Goal: Information Seeking & Learning: Learn about a topic

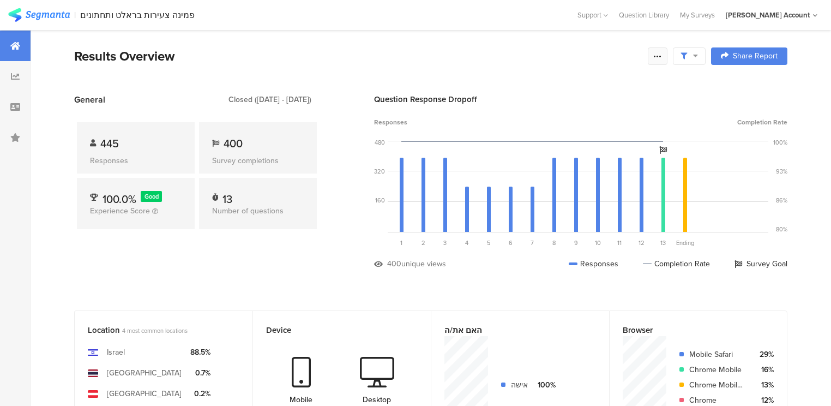
click at [662, 59] on icon at bounding box center [657, 56] width 9 height 9
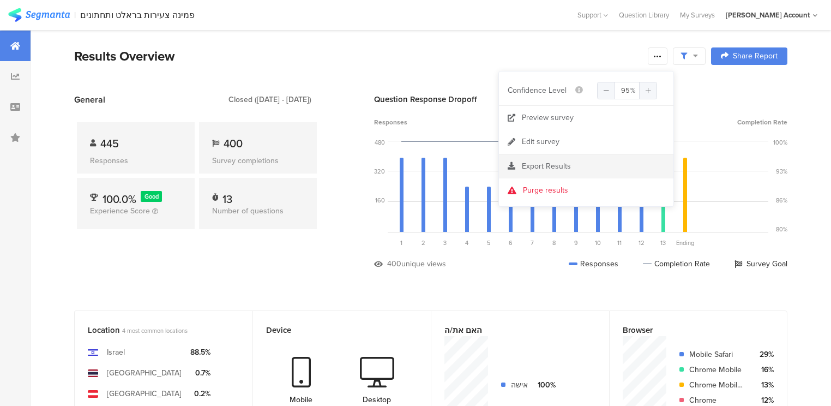
click at [540, 165] on span "Export Results" at bounding box center [546, 165] width 49 height 11
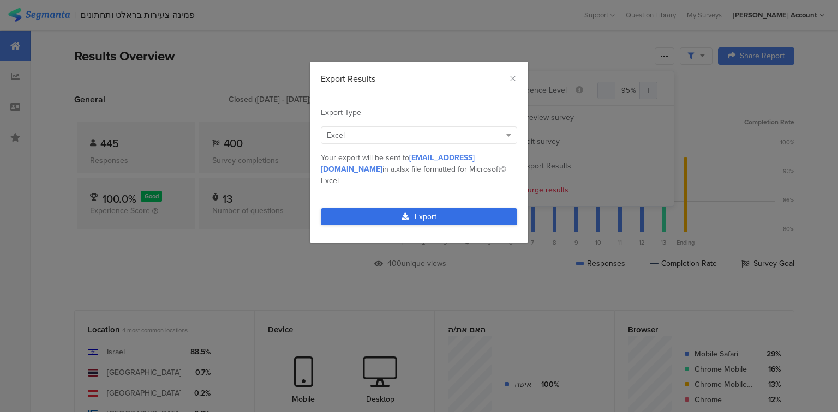
click at [423, 208] on link "Export" at bounding box center [419, 216] width 196 height 17
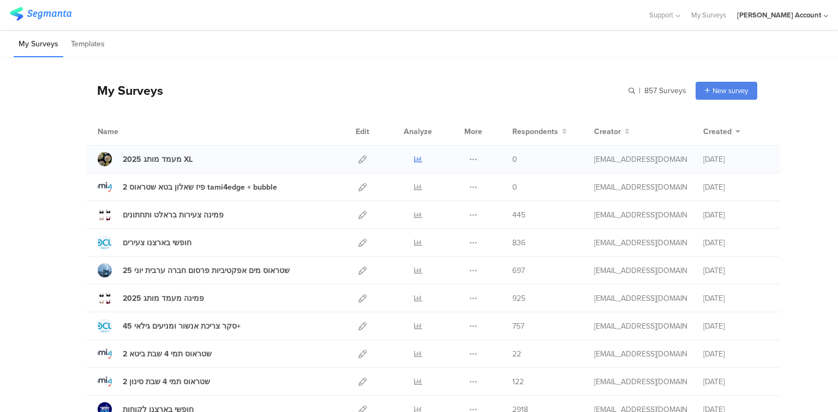
click at [414, 157] on icon at bounding box center [418, 159] width 8 height 8
click at [358, 158] on icon at bounding box center [362, 159] width 8 height 8
click at [416, 268] on icon at bounding box center [418, 271] width 8 height 8
click at [661, 91] on input "text" at bounding box center [609, 91] width 153 height 18
type input "שטראוס מים"
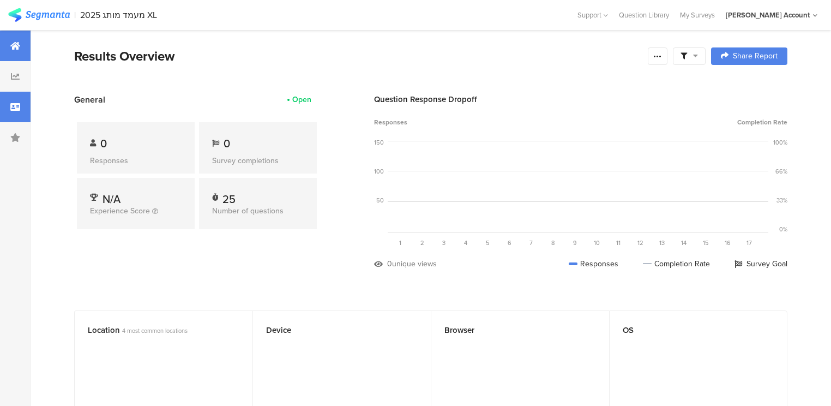
click at [1, 109] on div at bounding box center [15, 107] width 31 height 31
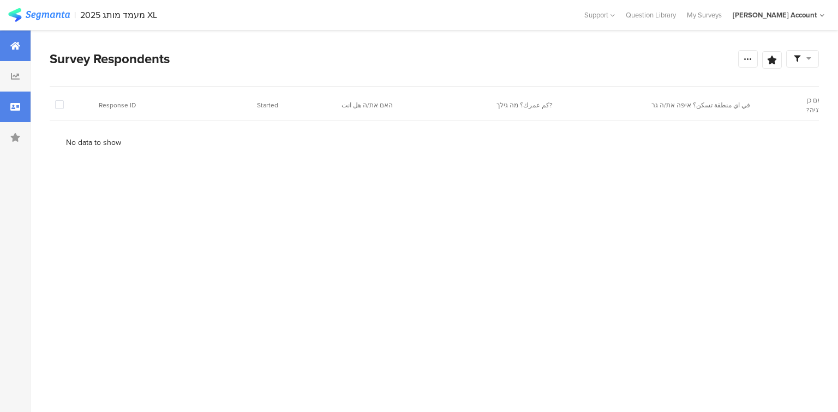
click at [14, 53] on div at bounding box center [15, 46] width 31 height 31
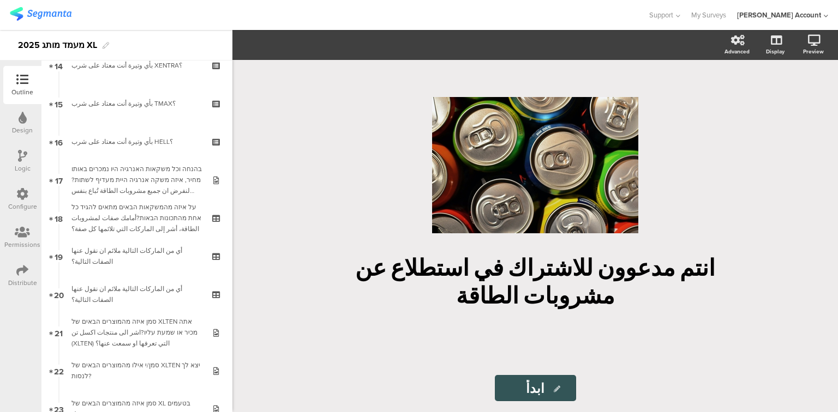
scroll to position [567, 0]
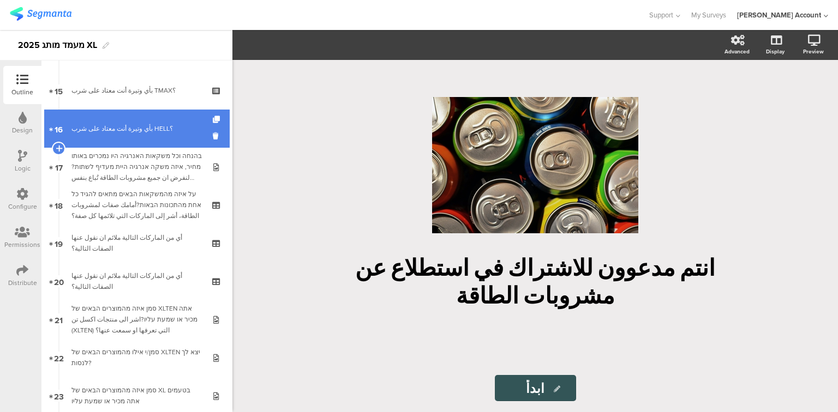
click at [109, 124] on div "بأي وتيرة أنت معتاد على شرب HELL؟" at bounding box center [136, 128] width 130 height 11
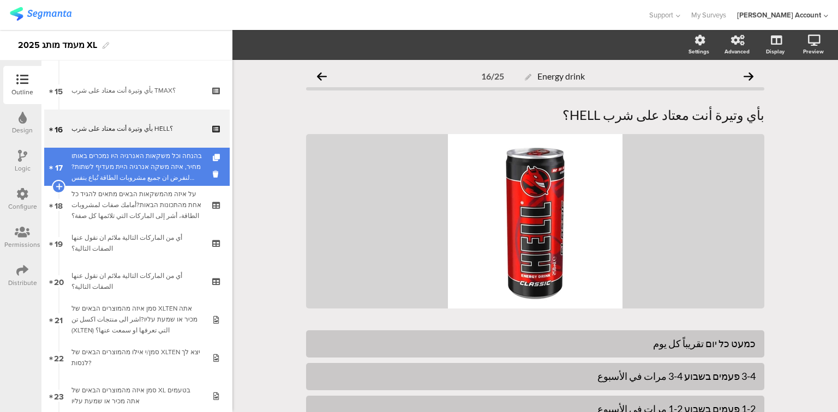
click at [113, 153] on div "בהנחה וכל משקאות האנרגיה היו נמכרים באותו מחיר, איזה משקה אנרגיה היית מעדיף לשת…" at bounding box center [136, 167] width 130 height 33
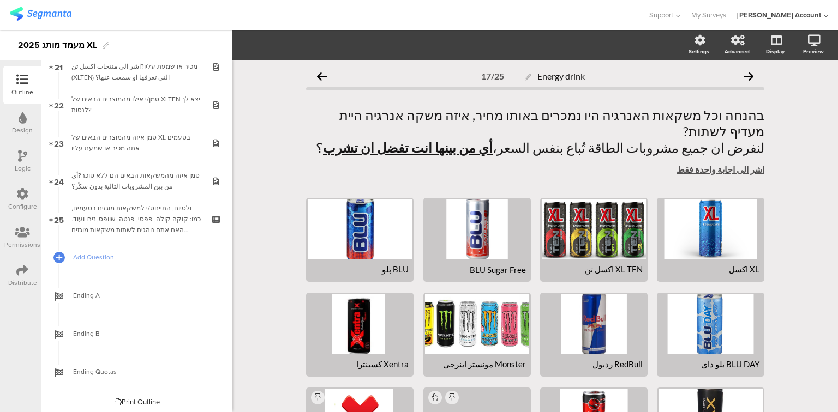
scroll to position [824, 0]
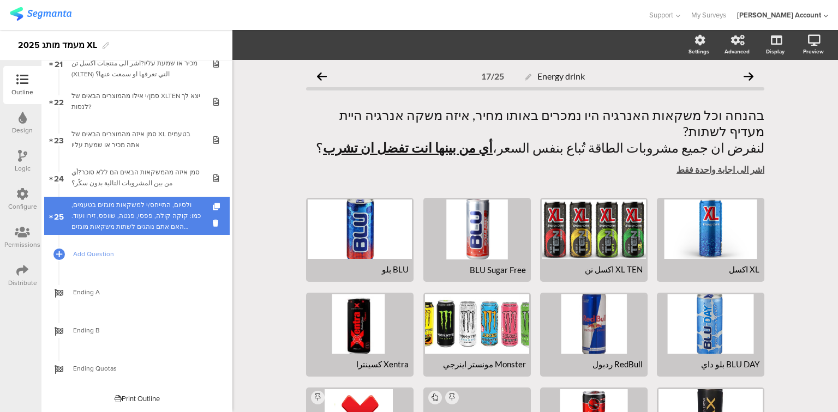
click at [109, 223] on div "ולסיום, התייחס/י למשקאות מוגזים בטעמים, כמו: קוקה קולה, פפסי, פנטה, שוופס, זירו…" at bounding box center [136, 216] width 130 height 33
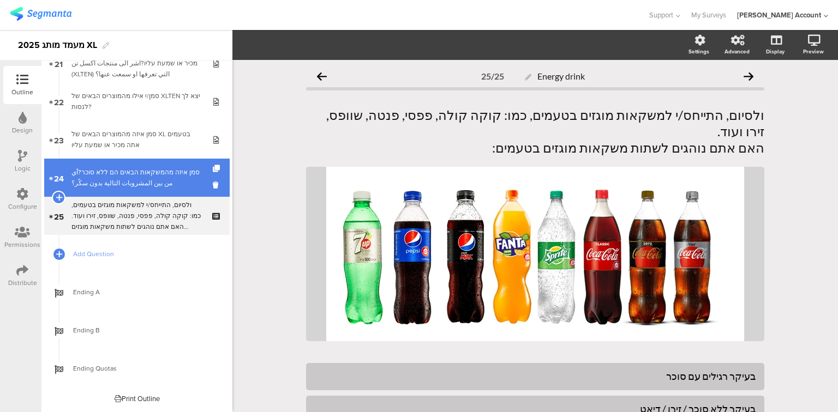
click at [105, 184] on div "סמן איזה מהמשקאות הבאים הם ללא סוכר?أي من بين المشروبات التالية بدون سكّر؟" at bounding box center [136, 178] width 130 height 22
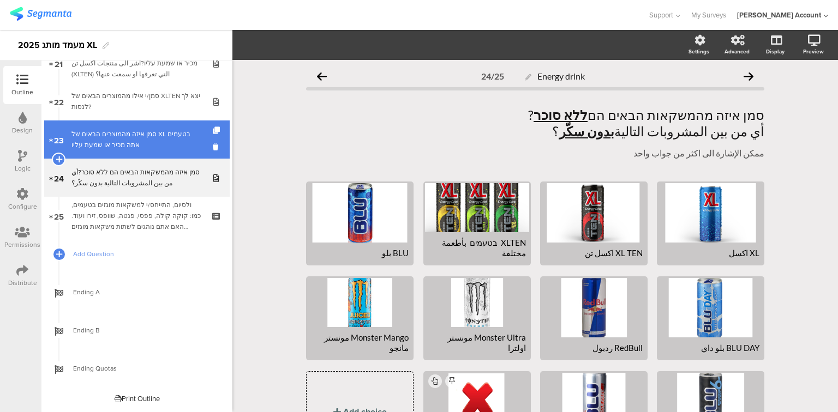
click at [105, 147] on div "סמן איזה מהמוצרים הבאים של XL בטעמים אתה מכיר או שמעת עליו" at bounding box center [136, 140] width 130 height 22
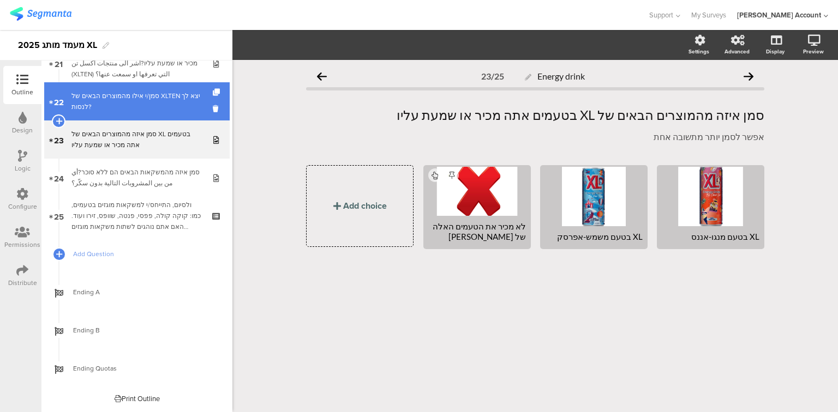
click at [110, 109] on div "סמן/י אילו מהמוצרים הבאים של XLTEN יצא לך לנסות?" at bounding box center [136, 102] width 130 height 22
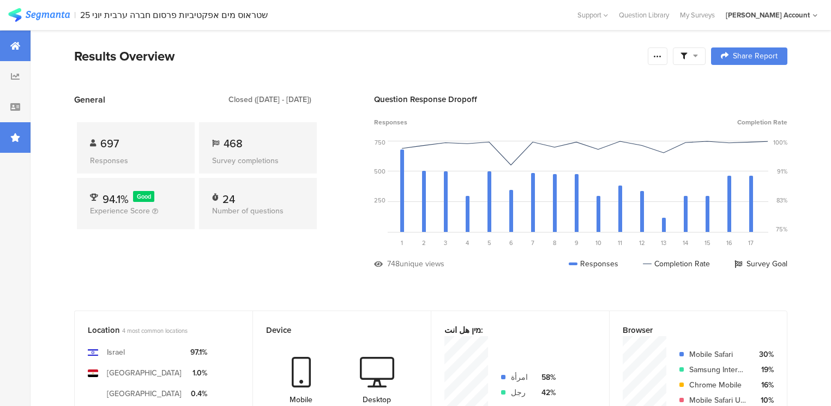
click at [18, 133] on icon at bounding box center [15, 137] width 10 height 9
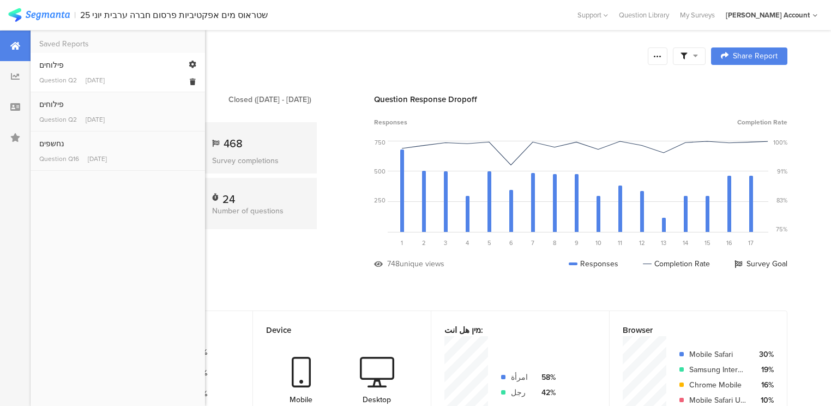
click at [44, 65] on div "פילוחים" at bounding box center [117, 64] width 157 height 11
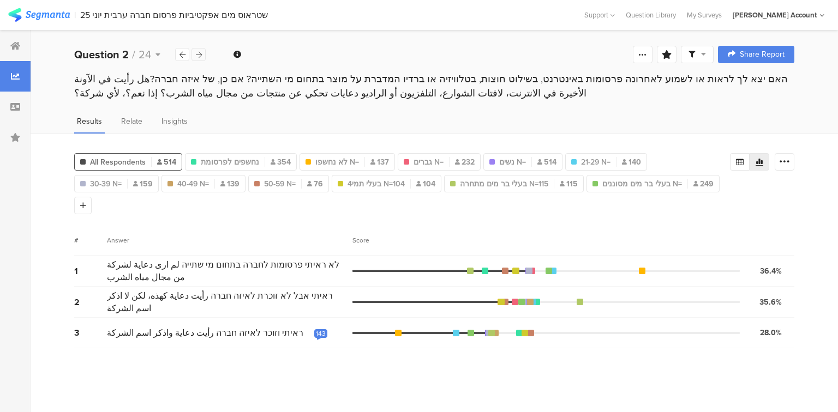
click at [197, 56] on icon at bounding box center [199, 54] width 6 height 7
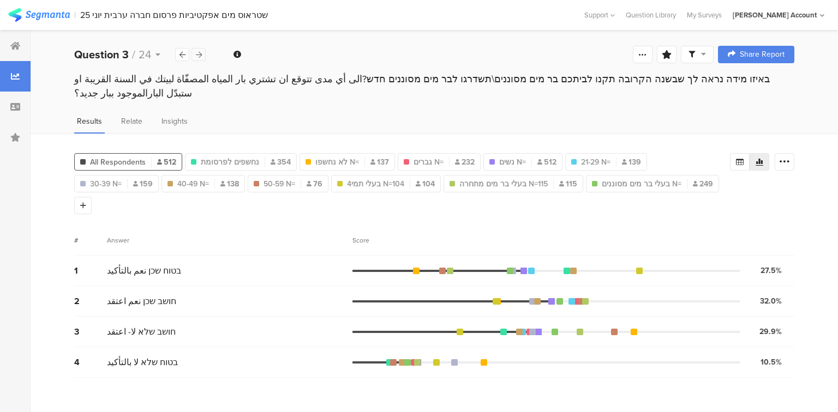
click at [197, 56] on icon at bounding box center [199, 54] width 6 height 7
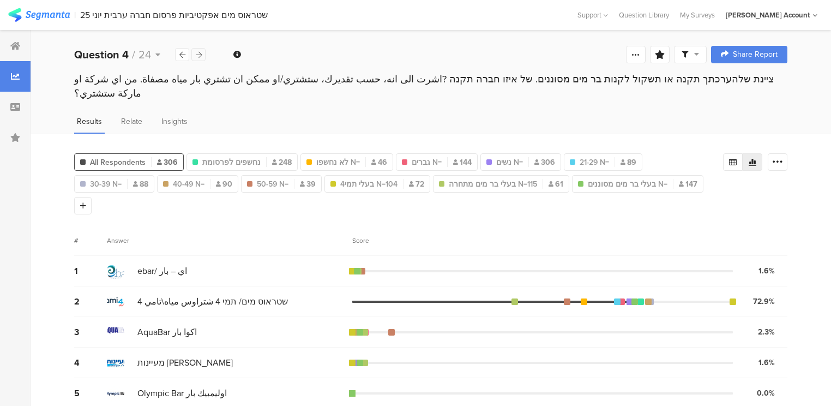
click at [197, 56] on icon at bounding box center [199, 54] width 6 height 7
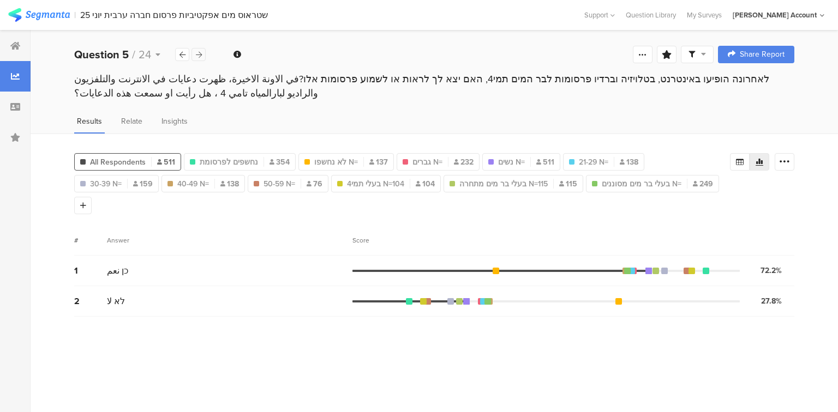
click at [197, 56] on icon at bounding box center [199, 54] width 6 height 7
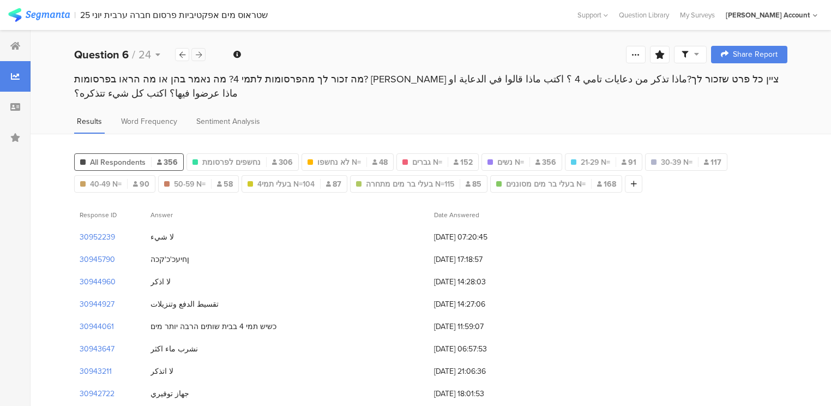
click at [197, 56] on icon at bounding box center [199, 54] width 6 height 7
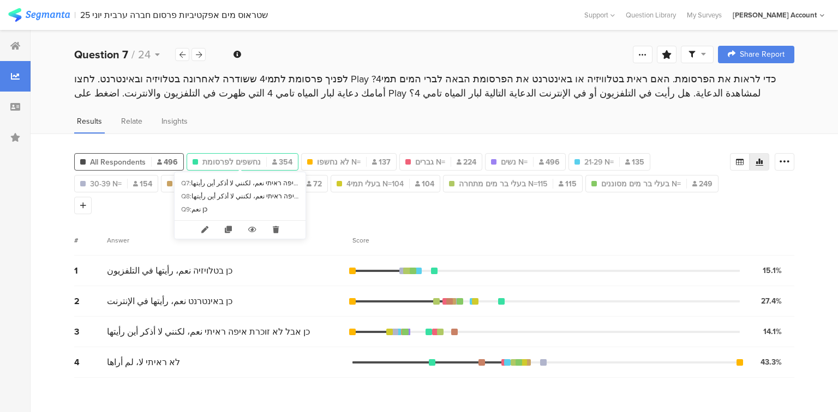
click at [237, 159] on span "נחשפים לפרסומת" at bounding box center [231, 162] width 58 height 11
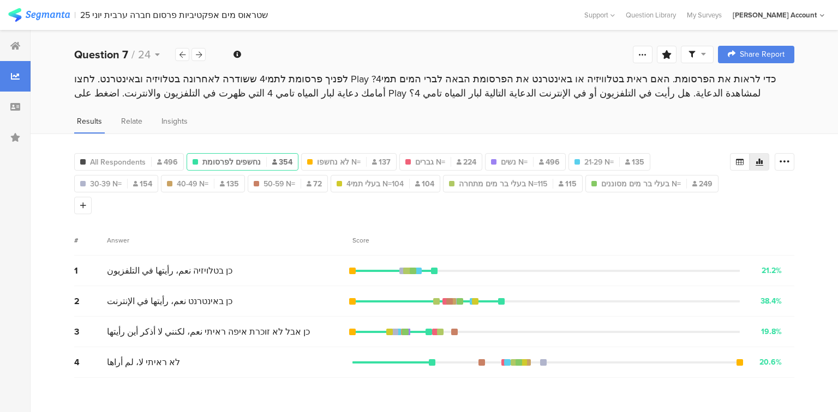
click at [237, 159] on span "נחשפים לפרסומת" at bounding box center [231, 162] width 58 height 11
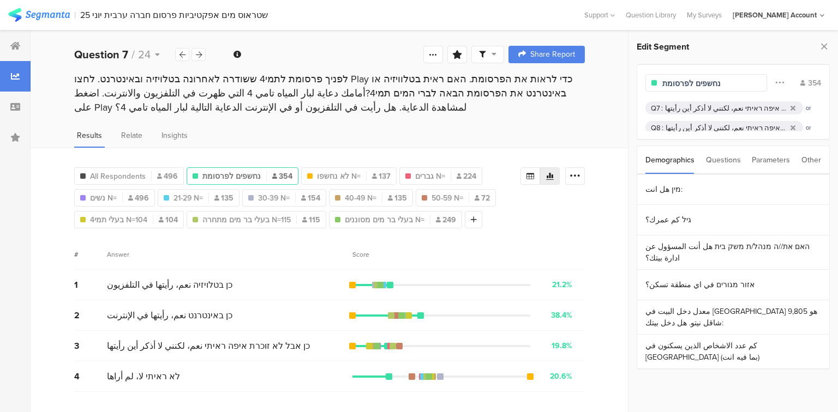
click at [726, 81] on input "נחשפים לפרסומת" at bounding box center [709, 83] width 95 height 11
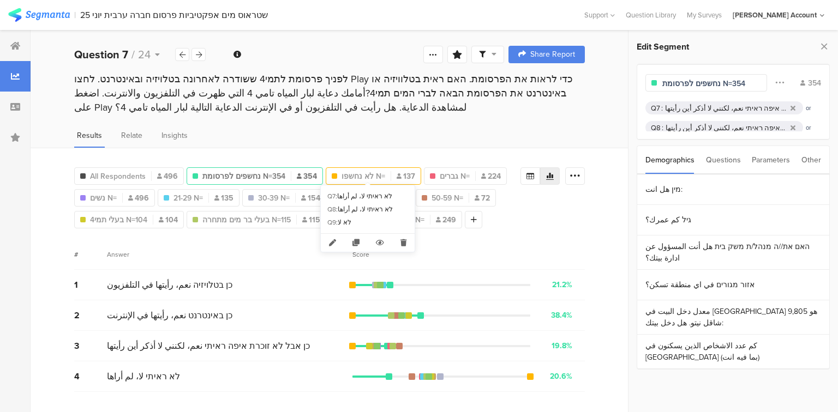
click at [356, 175] on span "לא נחשפו N=" at bounding box center [363, 176] width 44 height 11
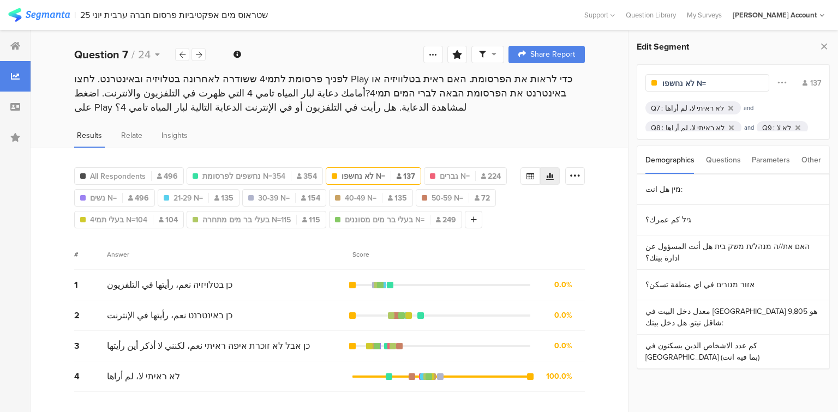
click at [709, 85] on input "לא נחשפו N=" at bounding box center [709, 83] width 95 height 11
click at [457, 175] on span "גברים N=" at bounding box center [465, 176] width 30 height 11
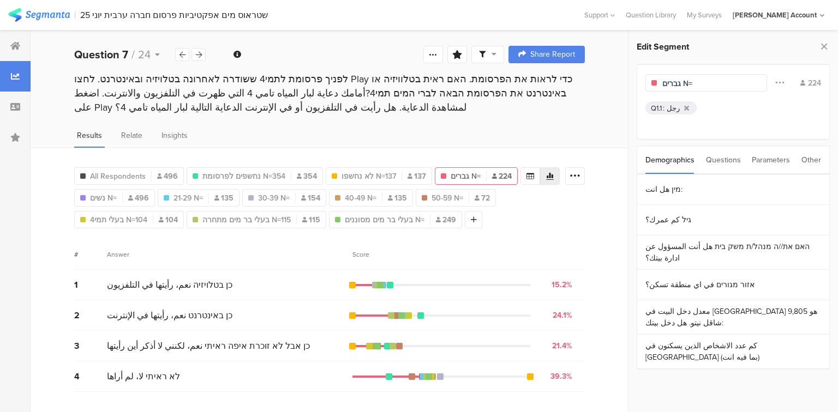
click at [698, 83] on input "גברים N=" at bounding box center [709, 83] width 95 height 11
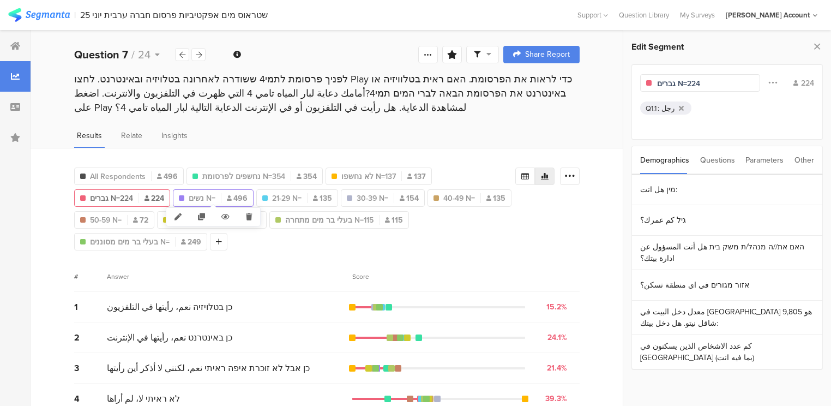
click at [200, 198] on span "נשים N=" at bounding box center [202, 198] width 27 height 11
click at [681, 190] on section "מין هل انت:" at bounding box center [727, 190] width 190 height 31
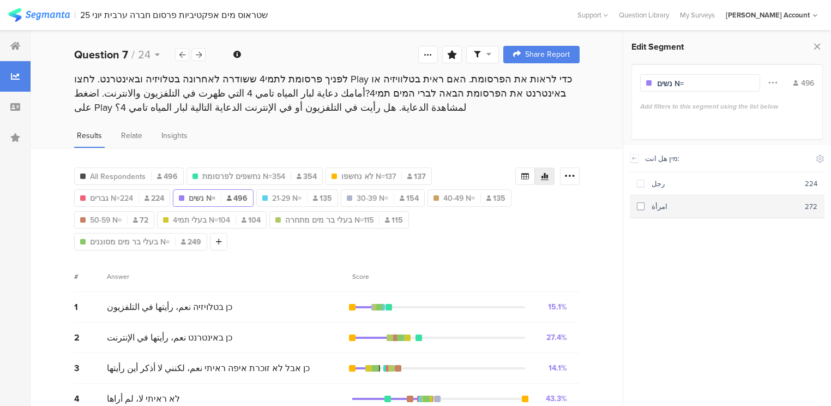
click at [675, 206] on div "امرأة" at bounding box center [725, 206] width 160 height 10
click at [701, 83] on input "נשים N=" at bounding box center [704, 83] width 95 height 11
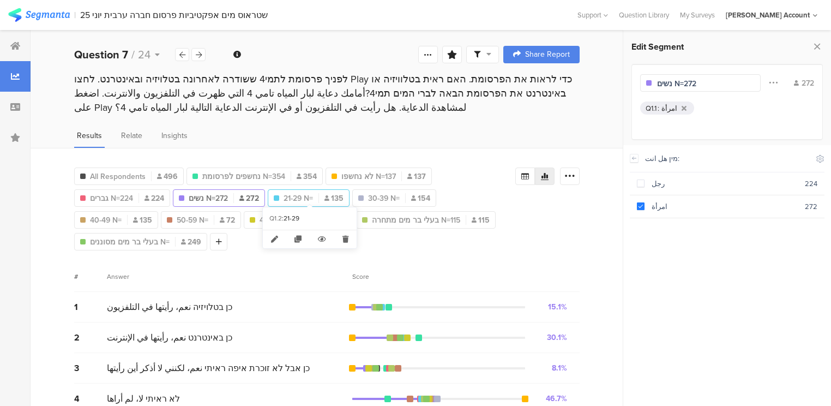
click at [299, 194] on span "21-29 N=" at bounding box center [298, 198] width 29 height 11
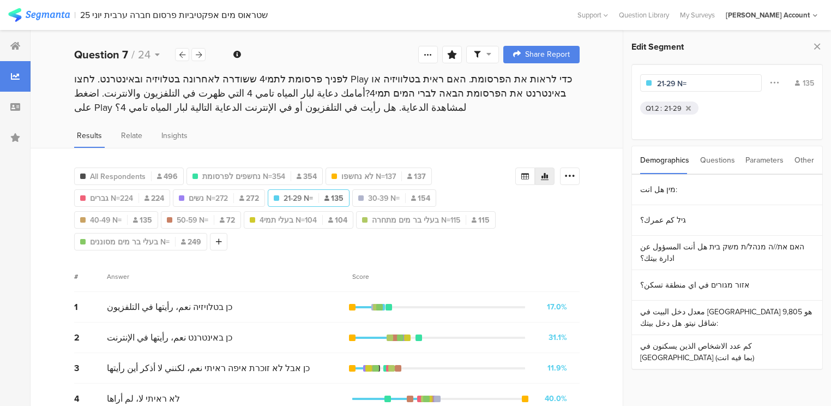
click at [700, 83] on input "21-29 N=" at bounding box center [704, 83] width 95 height 11
click at [429, 195] on span "154" at bounding box center [432, 198] width 19 height 11
click at [694, 83] on input "30-39 N=" at bounding box center [704, 83] width 95 height 11
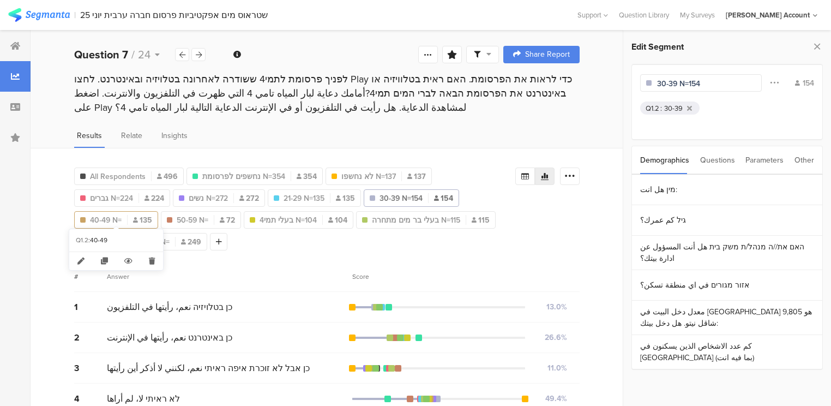
click at [113, 216] on span "40-49 N=" at bounding box center [106, 219] width 32 height 11
click at [698, 81] on input "40-49 N=" at bounding box center [704, 83] width 95 height 11
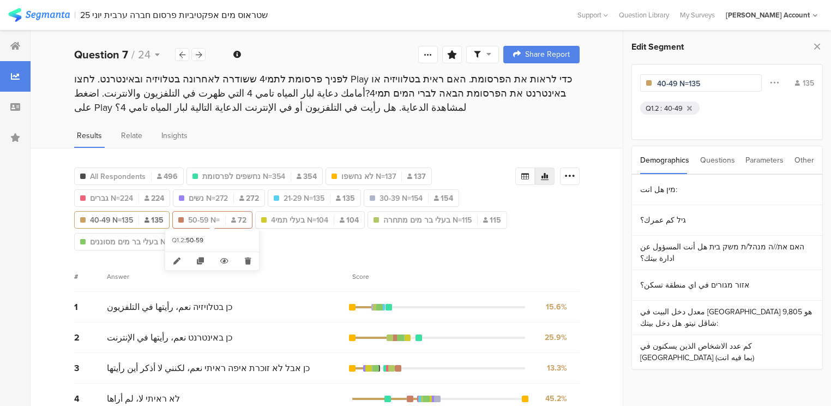
click at [211, 218] on span "50-59 N=" at bounding box center [204, 219] width 32 height 11
click at [698, 83] on input "50-59 N=" at bounding box center [704, 83] width 95 height 11
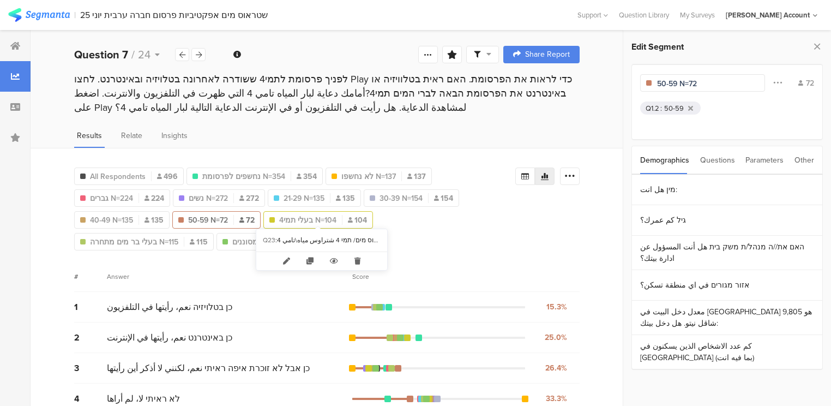
click at [302, 220] on span "בעלי תמי4 N=104" at bounding box center [307, 219] width 57 height 11
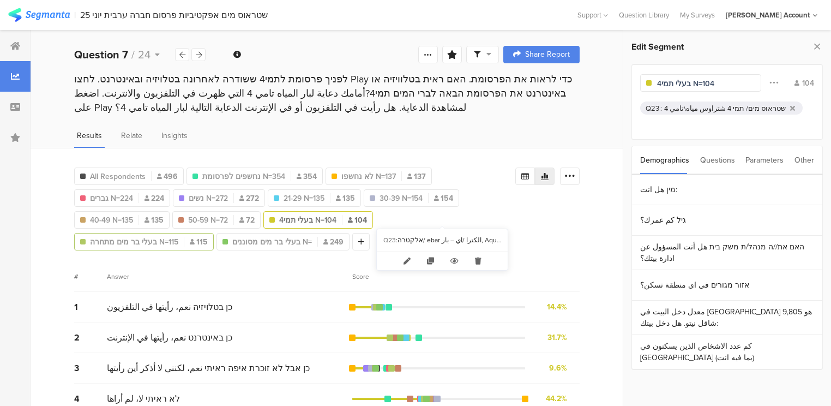
click at [178, 236] on span "בעלי בר מים מתחרה N=115" at bounding box center [134, 241] width 88 height 11
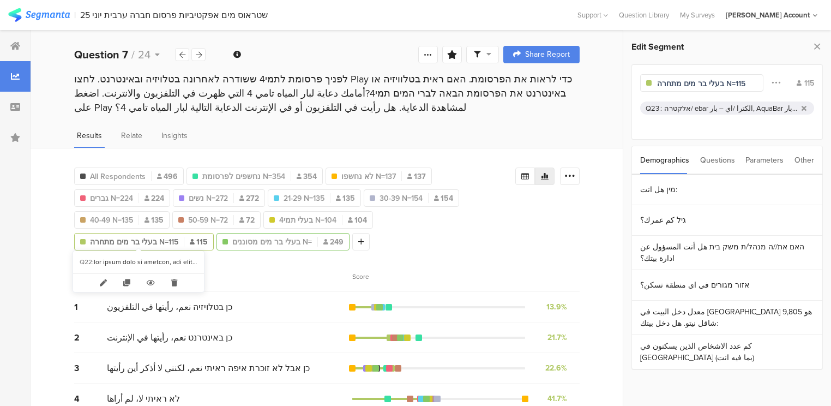
click at [232, 240] on span "בעלי בר מים מסוננים N=" at bounding box center [272, 241] width 80 height 11
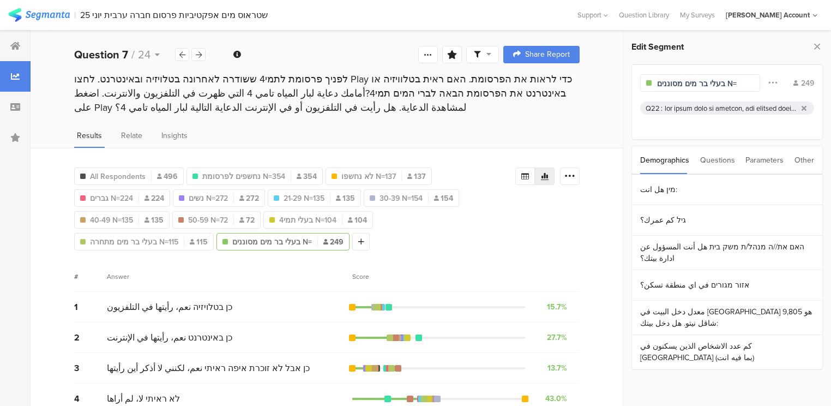
click at [737, 87] on input "בעלי בר מים מסוננים N=" at bounding box center [704, 83] width 95 height 11
type input "בעלי בר מים מסוננים N=249"
click at [818, 48] on icon at bounding box center [817, 46] width 11 height 15
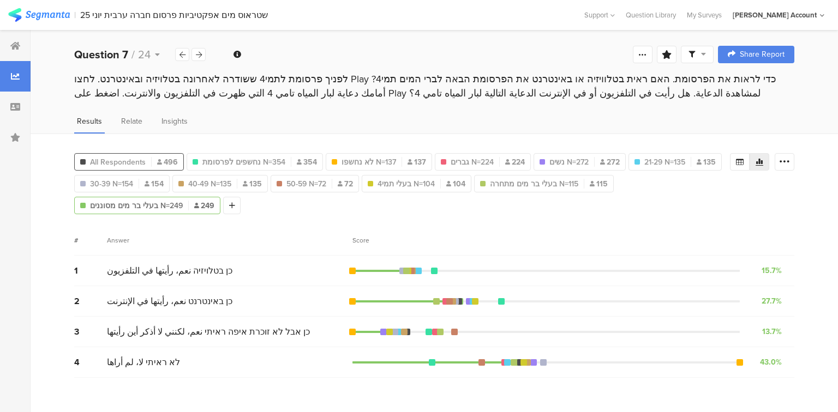
click at [119, 157] on span "All Respondents" at bounding box center [118, 162] width 56 height 11
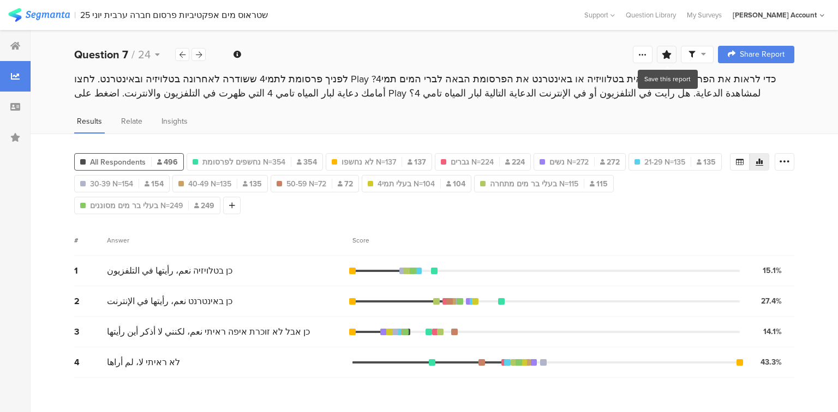
click at [666, 54] on icon at bounding box center [667, 54] width 10 height 9
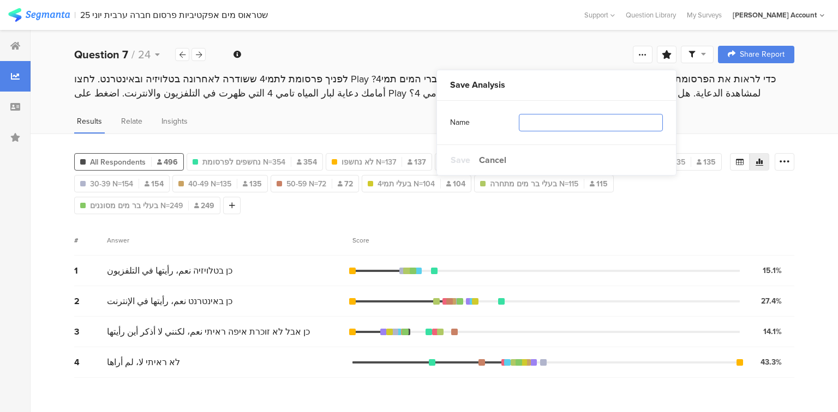
click at [624, 126] on input "text" at bounding box center [591, 122] width 144 height 17
type input "פילוחים"
click at [455, 159] on span "Save" at bounding box center [460, 160] width 20 height 13
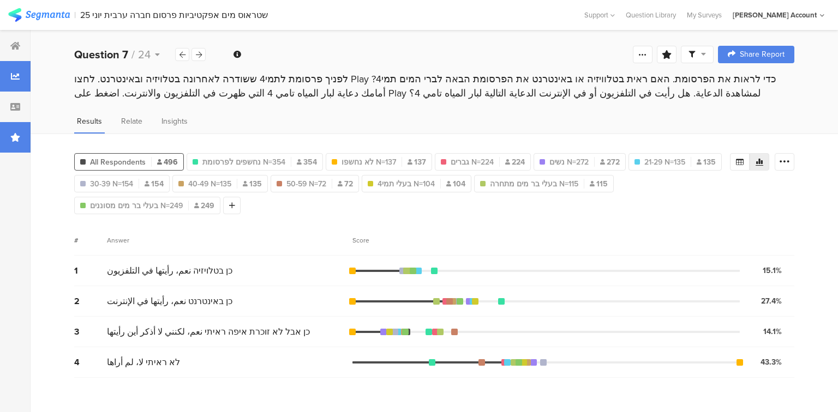
click at [13, 139] on icon at bounding box center [15, 137] width 10 height 9
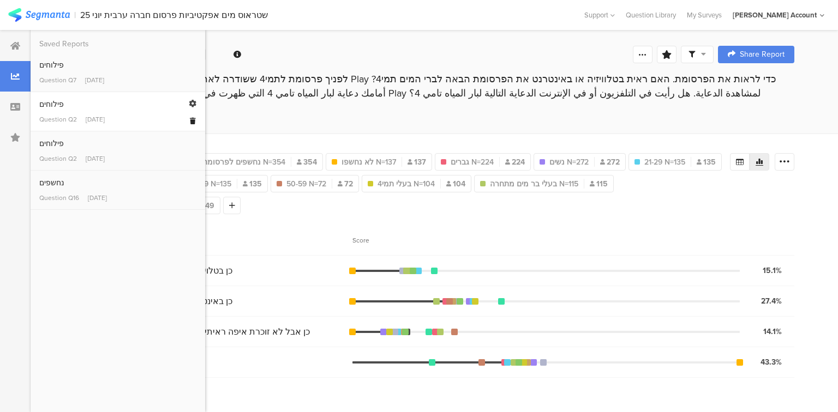
click at [191, 122] on icon at bounding box center [193, 121] width 6 height 7
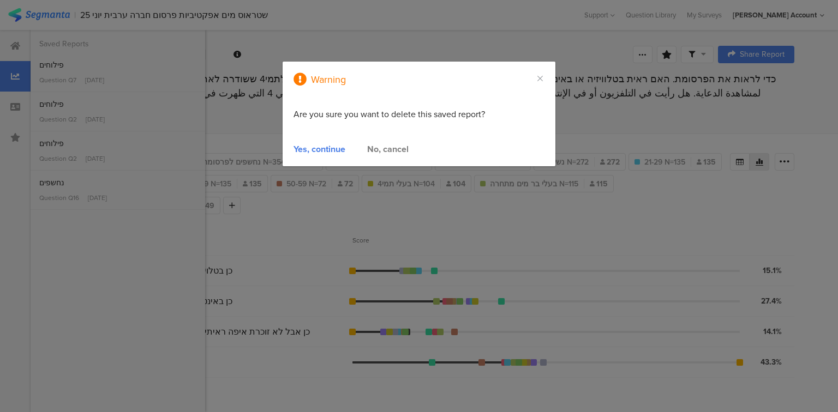
click at [304, 148] on div "Yes, continue" at bounding box center [319, 149] width 52 height 13
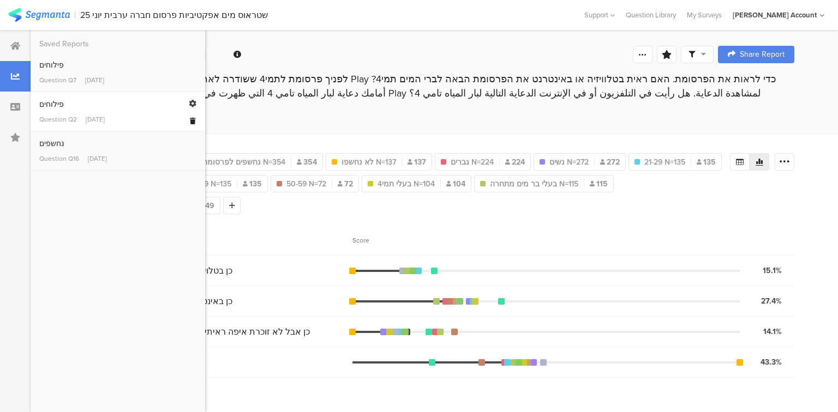
click at [192, 122] on icon at bounding box center [193, 121] width 6 height 7
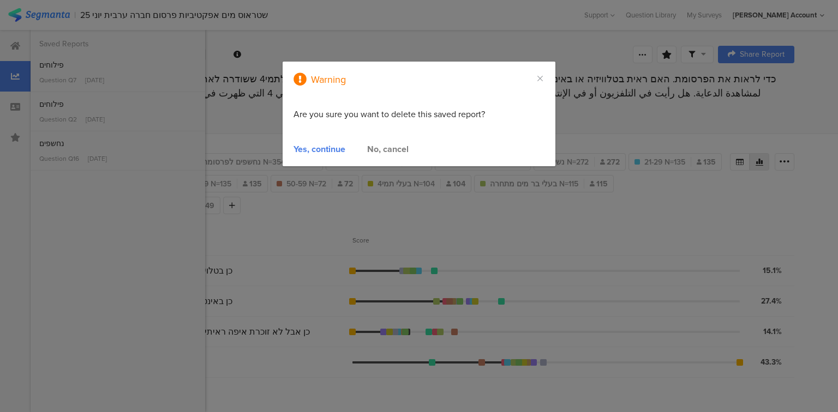
click at [325, 151] on div "Yes, continue" at bounding box center [319, 149] width 52 height 13
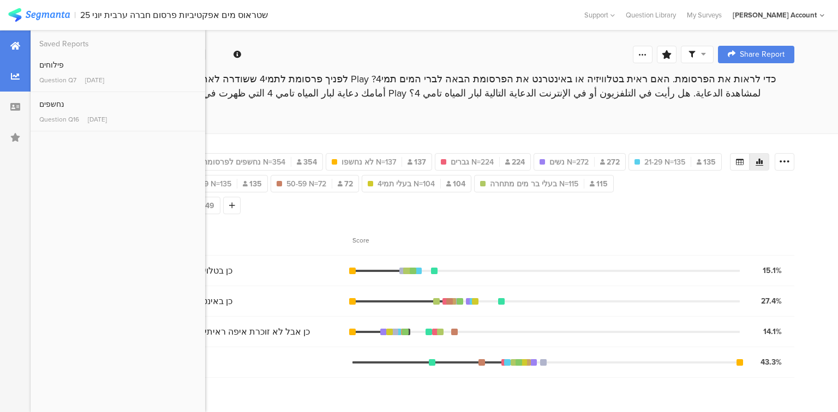
click at [13, 49] on icon at bounding box center [15, 45] width 10 height 9
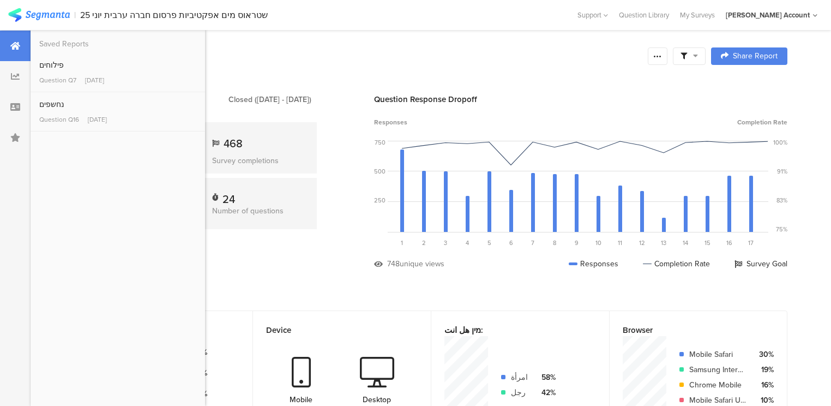
click at [356, 48] on div "Results Overview" at bounding box center [358, 56] width 568 height 20
click at [295, 66] on section "Results Overview Confidence Level 95 % Preview survey Edit survey Export Result…" at bounding box center [431, 69] width 801 height 47
click at [310, 253] on div "General Closed (Jul 17 2025 - Aug 08 2025) 697 Responses 468 Survey completions…" at bounding box center [196, 189] width 245 height 193
click at [10, 134] on icon at bounding box center [15, 137] width 10 height 9
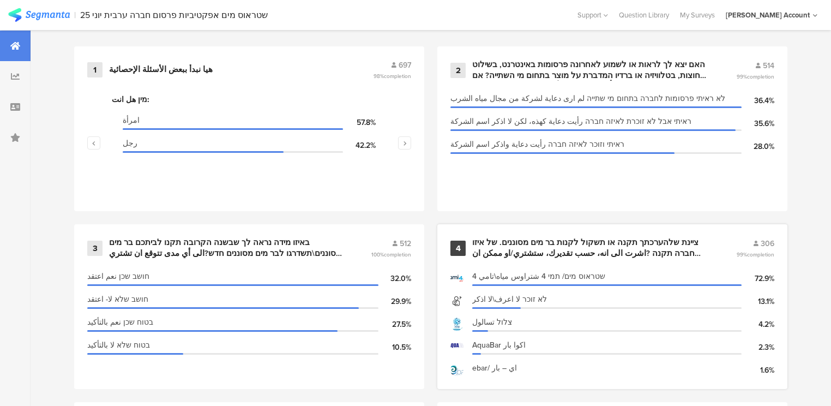
scroll to position [654, 0]
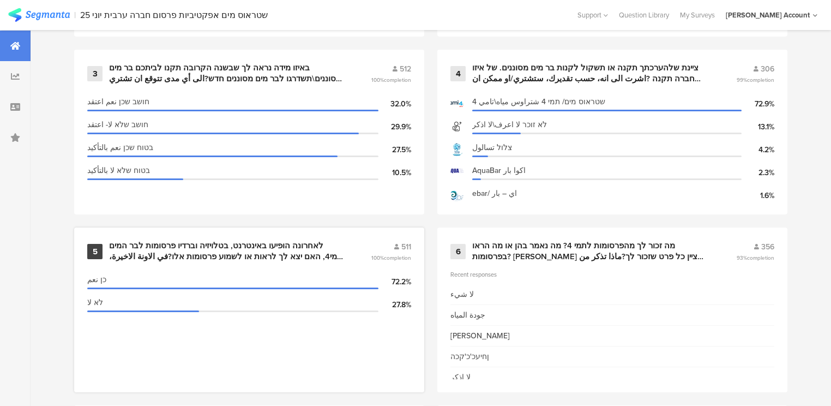
click at [264, 247] on div "לאחרונה הופיעו באינטרנט, בטלויזיה וברדיו פרסומות לבר המים תמי4, האם יצא לך לראו…" at bounding box center [227, 251] width 236 height 21
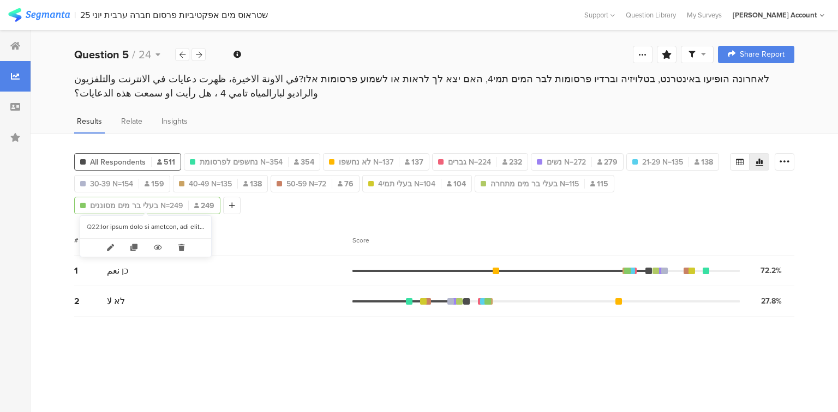
click at [133, 206] on span "בעלי בר מים מסוננים N=249" at bounding box center [136, 205] width 93 height 11
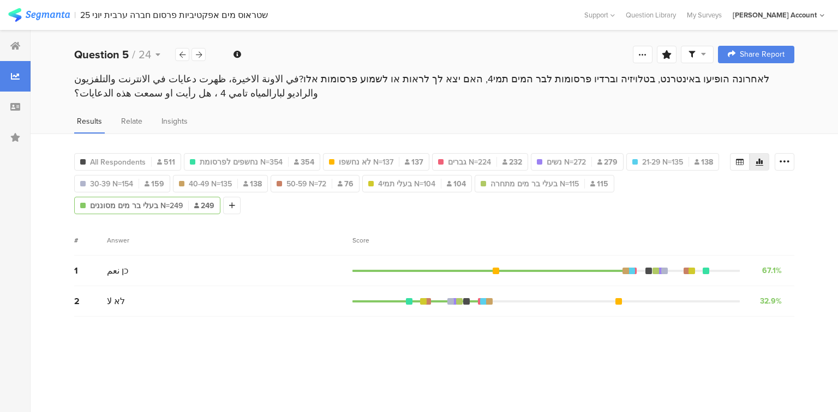
click at [133, 206] on span "בעלי בר מים מסוננים N=249" at bounding box center [136, 205] width 93 height 11
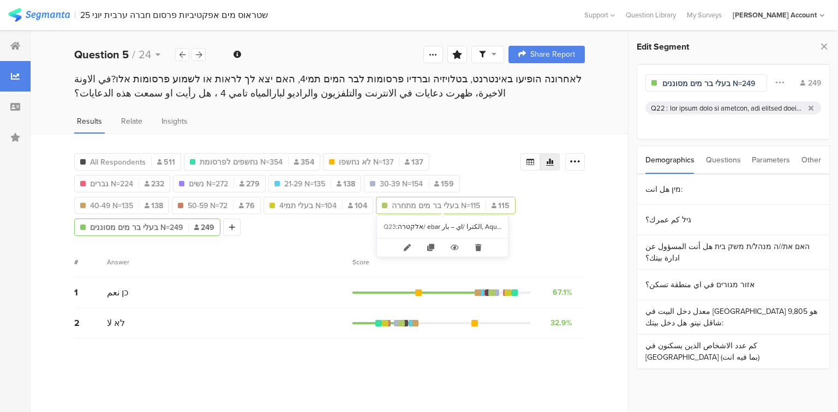
click at [414, 202] on span "בעלי בר מים מתחרה N=115" at bounding box center [436, 205] width 88 height 11
click at [131, 226] on span "בעלי בר מים מסוננים N=249" at bounding box center [136, 227] width 93 height 11
click at [724, 82] on input "בעלי בר מים מסוננים N=249" at bounding box center [709, 83] width 95 height 11
click at [721, 106] on div at bounding box center [737, 108] width 134 height 10
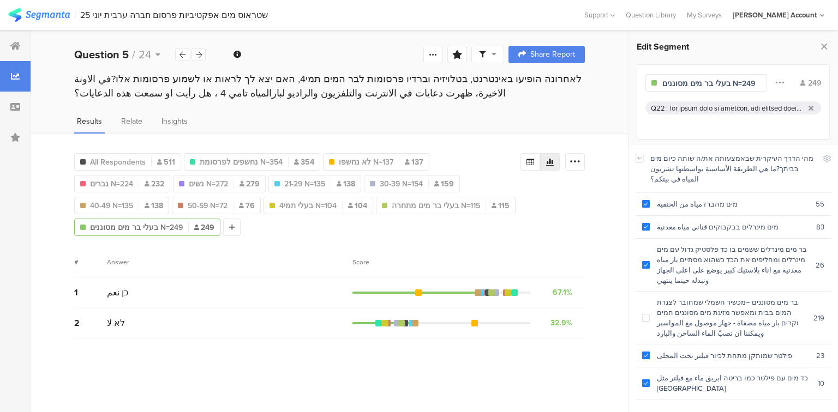
drag, startPoint x: 726, startPoint y: 82, endPoint x: 653, endPoint y: 79, distance: 72.6
click at [653, 79] on div "בעלי בר מים מסוננים N=249" at bounding box center [706, 82] width 122 height 17
type input "חסרי בר מים מסוננים N=249"
click at [821, 42] on icon at bounding box center [823, 46] width 11 height 15
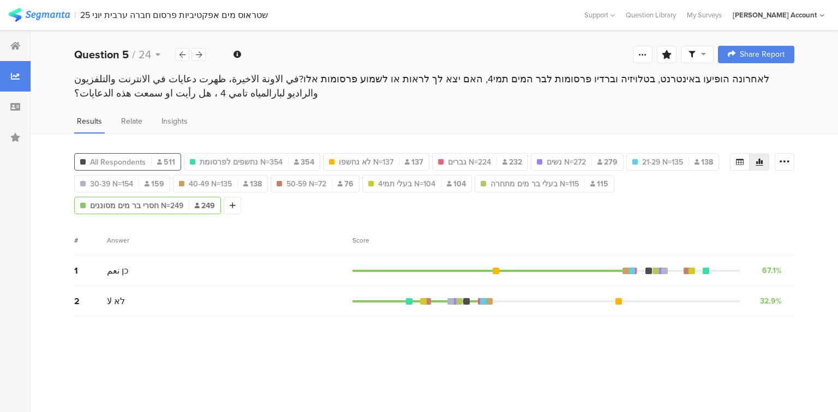
click at [126, 161] on span "All Respondents" at bounding box center [118, 162] width 56 height 11
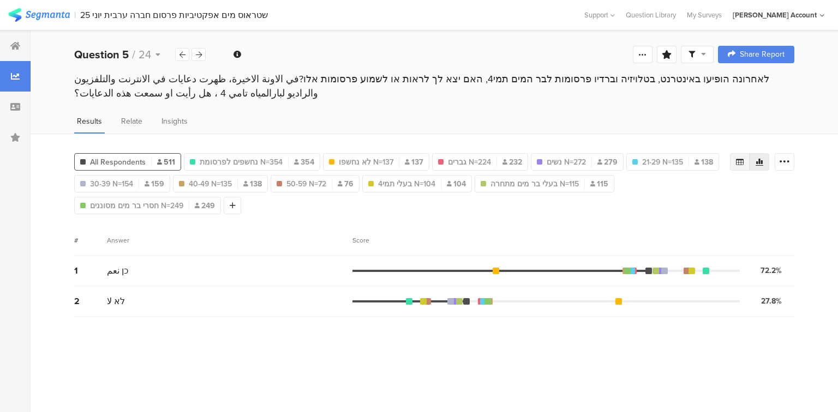
click at [740, 159] on icon at bounding box center [740, 162] width 8 height 7
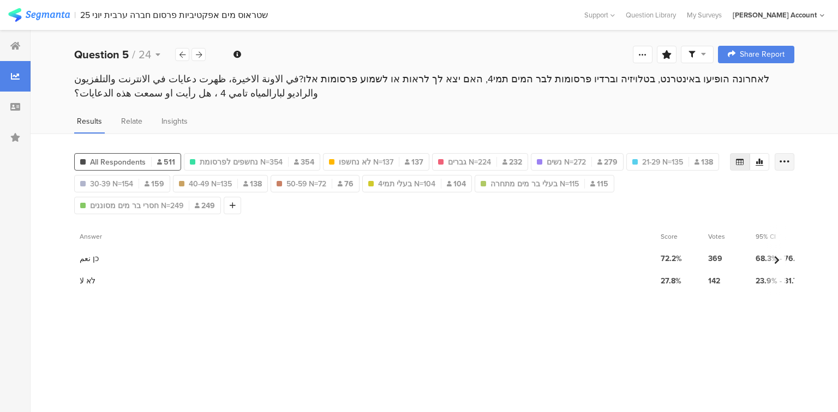
click at [782, 158] on icon at bounding box center [784, 162] width 11 height 11
click at [694, 194] on span "Export as Excel" at bounding box center [679, 192] width 52 height 11
click at [198, 53] on icon at bounding box center [199, 54] width 6 height 7
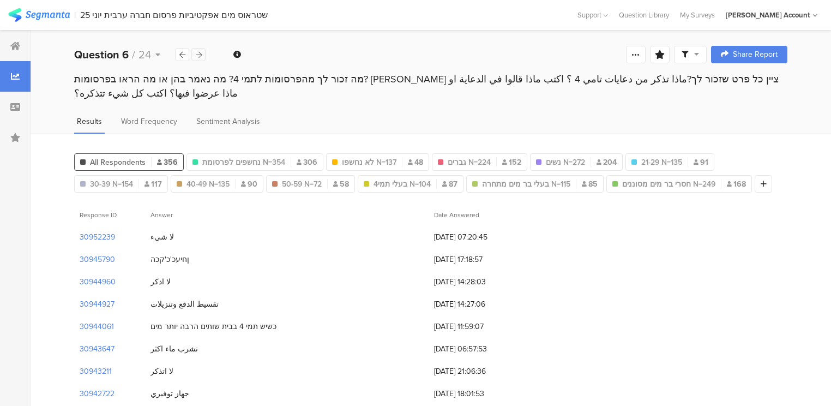
click at [198, 53] on icon at bounding box center [199, 54] width 6 height 7
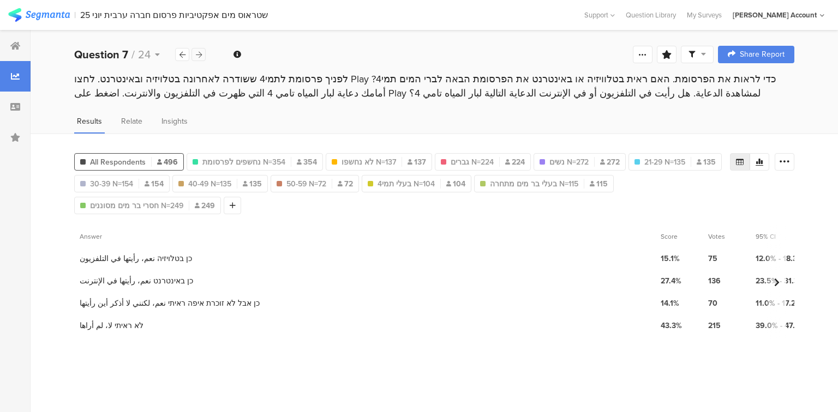
click at [199, 53] on icon at bounding box center [199, 54] width 6 height 7
click at [231, 205] on icon at bounding box center [233, 206] width 6 height 8
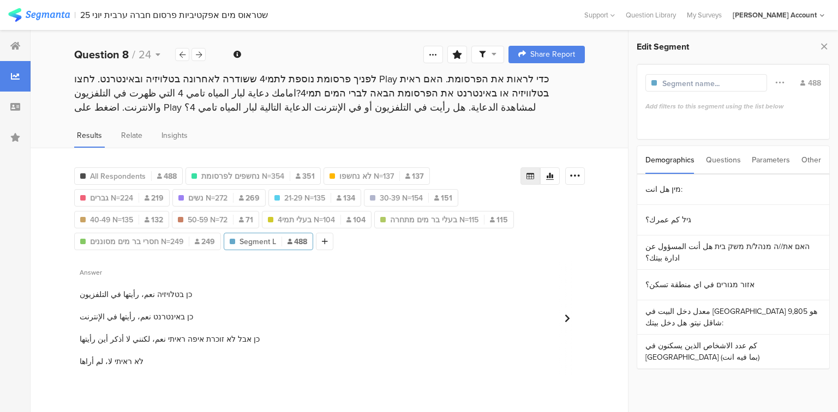
click at [720, 157] on div "Questions" at bounding box center [723, 160] width 35 height 28
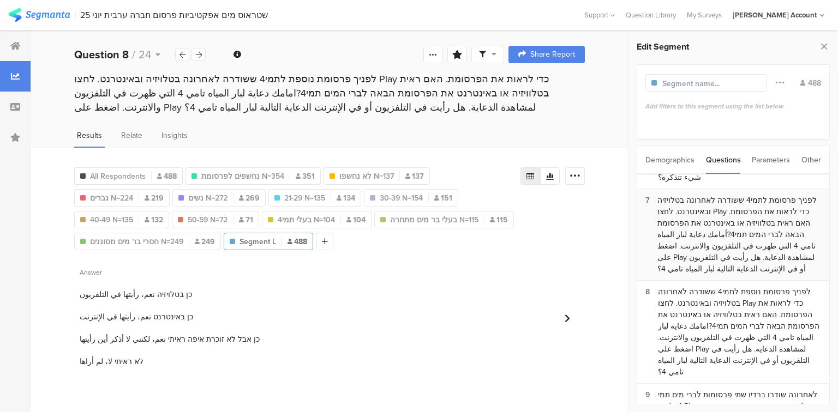
scroll to position [305, 0]
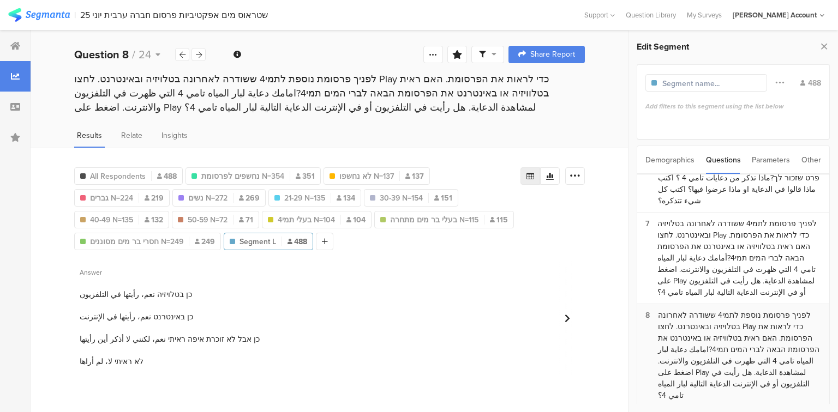
click at [746, 310] on div "לפניך פרסומת נוספת לתמי4 ששודרה לאחרונה בטלויזיה ובאינטרנט. לחצו Play כדי לראות…" at bounding box center [739, 356] width 163 height 92
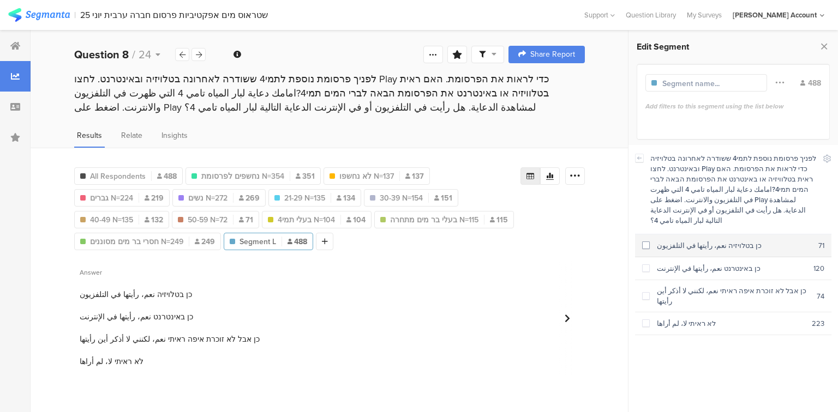
click at [692, 241] on div "כן בטלויזיה نعم، رأيتها في التلفزيون" at bounding box center [734, 246] width 169 height 10
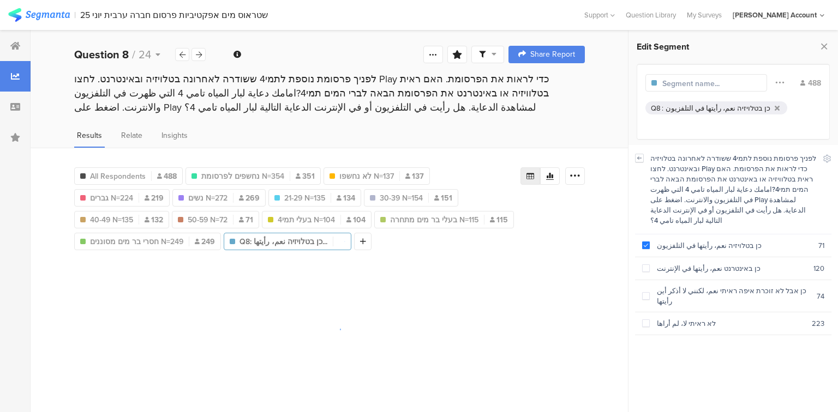
click at [638, 157] on icon at bounding box center [640, 158] width 4 height 3
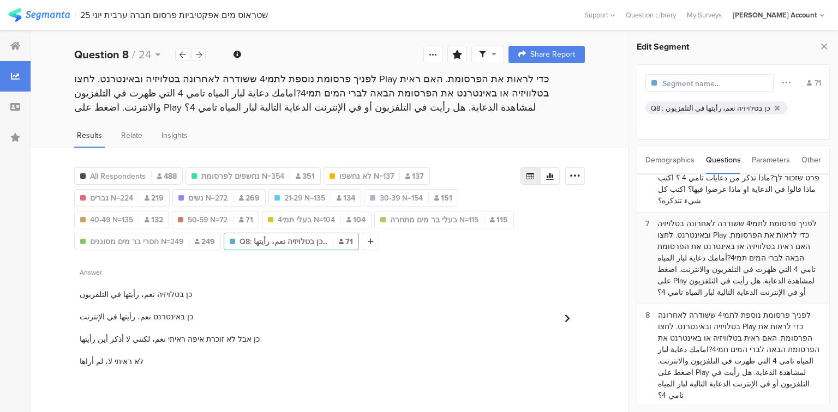
click at [692, 231] on div "לפניך פרסומת לתמי4 ששודרה לאחרונה בטלויזיה ובאינטרנט. לחצו Play כדי לראות את הפ…" at bounding box center [739, 258] width 164 height 80
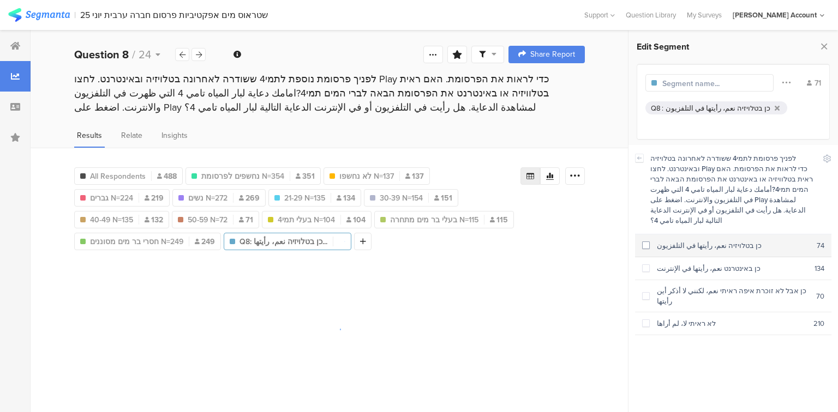
click at [692, 241] on div "כן בטלויזיה نعم، رأيتها في التلفزيون" at bounding box center [733, 246] width 167 height 10
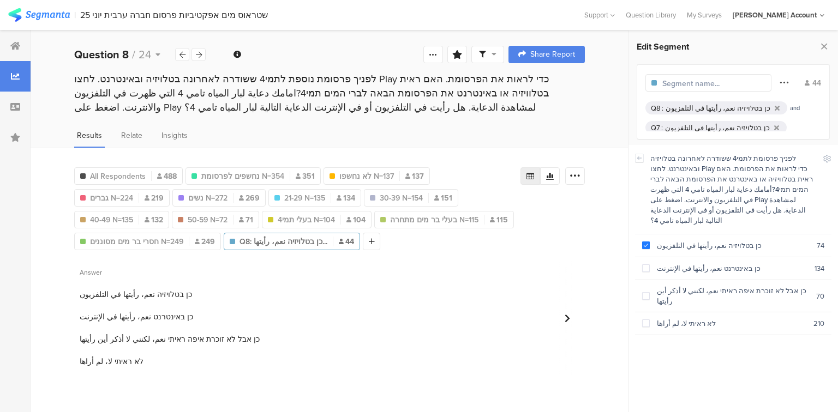
click at [782, 85] on icon at bounding box center [783, 82] width 9 height 14
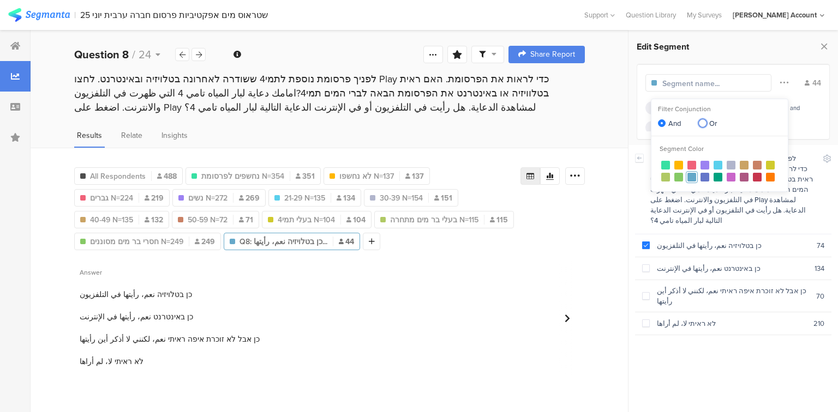
click at [705, 122] on span at bounding box center [703, 123] width 8 height 8
click at [705, 122] on input "Or" at bounding box center [703, 123] width 8 height 9
radio input "true"
radio input "false"
radio input "true"
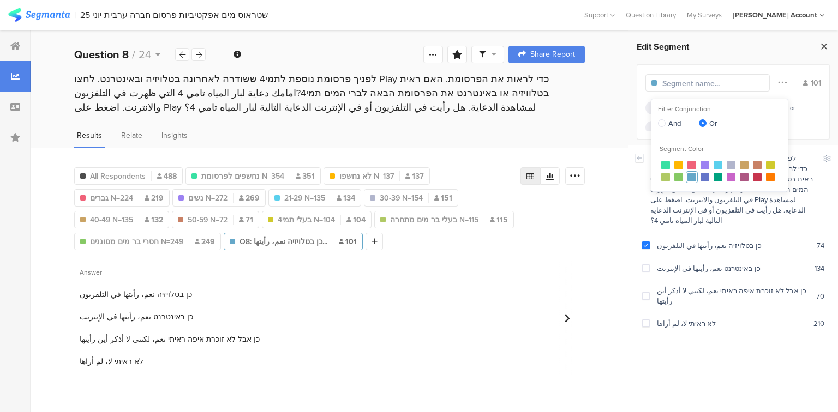
click at [822, 45] on icon at bounding box center [823, 46] width 11 height 15
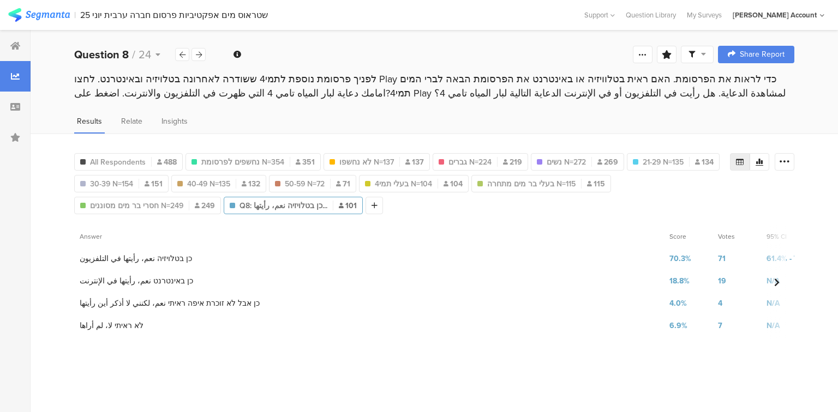
click at [346, 77] on div "לפניך פרסומת נוספת לתמי4 ששודרה לאחרונה בטלויזיה ובאינטרנט. לחצו Play כדי לראות…" at bounding box center [434, 86] width 720 height 28
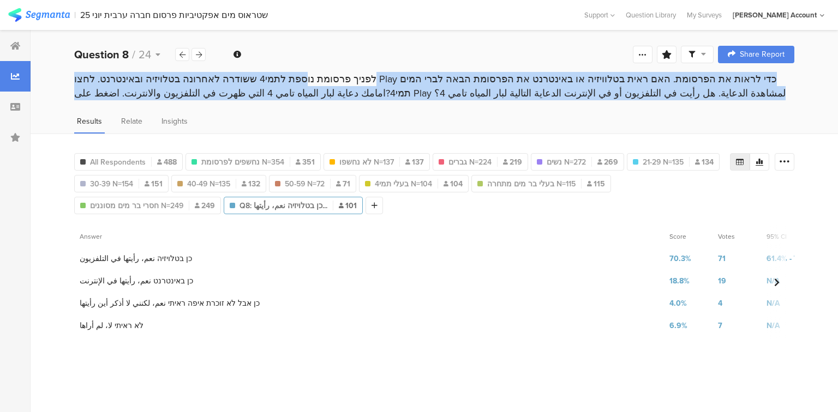
click at [346, 77] on div "לפניך פרסומת נוספת לתמי4 ששודרה לאחרונה בטלויזיה ובאינטרנט. לחצו Play כדי לראות…" at bounding box center [434, 86] width 720 height 28
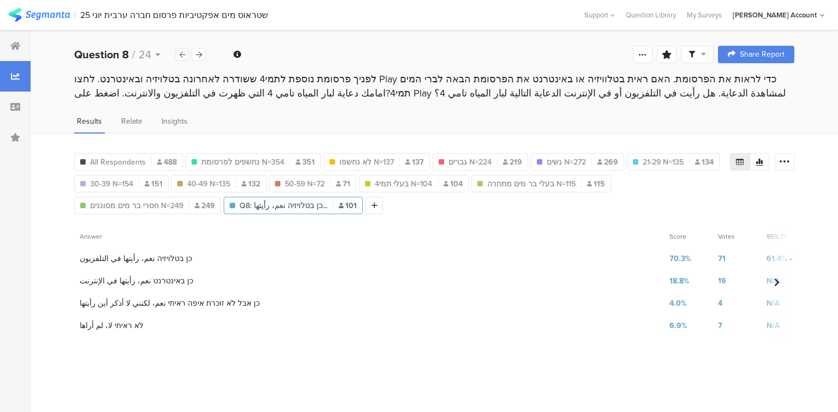
click at [185, 53] on div at bounding box center [182, 54] width 14 height 13
click at [250, 83] on div "לפניך פרסומת לתמי4 ששודרה לאחרונה בטלויזיה ובאינטרנט. לחצו Play כדי לראות את הפ…" at bounding box center [434, 86] width 720 height 28
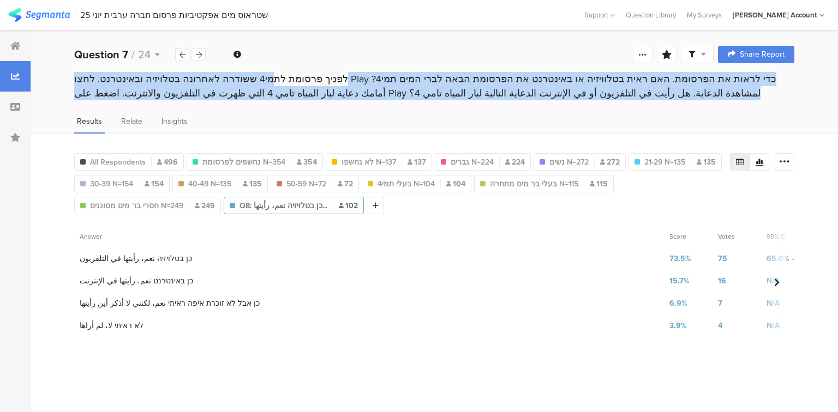
click at [250, 83] on div "לפניך פרסומת לתמי4 ששודרה לאחרונה בטלויזיה ובאינטרנט. לחצו Play כדי לראות את הפ…" at bounding box center [434, 86] width 720 height 28
copy section "לפניך פרסומת לתמי4 ששודרה לאחרונה בטלויזיה ובאינטרנט. לחצו Play כדי לראות את הפ…"
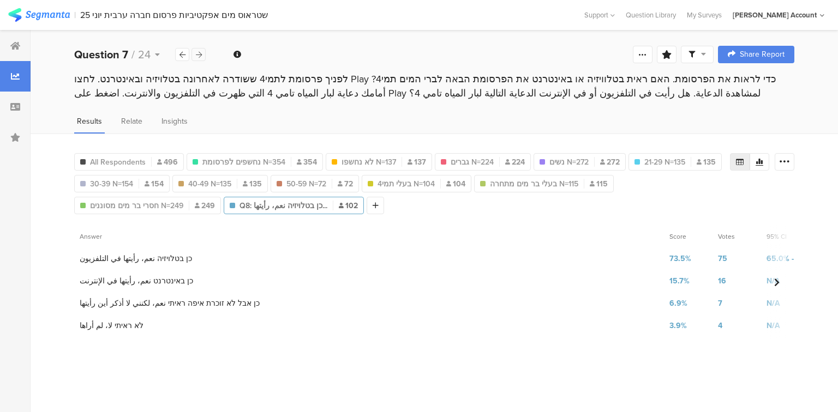
click at [196, 55] on icon at bounding box center [199, 54] width 6 height 7
click at [217, 80] on div "לפניך פרסומת נוספת לתמי4 ששודרה לאחרונה בטלויזיה ובאינטרנט. לחצו Play כדי לראות…" at bounding box center [434, 86] width 720 height 28
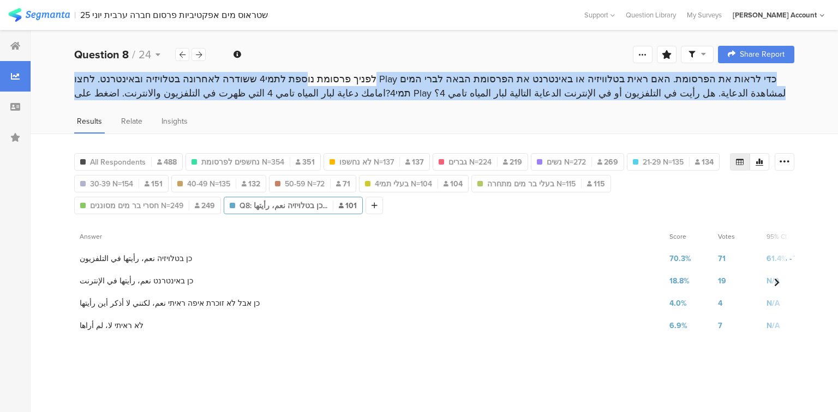
click at [217, 80] on div "לפניך פרסומת נוספת לתמי4 ששודרה לאחרונה בטלויזיה ובאינטרנט. לחצו Play כדי לראות…" at bounding box center [434, 86] width 720 height 28
copy section "לפניך פרסומת נוספת לתמי4 ששודרה לאחרונה בטלויזיה ובאינטרנט. לחצו Play כדי לראות…"
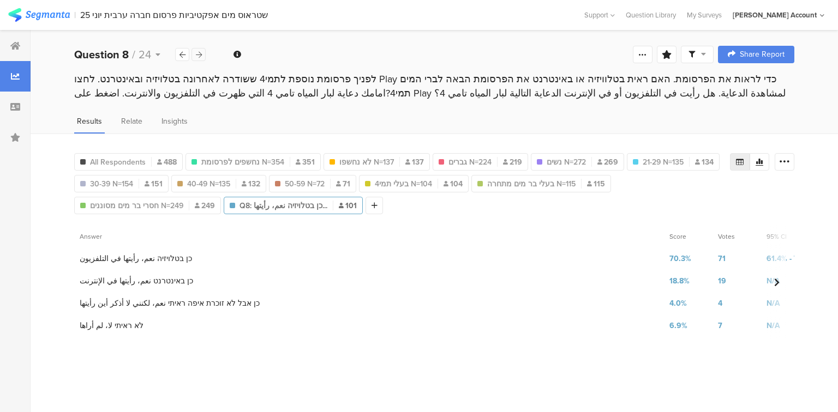
click at [196, 55] on icon at bounding box center [199, 54] width 6 height 7
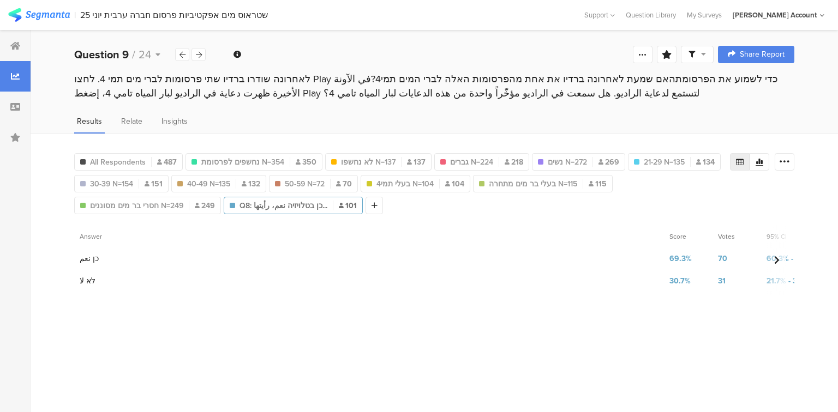
click at [178, 83] on div "לאחרונה שודרו ברדיו שתי פרסומות לברי מים תמי 4. לחצו Play כדי לשמוע את הפרסומתה…" at bounding box center [434, 86] width 720 height 28
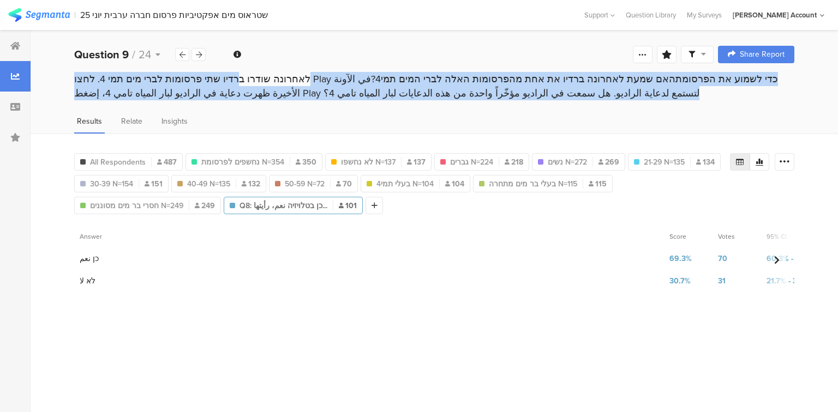
click at [178, 83] on div "לאחרונה שודרו ברדיו שתי פרסומות לברי מים תמי 4. לחצו Play כדי לשמוע את הפרסומתה…" at bounding box center [434, 86] width 720 height 28
copy section "לאחרונה שודרו ברדיו שתי פרסומות לברי מים תמי 4. לחצו Play כדי לשמוע את הפרסומתה…"
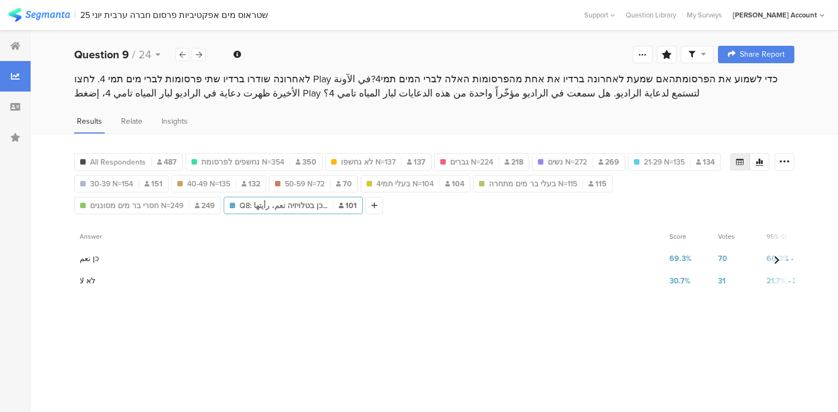
click at [189, 51] on div "Question 9 / 24" at bounding box center [140, 54] width 132 height 16
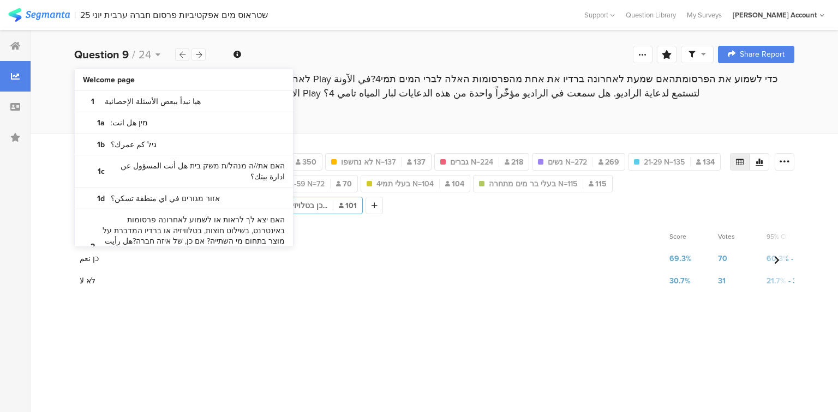
click at [182, 56] on icon at bounding box center [182, 54] width 6 height 7
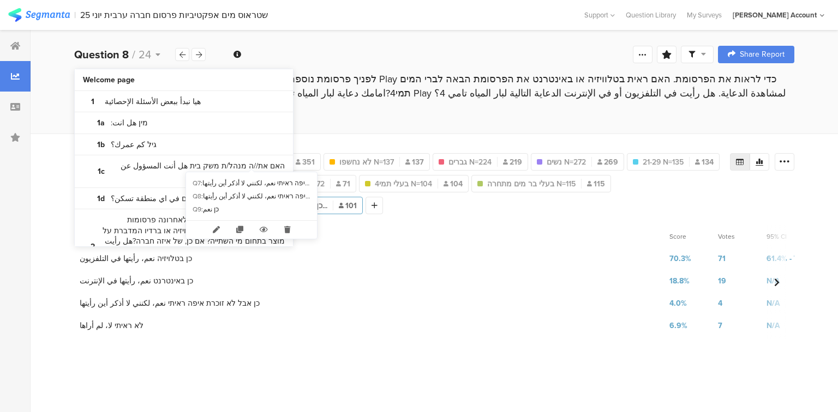
click at [345, 270] on div "2 כן באינטרנט نعم، رأيتها في الإنترنت" at bounding box center [369, 281] width 590 height 22
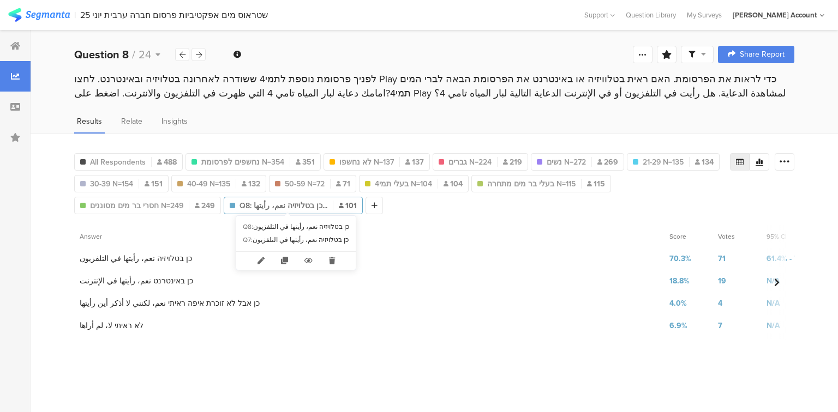
click at [301, 203] on span "Q8: כן בטלויזיה نعم، رأيتها..." at bounding box center [283, 205] width 88 height 11
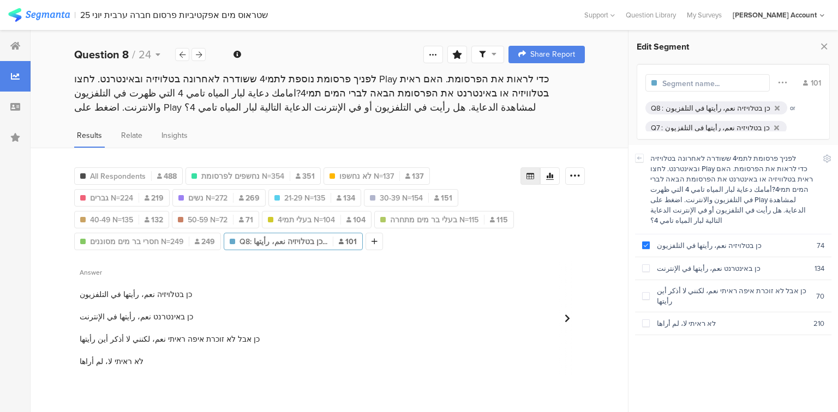
click at [694, 106] on div "כן בטלויזיה نعم، رأيتها في التلفزيون" at bounding box center [717, 108] width 105 height 10
drag, startPoint x: 697, startPoint y: 258, endPoint x: 681, endPoint y: 248, distance: 19.1
click at [696, 263] on div "כן באינטרנט نعم، رأيتها في الإنترنت" at bounding box center [732, 268] width 164 height 10
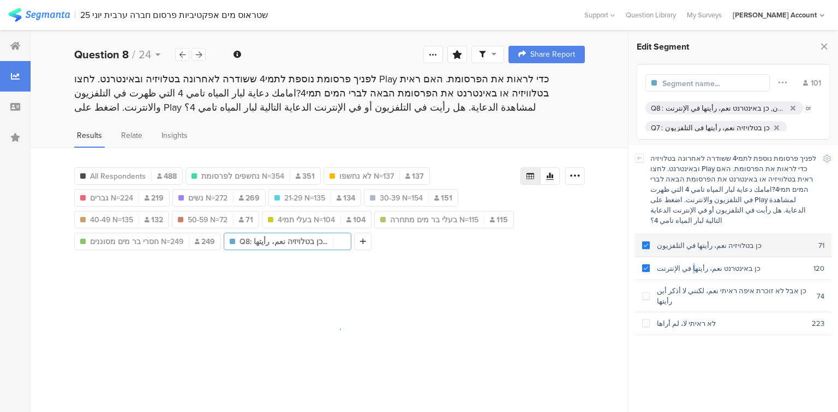
click at [644, 242] on span at bounding box center [646, 246] width 8 height 8
click at [696, 127] on div "כן בטלויזיה نعم، رأيتها في التلفزيون" at bounding box center [717, 128] width 105 height 10
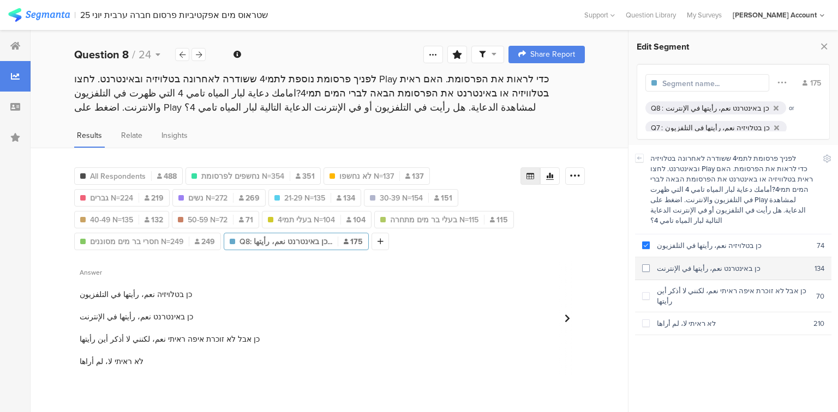
drag, startPoint x: 686, startPoint y: 255, endPoint x: 678, endPoint y: 250, distance: 9.1
click at [685, 263] on div "כן באינטרנט نعم، رأيتها في الإنترنت" at bounding box center [732, 268] width 165 height 10
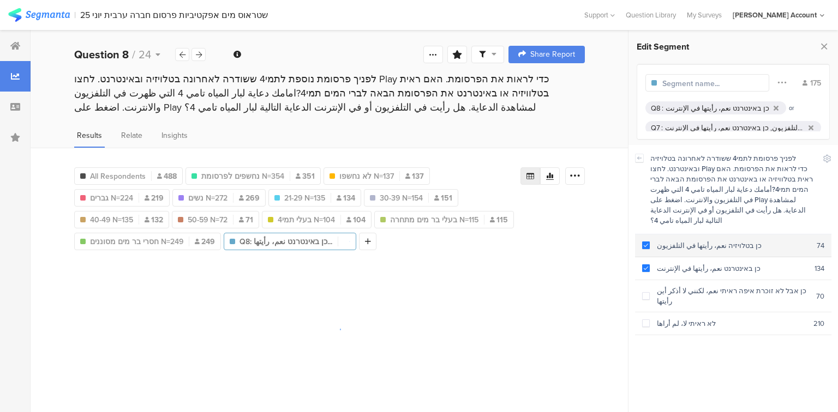
click at [672, 241] on div "כן בטלויזיה نعم، رأيتها في التلفزيون" at bounding box center [733, 246] width 167 height 10
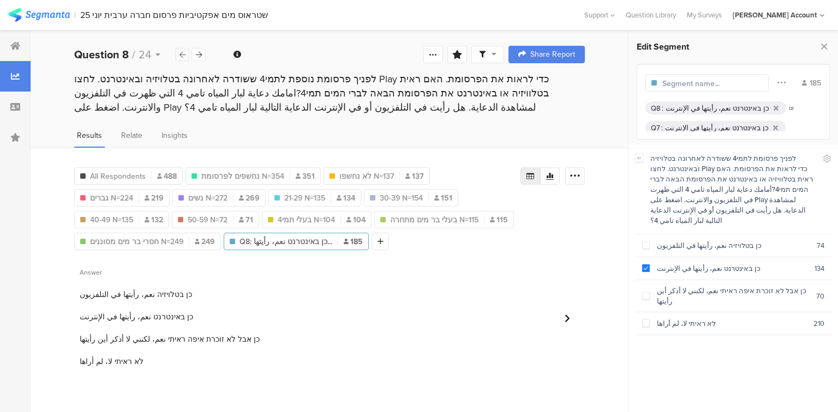
click at [184, 52] on icon at bounding box center [182, 54] width 6 height 7
click at [830, 47] on div "Edit Segment 187 Q8 : כן באינטרנט نعم، رأيتها في الإنترنت or Q7 : כן באינטרנט ن…" at bounding box center [732, 222] width 209 height 382
click at [826, 46] on icon at bounding box center [823, 46] width 11 height 15
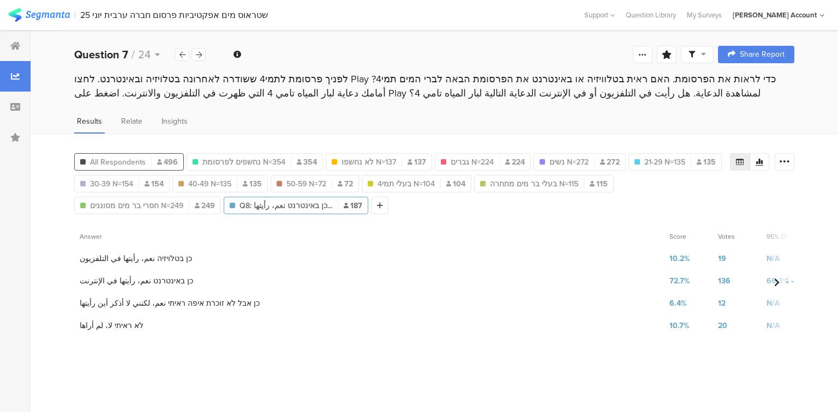
click at [134, 157] on span "All Respondents" at bounding box center [118, 162] width 56 height 11
click at [765, 157] on div at bounding box center [759, 161] width 20 height 17
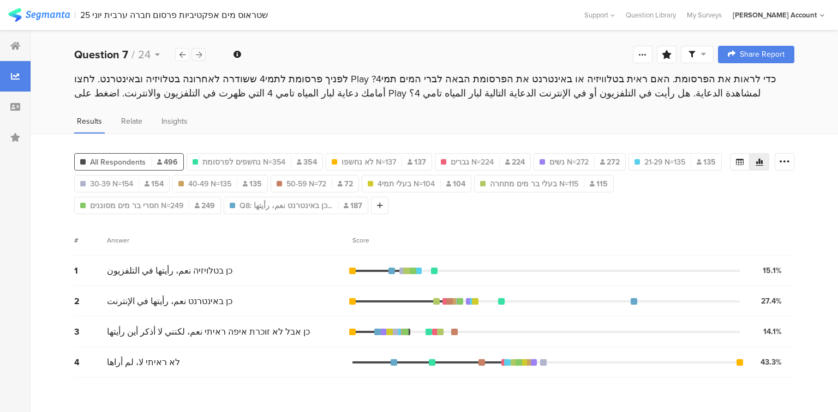
click at [202, 55] on div at bounding box center [198, 54] width 14 height 13
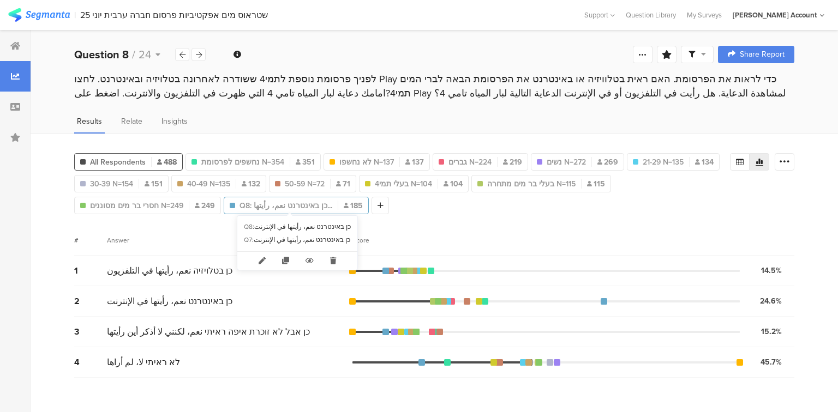
click at [308, 200] on span "Q8: כן באינטרנט نعم، رأيتها..." at bounding box center [285, 205] width 93 height 11
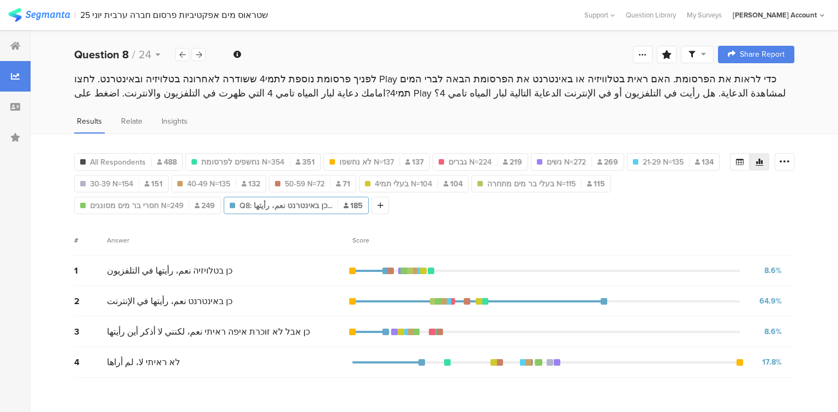
click at [308, 200] on span "Q8: כן באינטרנט نعم، رأيتها..." at bounding box center [285, 205] width 93 height 11
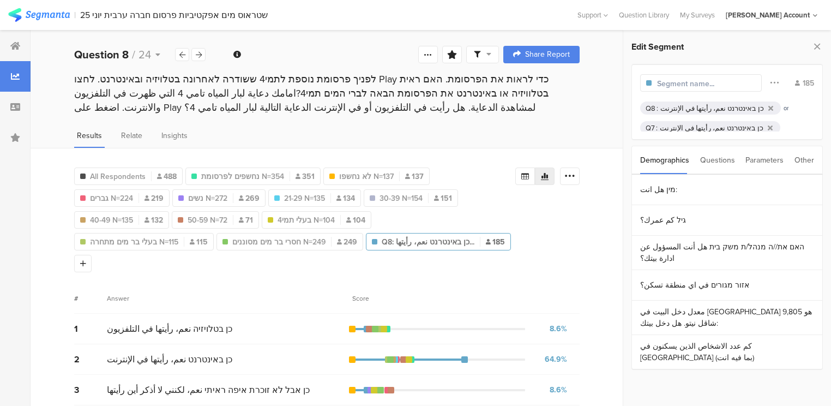
click at [671, 105] on div "כן באינטרנט نعم، رأيتها في الإنترنت" at bounding box center [712, 108] width 104 height 10
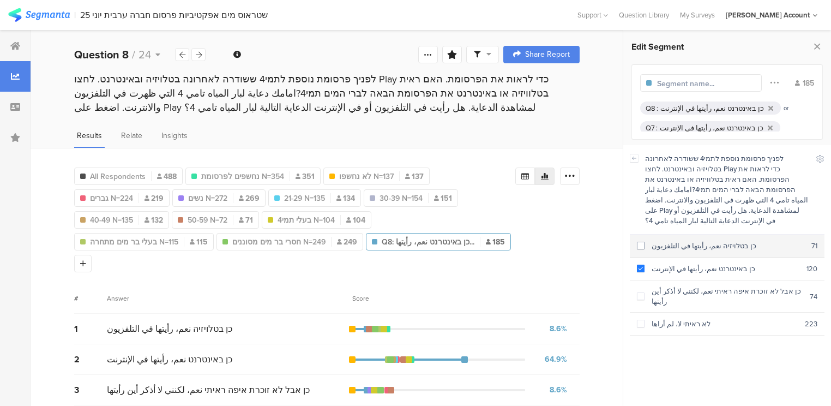
click at [689, 241] on div "כן בטלויזיה نعم، رأيتها في التلفزيون" at bounding box center [728, 246] width 167 height 10
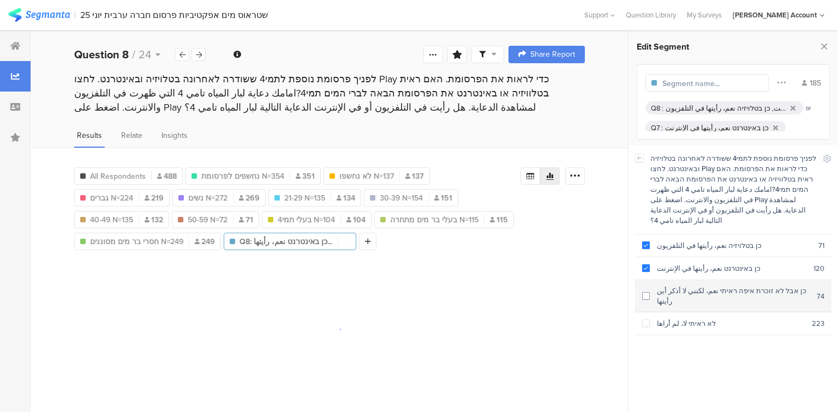
click at [698, 286] on div "כן אבל לא זוכרת איפה ראיתי نعم، لكنني لا أذكر أين رأيتها" at bounding box center [733, 296] width 167 height 21
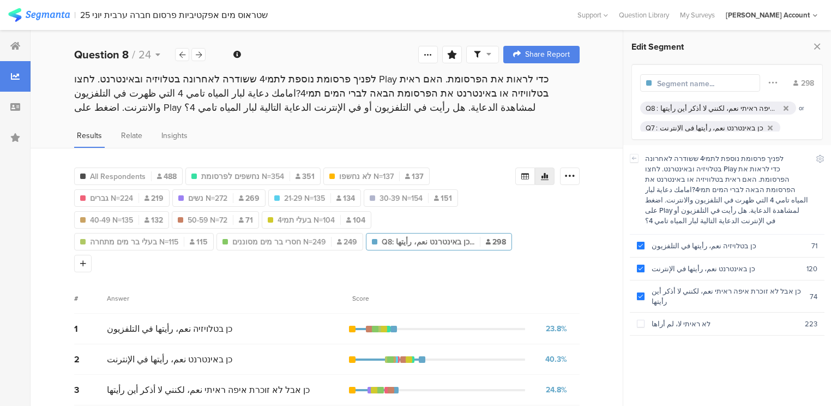
click at [639, 158] on div "לפניך פרסומת נוספת לתמי4 ששודרה לאחרונה בטלויזיה ובאינטרנט. לחצו Play כדי לראות…" at bounding box center [727, 189] width 195 height 89
click at [635, 158] on icon at bounding box center [634, 158] width 8 height 9
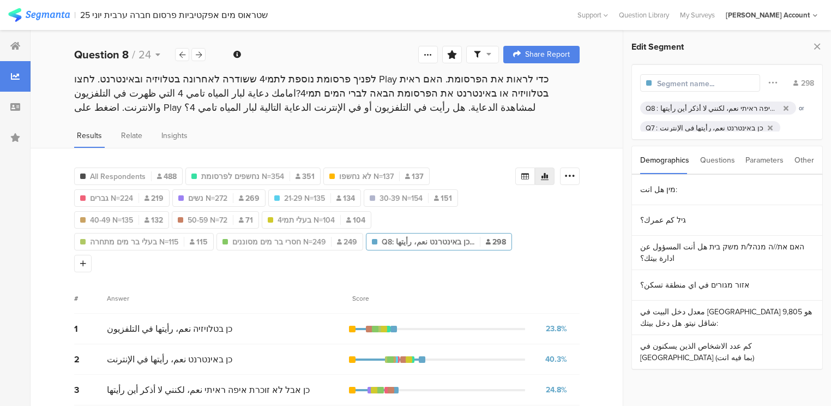
click at [666, 131] on div "כן באינטרנט نعم، رأيتها في الإنترنت" at bounding box center [712, 128] width 104 height 10
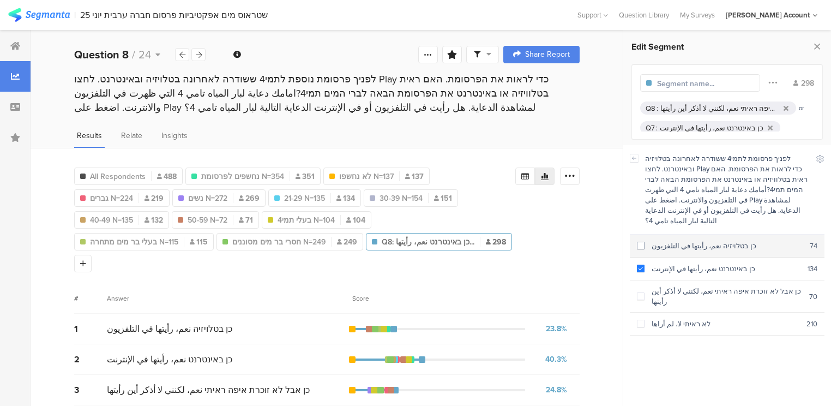
click at [687, 241] on div "כן בטלויזיה نعم، رأيتها في التلفزيون" at bounding box center [727, 246] width 165 height 10
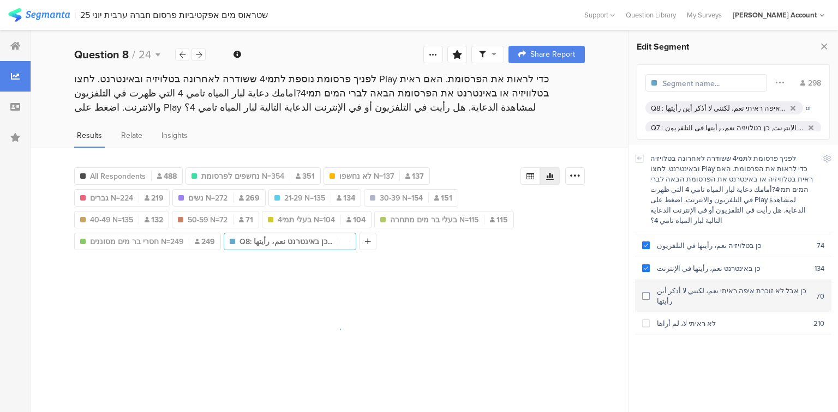
click at [697, 286] on div "כן אבל לא זוכרת איפה ראיתי نعم، لكنني لا أذكر أين رأيتها" at bounding box center [733, 296] width 166 height 21
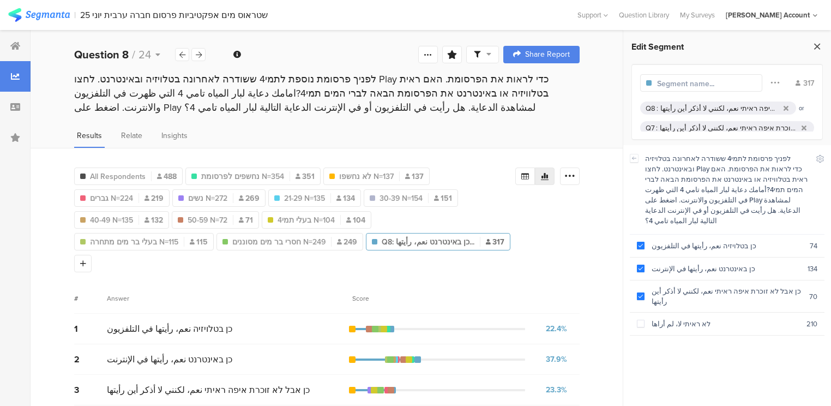
click at [814, 46] on icon at bounding box center [817, 46] width 11 height 15
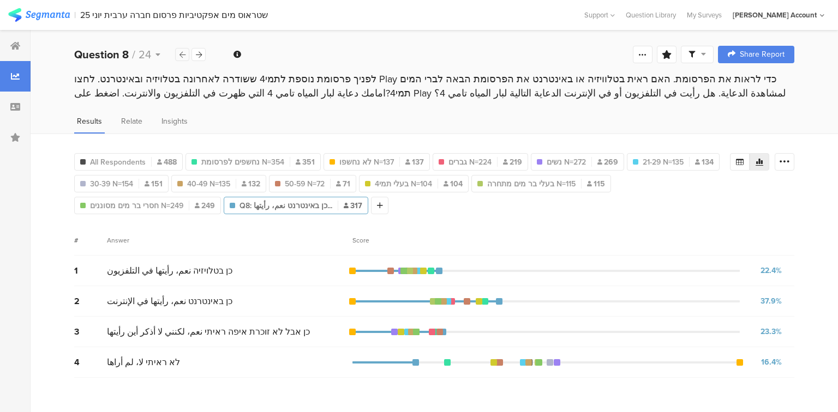
click at [182, 52] on icon at bounding box center [182, 54] width 6 height 7
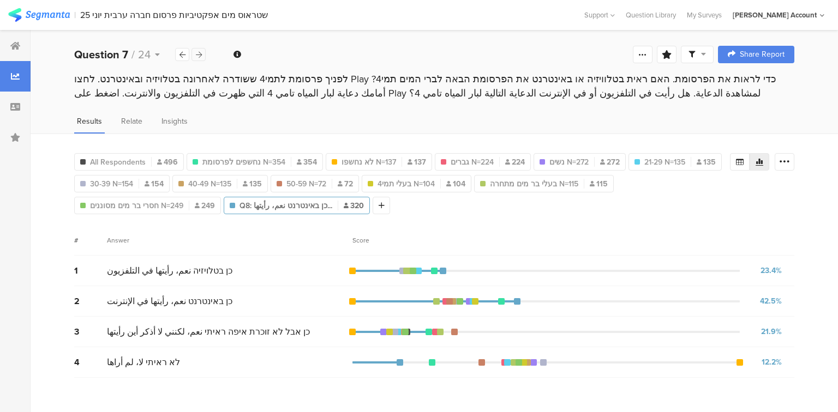
click at [196, 52] on icon at bounding box center [199, 54] width 6 height 7
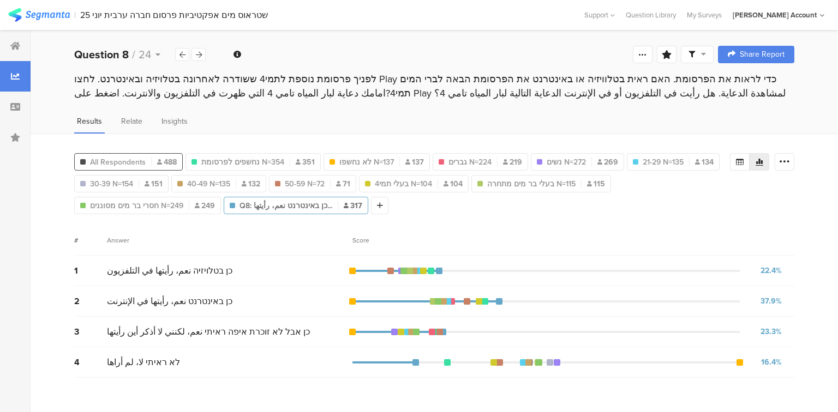
click at [145, 157] on span "All Respondents" at bounding box center [118, 162] width 56 height 11
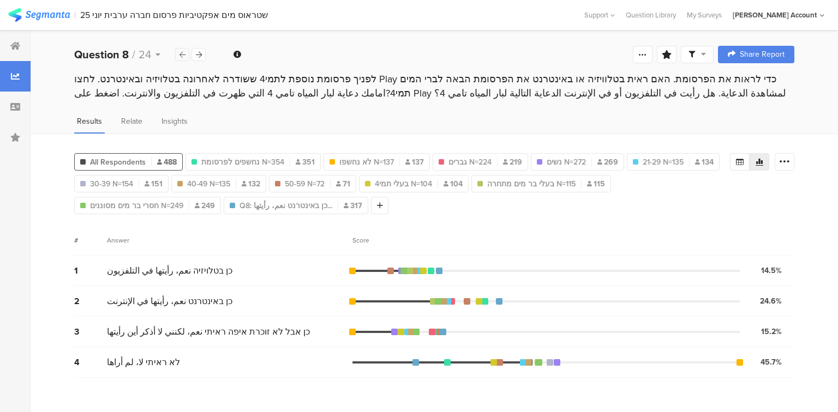
click at [183, 51] on icon at bounding box center [182, 54] width 6 height 7
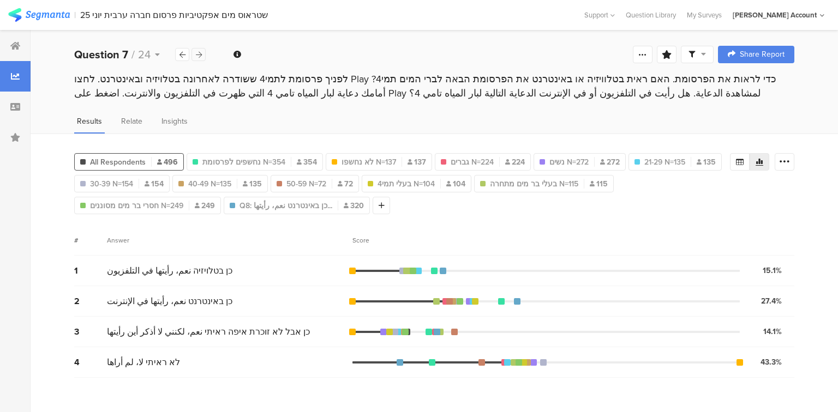
click at [201, 50] on div at bounding box center [198, 54] width 14 height 13
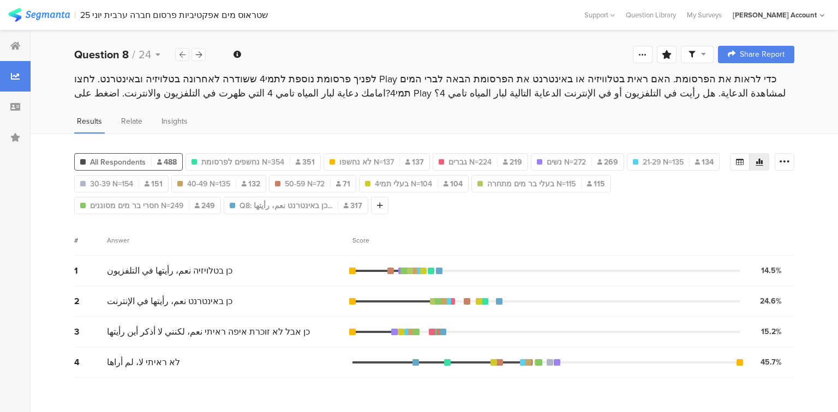
click at [183, 57] on icon at bounding box center [182, 54] width 6 height 7
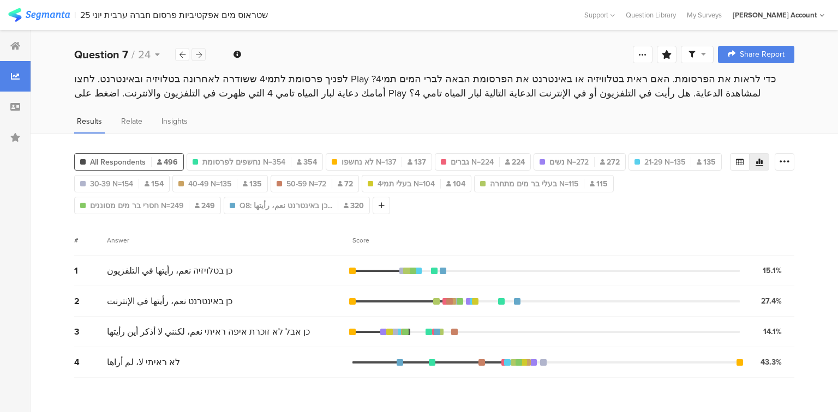
click at [201, 56] on icon at bounding box center [199, 54] width 6 height 7
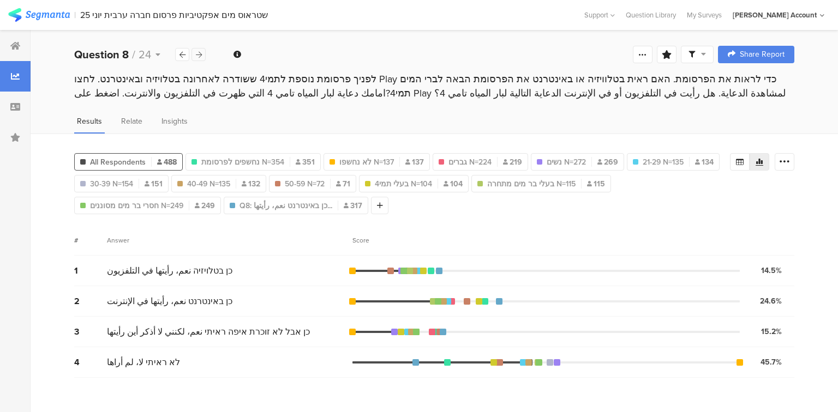
click at [201, 56] on icon at bounding box center [199, 54] width 6 height 7
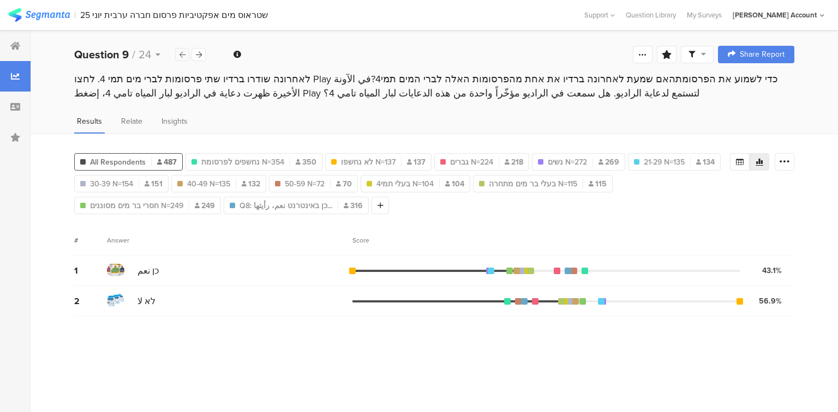
click at [183, 55] on icon at bounding box center [182, 54] width 6 height 7
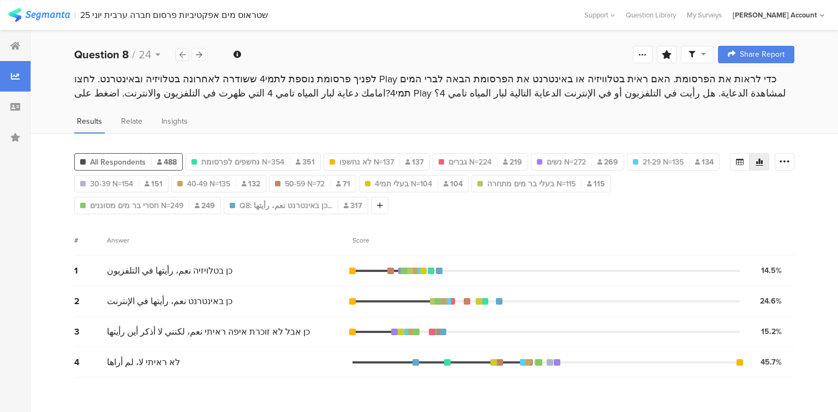
click at [183, 55] on icon at bounding box center [182, 54] width 6 height 7
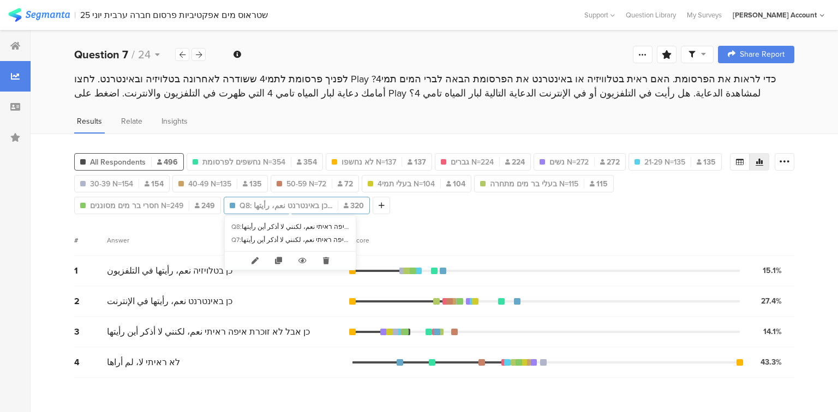
click at [326, 203] on div "Q8: כן באינטרנט نعم، رأيتها... 320" at bounding box center [296, 205] width 145 height 11
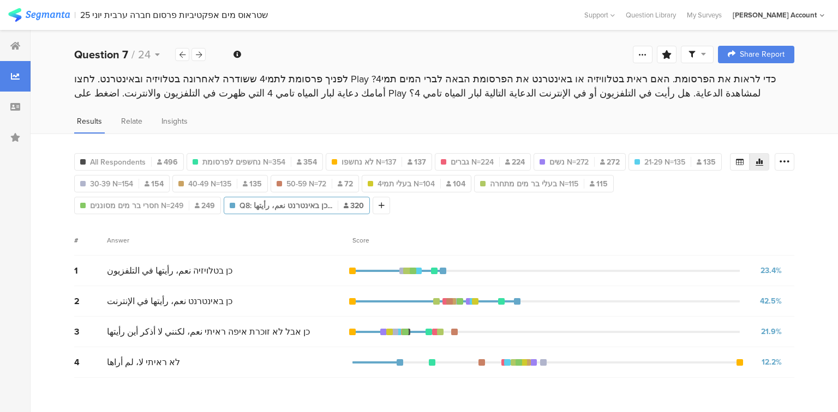
click at [326, 203] on div "Q8: כן באינטרנט نعم، رأيتها... 320" at bounding box center [296, 205] width 145 height 11
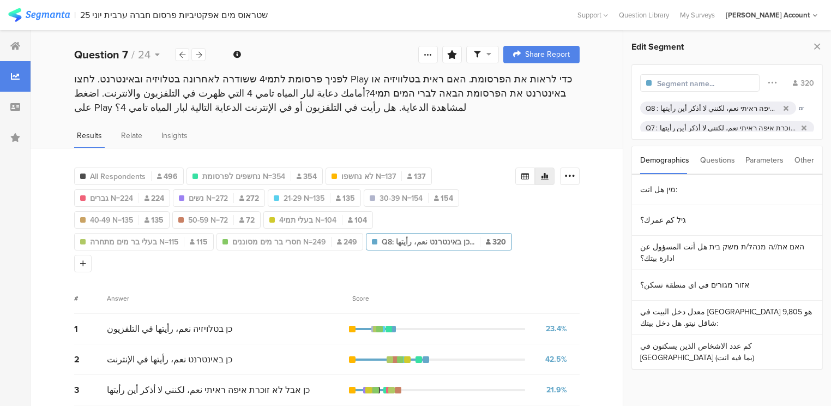
click at [692, 107] on div "כן באינטרנט نعم، رأيتها في الإنترنت, כן בטלויזיה نعم، رأيتها في التلفزيون, כן א…" at bounding box center [719, 108] width 119 height 10
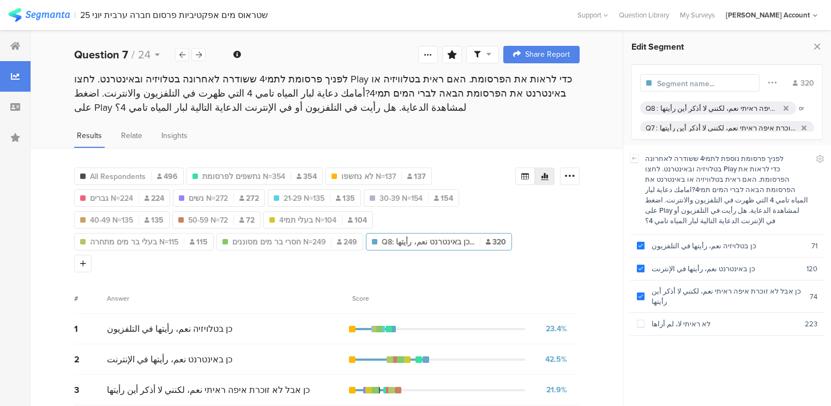
click at [687, 127] on div "כן באינטרנט نعم، رأيتها في الإنترنت, כן בטלויזיה نعم، رأيتها في التلفزيون, כן א…" at bounding box center [728, 128] width 137 height 10
click at [197, 53] on icon at bounding box center [199, 54] width 6 height 7
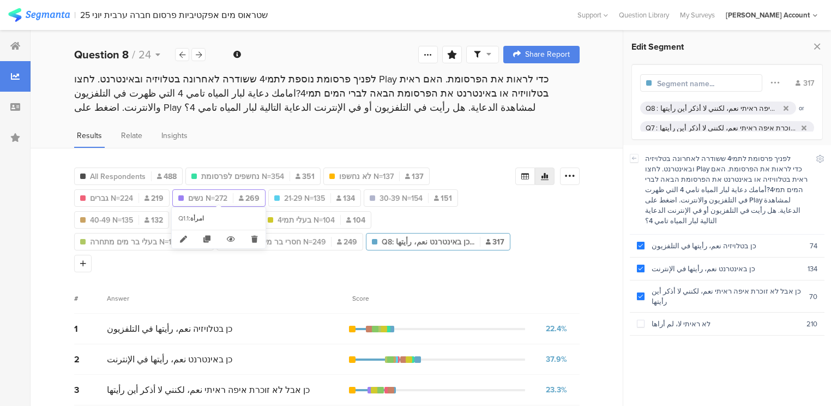
click at [183, 195] on div at bounding box center [180, 197] width 5 height 5
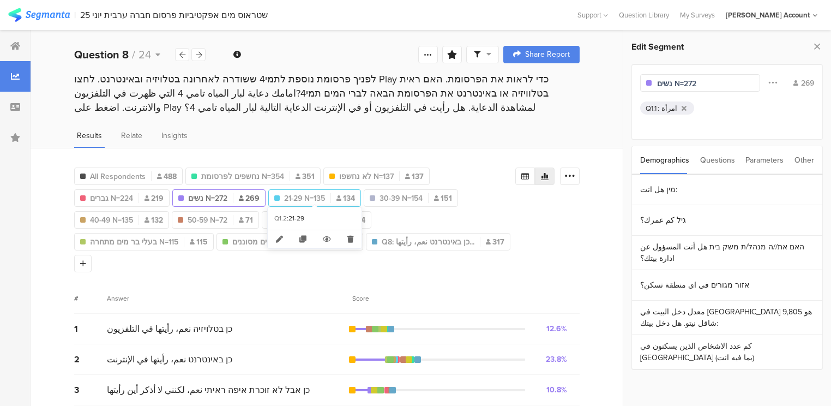
click at [303, 195] on span "21-29 N=135" at bounding box center [304, 198] width 41 height 11
type input "21-29 N=135"
click at [817, 43] on icon at bounding box center [817, 46] width 11 height 15
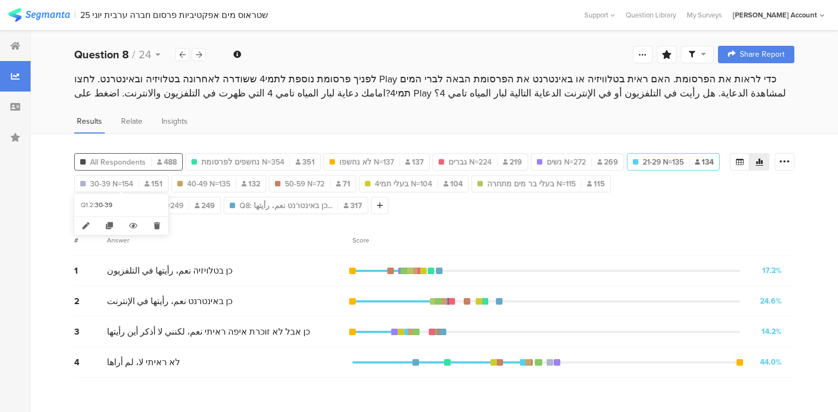
click at [120, 157] on span "All Respondents" at bounding box center [118, 162] width 56 height 11
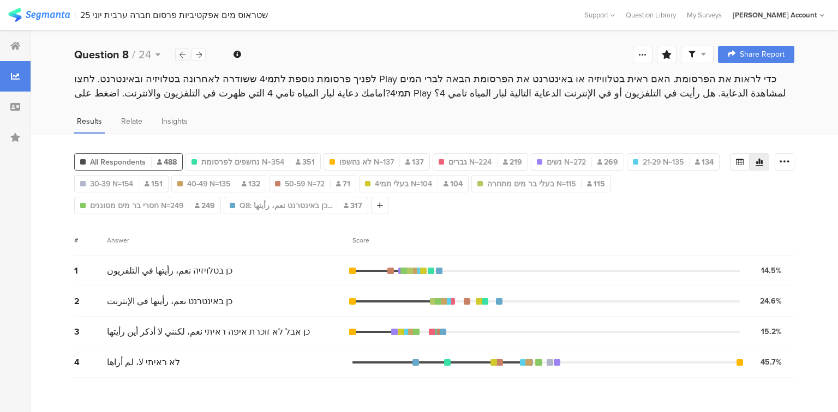
click at [179, 56] on icon at bounding box center [182, 54] width 6 height 7
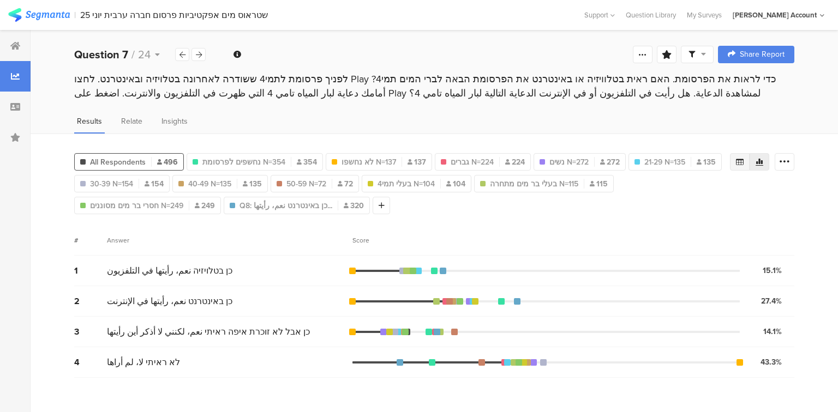
click at [738, 161] on icon at bounding box center [740, 162] width 8 height 7
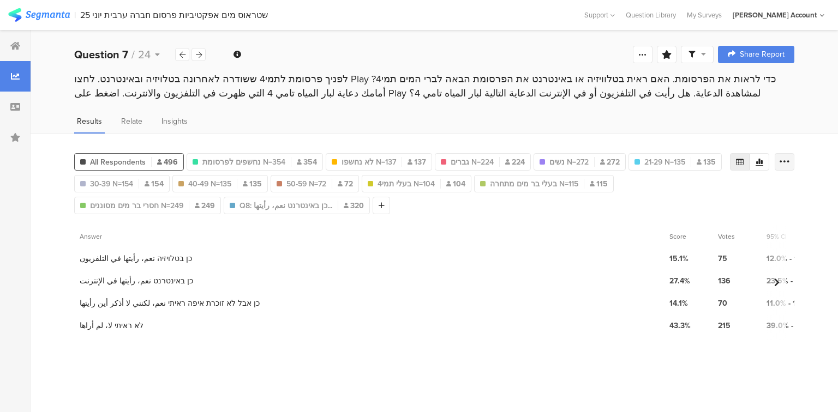
click at [786, 161] on icon at bounding box center [784, 162] width 11 height 11
click at [675, 194] on span "Export as Excel" at bounding box center [679, 192] width 52 height 11
click at [196, 52] on icon at bounding box center [199, 54] width 6 height 7
drag, startPoint x: 783, startPoint y: 155, endPoint x: 744, endPoint y: 166, distance: 40.2
click at [783, 157] on icon at bounding box center [784, 162] width 11 height 11
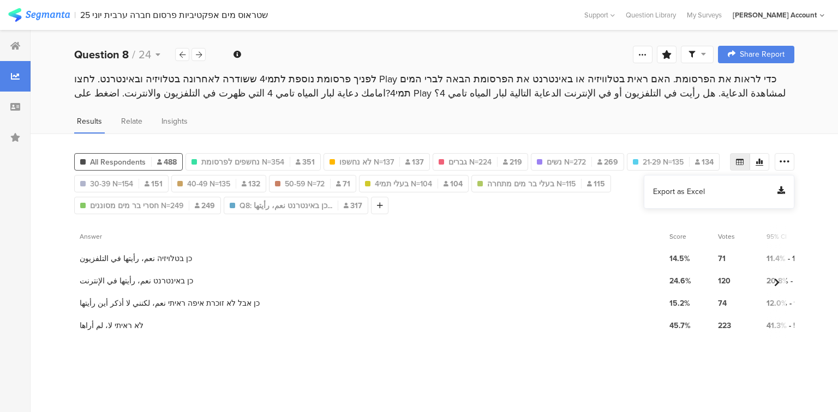
click at [677, 187] on span "Export as Excel" at bounding box center [679, 192] width 52 height 11
click at [196, 54] on icon at bounding box center [199, 54] width 6 height 7
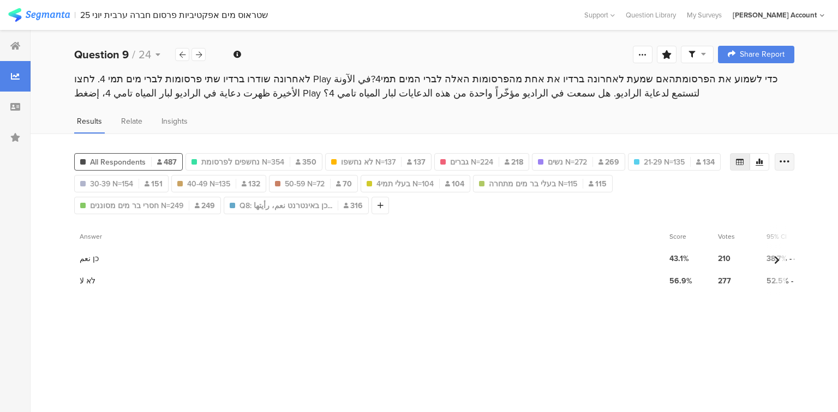
click at [783, 159] on icon at bounding box center [784, 162] width 11 height 11
drag, startPoint x: 675, startPoint y: 189, endPoint x: 666, endPoint y: 184, distance: 10.0
click at [675, 189] on span "Export as Excel" at bounding box center [679, 192] width 52 height 11
click at [198, 52] on icon at bounding box center [199, 54] width 6 height 7
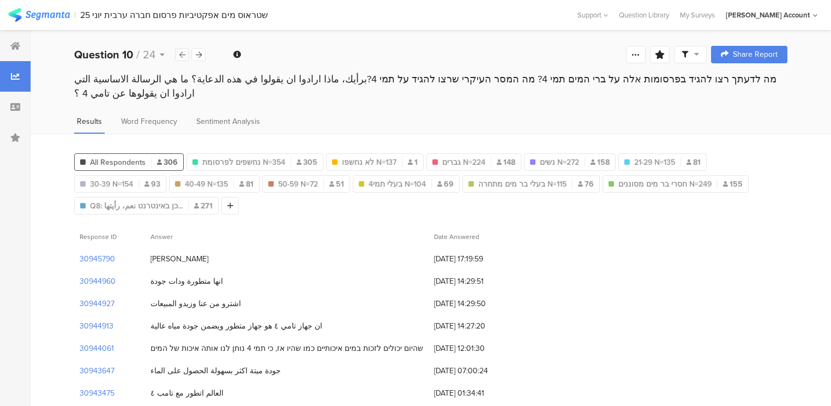
click at [179, 53] on icon at bounding box center [182, 54] width 6 height 7
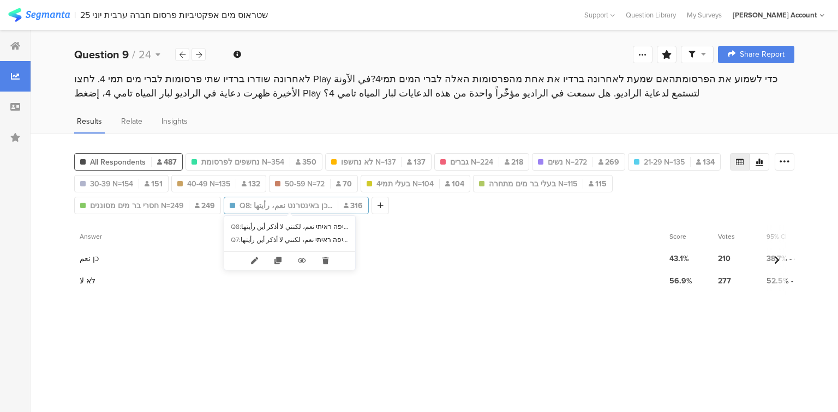
click at [310, 206] on span "Q8: כן באינטרנט نعم، رأيتها..." at bounding box center [285, 205] width 93 height 11
click at [312, 203] on span "Q8: כן באינטרנט نعم، رأيتها..." at bounding box center [285, 205] width 93 height 11
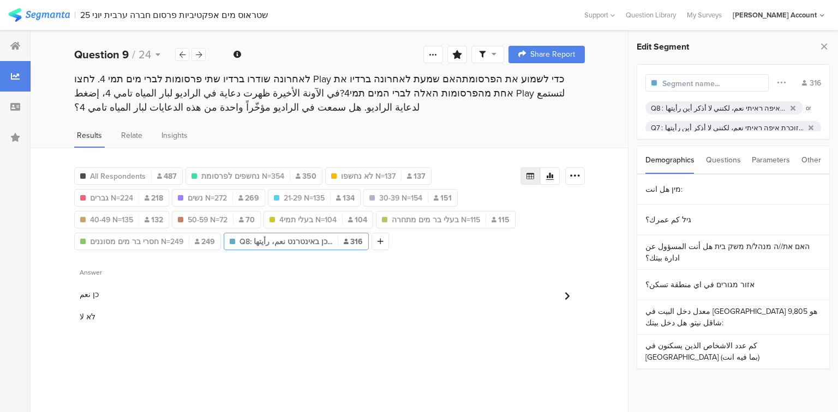
click at [722, 163] on div "Questions" at bounding box center [723, 160] width 35 height 28
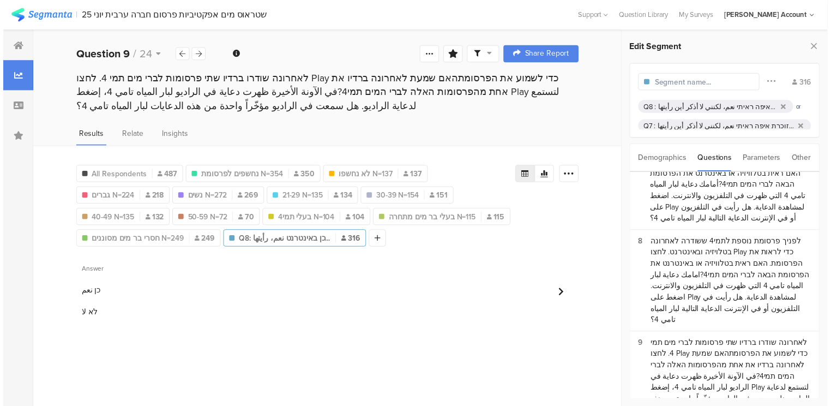
scroll to position [393, 0]
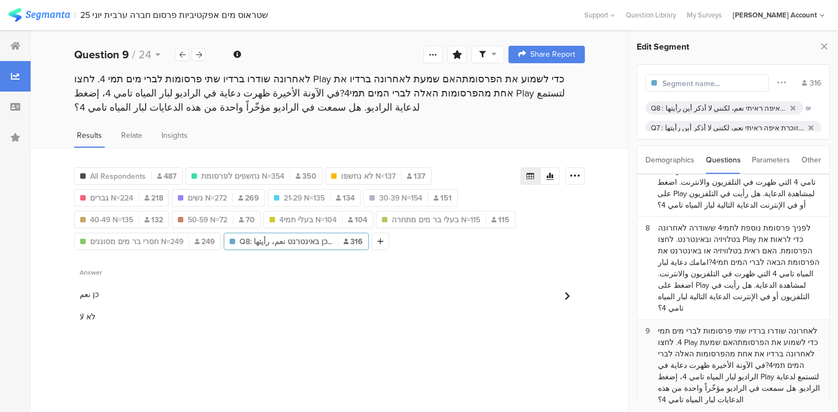
click at [705, 326] on div "לאחרונה שודרו ברדיו שתי פרסומות לברי מים תמי 4. לחצו Play כדי לשמוע את הפרסומתה…" at bounding box center [739, 366] width 163 height 80
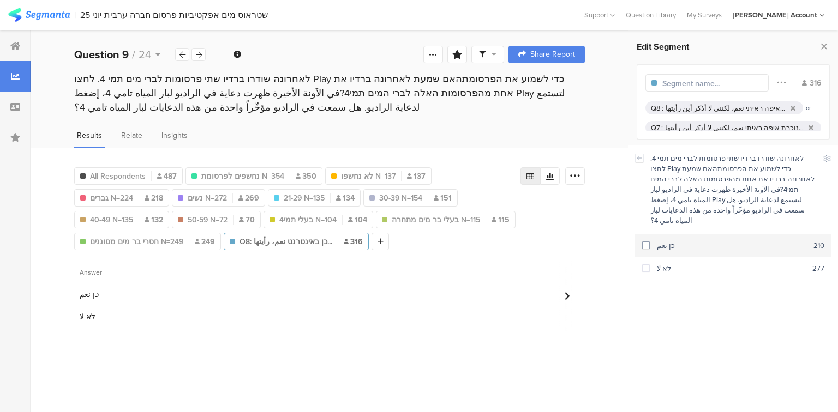
click at [686, 241] on div "כן نعم" at bounding box center [732, 246] width 164 height 10
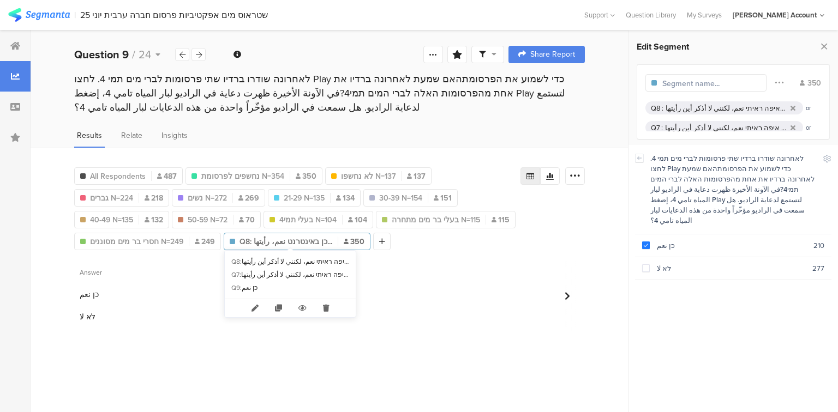
click at [295, 239] on span "Q8: כן באינטרנט نعم، رأيتها..." at bounding box center [285, 241] width 93 height 11
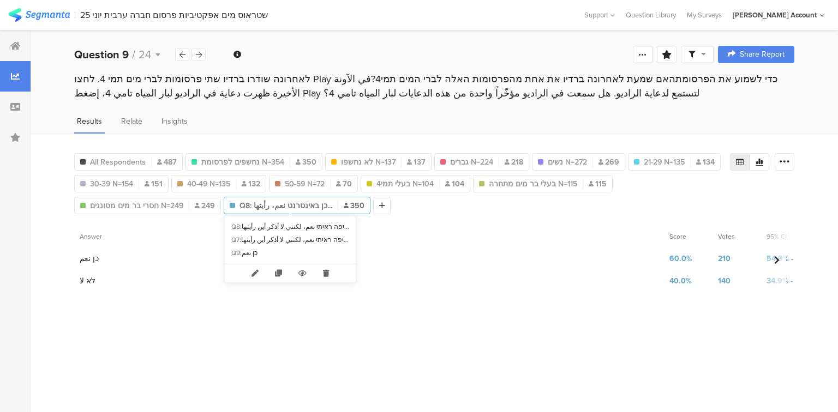
click at [239, 202] on span "Q8: כן באינטרנט نعم، رأيتها..." at bounding box center [285, 205] width 93 height 11
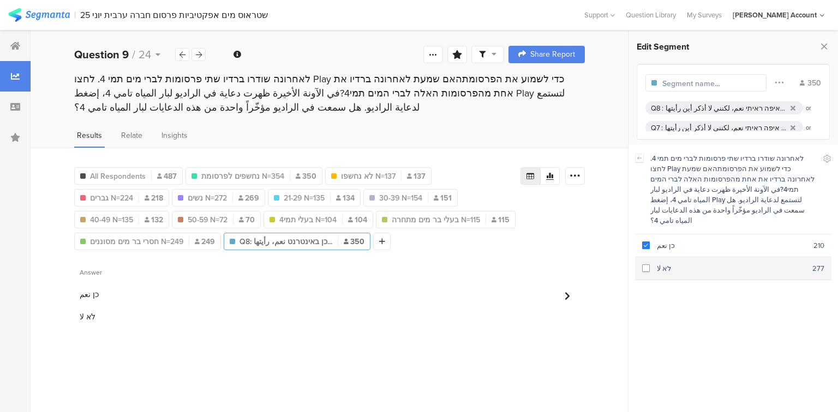
click at [702, 263] on div "לא لا" at bounding box center [731, 268] width 163 height 10
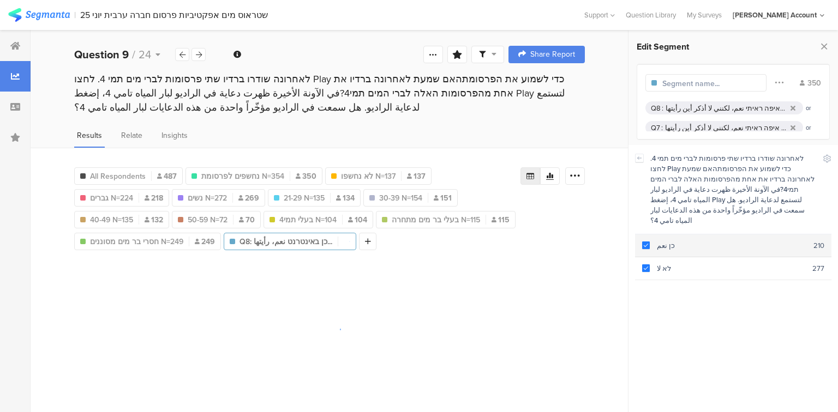
click at [700, 241] on div "כן نعم" at bounding box center [732, 246] width 164 height 10
click at [790, 108] on icon at bounding box center [792, 108] width 5 height 7
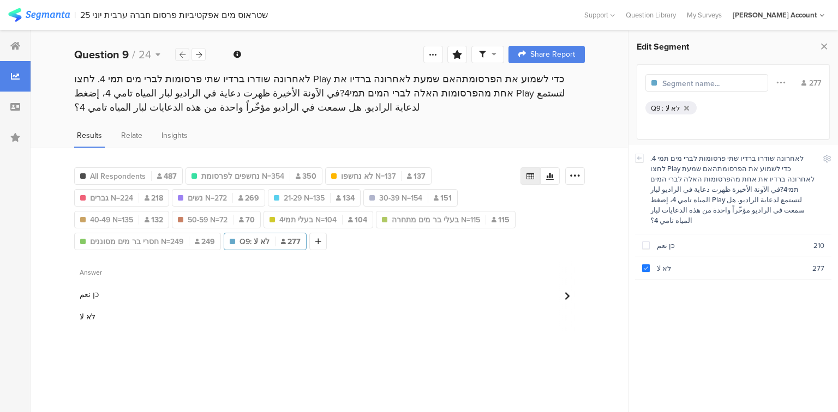
click at [184, 55] on icon at bounding box center [182, 54] width 6 height 7
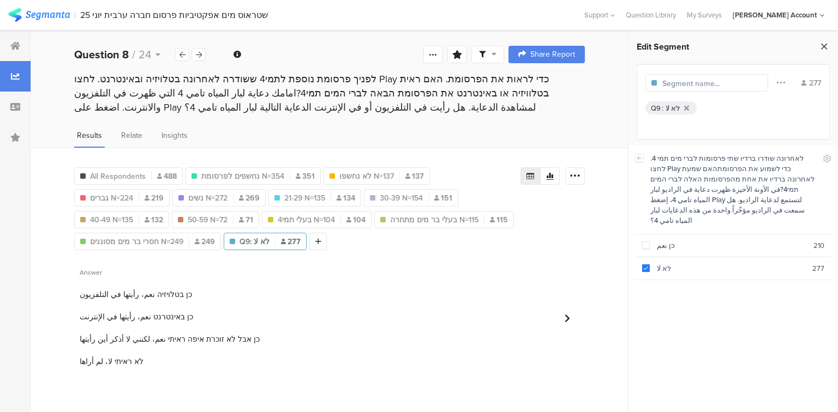
click at [820, 47] on icon at bounding box center [823, 46] width 11 height 15
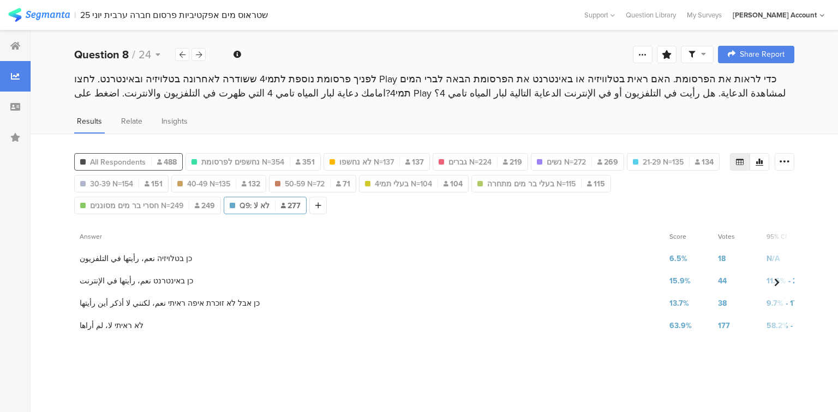
click at [107, 159] on span "All Respondents" at bounding box center [118, 162] width 56 height 11
click at [200, 55] on icon at bounding box center [199, 54] width 6 height 7
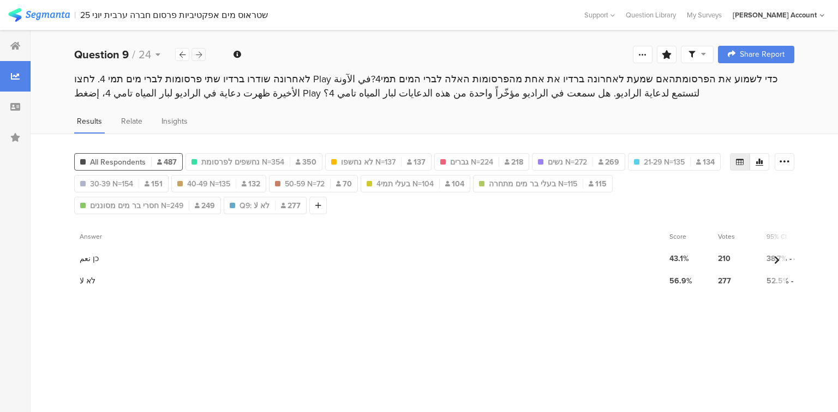
click at [200, 55] on icon at bounding box center [199, 54] width 6 height 7
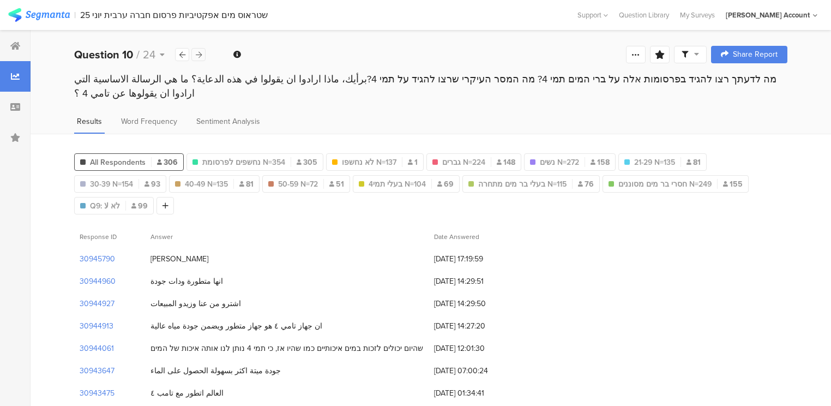
click at [200, 55] on icon at bounding box center [199, 54] width 6 height 7
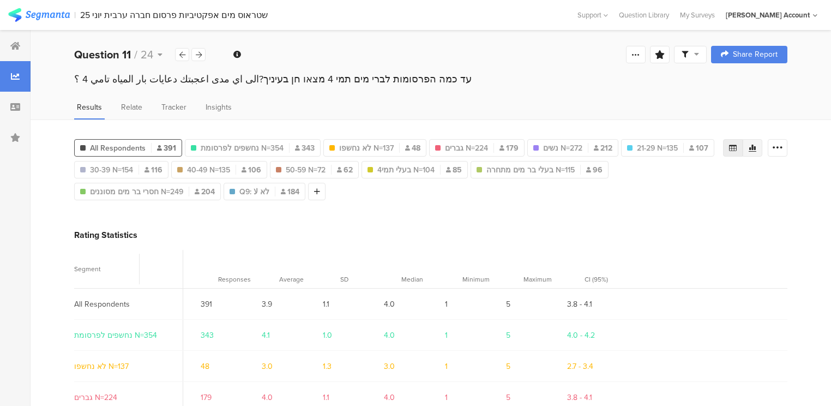
click at [762, 145] on div at bounding box center [753, 147] width 20 height 17
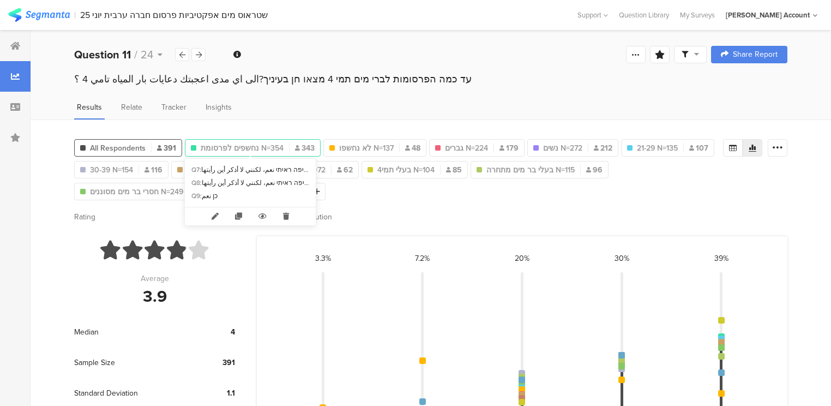
click at [256, 148] on span "נחשפים לפרסומת N=354" at bounding box center [242, 147] width 83 height 11
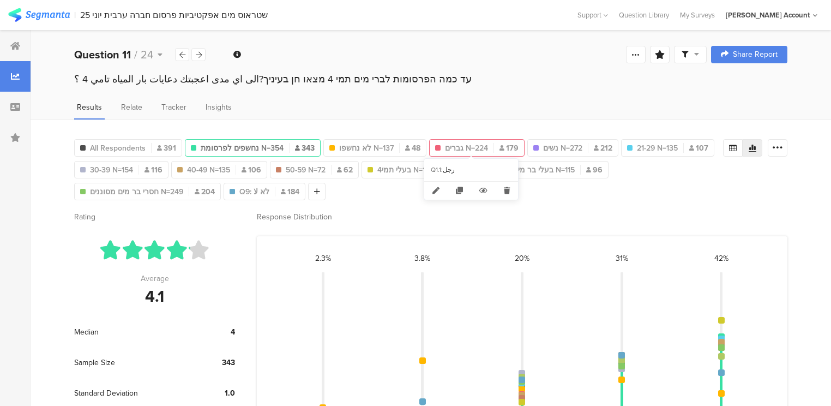
click at [458, 147] on span "גברים N=224" at bounding box center [466, 147] width 43 height 11
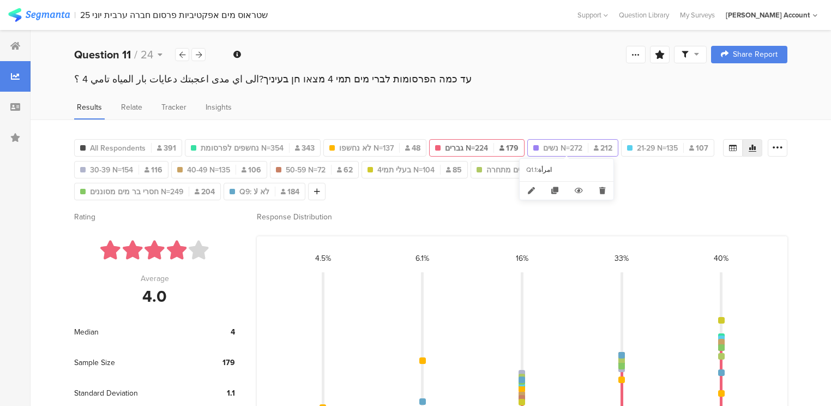
click at [567, 148] on span "נשים N=272" at bounding box center [562, 147] width 39 height 11
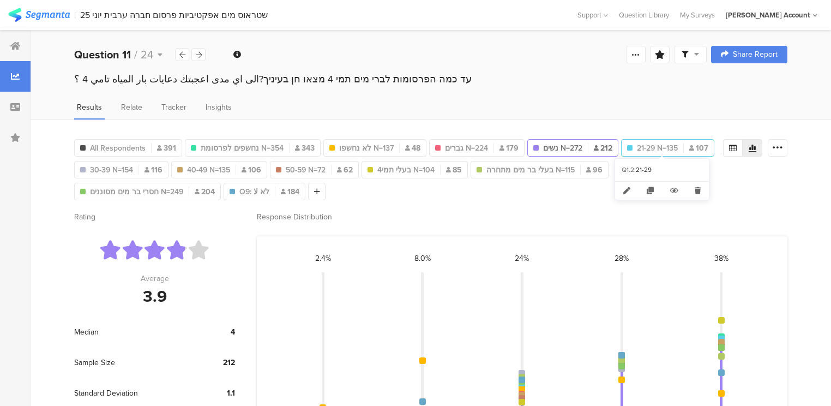
click at [641, 145] on span "21-29 N=135" at bounding box center [657, 147] width 41 height 11
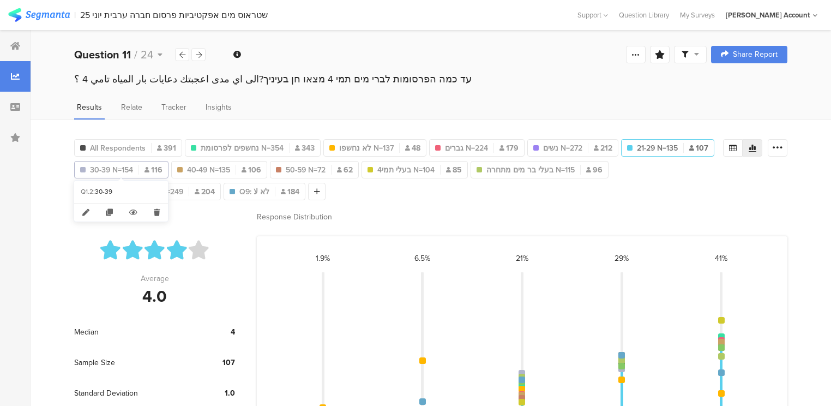
click at [122, 170] on span "30-39 N=154" at bounding box center [111, 169] width 43 height 11
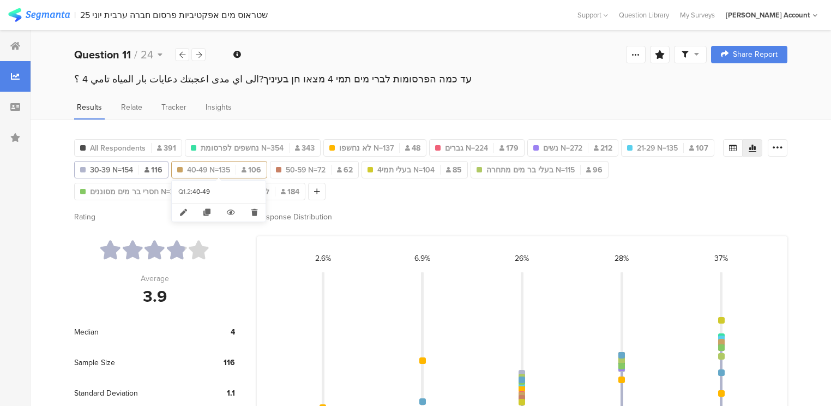
click at [194, 171] on span "40-49 N=135" at bounding box center [208, 169] width 43 height 11
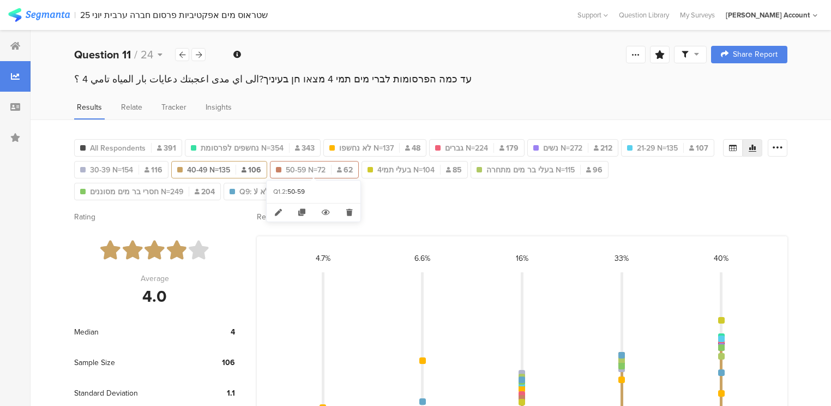
click at [292, 169] on span "50-59 N=72" at bounding box center [306, 169] width 40 height 11
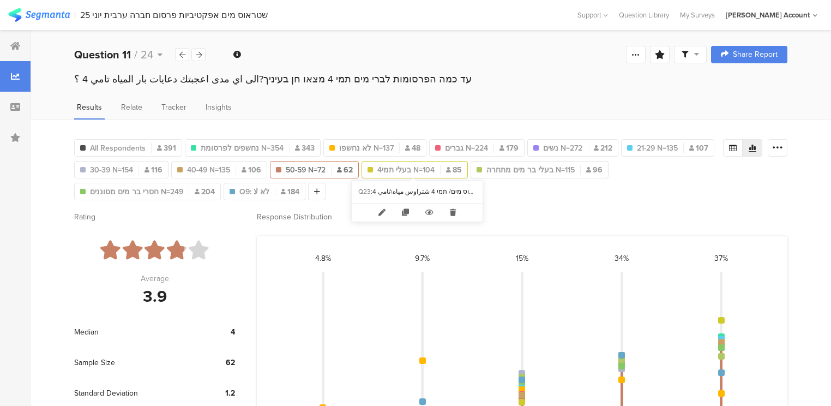
click at [411, 168] on span "בעלי תמי4 N=104" at bounding box center [405, 169] width 57 height 11
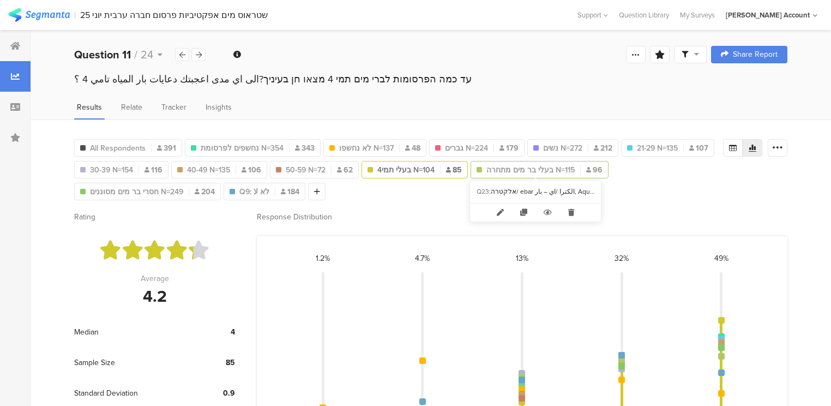
click at [515, 170] on span "בעלי בר מים מתחרה N=115" at bounding box center [530, 169] width 88 height 11
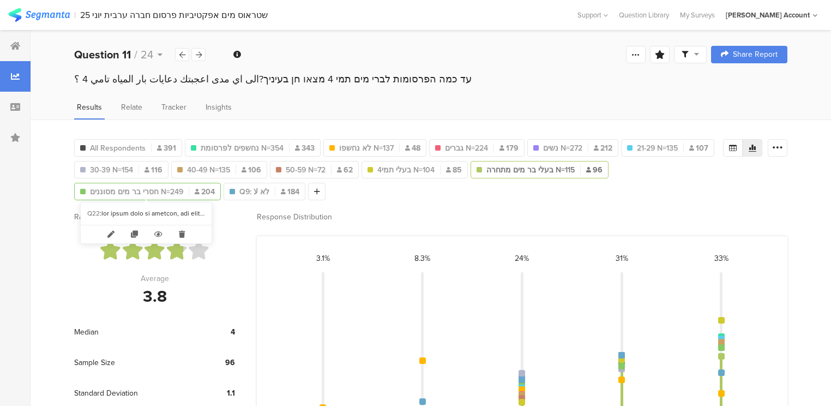
click at [135, 188] on span "חסרי בר מים מסוננים N=249" at bounding box center [136, 191] width 93 height 11
type input "חסרי בר מים מסוננים N=249"
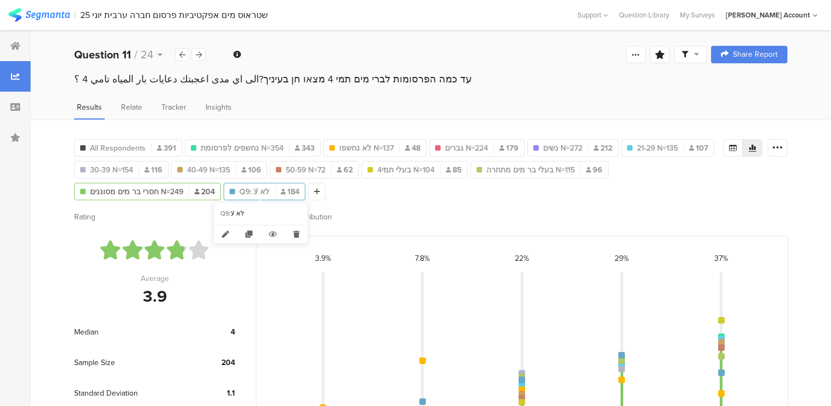
click at [251, 190] on span "Q9: לא لا" at bounding box center [254, 191] width 30 height 11
click at [295, 234] on icon at bounding box center [296, 234] width 22 height 18
click at [196, 52] on icon at bounding box center [199, 54] width 6 height 7
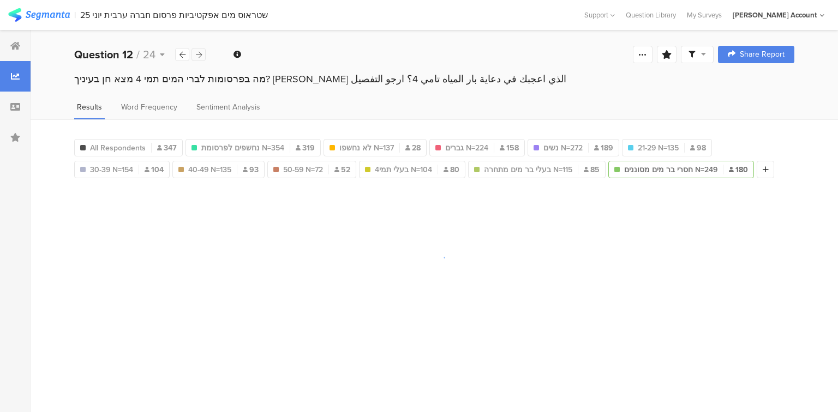
click at [196, 52] on icon at bounding box center [199, 54] width 6 height 7
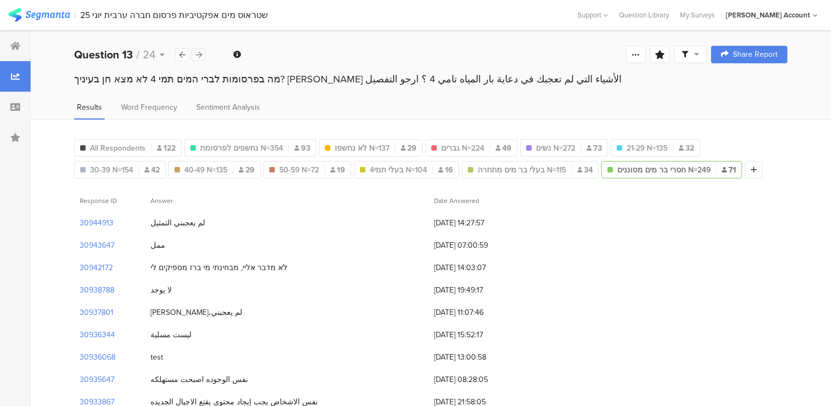
click at [196, 52] on icon at bounding box center [199, 54] width 6 height 7
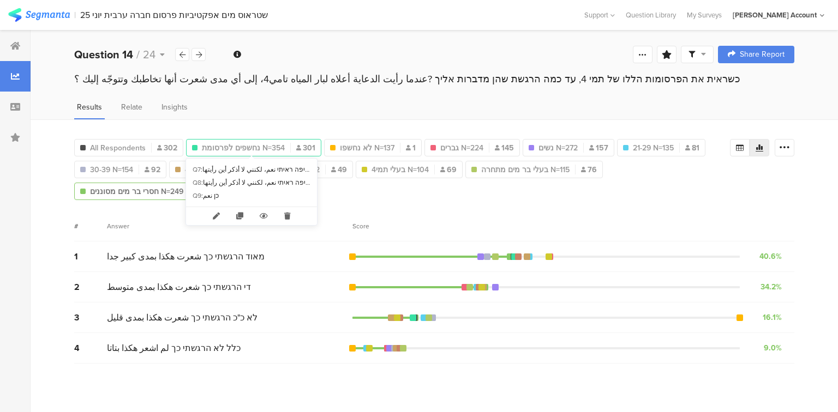
click at [218, 146] on span "נחשפים לפרסומת N=354" at bounding box center [243, 147] width 83 height 11
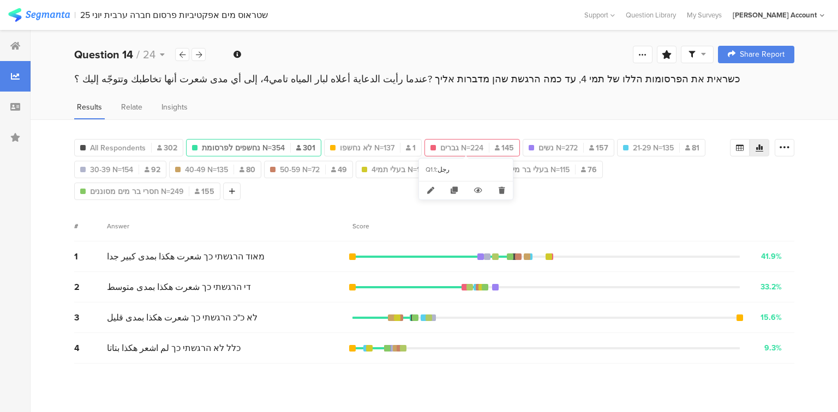
click at [464, 146] on span "גברים N=224" at bounding box center [461, 147] width 43 height 11
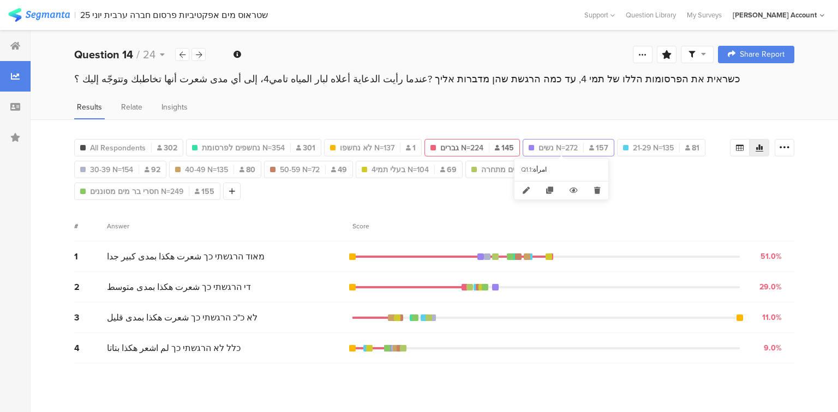
click at [564, 145] on span "נשים N=272" at bounding box center [557, 147] width 39 height 11
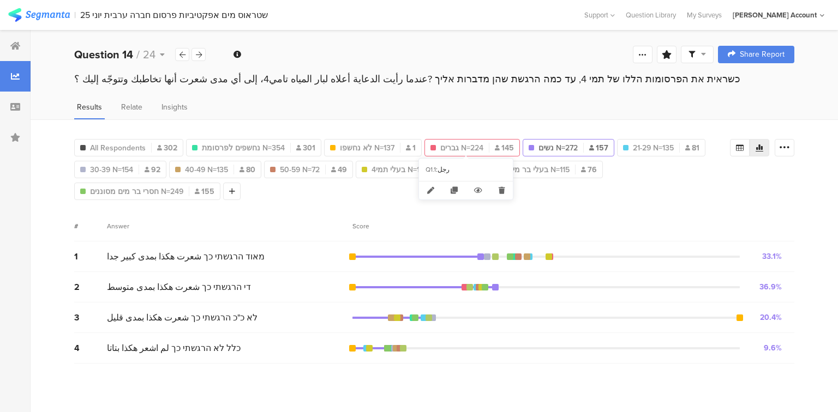
click at [495, 145] on icon at bounding box center [497, 147] width 5 height 5
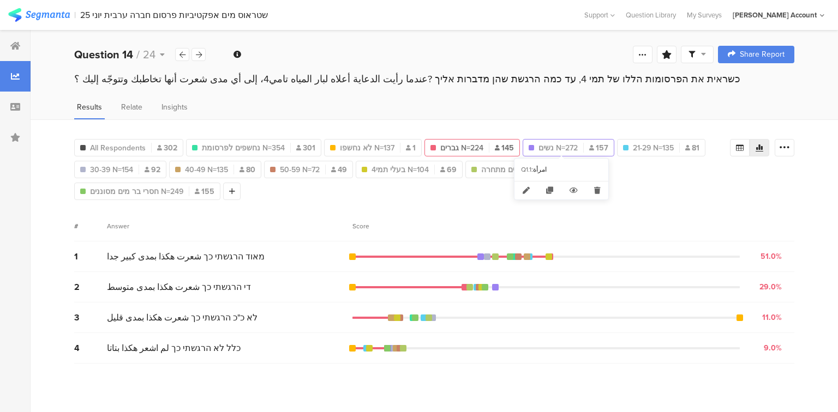
click at [567, 142] on span "נשים N=272" at bounding box center [557, 147] width 39 height 11
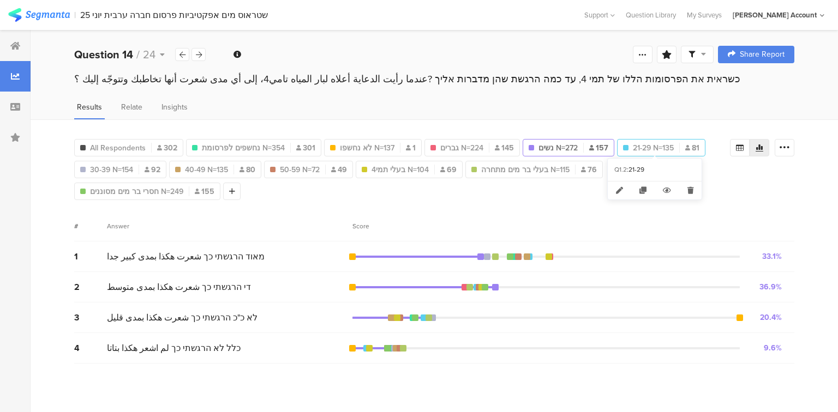
click at [635, 143] on span "21-29 N=135" at bounding box center [653, 147] width 41 height 11
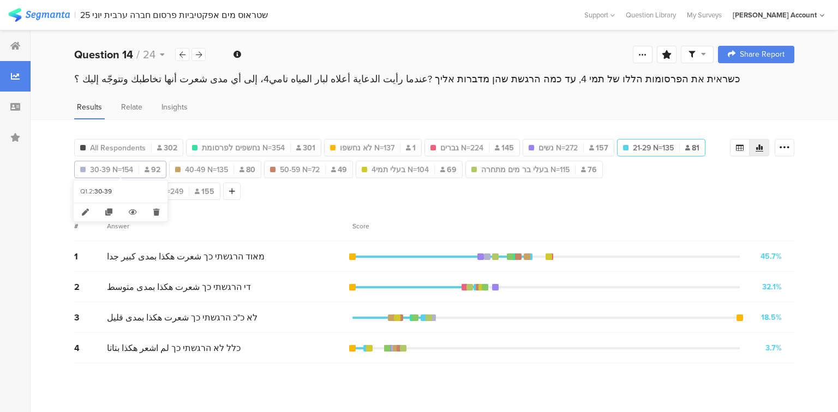
click at [111, 166] on span "30-39 N=154" at bounding box center [111, 169] width 43 height 11
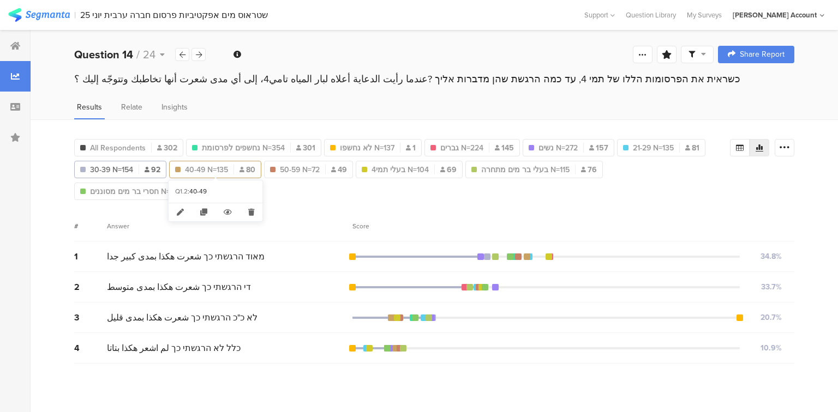
click at [201, 166] on span "40-49 N=135" at bounding box center [206, 169] width 43 height 11
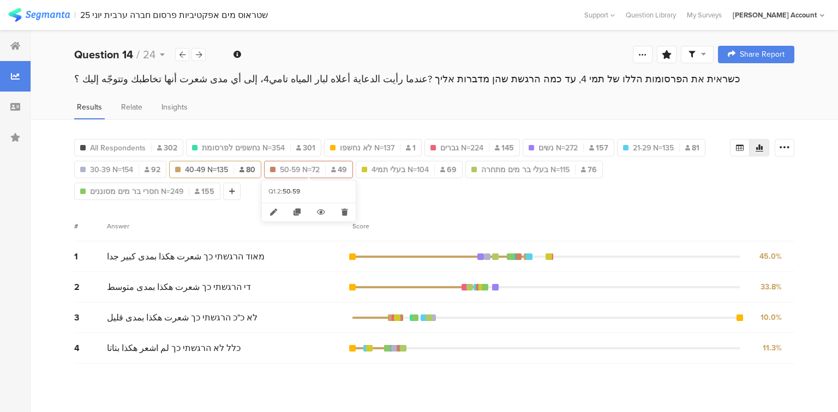
click at [289, 170] on span "50-59 N=72" at bounding box center [300, 169] width 40 height 11
click at [634, 146] on span "21-29 N=135" at bounding box center [653, 147] width 41 height 11
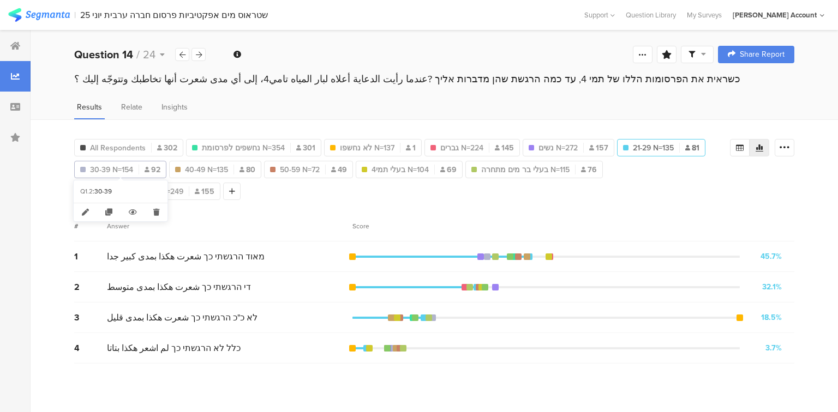
click at [126, 169] on span "30-39 N=154" at bounding box center [111, 169] width 43 height 11
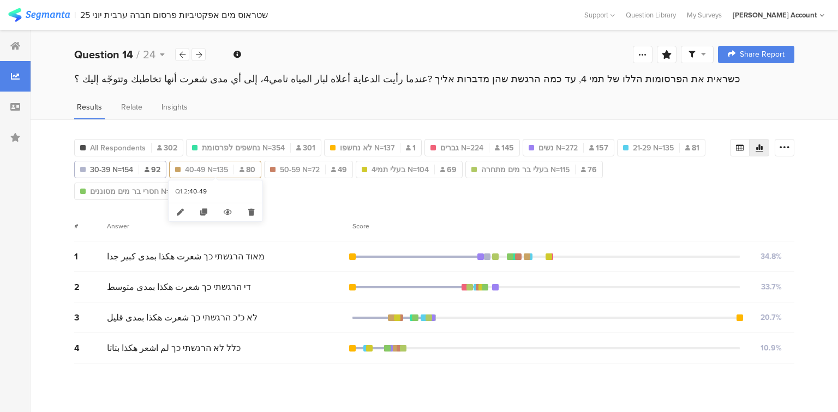
click at [210, 165] on span "40-49 N=135" at bounding box center [206, 169] width 43 height 11
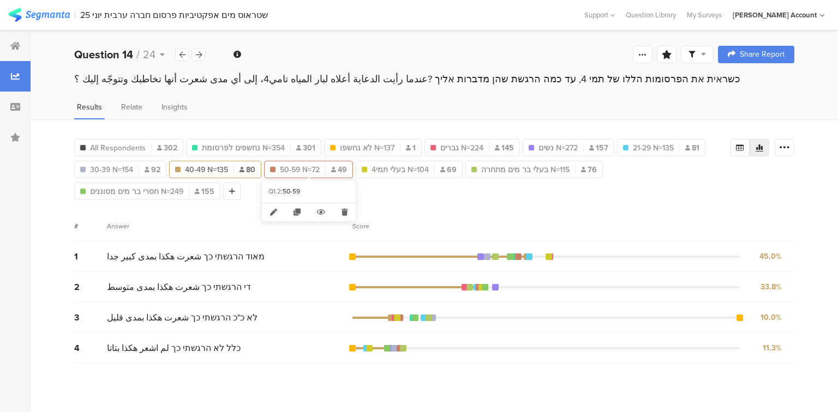
click at [295, 168] on span "50-59 N=72" at bounding box center [300, 169] width 40 height 11
click at [495, 142] on span "145" at bounding box center [504, 147] width 19 height 11
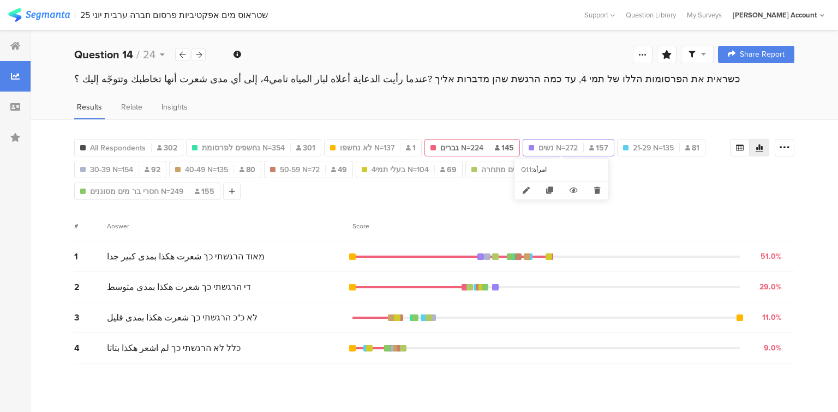
click at [546, 147] on span "נשים N=272" at bounding box center [557, 147] width 39 height 11
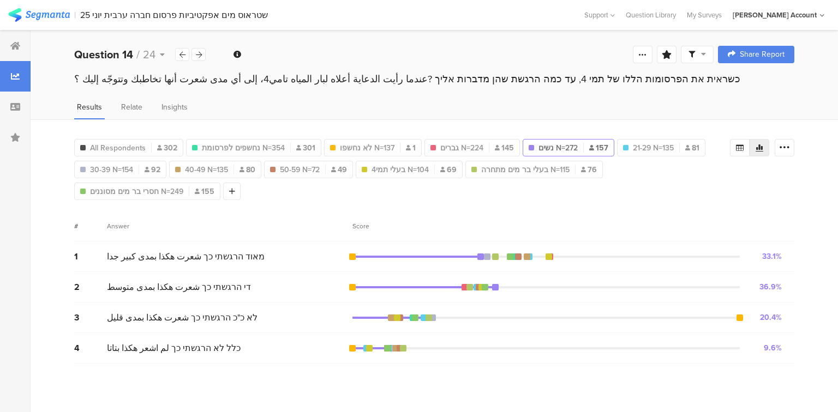
type input "נשים N=272"
click at [199, 52] on icon at bounding box center [199, 54] width 6 height 7
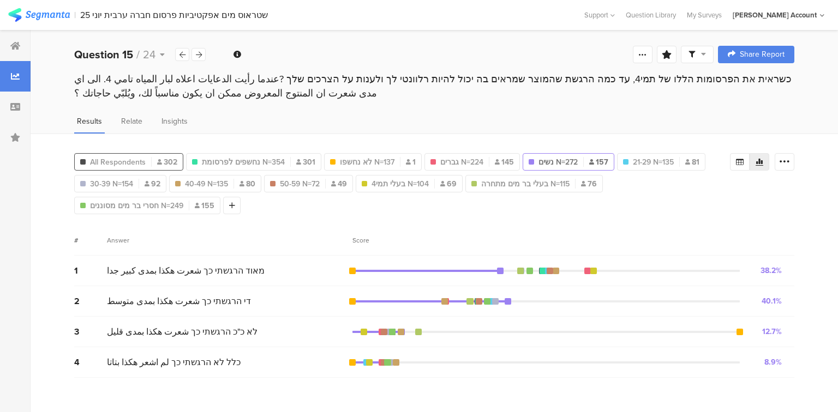
click at [151, 161] on div at bounding box center [151, 162] width 1 height 10
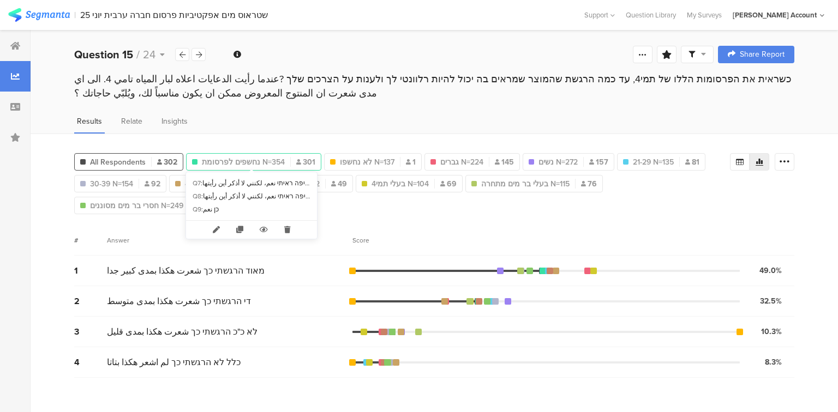
click at [231, 164] on span "נחשפים לפרסומת N=354" at bounding box center [243, 162] width 83 height 11
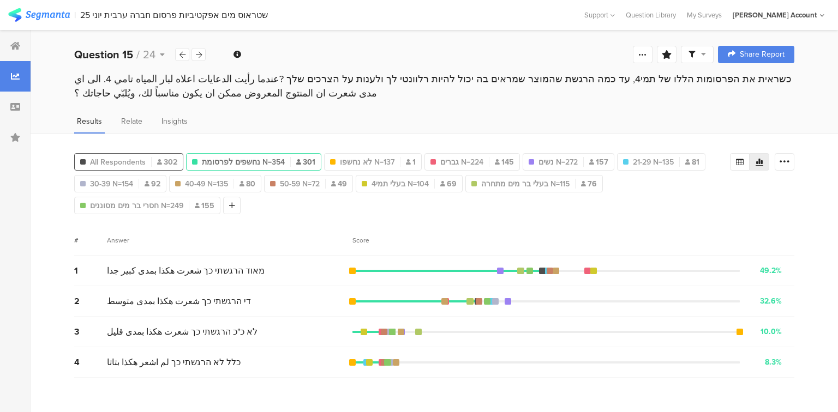
click at [116, 158] on span "All Respondents" at bounding box center [118, 162] width 56 height 11
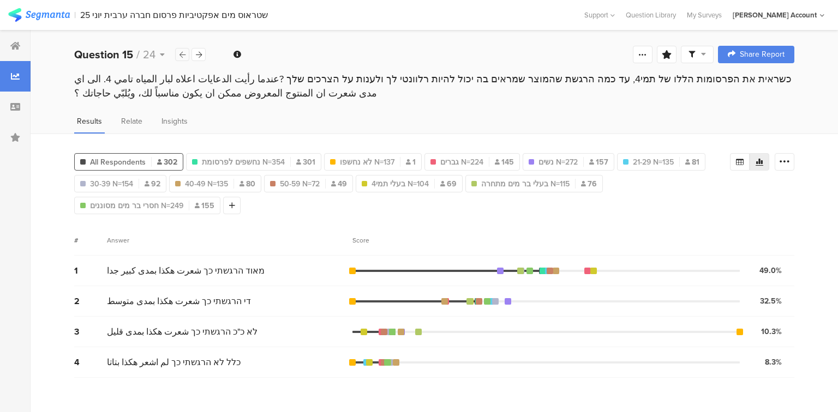
click at [179, 55] on icon at bounding box center [182, 54] width 6 height 7
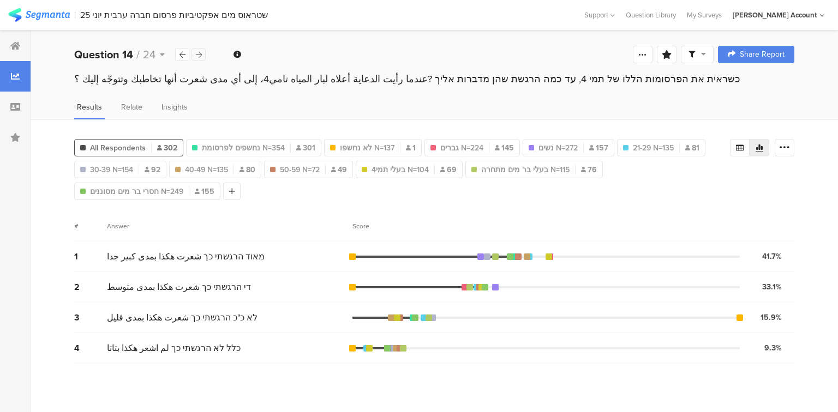
click at [197, 57] on icon at bounding box center [199, 54] width 6 height 7
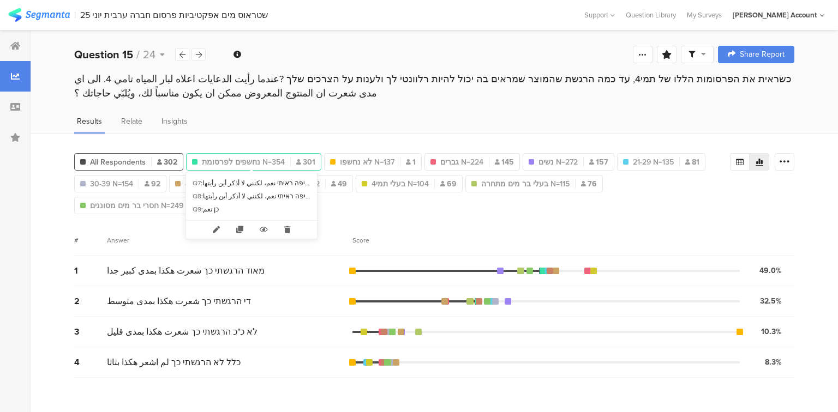
click at [265, 153] on div "נחשפים לפרסומת N=354 301" at bounding box center [253, 161] width 135 height 17
click at [264, 160] on span "נחשפים לפרסומת N=354" at bounding box center [243, 162] width 83 height 11
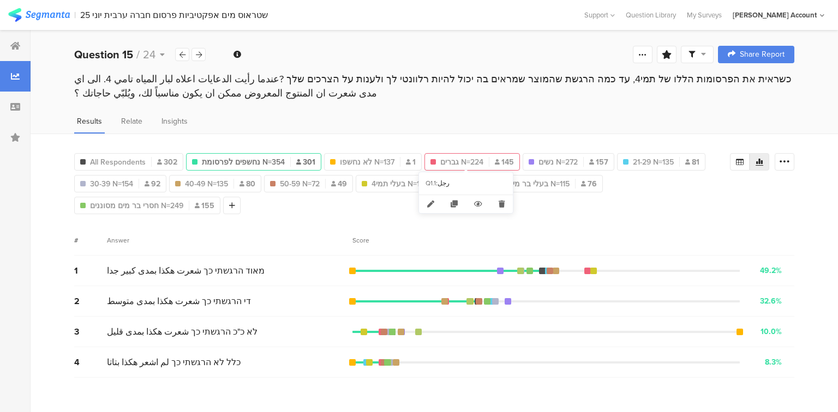
click at [452, 158] on span "גברים N=224" at bounding box center [461, 162] width 43 height 11
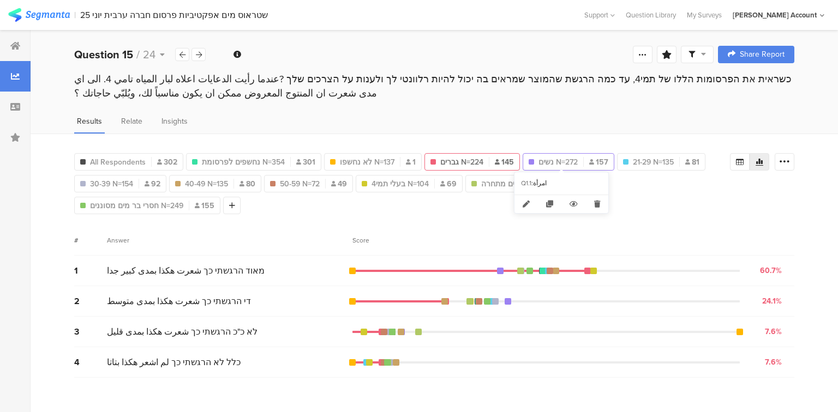
click at [544, 160] on span "נשים N=272" at bounding box center [557, 162] width 39 height 11
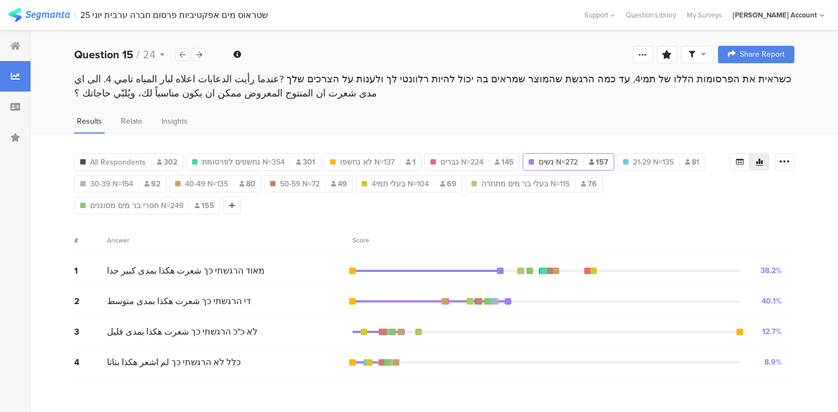
click at [187, 57] on div at bounding box center [182, 54] width 14 height 13
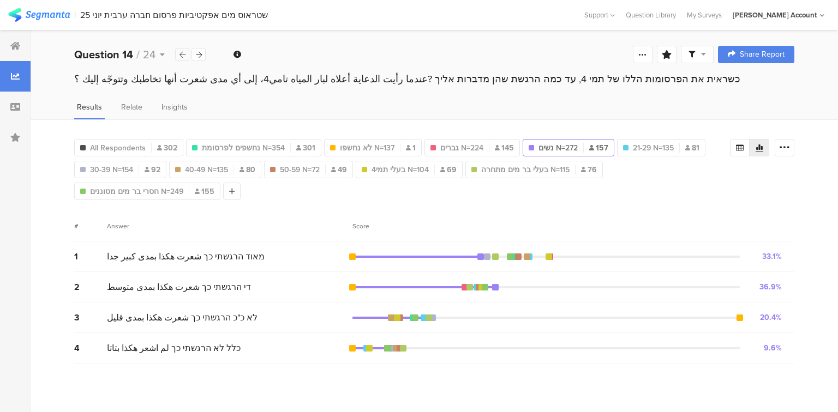
click at [187, 57] on div at bounding box center [182, 54] width 14 height 13
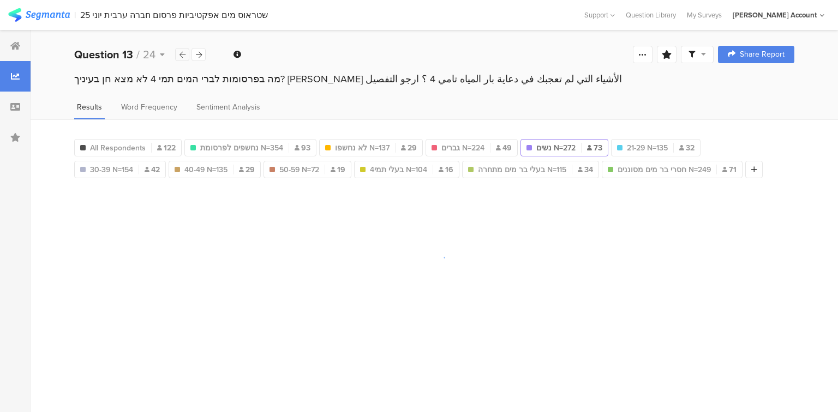
click at [187, 57] on div at bounding box center [182, 54] width 14 height 13
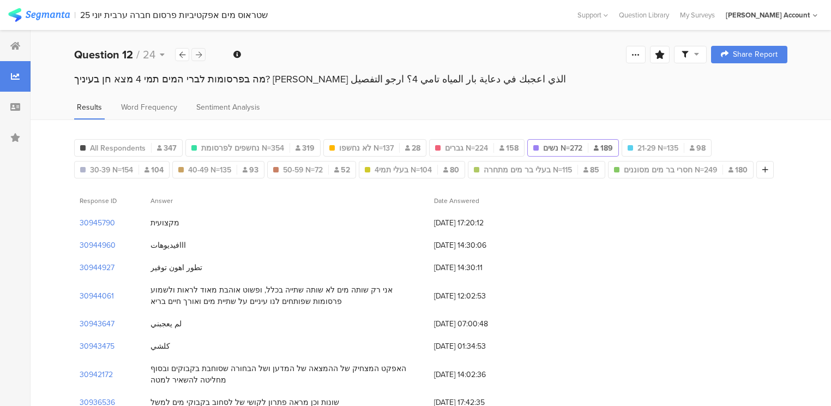
click at [200, 57] on icon at bounding box center [199, 54] width 6 height 7
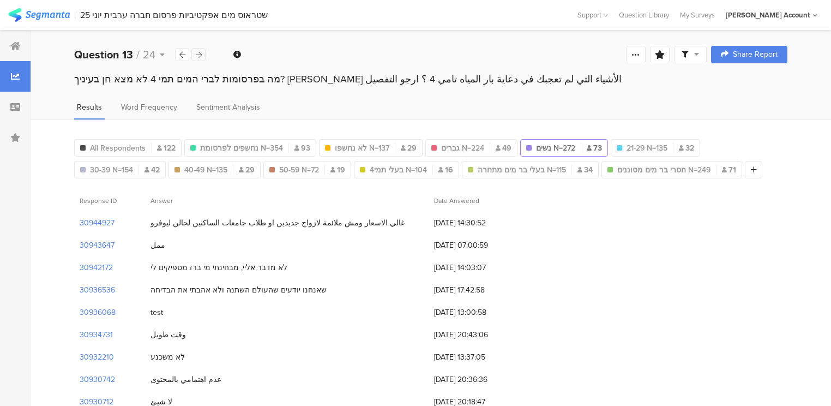
click at [200, 57] on icon at bounding box center [199, 54] width 6 height 7
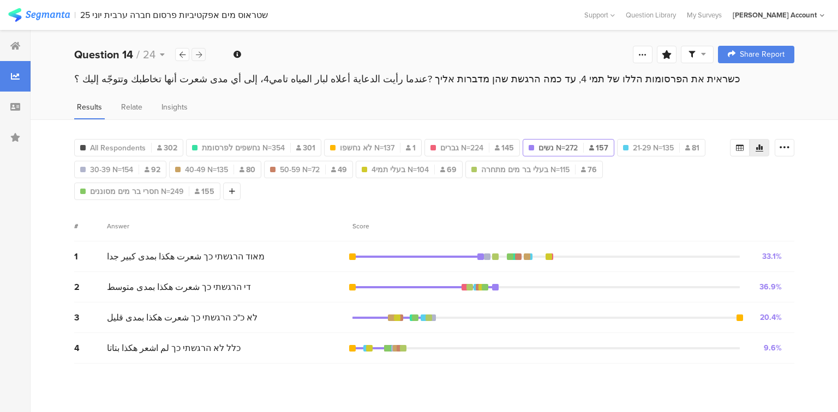
click at [200, 57] on icon at bounding box center [199, 54] width 6 height 7
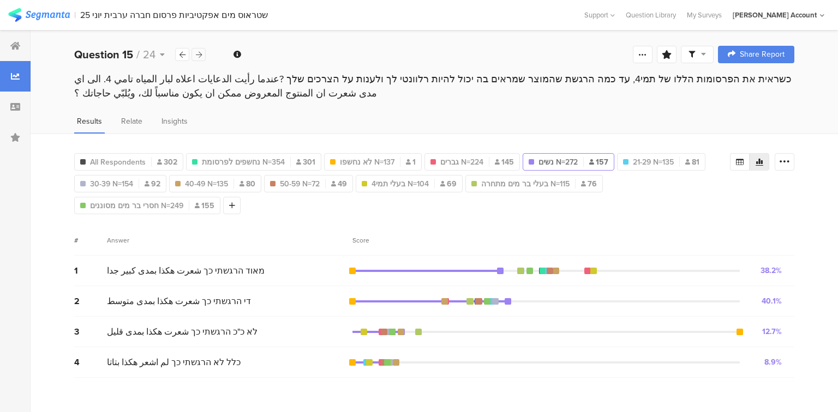
click at [200, 57] on icon at bounding box center [199, 54] width 6 height 7
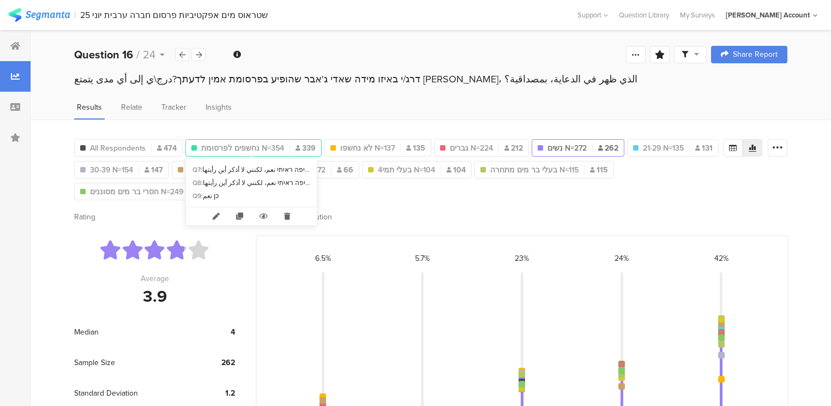
click at [261, 143] on span "נחשפים לפרסומת N=354" at bounding box center [242, 147] width 83 height 11
type input "נחשפים לפרסומת N=354"
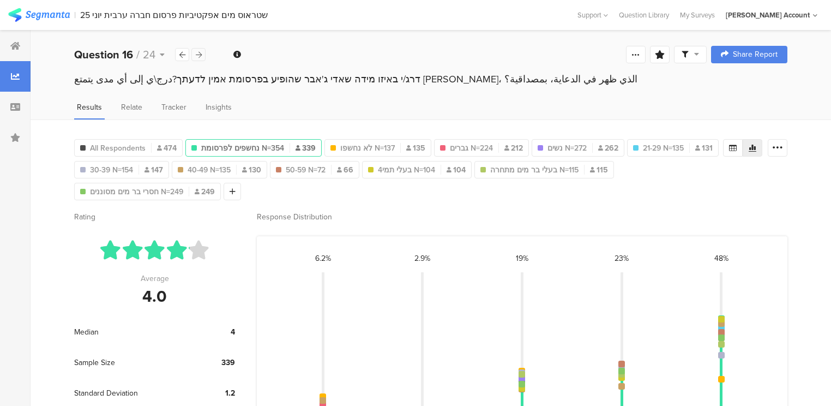
click at [200, 57] on icon at bounding box center [199, 54] width 6 height 7
click at [201, 53] on icon at bounding box center [199, 54] width 6 height 7
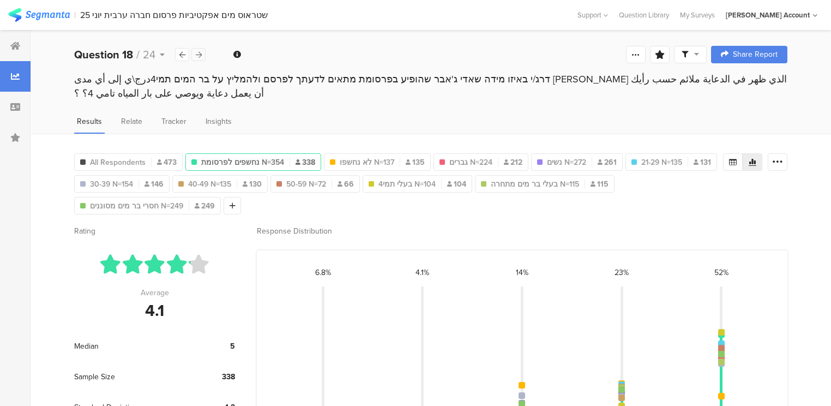
click at [199, 57] on icon at bounding box center [199, 54] width 6 height 7
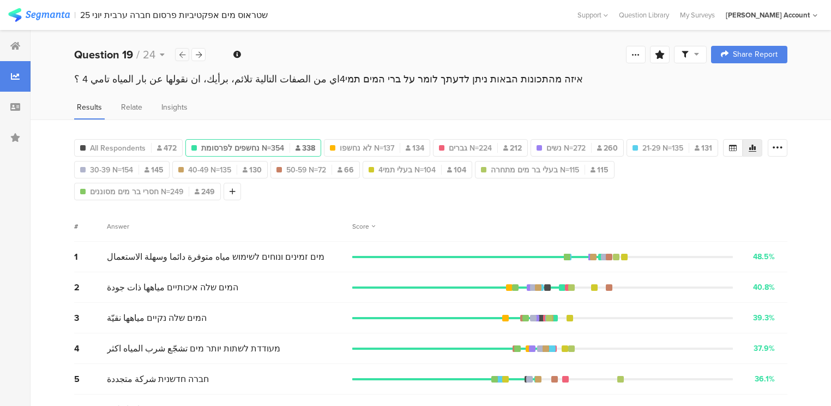
click at [185, 57] on icon at bounding box center [182, 54] width 6 height 7
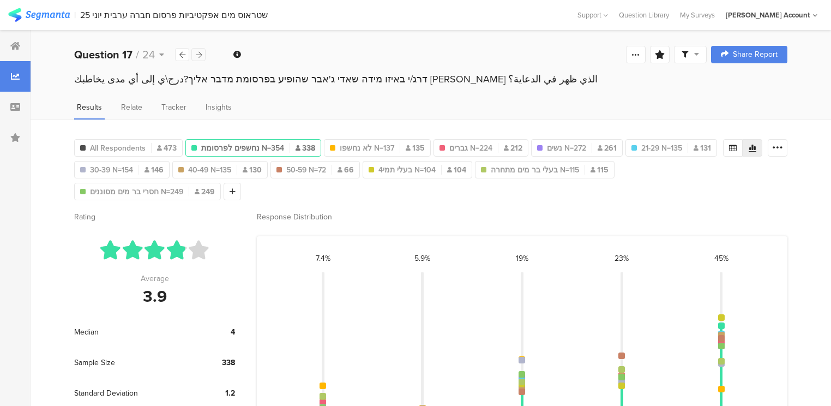
click at [200, 54] on icon at bounding box center [199, 54] width 6 height 7
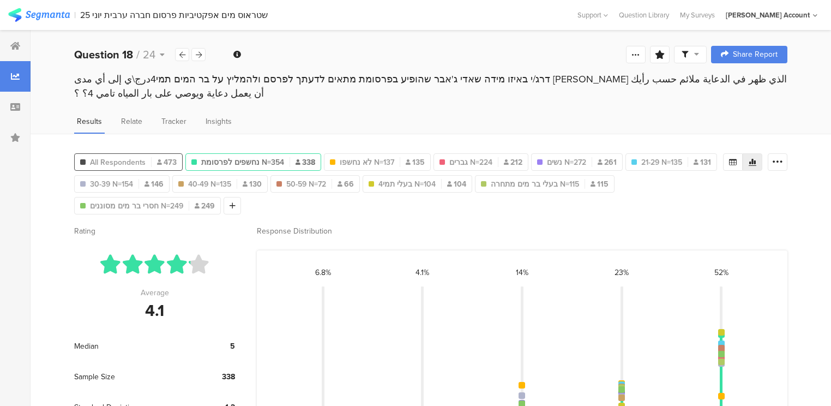
click at [144, 161] on span "All Respondents" at bounding box center [118, 162] width 56 height 11
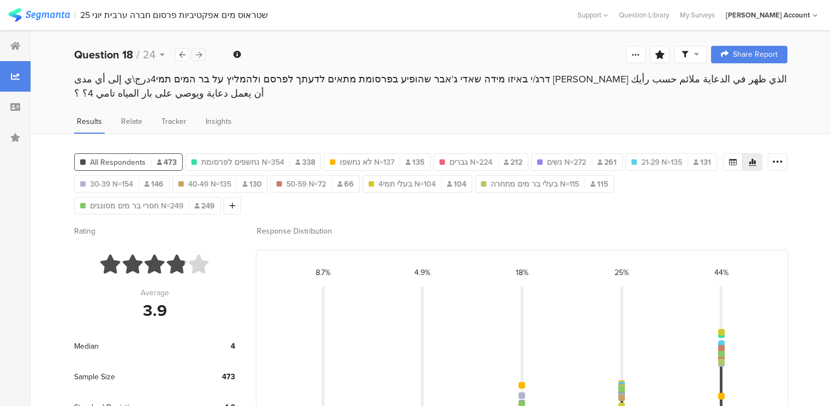
click at [197, 55] on icon at bounding box center [199, 54] width 6 height 7
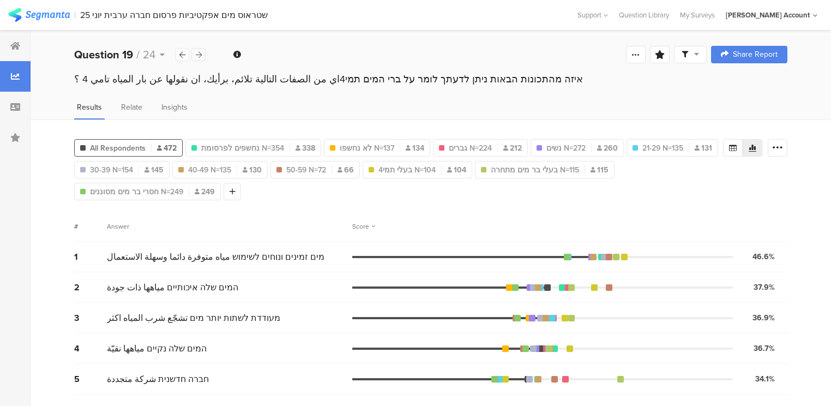
click at [197, 56] on icon at bounding box center [199, 54] width 6 height 7
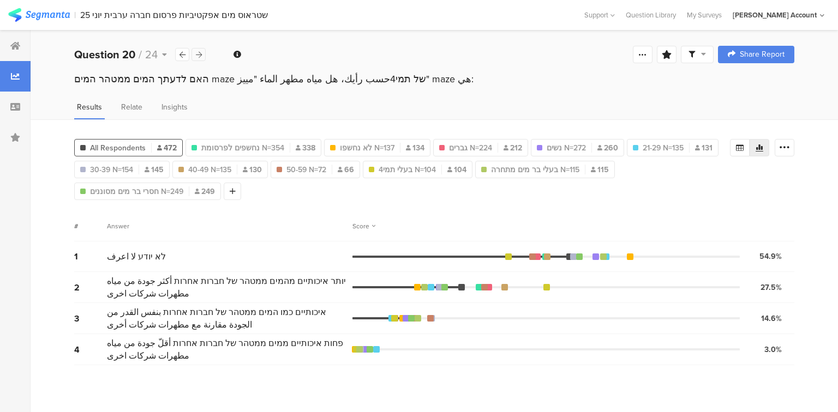
click at [197, 56] on icon at bounding box center [199, 54] width 6 height 7
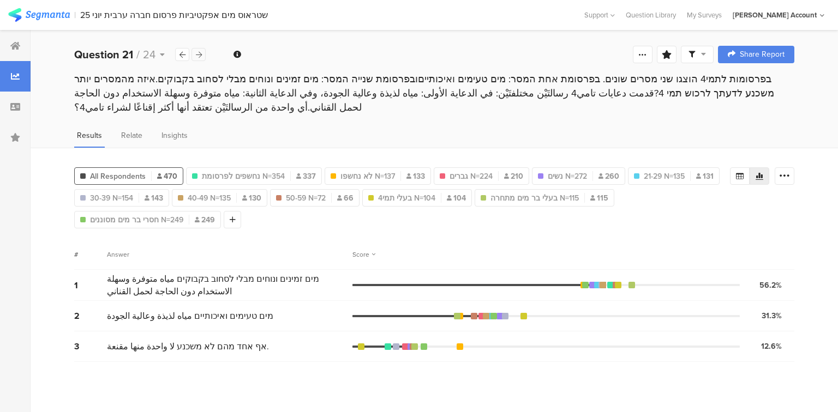
click at [197, 56] on icon at bounding box center [199, 54] width 6 height 7
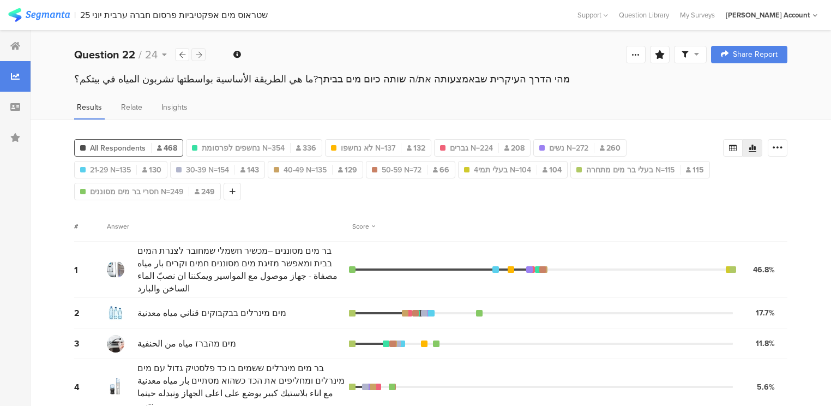
click at [197, 56] on icon at bounding box center [199, 54] width 6 height 7
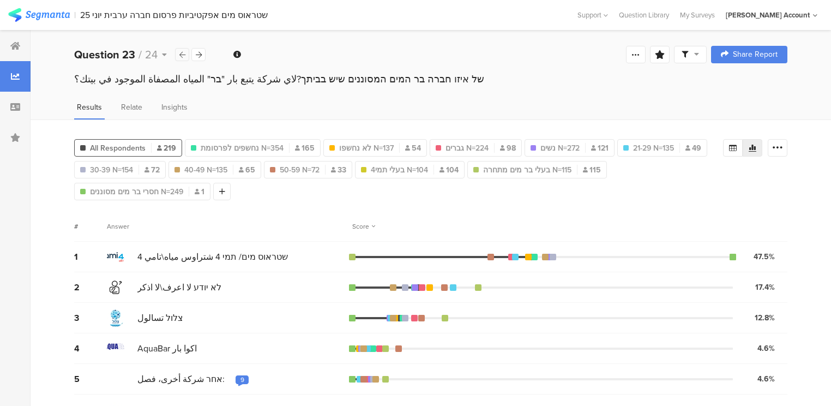
click at [185, 56] on icon at bounding box center [182, 54] width 6 height 7
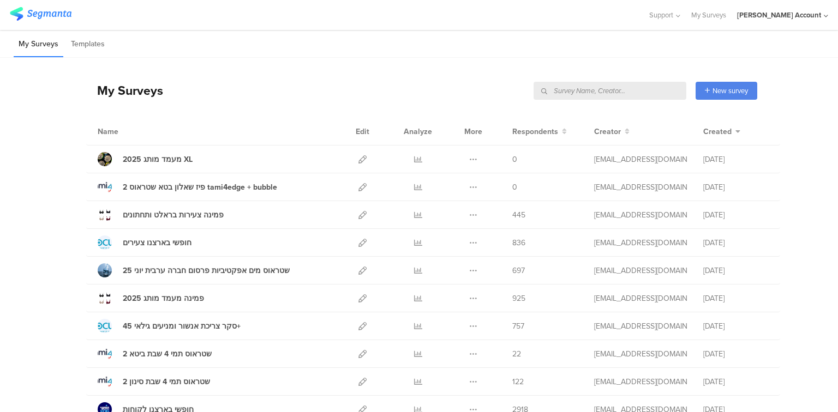
click at [635, 91] on input "text" at bounding box center [609, 91] width 153 height 18
type input "שטראוס"
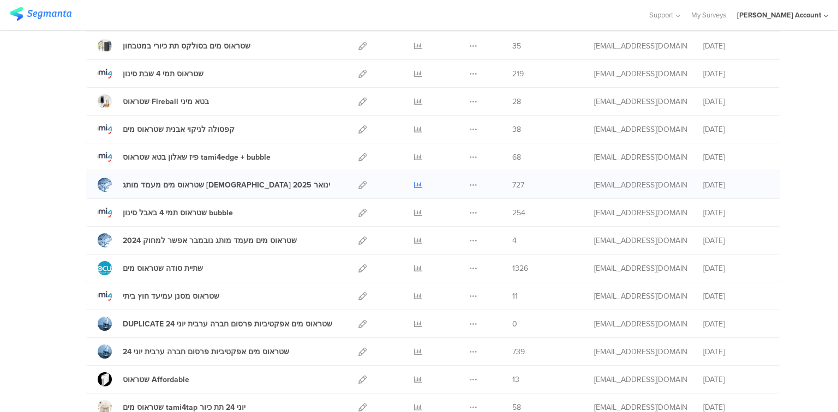
scroll to position [262, 0]
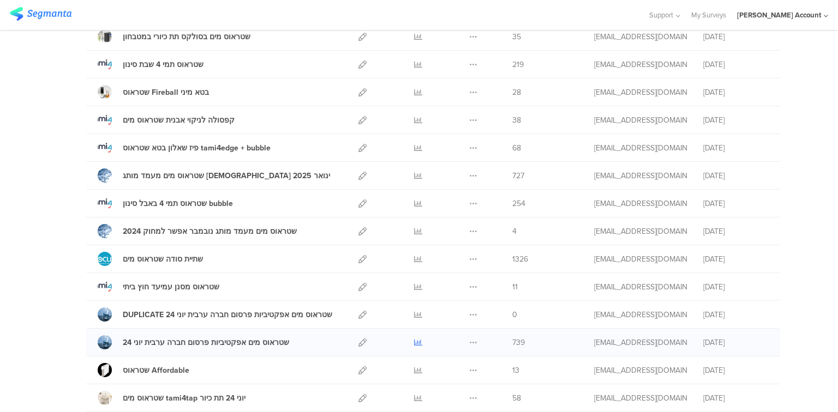
click at [414, 340] on icon at bounding box center [418, 343] width 8 height 8
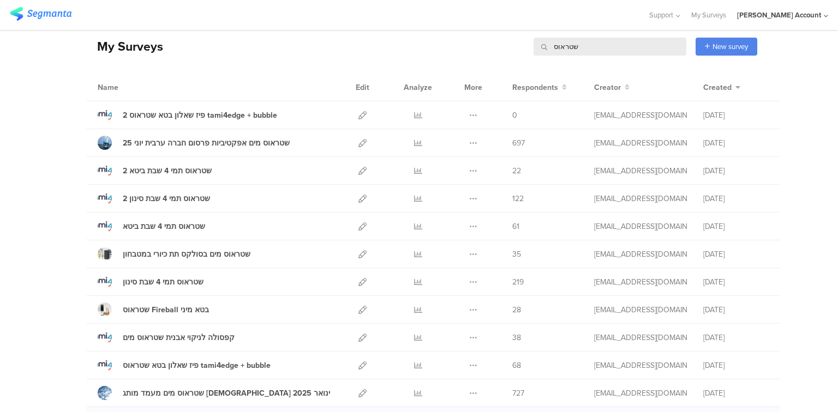
scroll to position [44, 0]
click at [225, 145] on div "שטראוס מים אפקטיביות פרסום חברה ערבית יוני 25" at bounding box center [206, 143] width 167 height 11
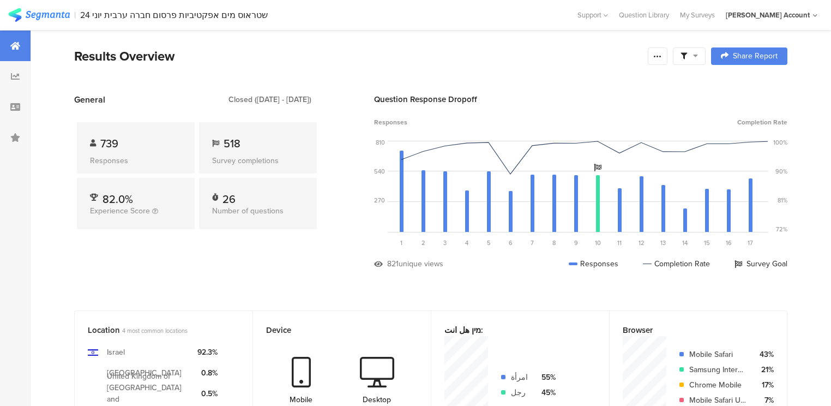
click at [698, 51] on div at bounding box center [689, 56] width 17 height 10
click at [747, 85] on span at bounding box center [747, 86] width 16 height 9
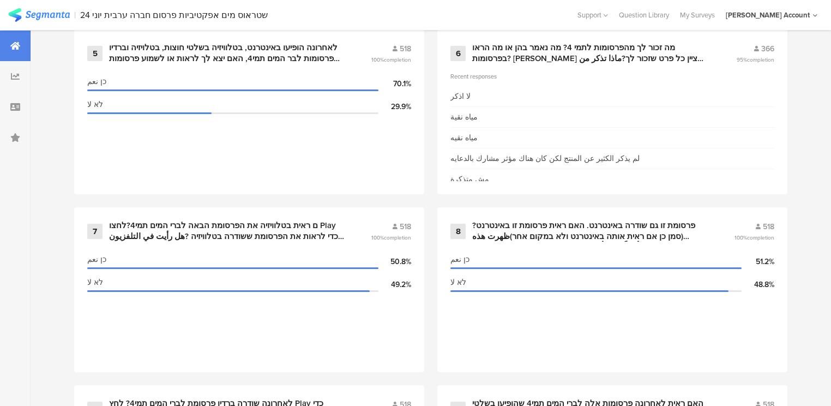
scroll to position [873, 0]
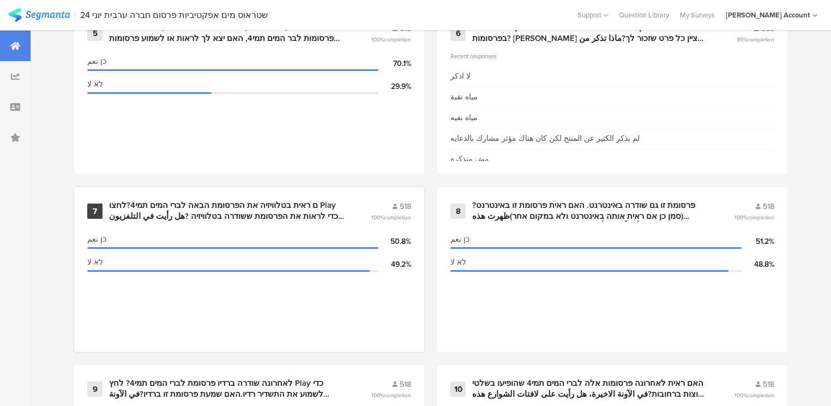
click at [314, 285] on section "כן نعم 50.8% לא لا 49.2%" at bounding box center [249, 284] width 324 height 109
click at [290, 209] on div "ם ראית בטלוויזיה את הפרסומת הבאה לברי המים תמי4?לחצו Play כדי לראות את הפרסומת …" at bounding box center [227, 210] width 236 height 21
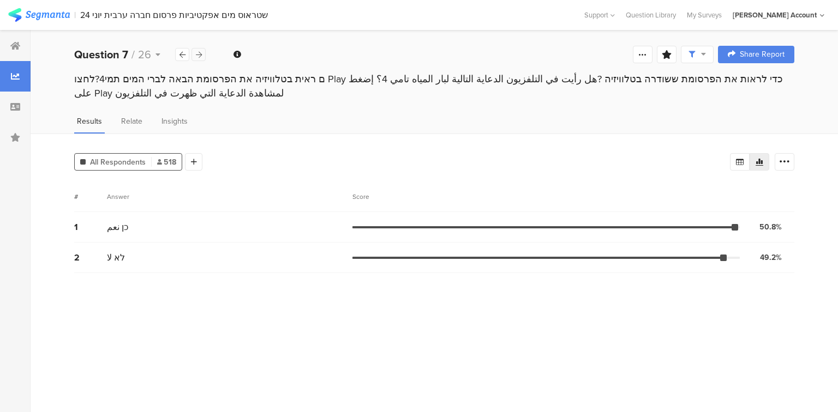
click at [200, 55] on icon at bounding box center [199, 54] width 6 height 7
click at [183, 55] on icon at bounding box center [182, 54] width 6 height 7
click at [291, 76] on div "ם ראית בטלוויזיה את הפרסומת הבאה לברי המים תמי4?לחצו Play כדי לראות את הפרסומת …" at bounding box center [434, 86] width 720 height 28
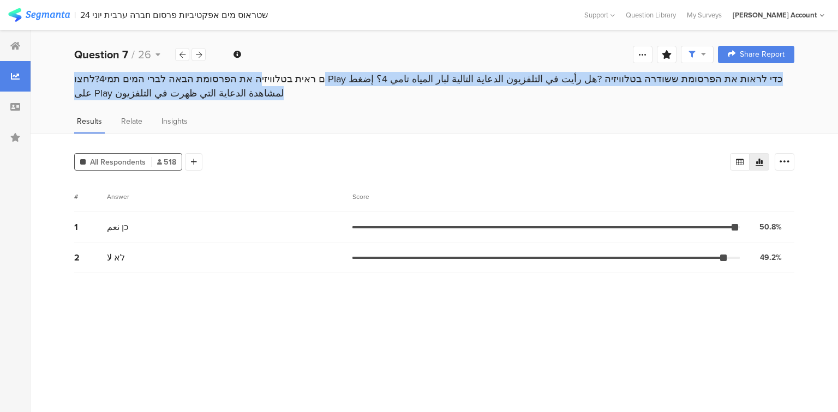
click at [291, 76] on div "ם ראית בטלוויזיה את הפרסומת הבאה לברי המים תמי4?לחצו Play כדי לראות את הפרסומת …" at bounding box center [434, 86] width 720 height 28
copy section "ם ראית בטלוויזיה את הפרסומת הבאה לברי המים תמי4?לחצו Play כדי לראות את הפרסומת …"
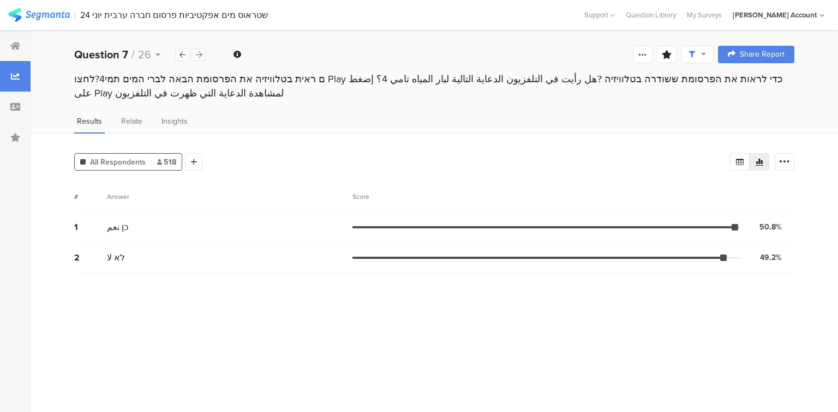
click at [196, 52] on icon at bounding box center [199, 54] width 6 height 7
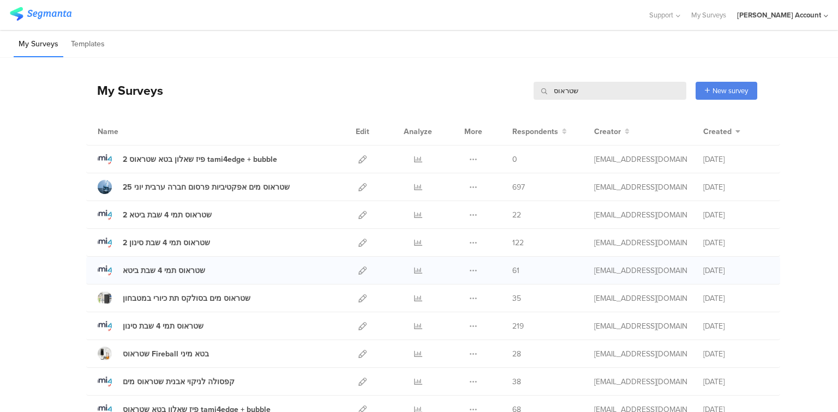
scroll to position [44, 0]
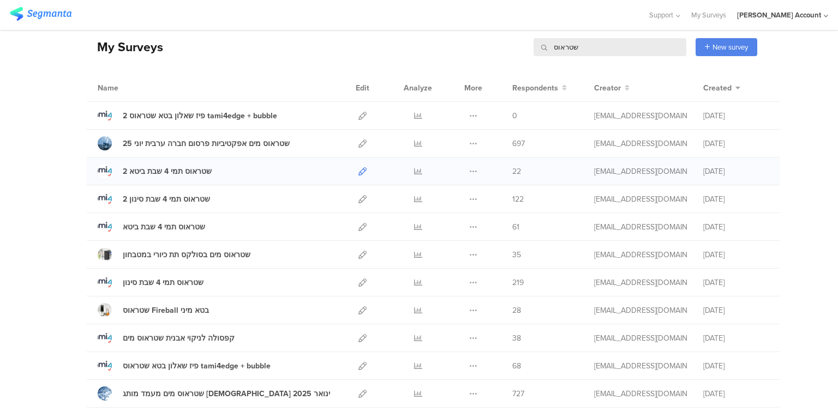
click at [358, 170] on icon at bounding box center [362, 171] width 8 height 8
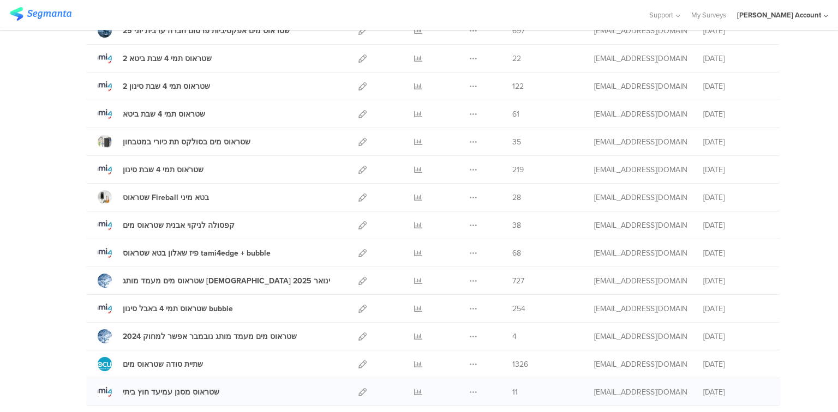
scroll to position [0, 0]
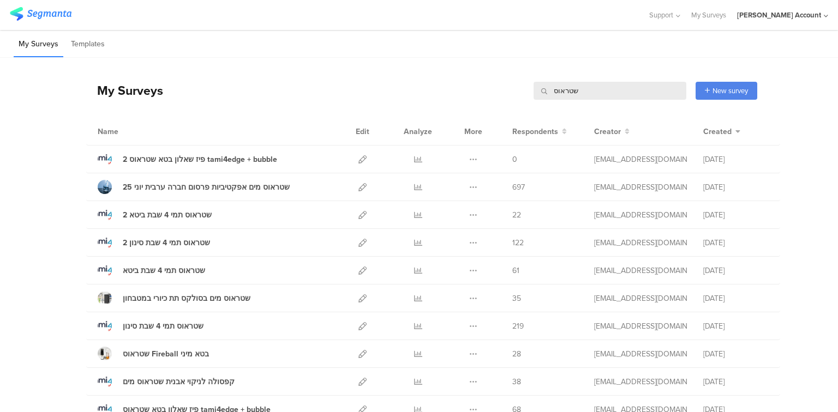
click at [579, 87] on input "שטראוס" at bounding box center [609, 91] width 153 height 18
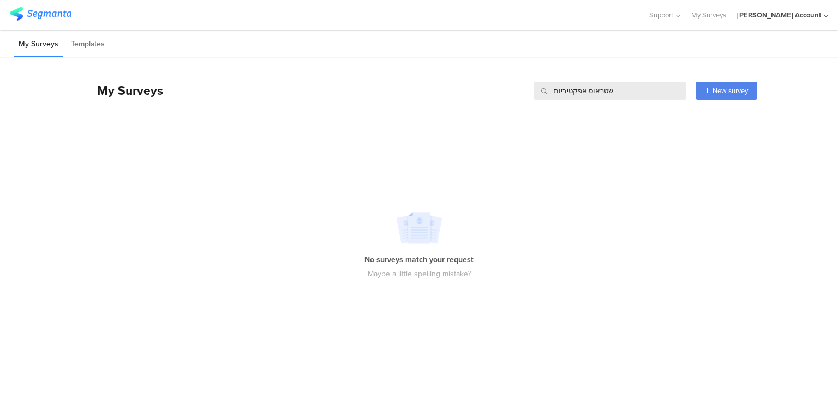
click at [606, 92] on input "שטראוס אפקטיביות" at bounding box center [609, 91] width 153 height 18
click at [599, 88] on input "שטראוס אפקטיביות" at bounding box center [609, 91] width 153 height 18
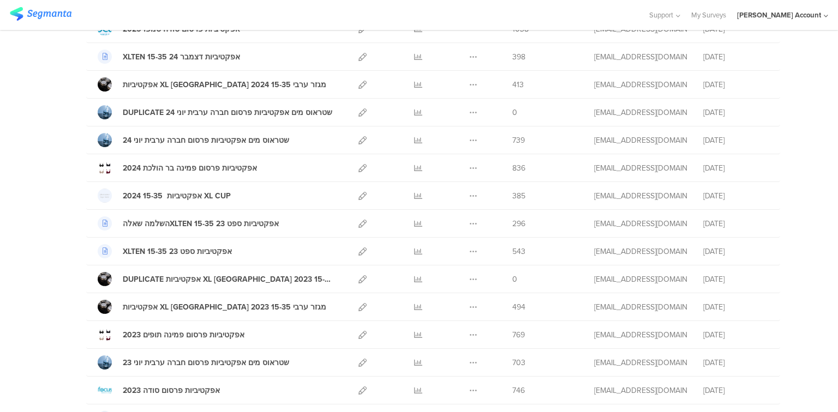
scroll to position [218, 0]
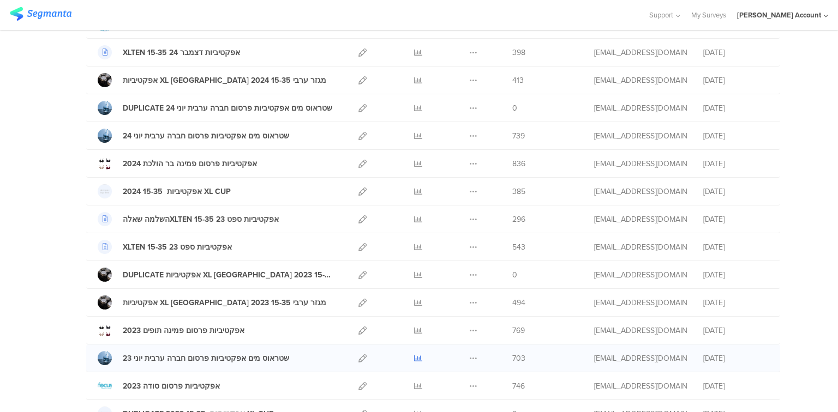
type input "אפקטיביות"
click at [417, 358] on icon at bounding box center [418, 358] width 8 height 8
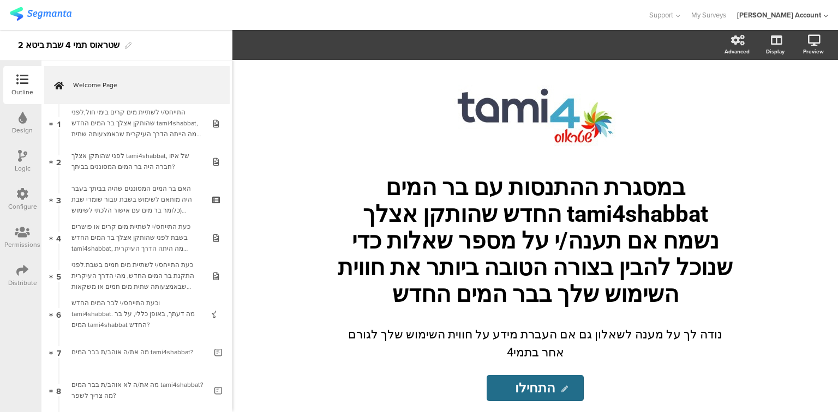
click at [28, 275] on icon at bounding box center [22, 271] width 12 height 12
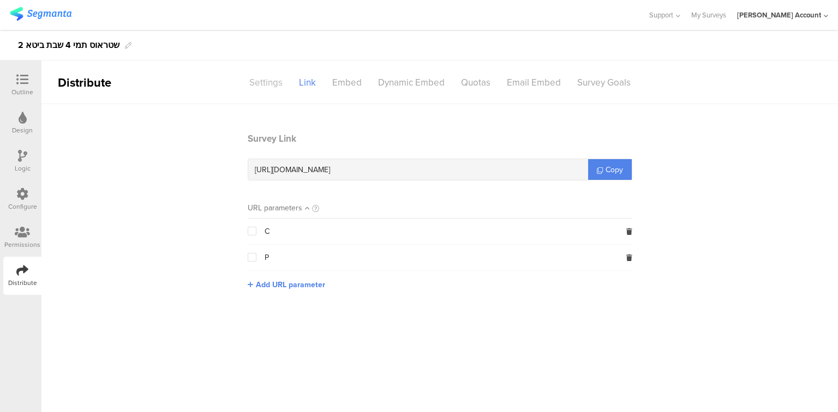
click at [259, 82] on div "Settings" at bounding box center [266, 82] width 50 height 19
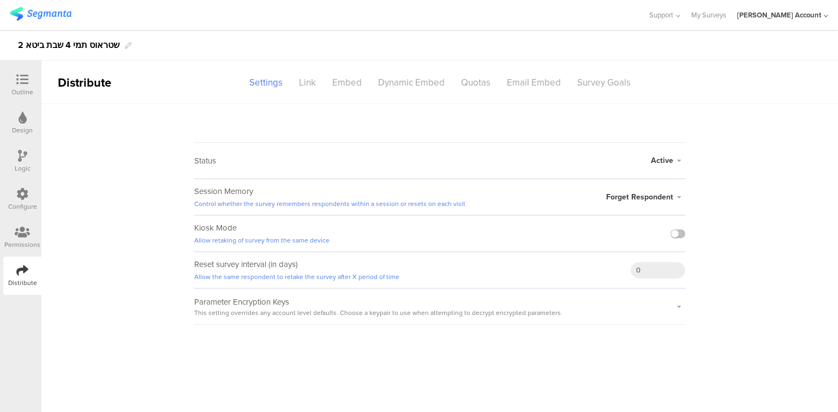
click at [14, 235] on div at bounding box center [22, 233] width 36 height 14
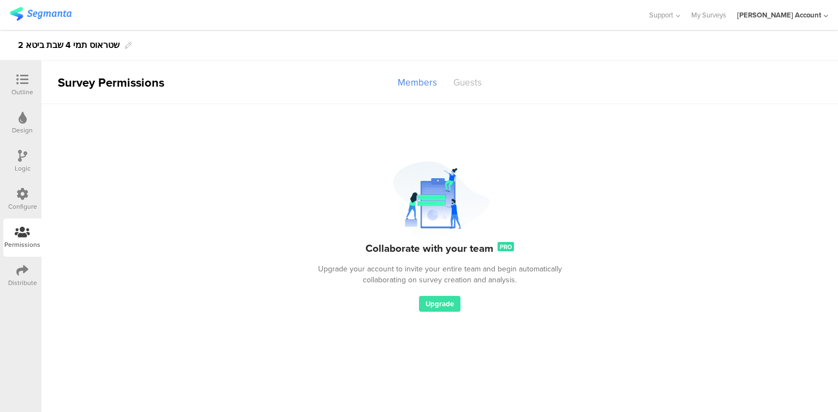
click at [469, 85] on div "Guests" at bounding box center [467, 82] width 45 height 19
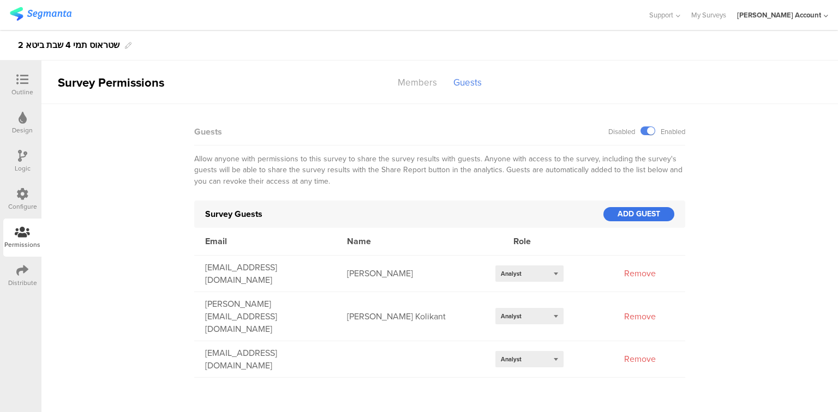
click at [656, 214] on div "ADD GUEST" at bounding box center [638, 214] width 71 height 14
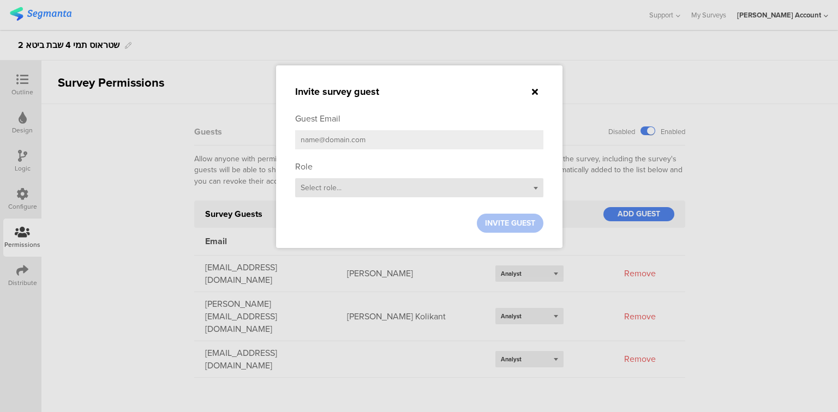
click at [342, 192] on div "Select role..." at bounding box center [419, 187] width 248 height 19
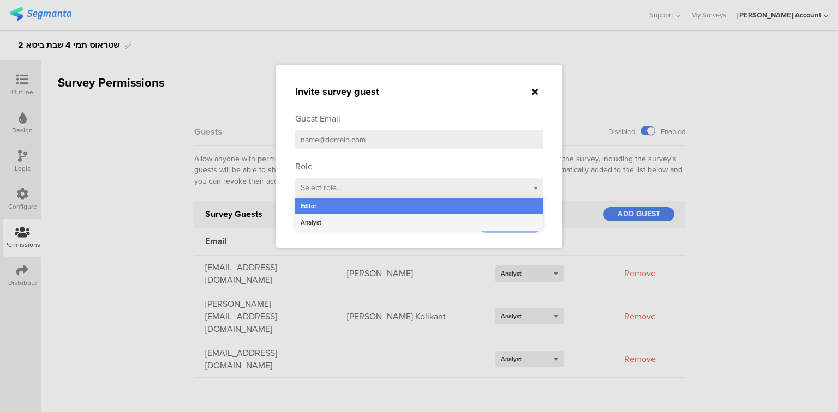
click at [336, 225] on div "Analyst" at bounding box center [419, 222] width 248 height 16
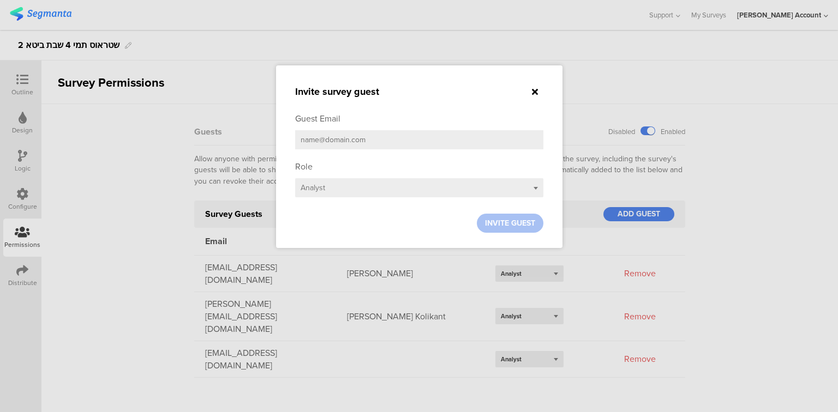
click at [328, 144] on input "email" at bounding box center [419, 139] width 248 height 19
paste input "[EMAIL_ADDRESS][DOMAIN_NAME]"
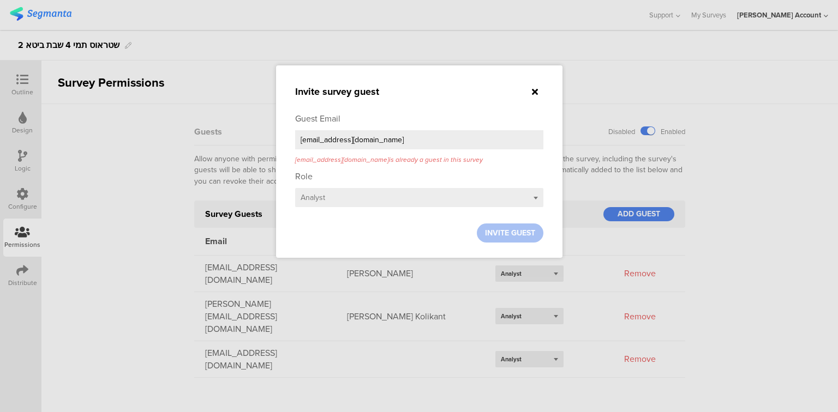
type input "[EMAIL_ADDRESS][DOMAIN_NAME]"
click at [532, 91] on icon at bounding box center [535, 91] width 6 height 9
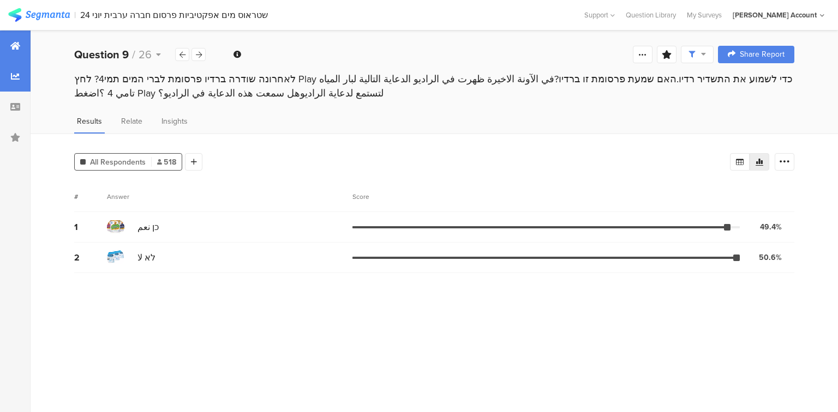
click at [18, 44] on icon at bounding box center [15, 45] width 10 height 9
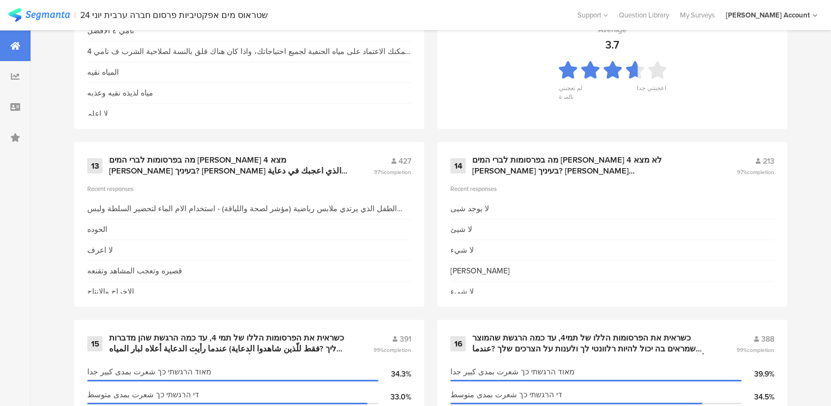
scroll to position [1614, 0]
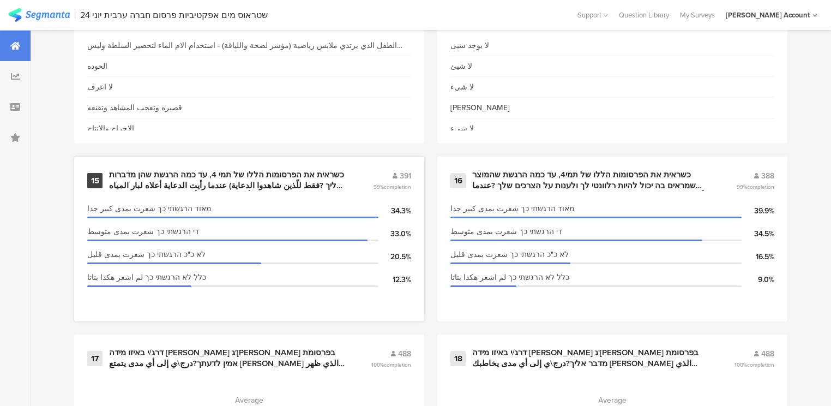
click at [257, 170] on div "כשראית את הפרסומות הללו של תמי 4, עד כמה הרגשת שהן מדברות אליך ?فقط للّذين شاهد…" at bounding box center [228, 180] width 238 height 21
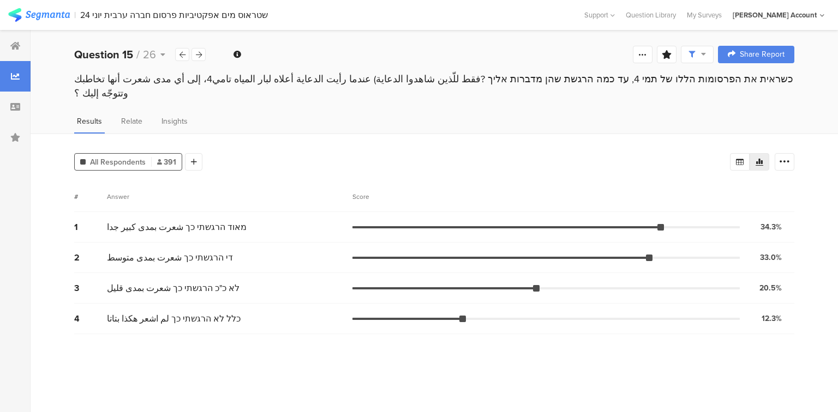
click at [27, 137] on div at bounding box center [15, 137] width 31 height 31
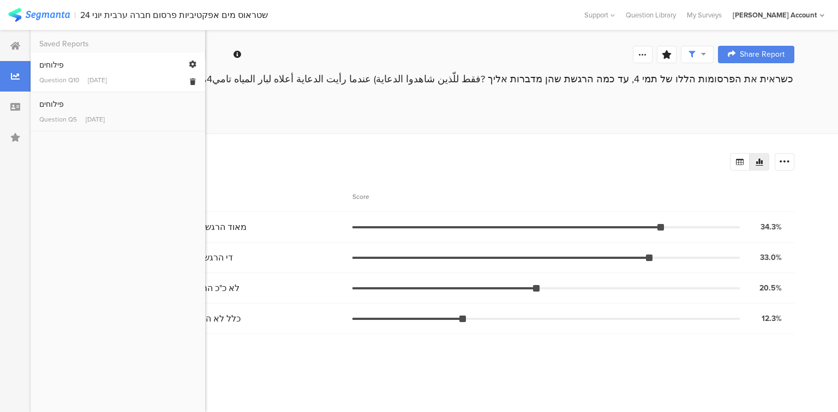
click at [46, 81] on div "Question Q10" at bounding box center [59, 80] width 40 height 10
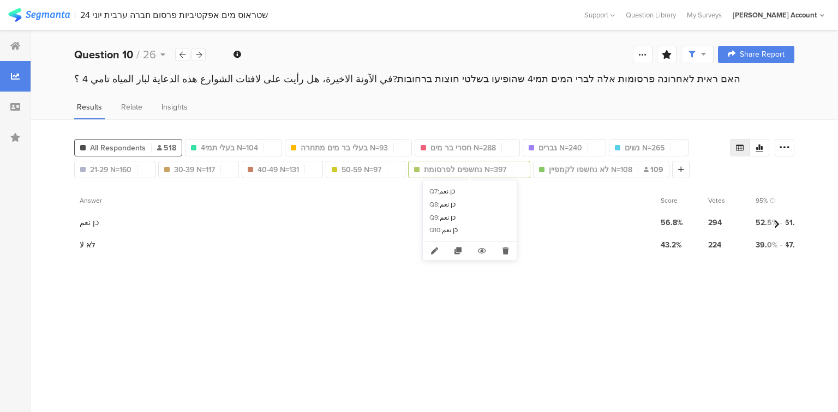
click at [462, 170] on span "נחשפים לפרסומת N=397" at bounding box center [465, 169] width 82 height 11
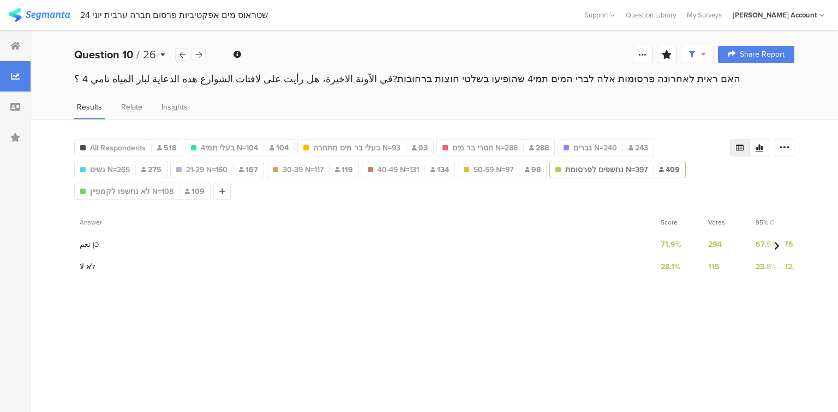
click at [118, 51] on b "Question 10" at bounding box center [103, 54] width 59 height 16
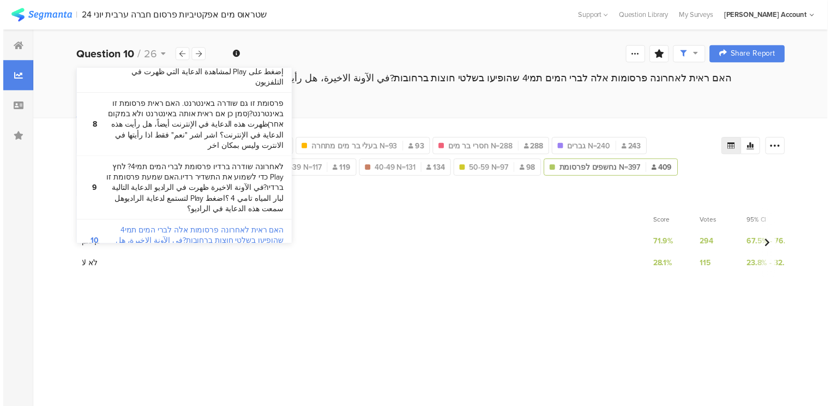
scroll to position [567, 0]
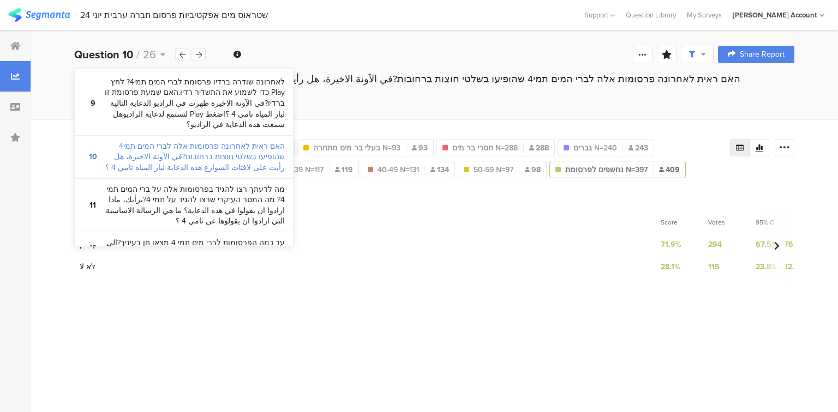
click at [172, 238] on bdi "עד כמה הפרסומות לברי מים תמי 4 מצאו חן בעיניך?الى اي مدى اعجبتك دعايات بار المي…" at bounding box center [194, 248] width 182 height 21
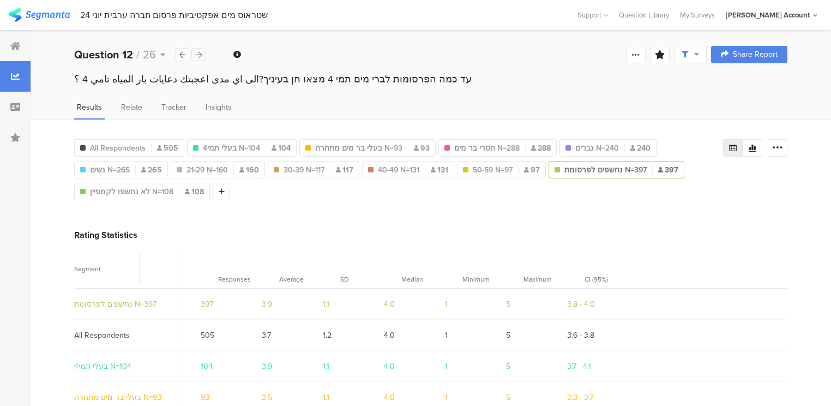
click at [201, 52] on icon at bounding box center [199, 54] width 6 height 7
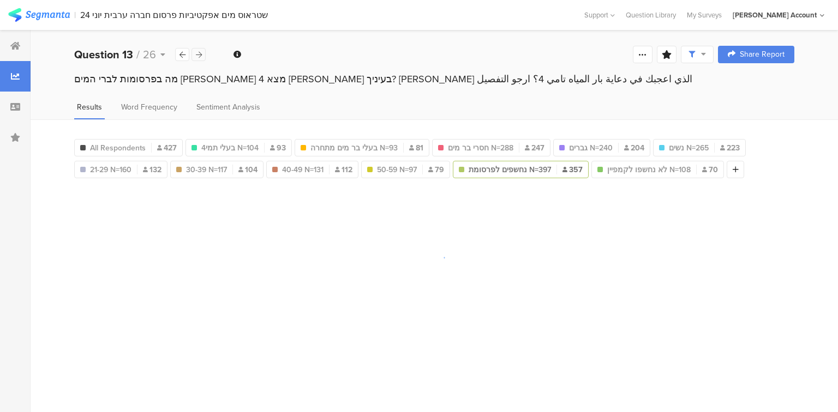
click at [201, 52] on icon at bounding box center [199, 54] width 6 height 7
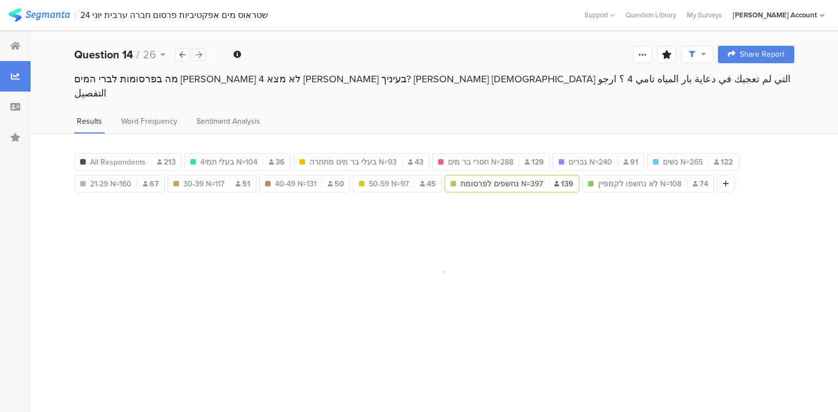
click at [201, 52] on icon at bounding box center [199, 54] width 6 height 7
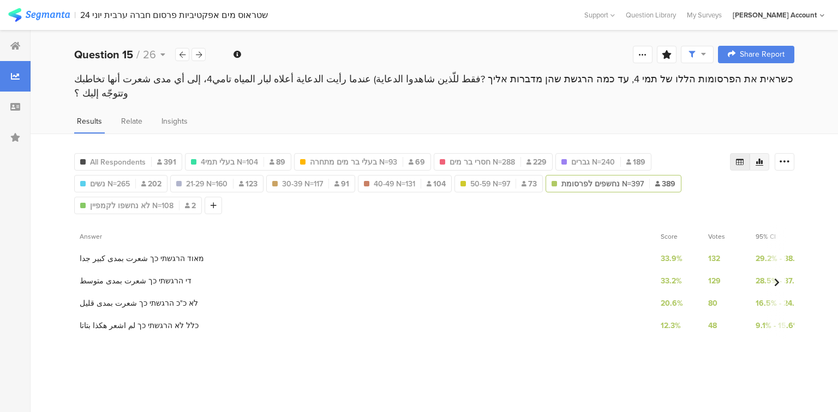
click at [762, 158] on icon at bounding box center [759, 162] width 9 height 9
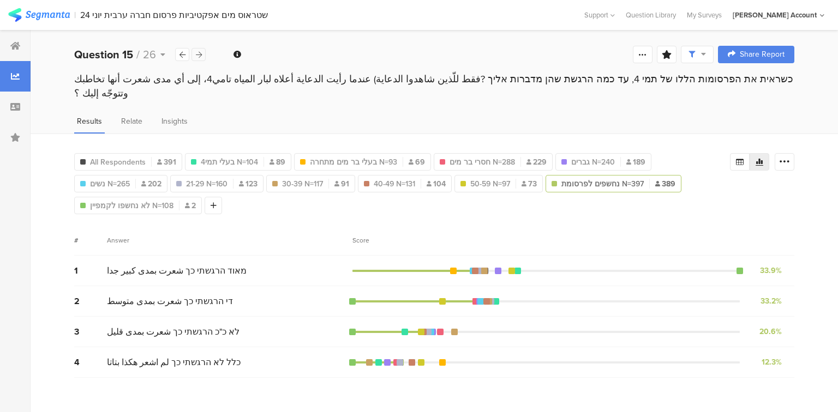
click at [199, 51] on icon at bounding box center [199, 54] width 6 height 7
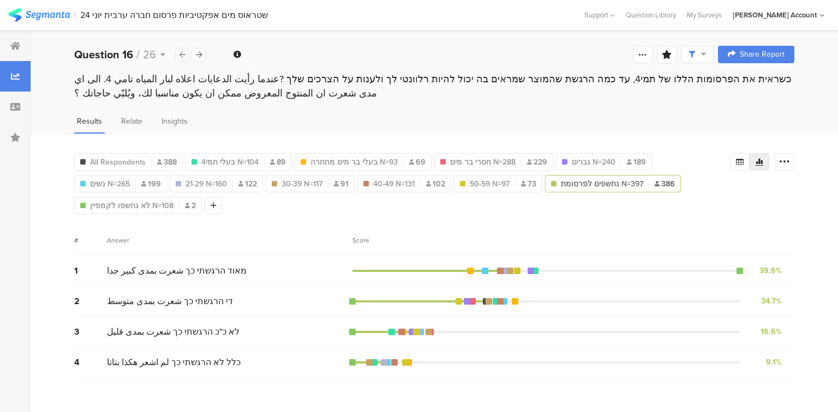
click at [181, 55] on icon at bounding box center [182, 54] width 6 height 7
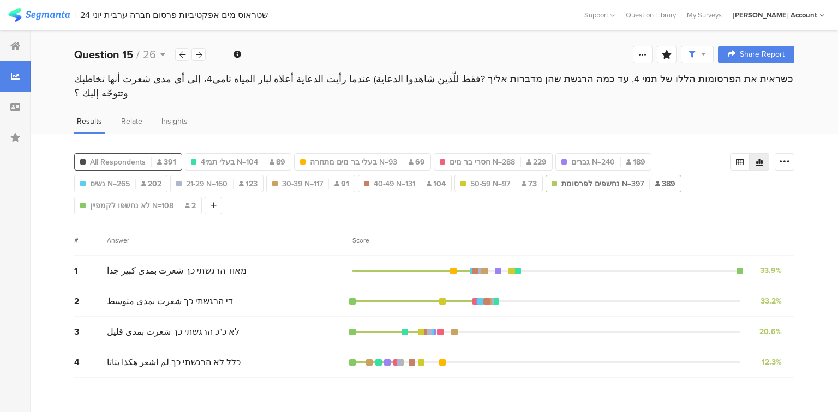
click at [138, 157] on span "All Respondents" at bounding box center [118, 162] width 56 height 11
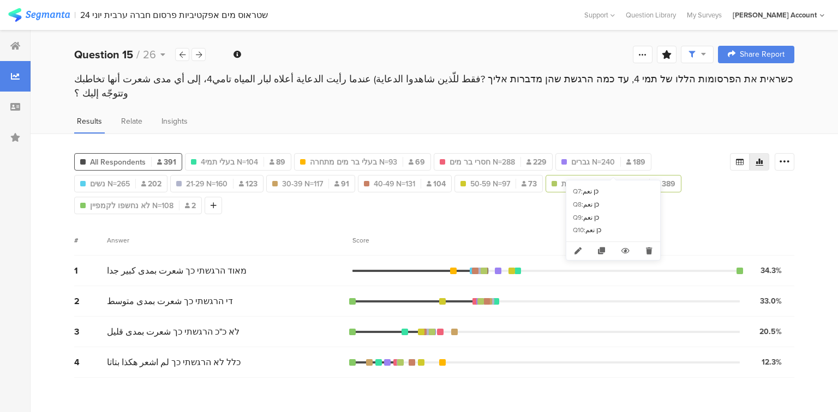
click at [614, 178] on span "נחשפים לפרסומת N=397" at bounding box center [602, 183] width 82 height 11
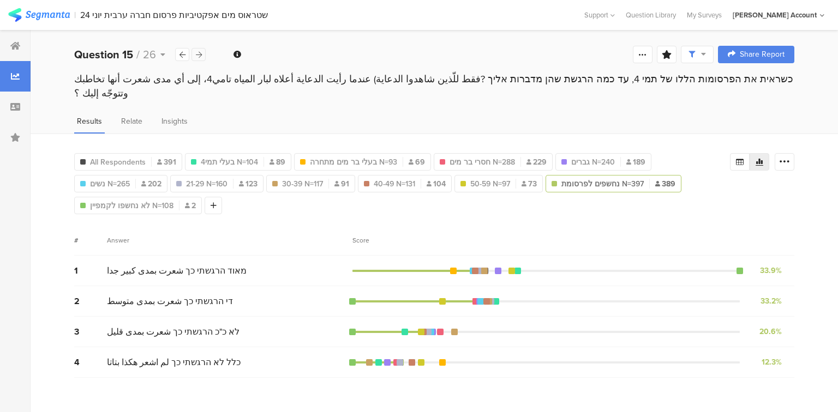
click at [197, 56] on icon at bounding box center [199, 54] width 6 height 7
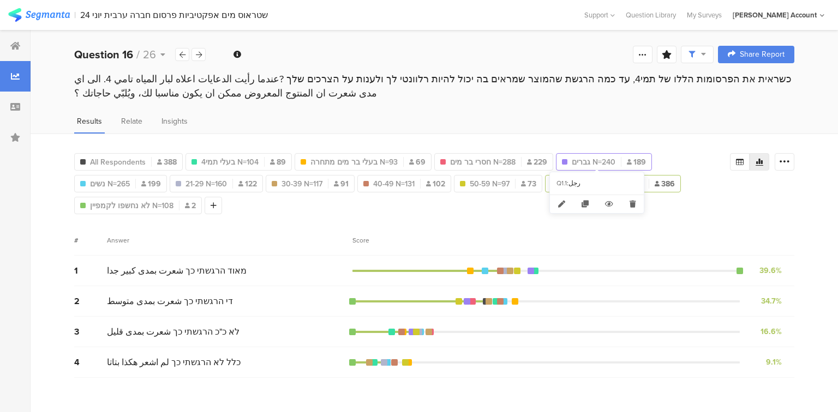
click at [593, 158] on span "גברים N=240" at bounding box center [594, 162] width 44 height 11
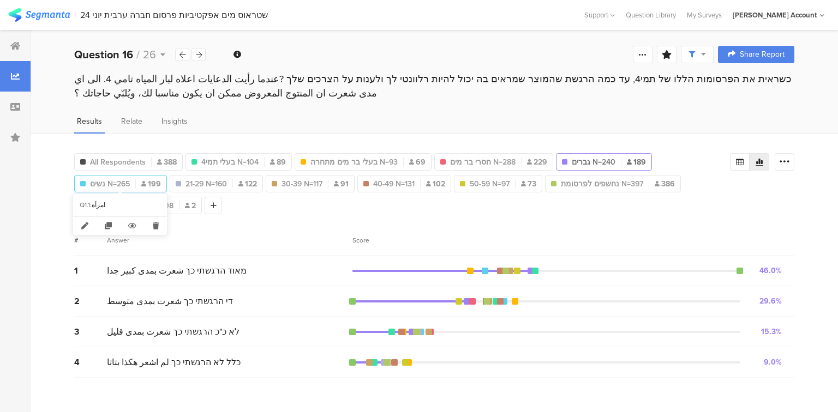
click at [137, 178] on div "נשים N=265 199" at bounding box center [121, 183] width 92 height 11
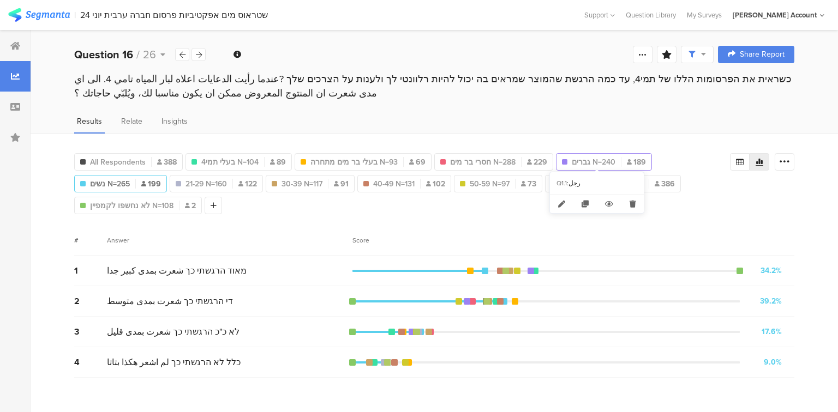
click at [609, 157] on div "גברים N=240 189" at bounding box center [603, 162] width 95 height 11
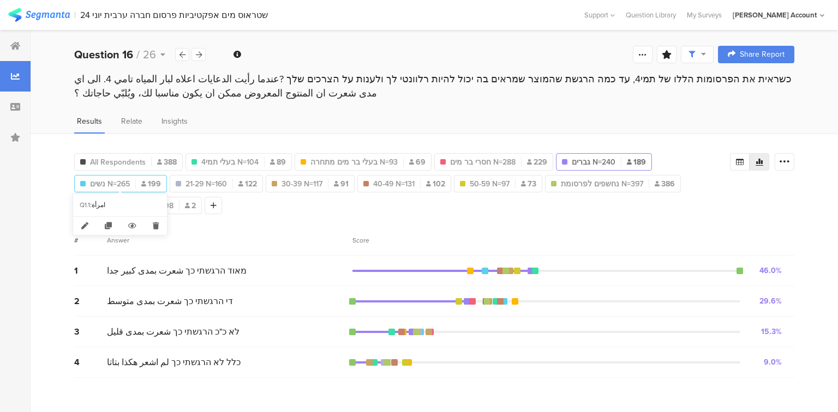
click at [124, 182] on span "נשים N=265" at bounding box center [110, 183] width 40 height 11
type input "נשים N=265"
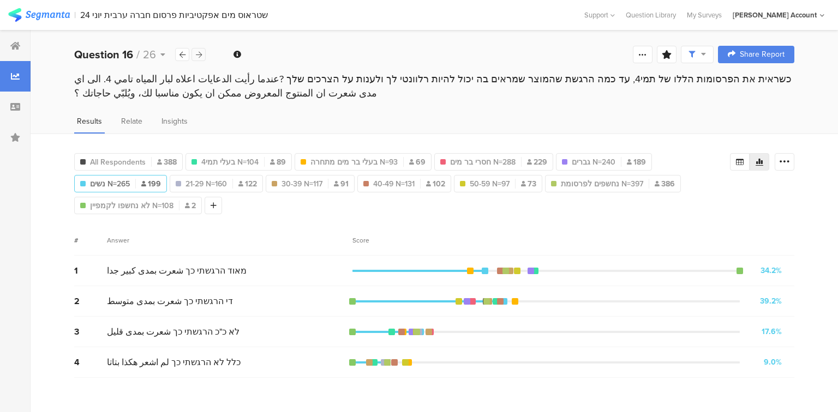
click at [200, 53] on icon at bounding box center [199, 54] width 6 height 7
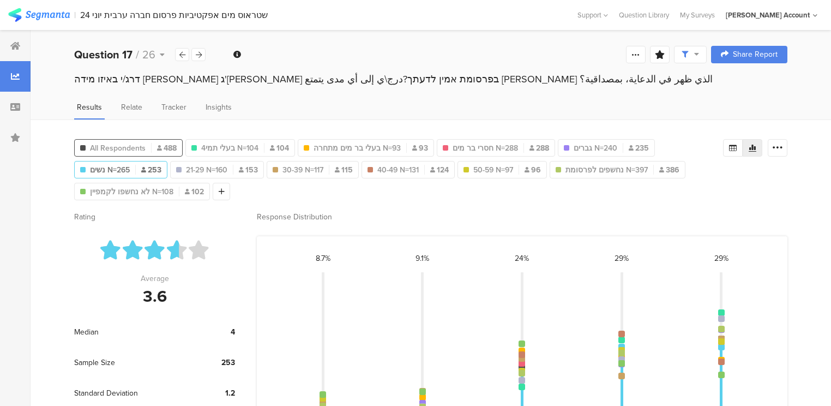
click at [147, 146] on div "All Respondents 488" at bounding box center [128, 147] width 107 height 11
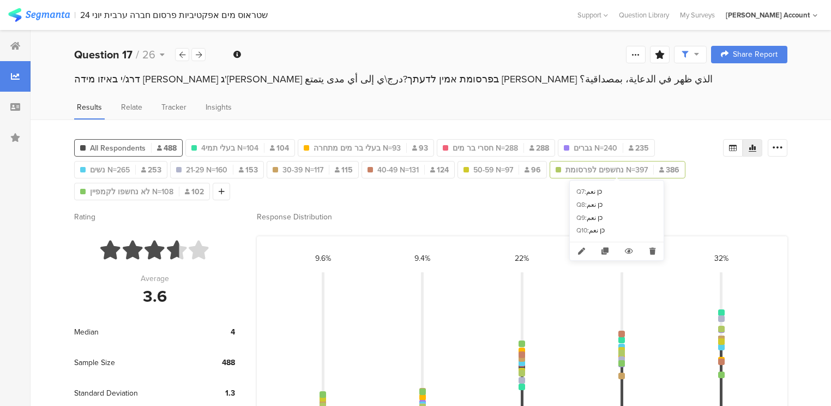
click at [585, 171] on span "נחשפים לפרסומת N=397" at bounding box center [607, 169] width 82 height 11
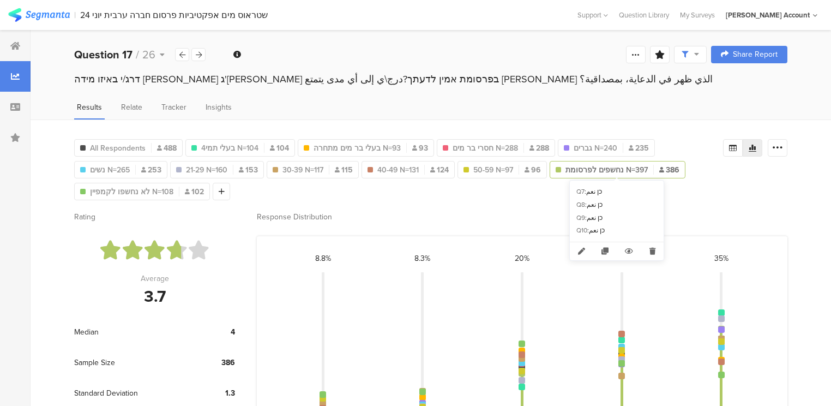
click at [598, 167] on span "נחשפים לפרסומת N=397" at bounding box center [607, 169] width 82 height 11
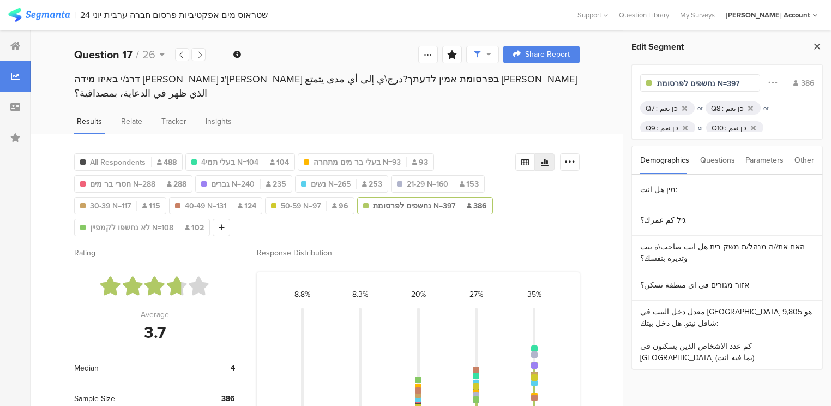
click at [817, 43] on icon at bounding box center [817, 46] width 11 height 15
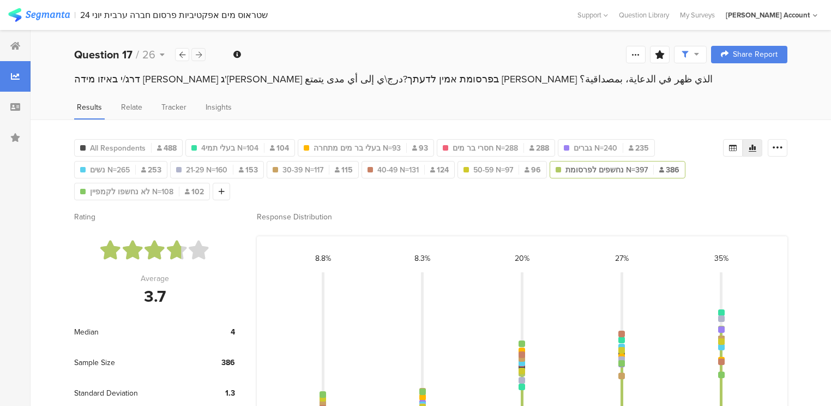
click at [196, 55] on icon at bounding box center [199, 54] width 6 height 7
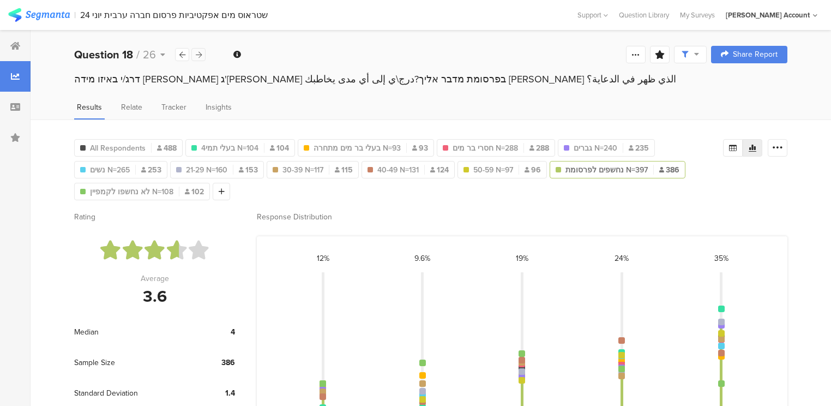
click at [196, 55] on icon at bounding box center [199, 54] width 6 height 7
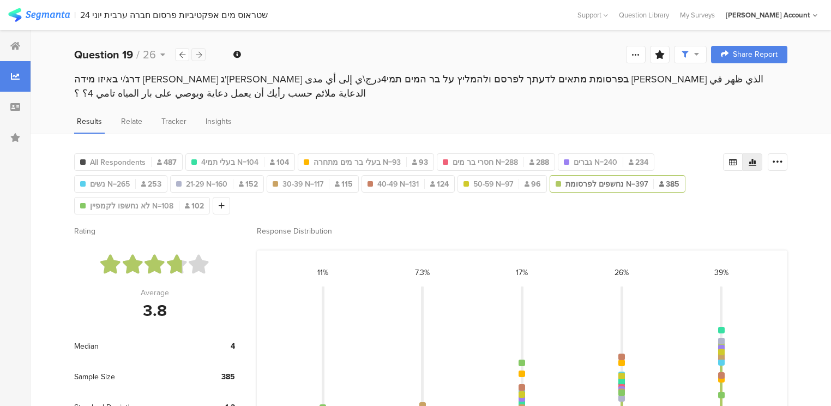
click at [196, 55] on icon at bounding box center [199, 54] width 6 height 7
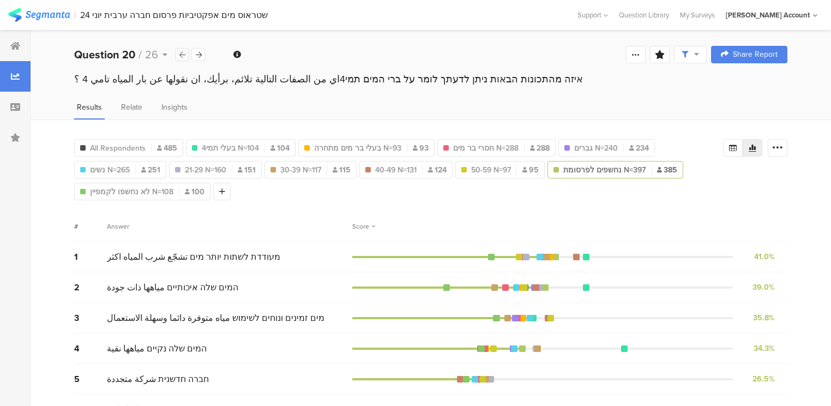
click at [181, 53] on icon at bounding box center [182, 54] width 6 height 7
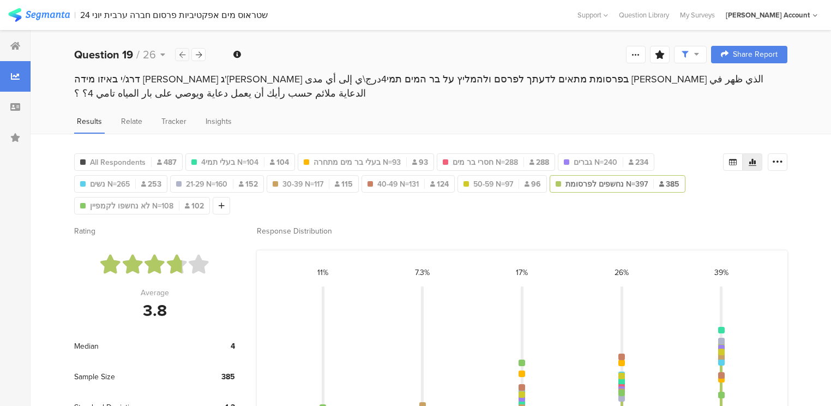
click at [181, 53] on icon at bounding box center [182, 54] width 6 height 7
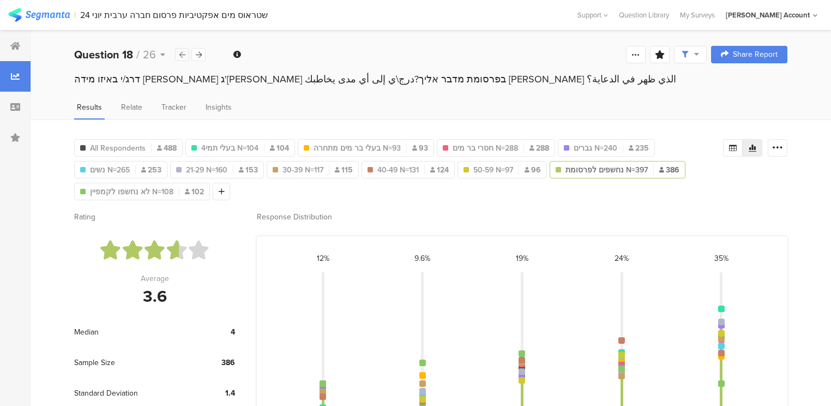
click at [181, 53] on icon at bounding box center [182, 54] width 6 height 7
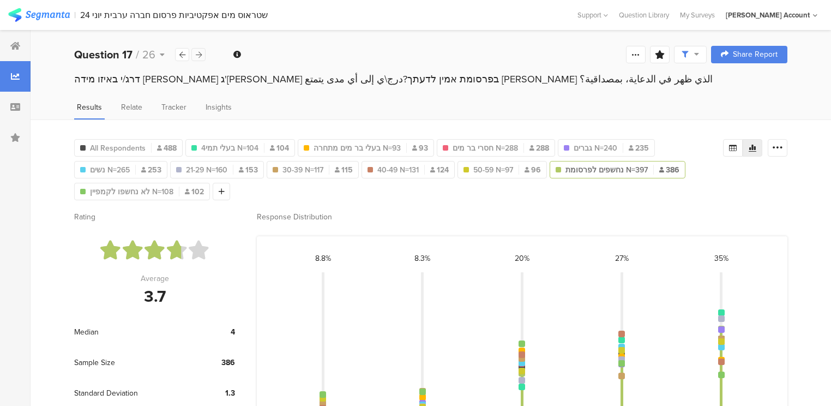
click at [202, 54] on div at bounding box center [198, 54] width 14 height 13
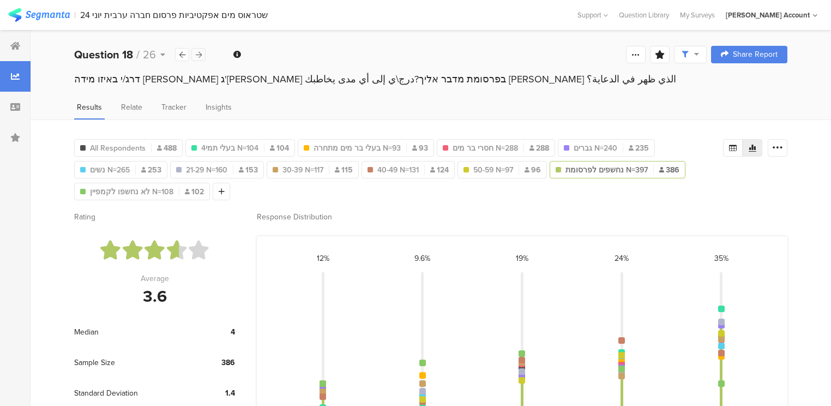
click at [202, 54] on div at bounding box center [198, 54] width 14 height 13
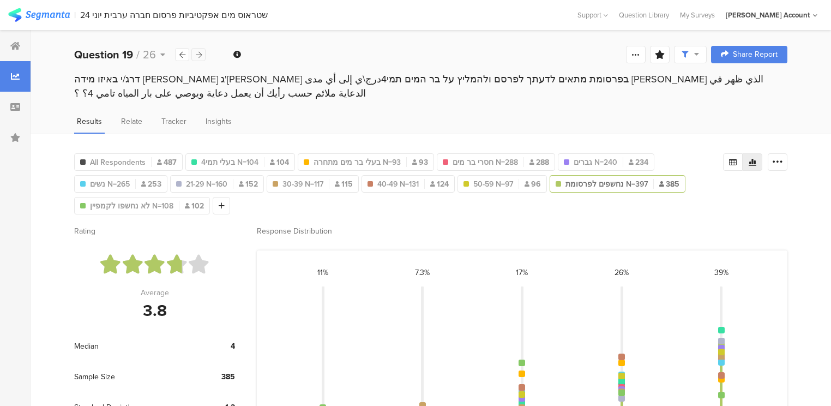
click at [202, 54] on div at bounding box center [198, 54] width 14 height 13
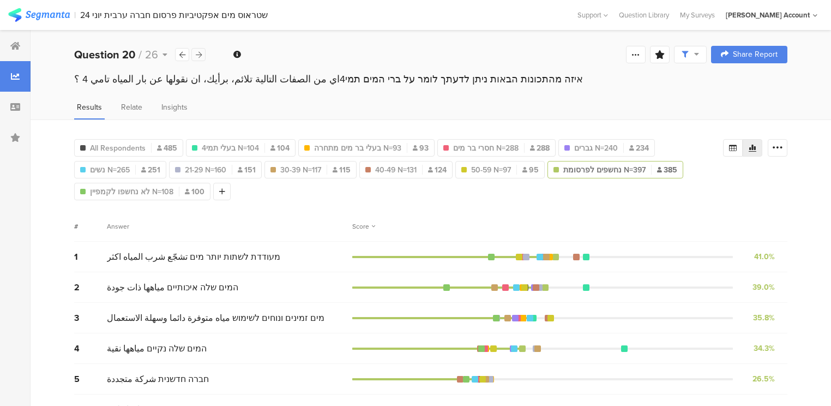
click at [202, 54] on div at bounding box center [198, 54] width 14 height 13
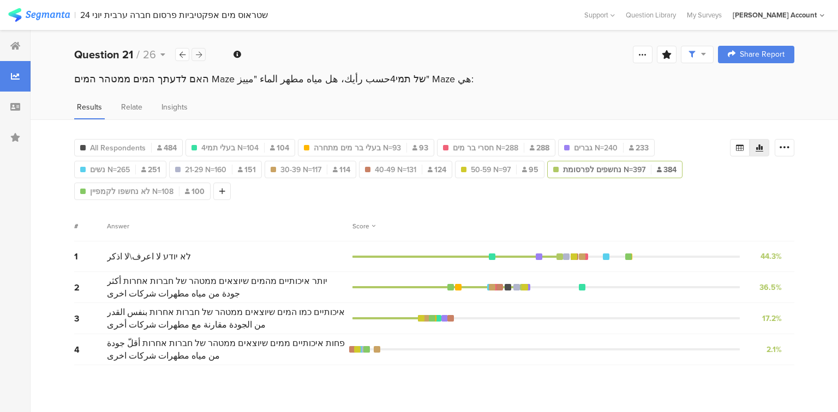
click at [202, 54] on div at bounding box center [198, 54] width 14 height 13
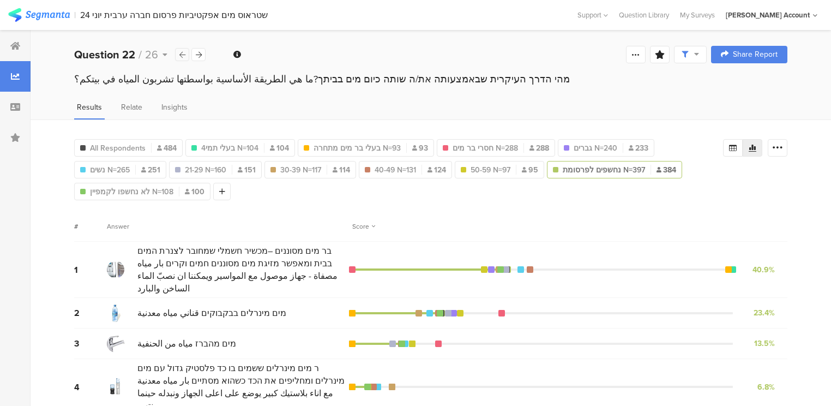
click at [179, 54] on icon at bounding box center [182, 54] width 6 height 7
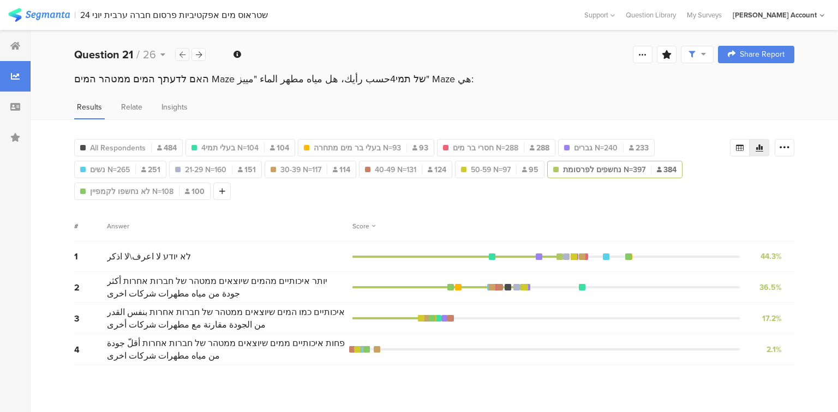
click at [179, 54] on icon at bounding box center [182, 54] width 6 height 7
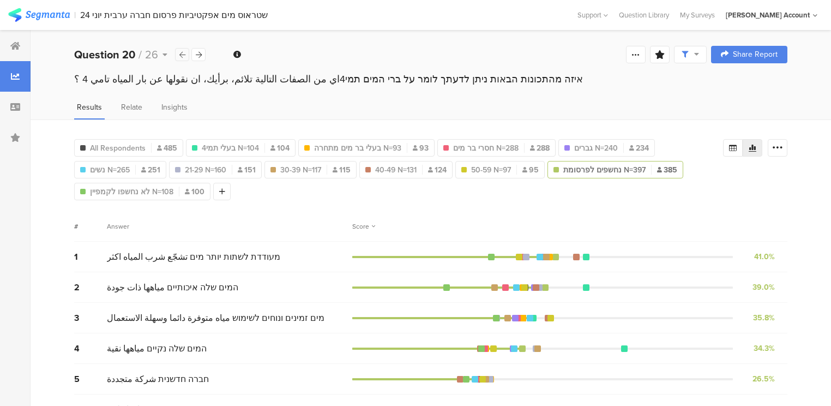
click at [180, 54] on icon at bounding box center [182, 54] width 6 height 7
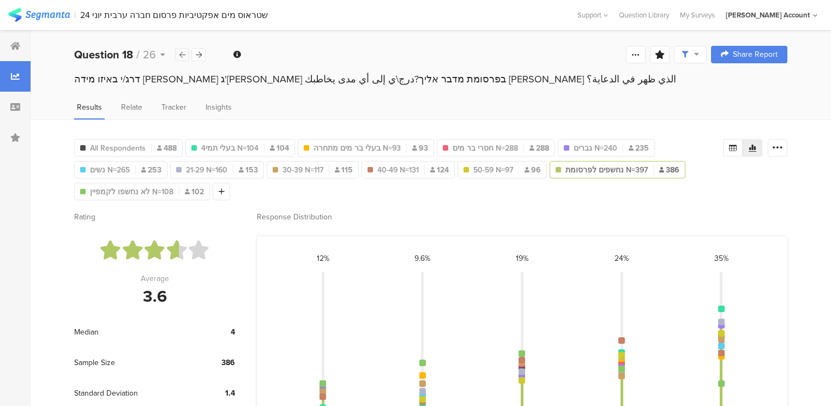
click at [180, 54] on icon at bounding box center [182, 54] width 6 height 7
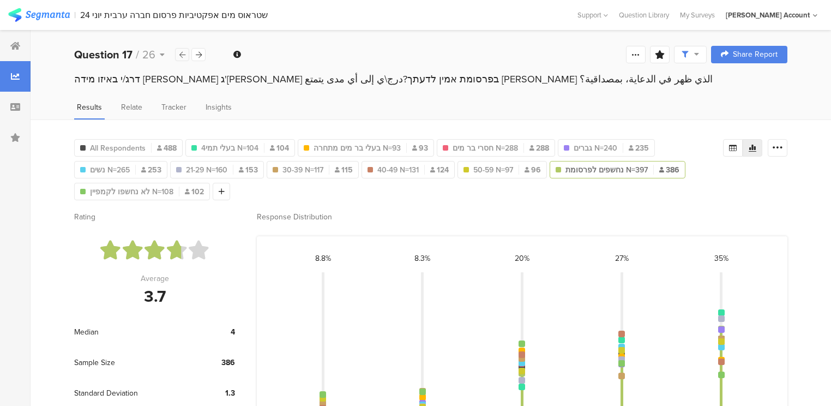
click at [180, 54] on icon at bounding box center [182, 54] width 6 height 7
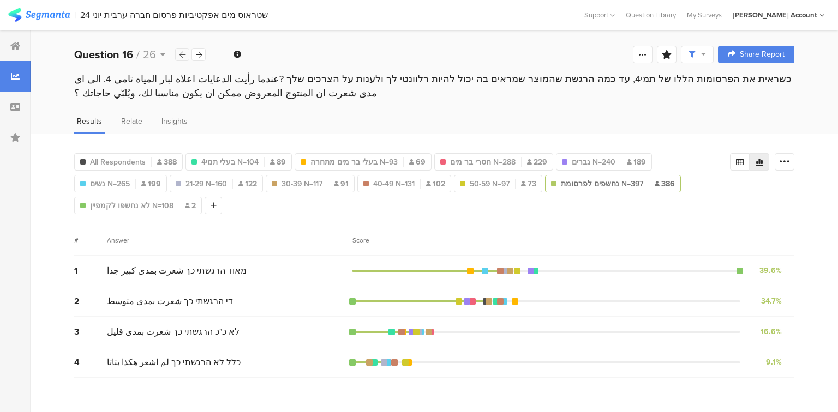
click at [180, 54] on icon at bounding box center [182, 54] width 6 height 7
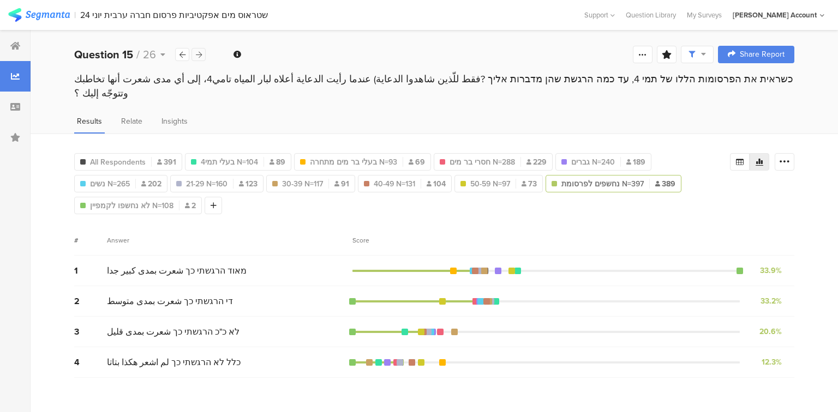
click at [200, 55] on icon at bounding box center [199, 54] width 6 height 7
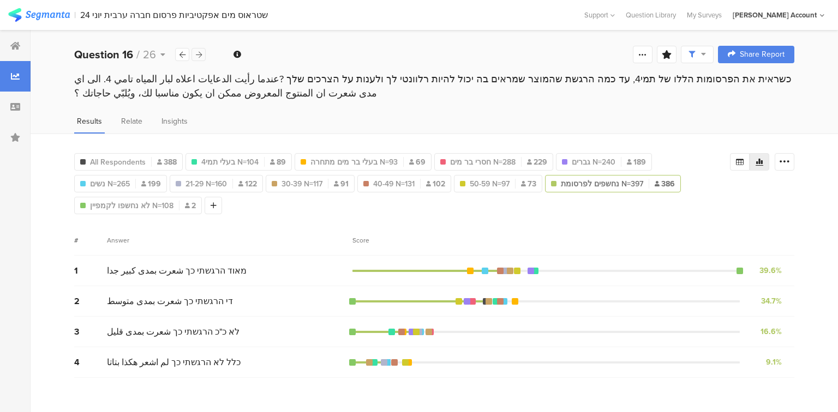
click at [196, 54] on icon at bounding box center [199, 54] width 6 height 7
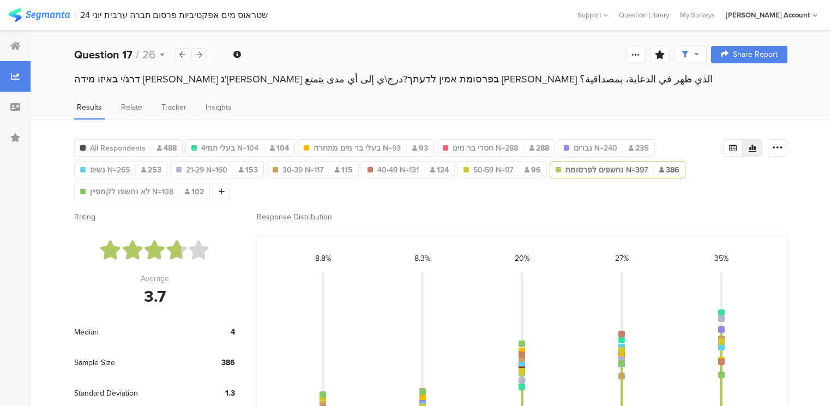
drag, startPoint x: 48, startPoint y: 13, endPoint x: 167, endPoint y: 37, distance: 121.9
click at [75, 33] on section "| שטראוס מים אפקטיביות פרסום חברה ערבית יוני 24 Help Center Live Chat Support Q…" at bounding box center [415, 253] width 831 height 506
click at [201, 54] on icon at bounding box center [199, 54] width 6 height 7
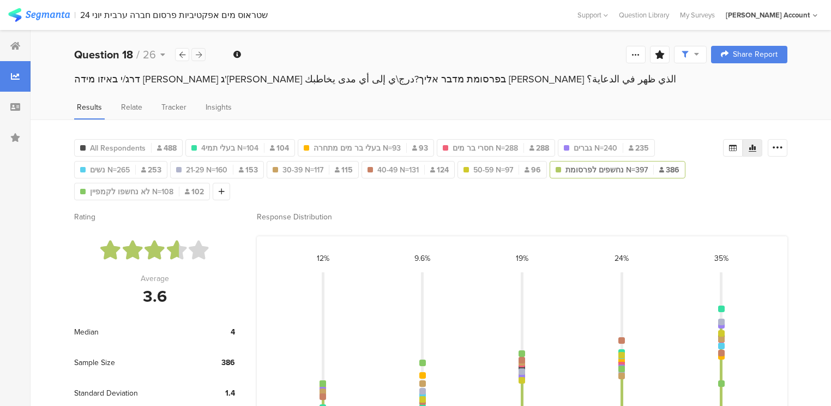
click at [199, 52] on icon at bounding box center [199, 54] width 6 height 7
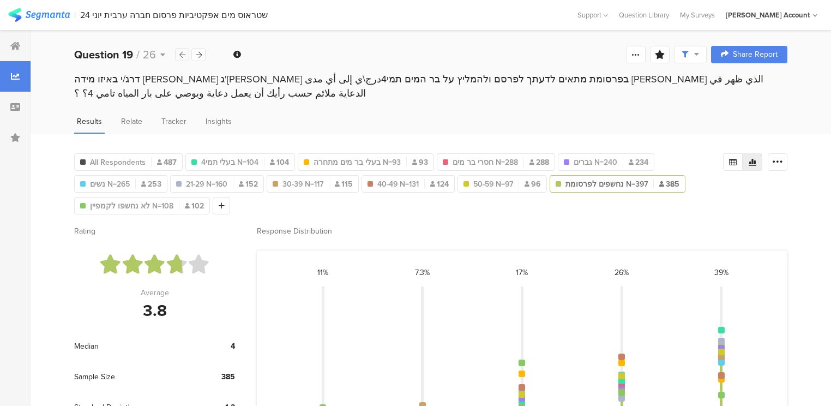
click at [185, 55] on icon at bounding box center [182, 54] width 6 height 7
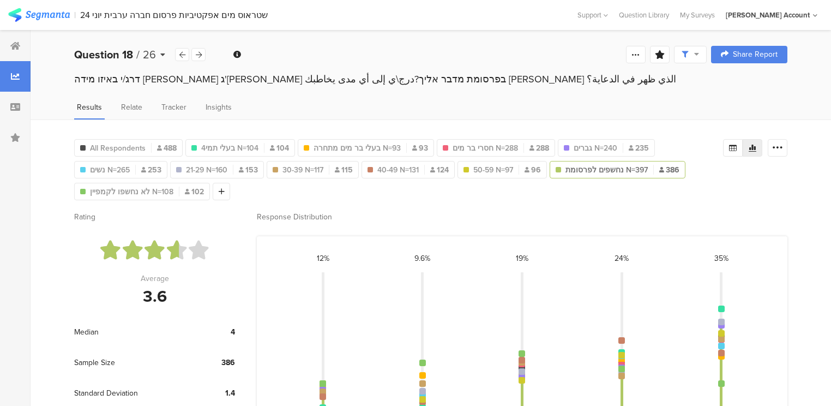
click at [141, 55] on div "Question 18 / 26" at bounding box center [124, 54] width 101 height 16
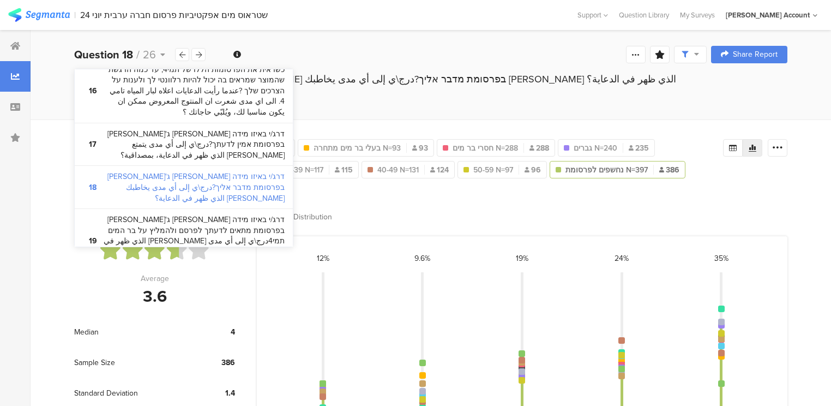
scroll to position [960, 0]
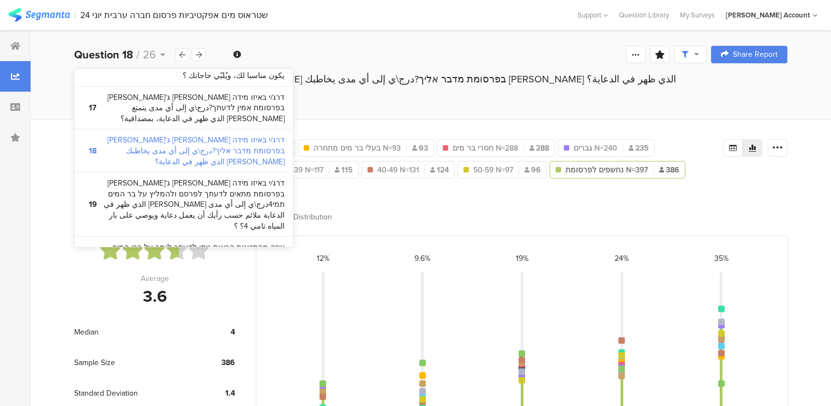
click at [183, 317] on bdi "מהי הדרך העיקרית שבאמצעותה את/ה שותה כיום מים בביתך?ما هي الطريقة الأساسية بواس…" at bounding box center [194, 333] width 182 height 32
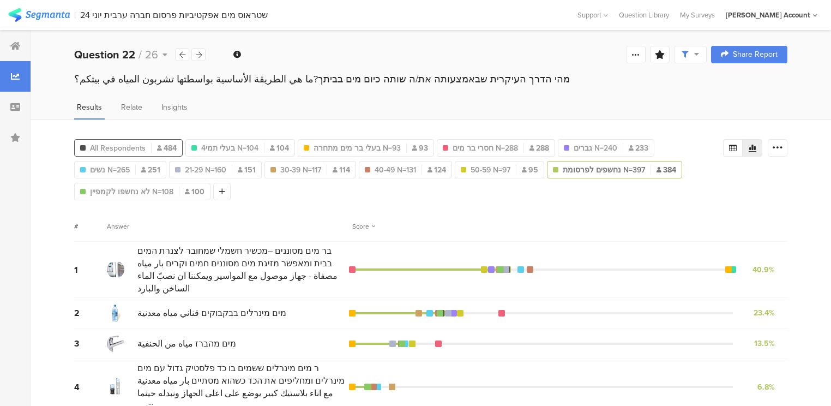
click at [124, 148] on span "All Respondents" at bounding box center [118, 147] width 56 height 11
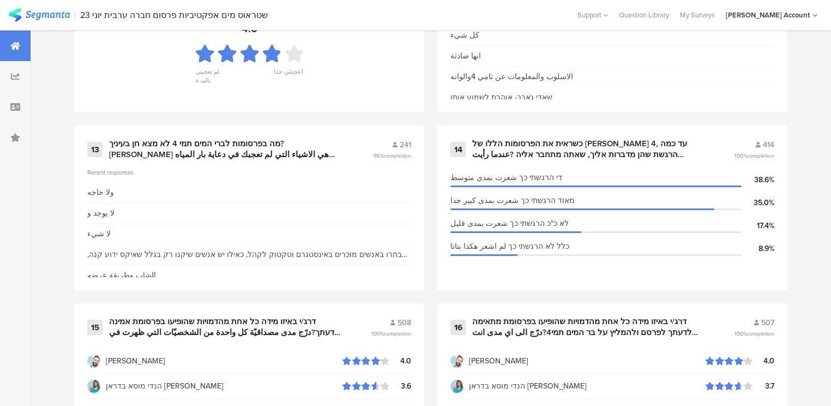
scroll to position [1440, 0]
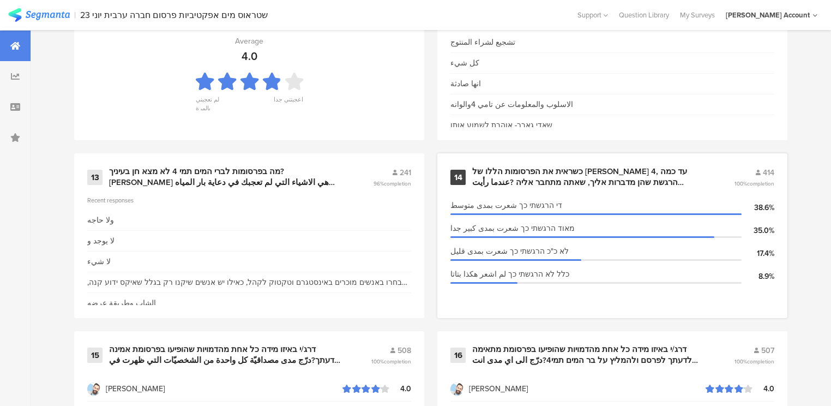
click at [515, 175] on div "כשראית את הפרסומות הללו של תמי 4, עד כמה הרגשת שהן מדברות אליך, שאתה מתחבר אליה…" at bounding box center [590, 176] width 236 height 21
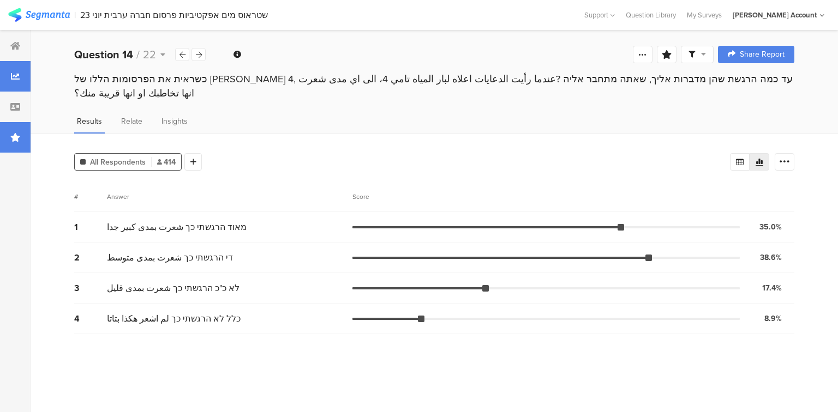
click at [24, 141] on div at bounding box center [15, 137] width 31 height 31
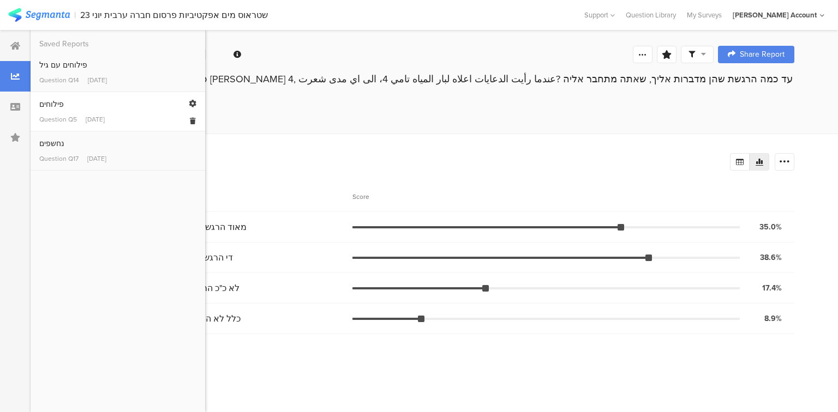
click at [59, 103] on div "פילוחים" at bounding box center [117, 104] width 157 height 11
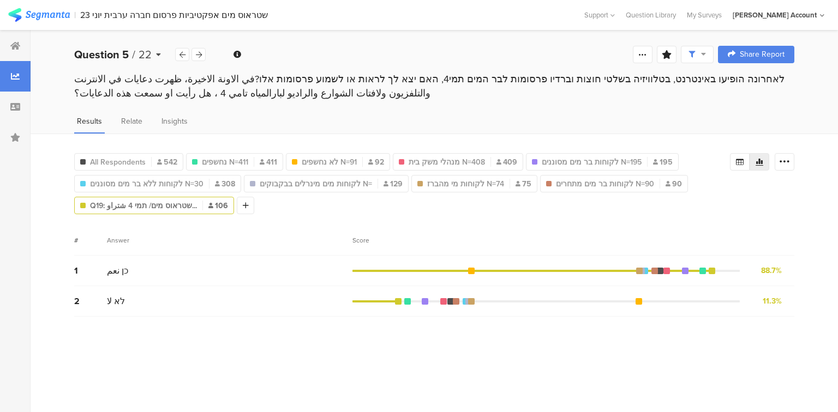
click at [122, 57] on b "Question 5" at bounding box center [101, 54] width 55 height 16
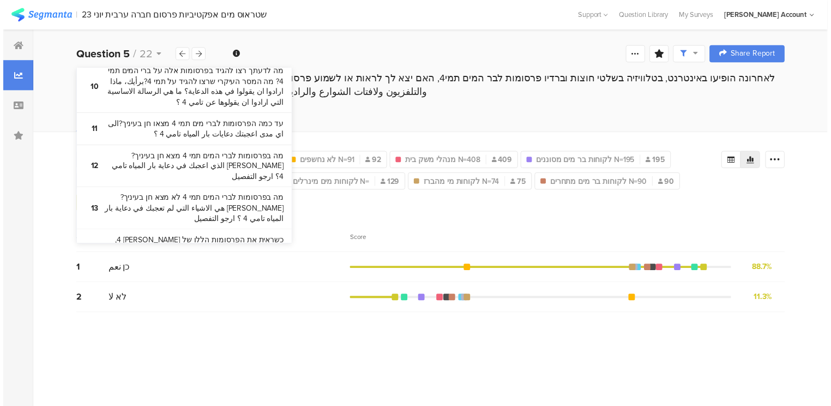
scroll to position [611, 0]
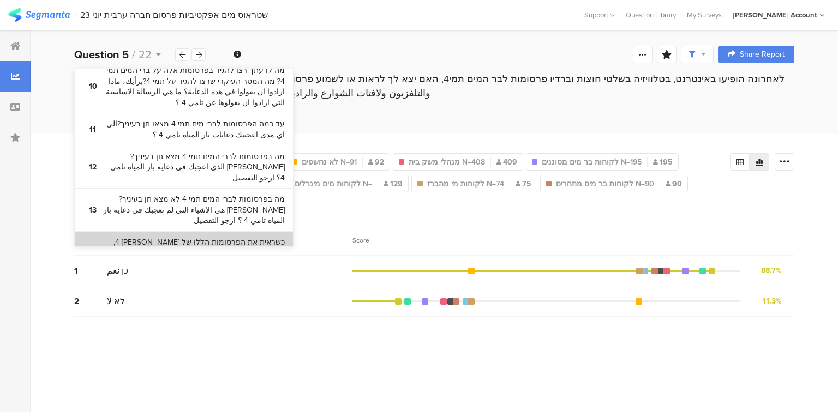
click at [203, 237] on bdi "כשראית את הפרסומות הללו של תמי 4, עד כמה הרגשת שהן מדברות אליך, שאתה מתחבר אליה…" at bounding box center [194, 258] width 182 height 43
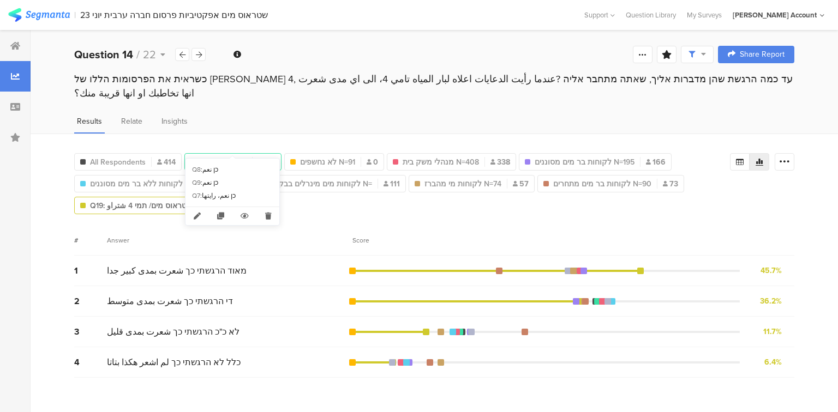
click at [212, 157] on span "נחשפים N=411" at bounding box center [223, 162] width 46 height 11
type input "נחשפים N=411"
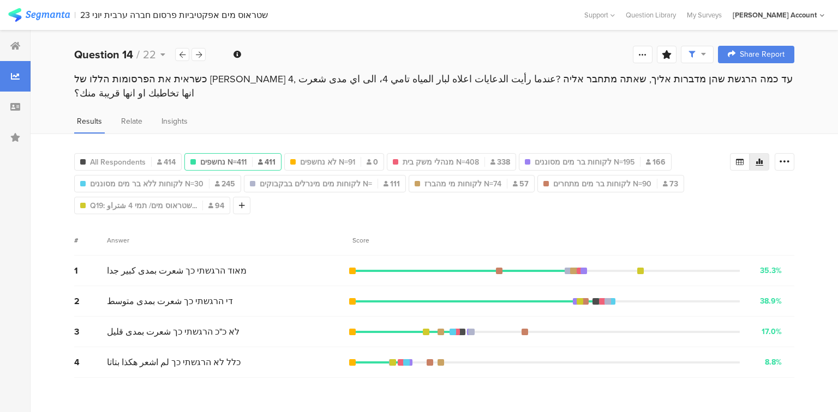
click at [241, 116] on div "Results Relate Insights" at bounding box center [434, 125] width 807 height 18
click at [194, 56] on div at bounding box center [198, 54] width 14 height 13
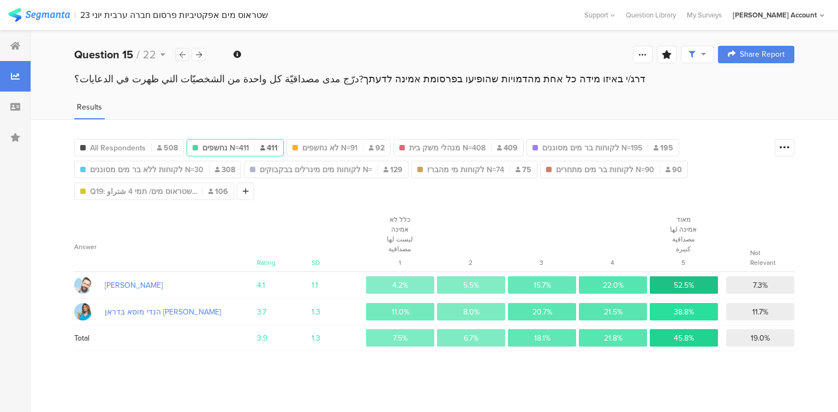
click at [178, 55] on div at bounding box center [182, 54] width 14 height 13
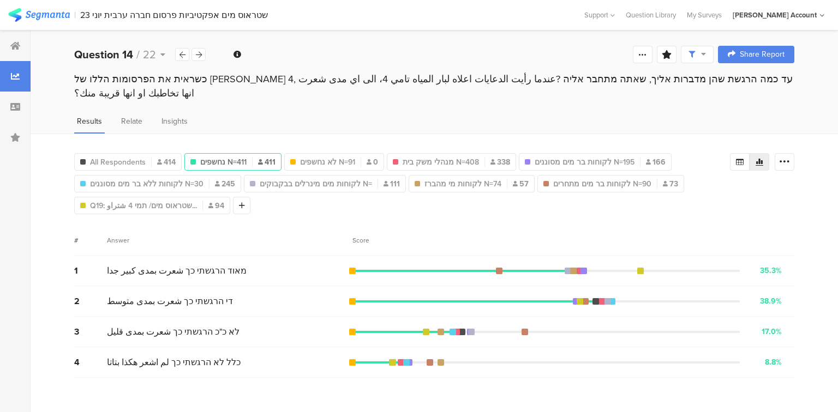
click at [393, 80] on div "כשראית את הפרסומות הללו של תמי 4, עד כמה הרגשת שהן מדברות אליך, שאתה מתחבר אליה…" at bounding box center [434, 86] width 720 height 28
click at [198, 55] on icon at bounding box center [199, 54] width 6 height 7
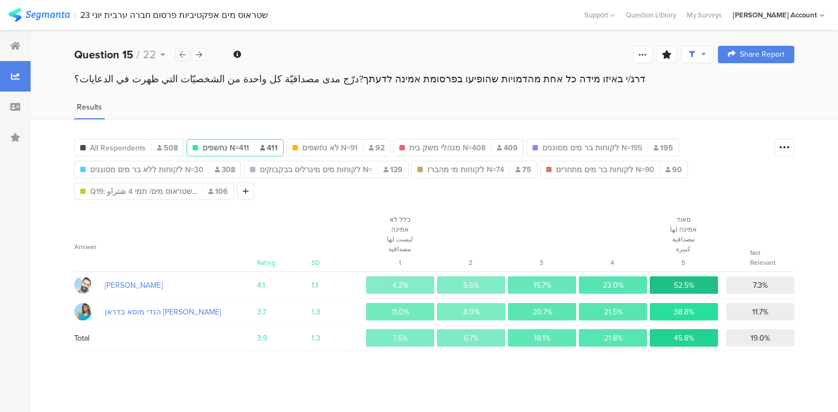
click at [181, 56] on icon at bounding box center [182, 54] width 6 height 7
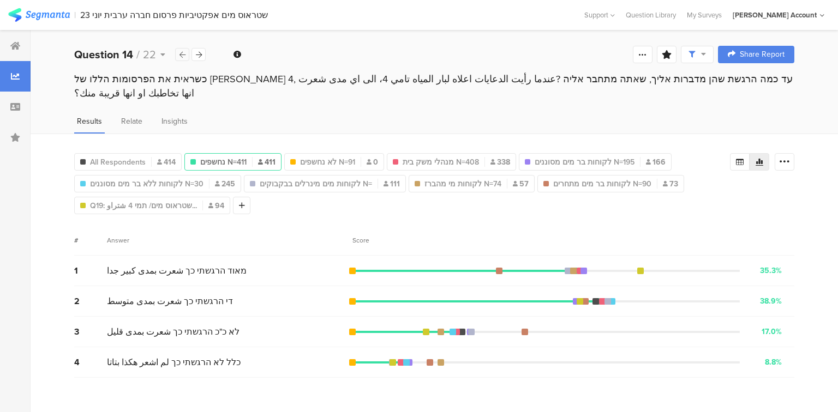
click at [181, 56] on icon at bounding box center [182, 54] width 6 height 7
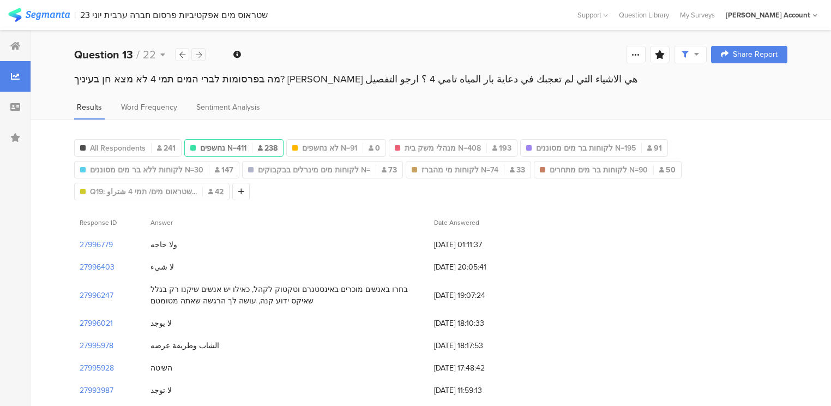
click at [197, 56] on icon at bounding box center [199, 54] width 6 height 7
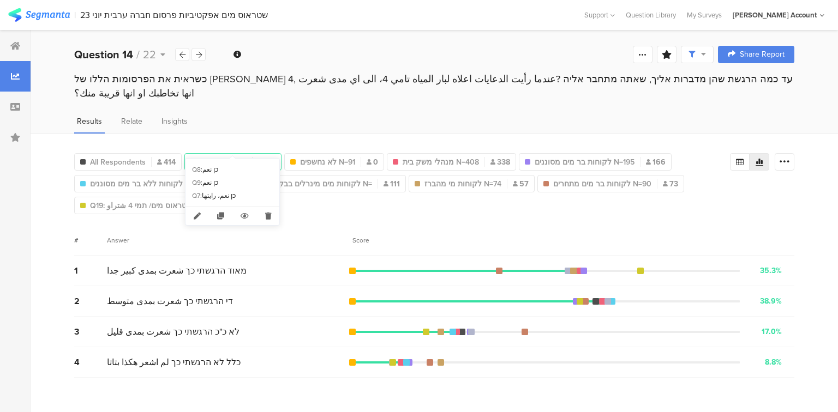
click at [232, 157] on span "נחשפים N=411" at bounding box center [223, 162] width 46 height 11
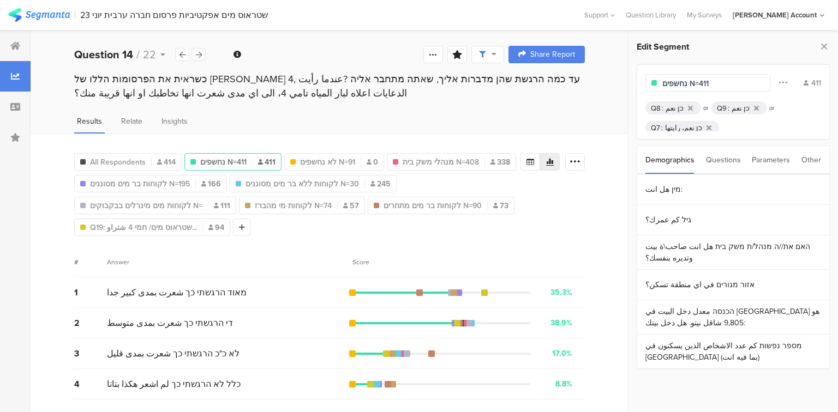
click at [196, 53] on icon at bounding box center [199, 54] width 6 height 7
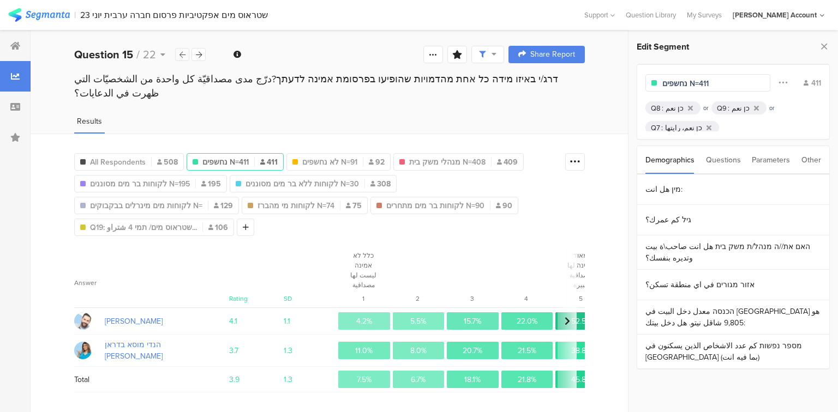
click at [178, 53] on div at bounding box center [182, 54] width 14 height 13
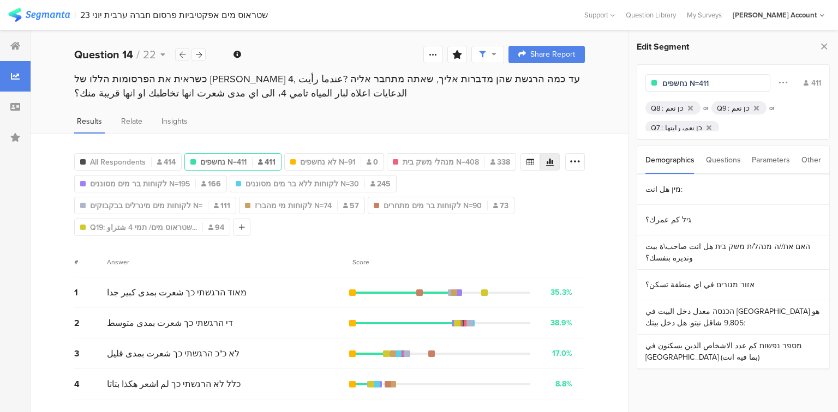
click at [178, 53] on div at bounding box center [182, 54] width 14 height 13
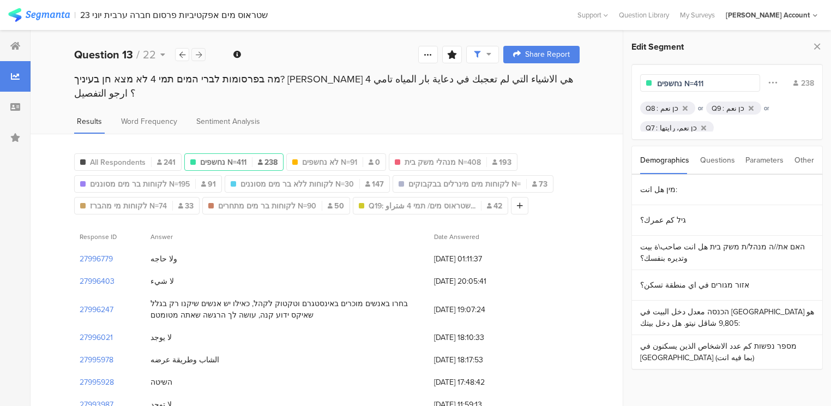
click at [201, 53] on icon at bounding box center [199, 54] width 6 height 7
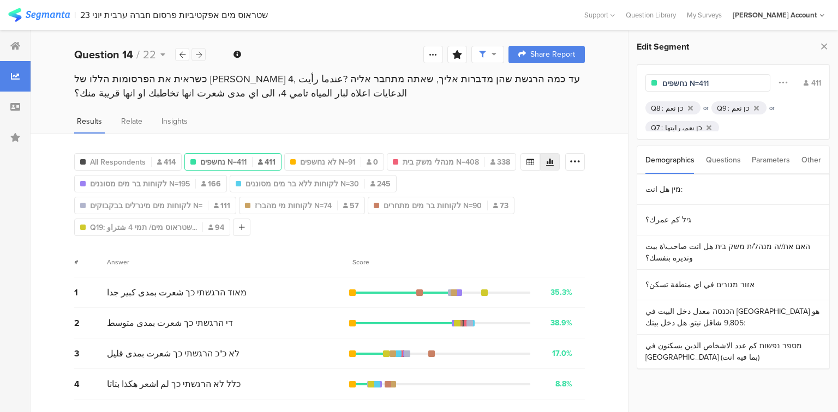
click at [201, 53] on icon at bounding box center [199, 54] width 6 height 7
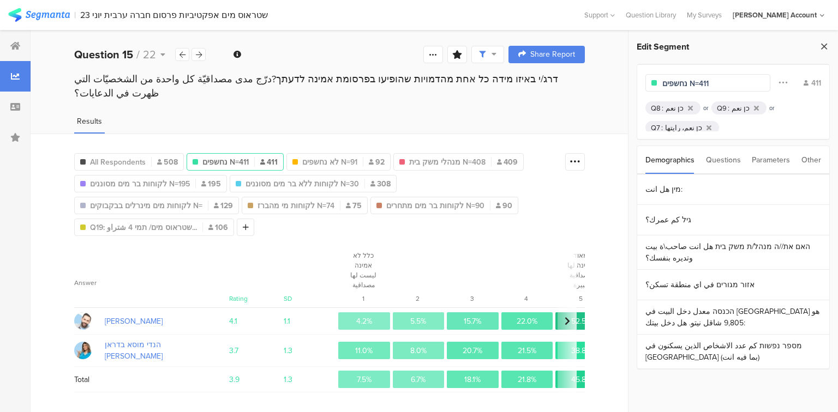
click at [827, 45] on icon at bounding box center [823, 46] width 11 height 15
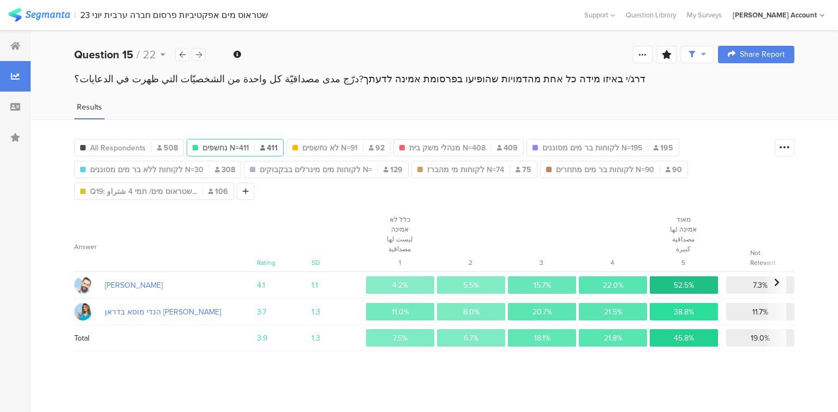
click at [198, 57] on icon at bounding box center [199, 54] width 6 height 7
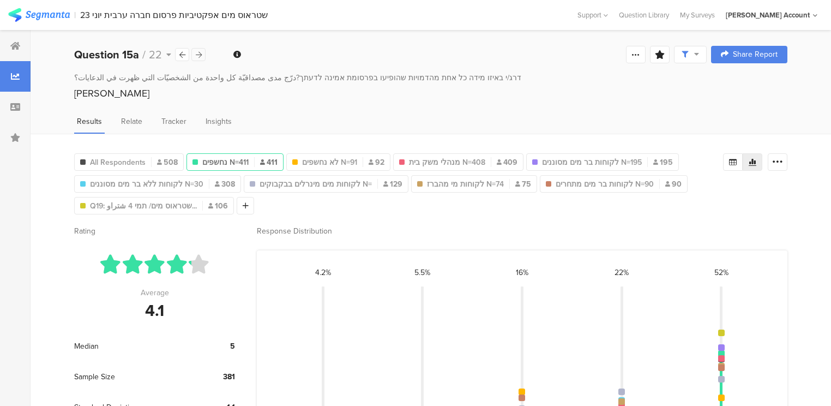
click at [197, 55] on icon at bounding box center [199, 54] width 6 height 7
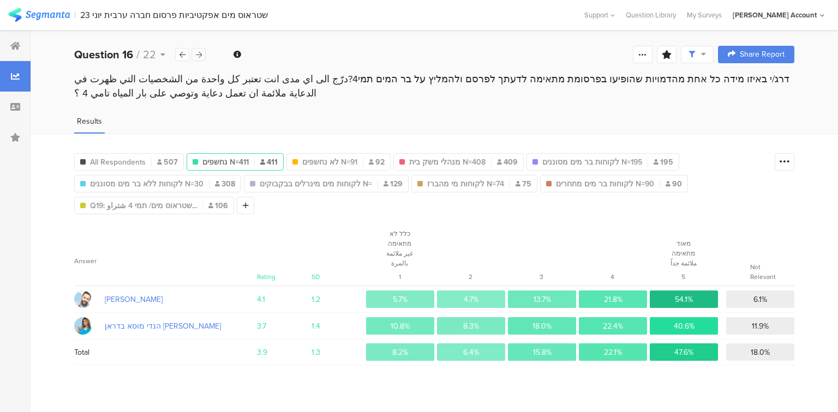
click at [197, 55] on icon at bounding box center [199, 54] width 6 height 7
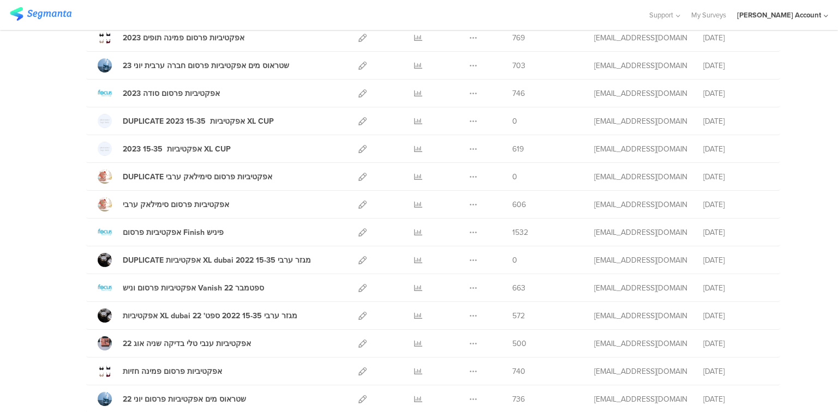
scroll to position [524, 0]
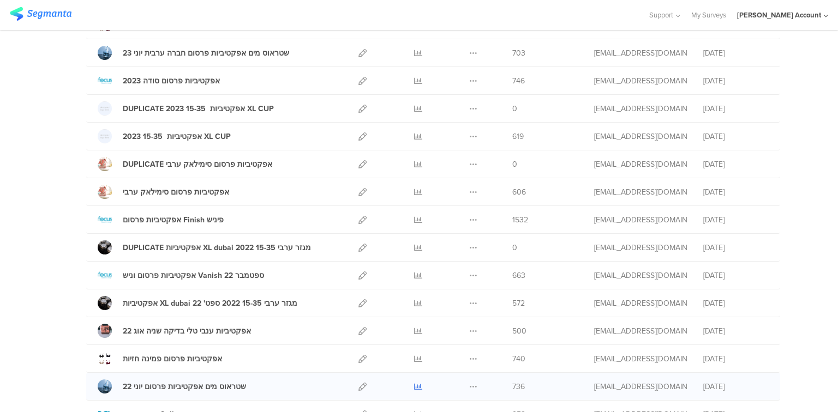
click at [417, 384] on icon at bounding box center [418, 387] width 8 height 8
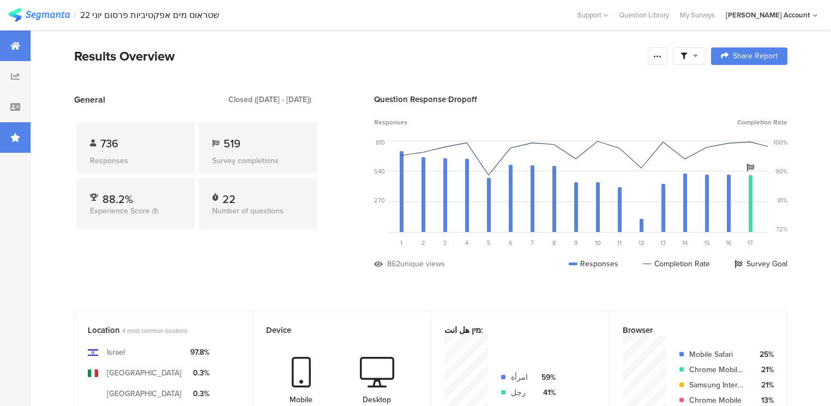
click at [11, 143] on div at bounding box center [15, 137] width 31 height 31
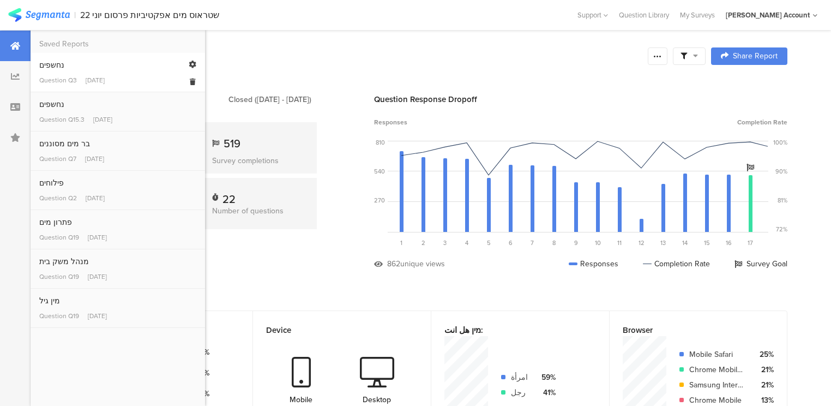
click at [52, 71] on link "נחשפים Question Q3 [DATE]" at bounding box center [117, 72] width 157 height 26
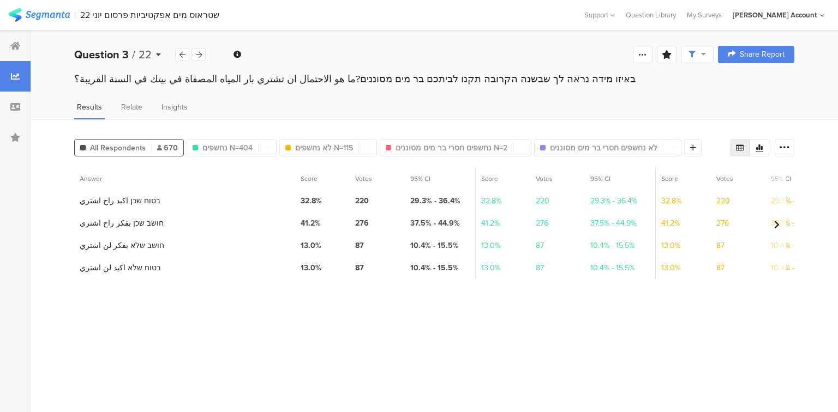
click at [113, 53] on b "Question 3" at bounding box center [101, 54] width 55 height 16
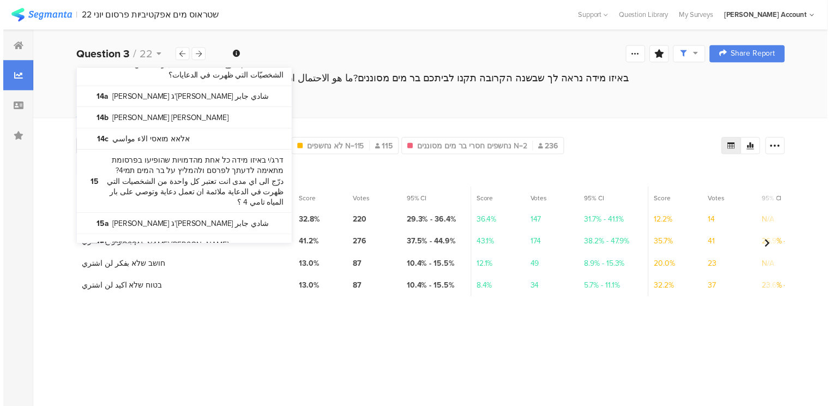
scroll to position [829, 0]
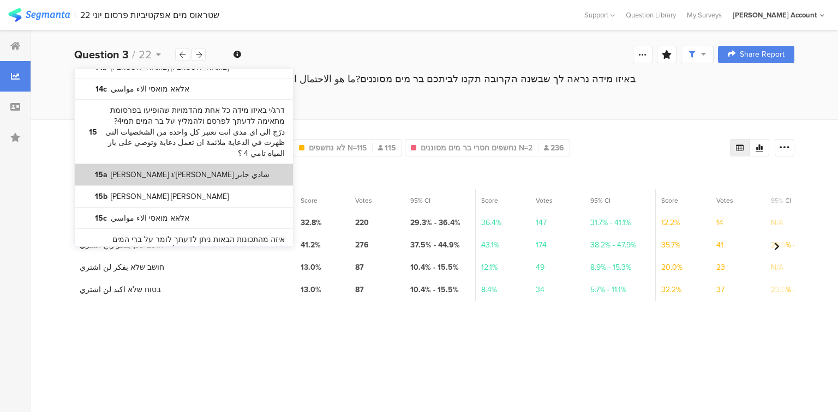
click at [167, 170] on bdi "[PERSON_NAME] ג'[PERSON_NAME] شادي جابر" at bounding box center [190, 175] width 159 height 11
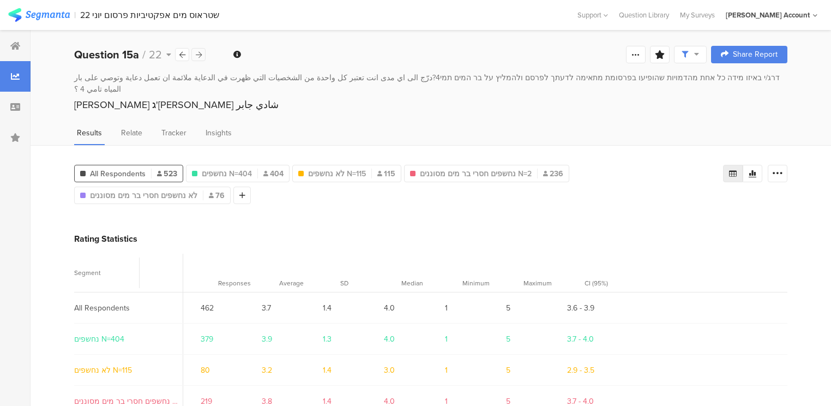
click at [196, 53] on icon at bounding box center [199, 54] width 6 height 7
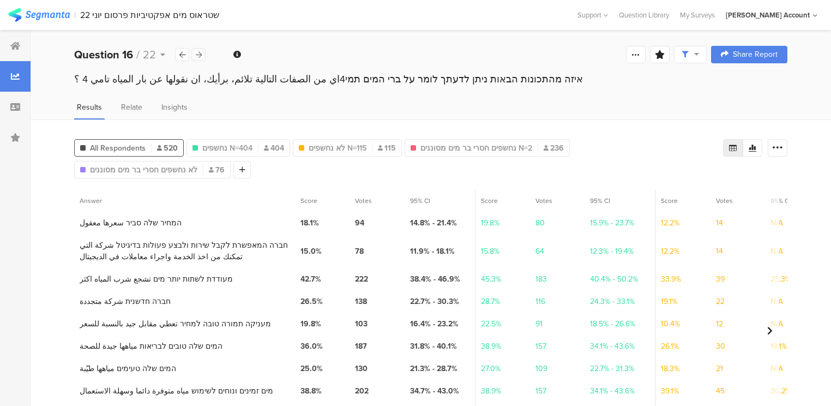
click at [196, 53] on icon at bounding box center [199, 54] width 6 height 7
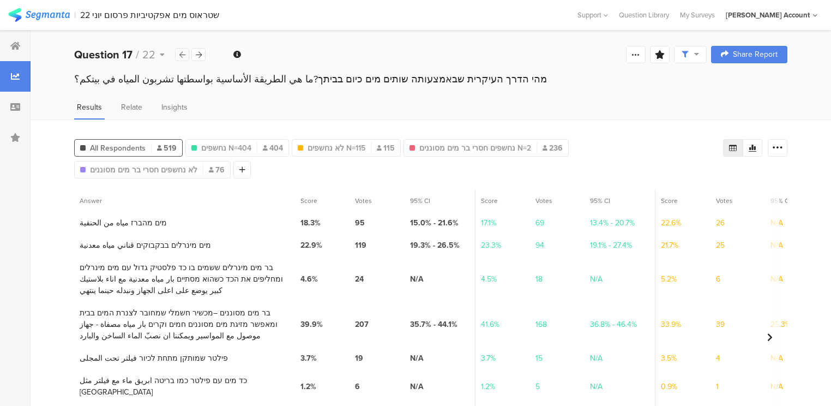
click at [183, 54] on icon at bounding box center [182, 54] width 6 height 7
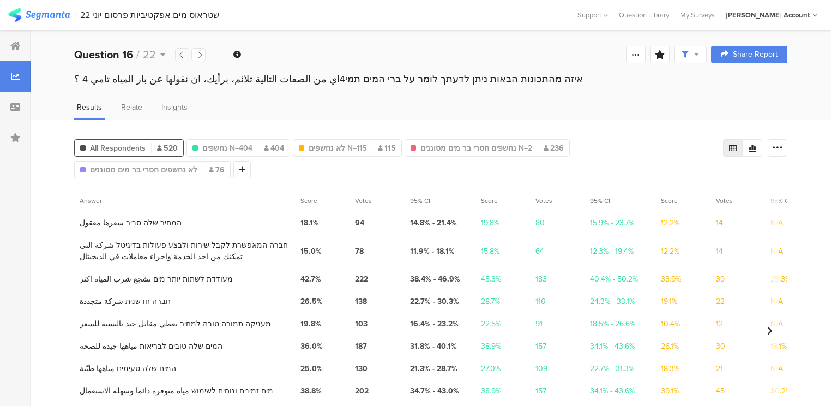
click at [183, 54] on icon at bounding box center [182, 54] width 6 height 7
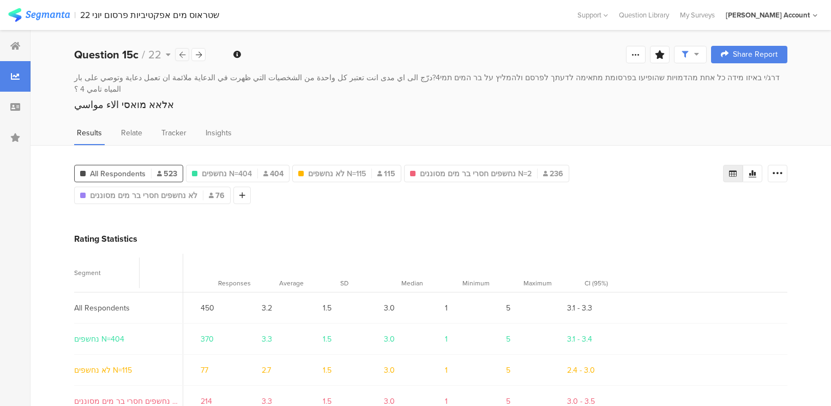
click at [183, 54] on icon at bounding box center [182, 54] width 6 height 7
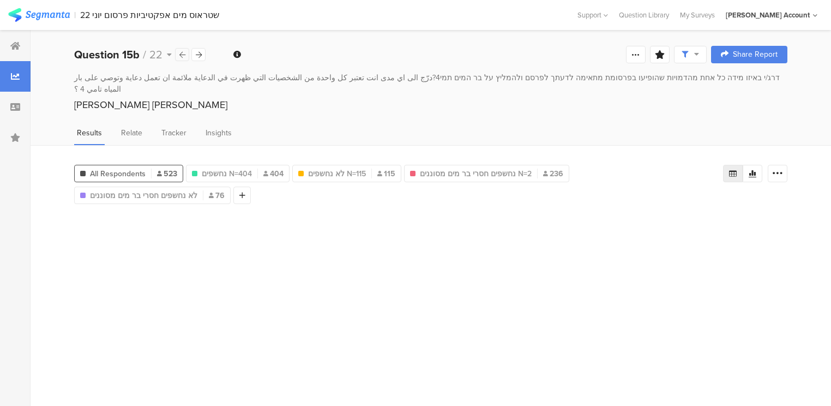
click at [183, 54] on icon at bounding box center [182, 54] width 6 height 7
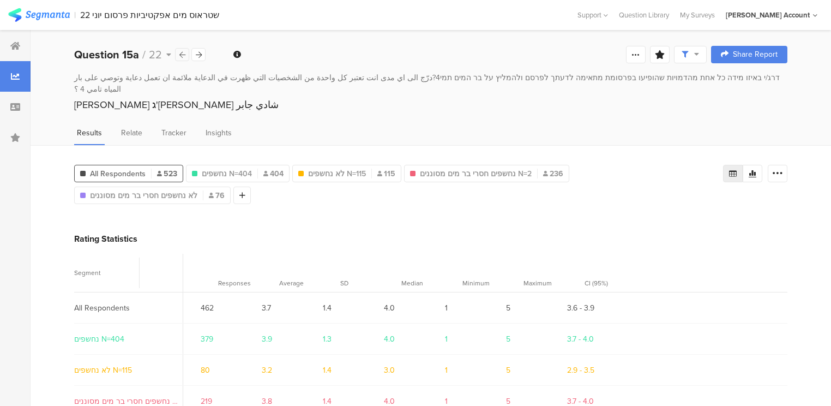
click at [183, 54] on icon at bounding box center [182, 54] width 6 height 7
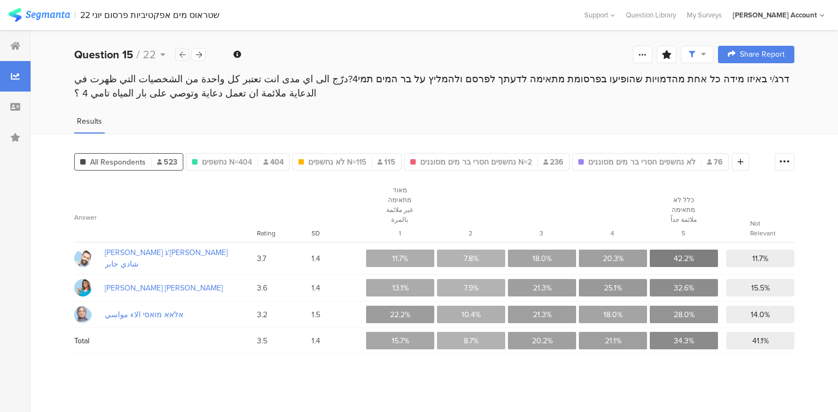
click at [183, 54] on icon at bounding box center [182, 54] width 6 height 7
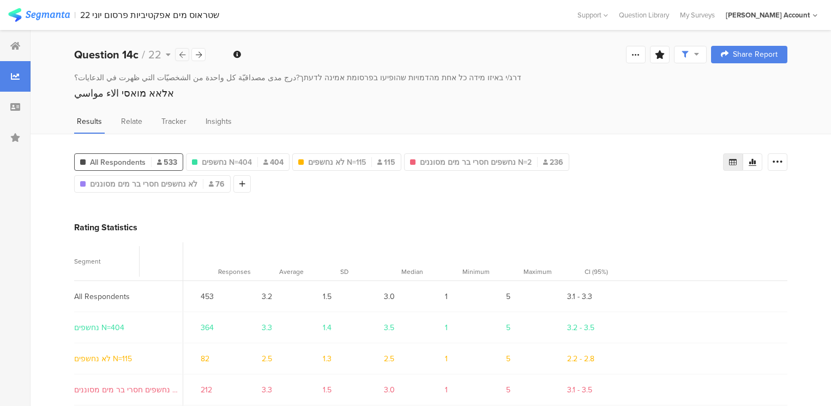
click at [183, 54] on icon at bounding box center [182, 54] width 6 height 7
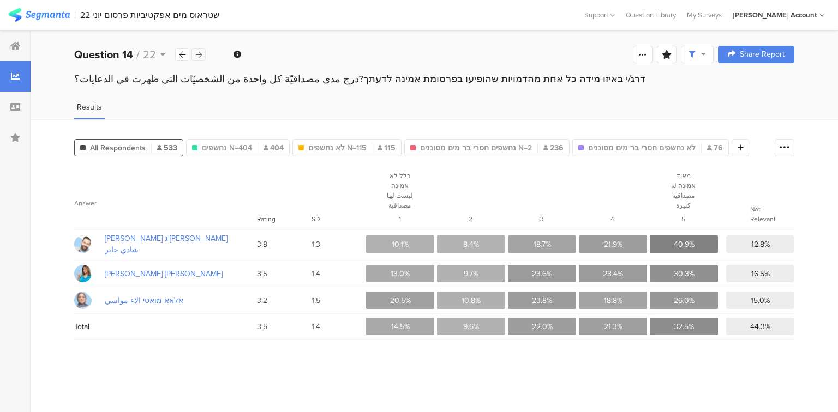
click at [199, 55] on icon at bounding box center [199, 54] width 6 height 7
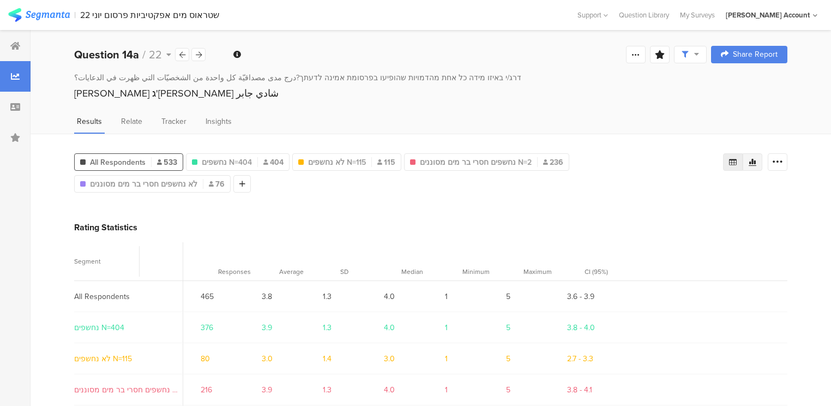
click at [757, 158] on icon at bounding box center [752, 162] width 9 height 9
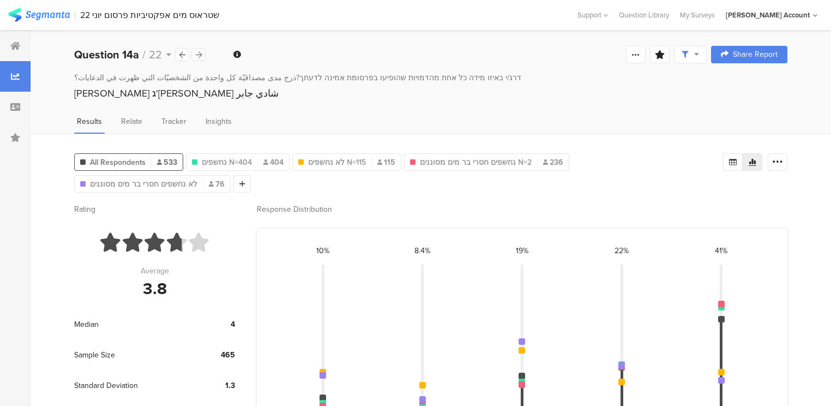
click at [203, 55] on div at bounding box center [198, 54] width 14 height 13
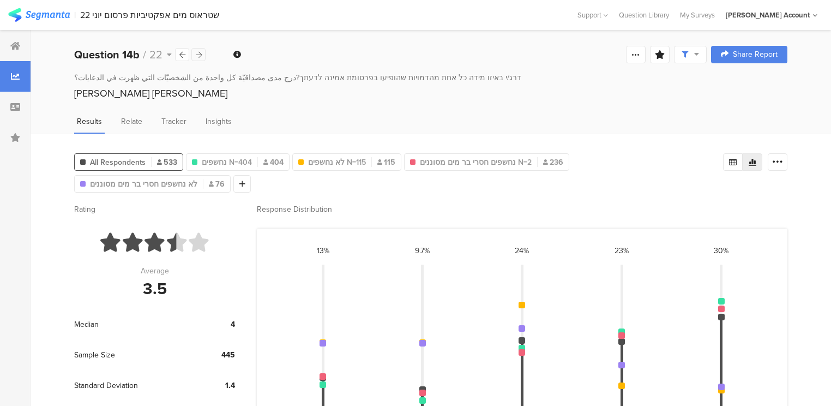
click at [203, 55] on div at bounding box center [198, 54] width 14 height 13
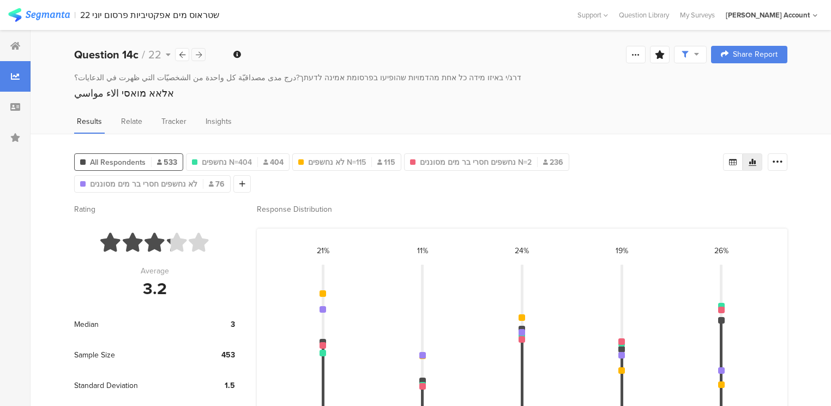
click at [203, 55] on div at bounding box center [198, 54] width 14 height 13
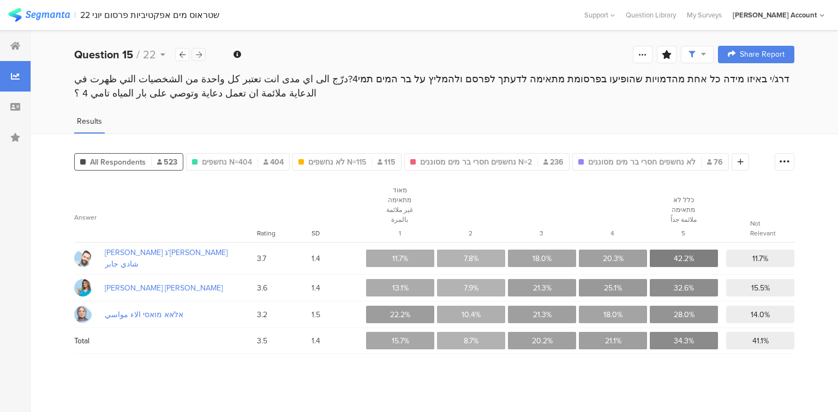
click at [203, 55] on div at bounding box center [198, 54] width 14 height 13
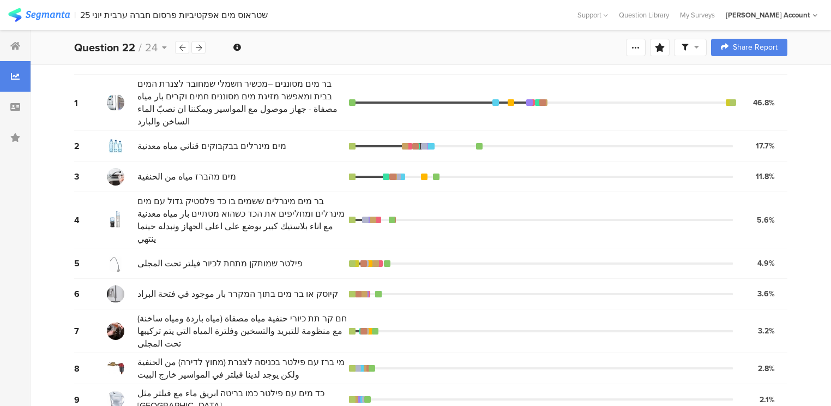
scroll to position [175, 0]
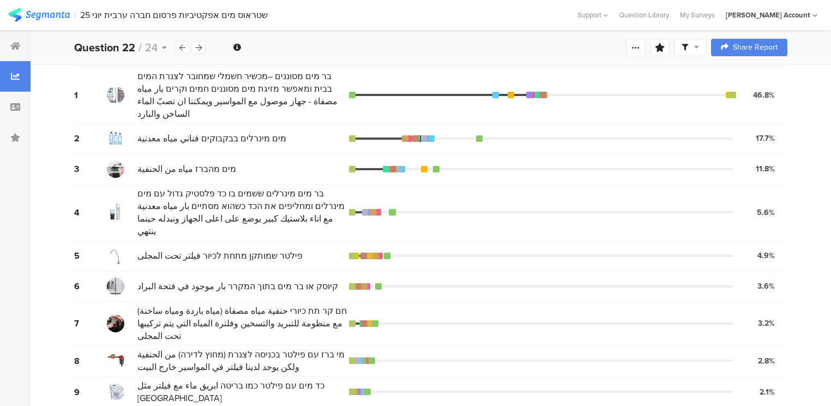
click at [200, 45] on icon at bounding box center [199, 47] width 6 height 7
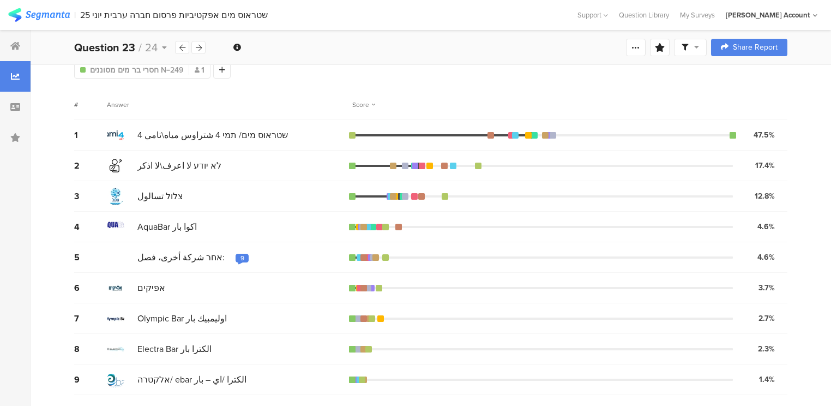
scroll to position [165, 0]
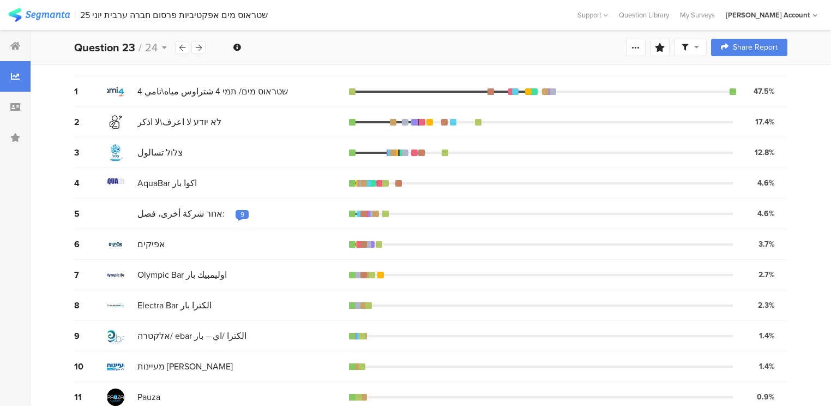
click at [241, 214] on div "9" at bounding box center [243, 214] width 4 height 9
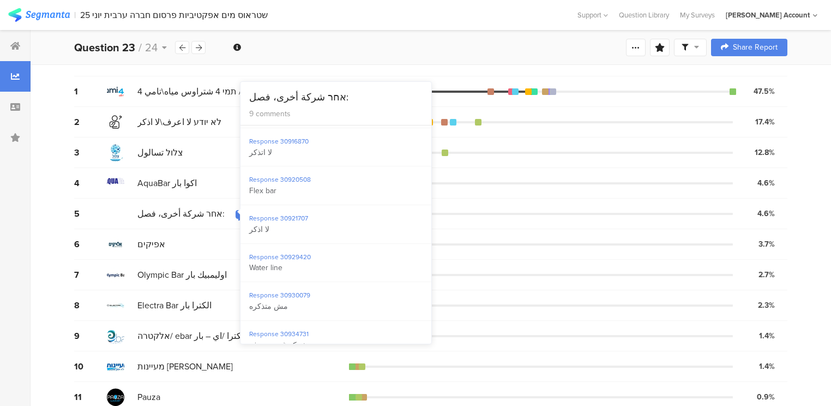
scroll to position [127, 0]
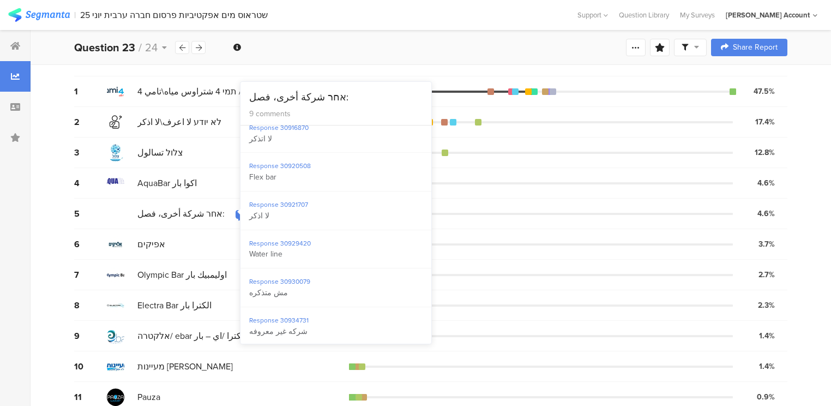
click at [597, 194] on div "4 AquaBar اكوا بار 4.6% 10 votes" at bounding box center [430, 183] width 713 height 31
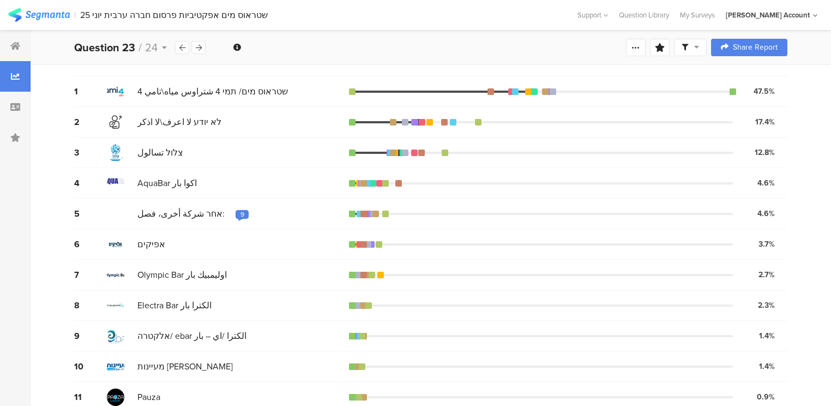
scroll to position [0, 0]
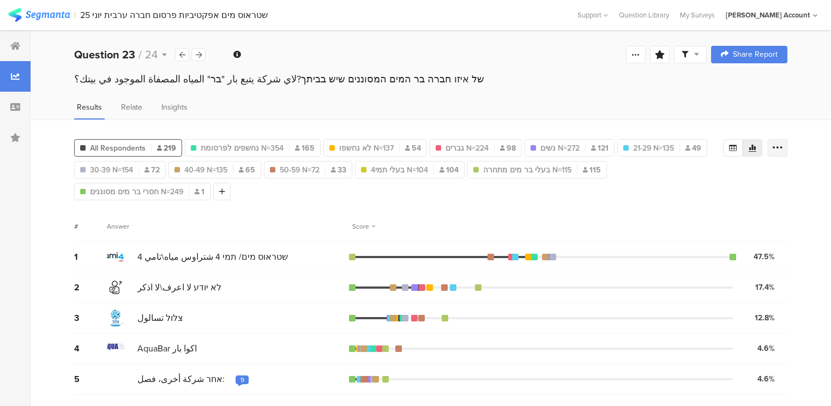
click at [783, 148] on icon at bounding box center [777, 147] width 11 height 11
click at [777, 225] on span at bounding box center [776, 224] width 16 height 9
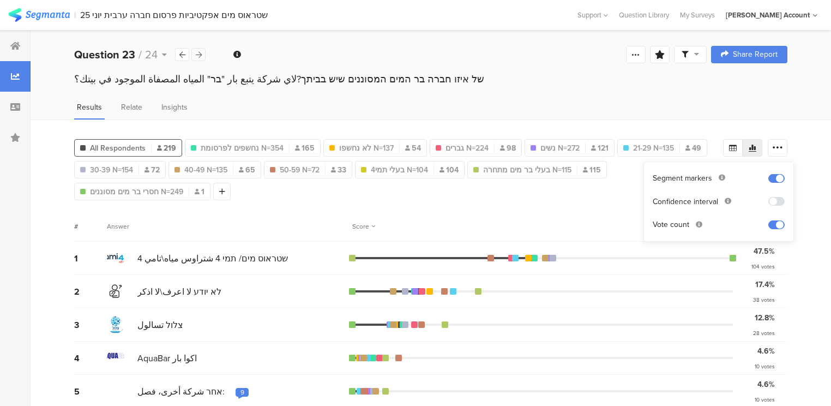
click at [199, 52] on icon at bounding box center [199, 54] width 6 height 7
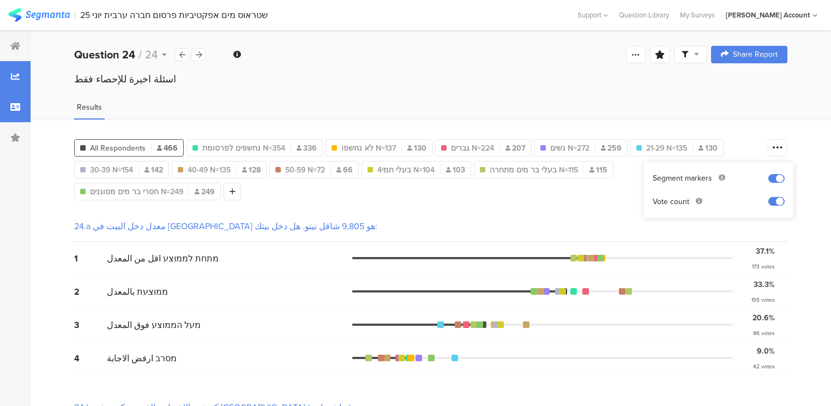
click at [14, 105] on icon at bounding box center [15, 107] width 10 height 9
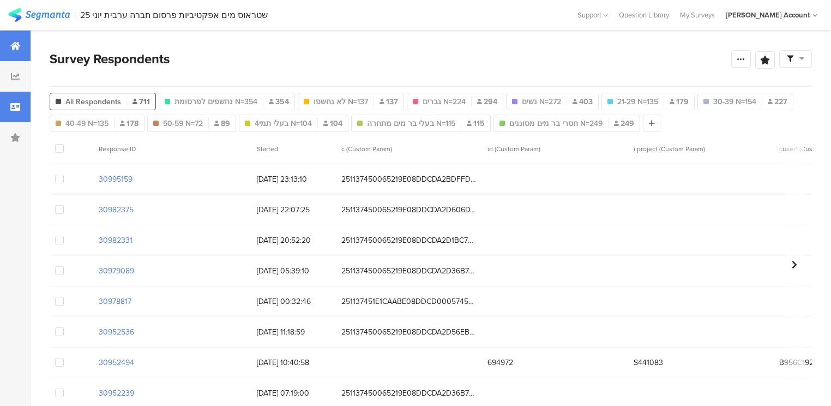
click at [14, 50] on icon at bounding box center [15, 45] width 10 height 9
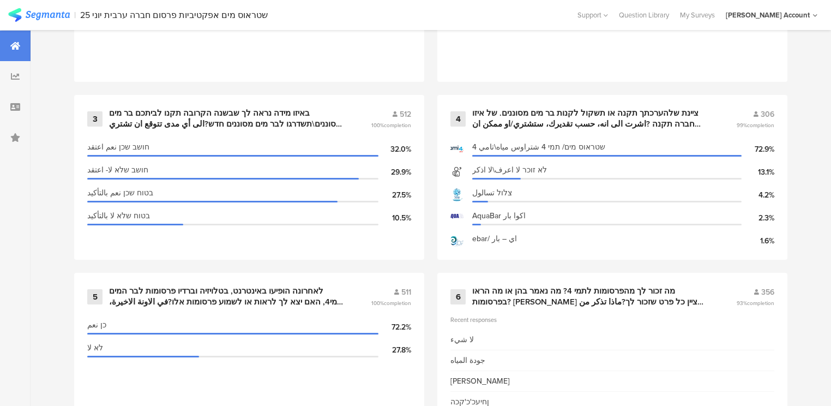
scroll to position [611, 0]
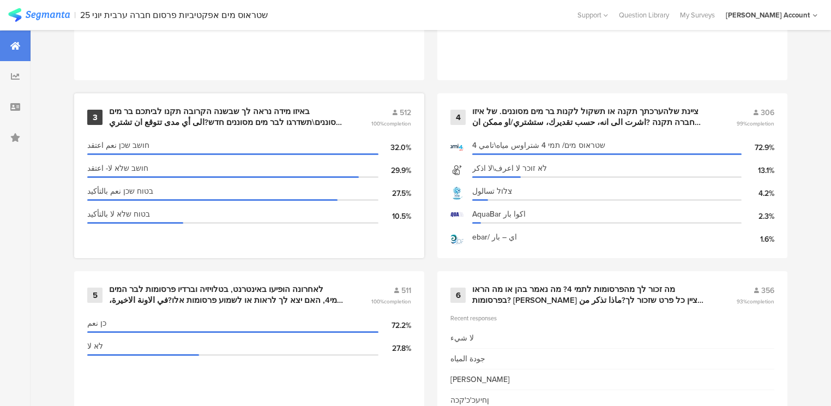
click at [169, 120] on div "באיזו מידה נראה לך שבשנה הקרובה תקנו לביתכם בר מים מסוננים\תשדרגו לבר מים מסוננ…" at bounding box center [227, 116] width 236 height 21
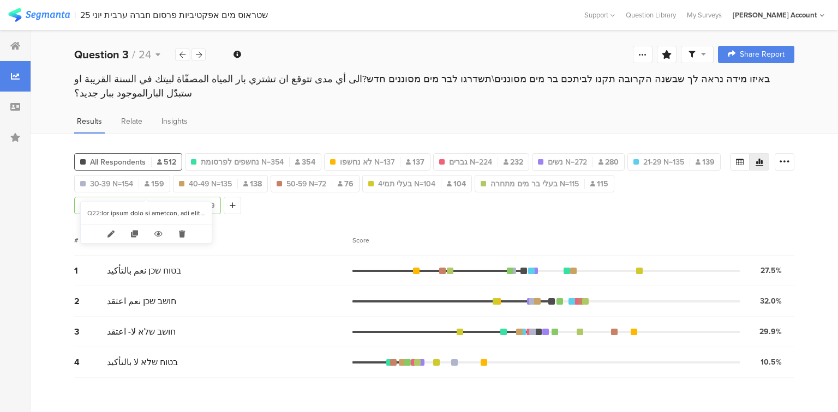
click at [113, 200] on span "חסרי בר מים מסוננים N=249" at bounding box center [136, 205] width 93 height 11
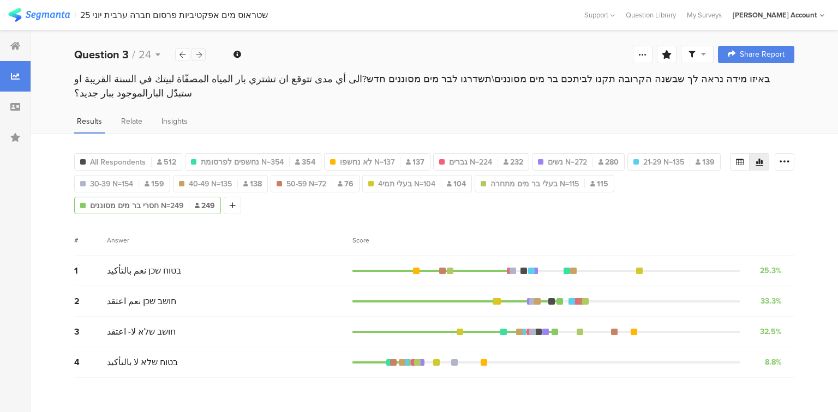
click at [199, 50] on div at bounding box center [198, 54] width 14 height 13
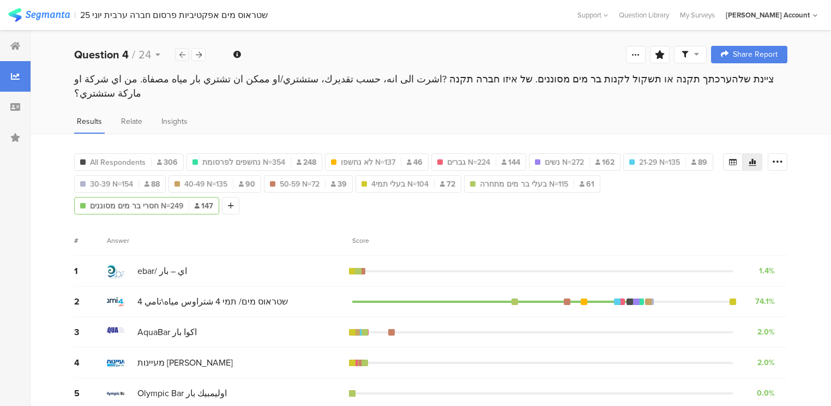
click at [183, 54] on icon at bounding box center [182, 54] width 6 height 7
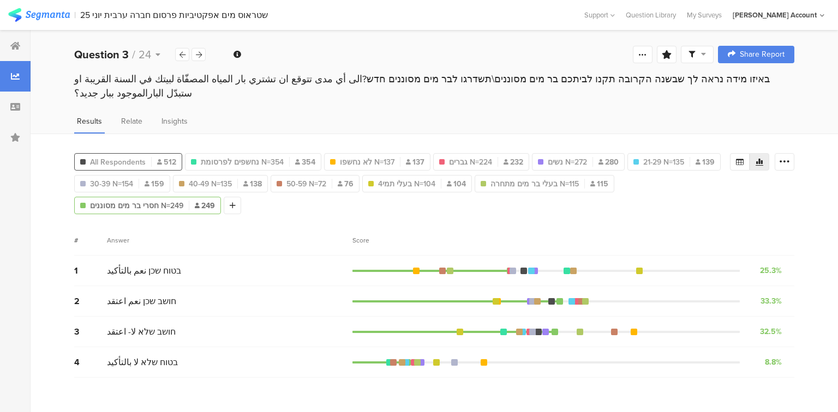
click at [135, 157] on span "All Respondents" at bounding box center [118, 162] width 56 height 11
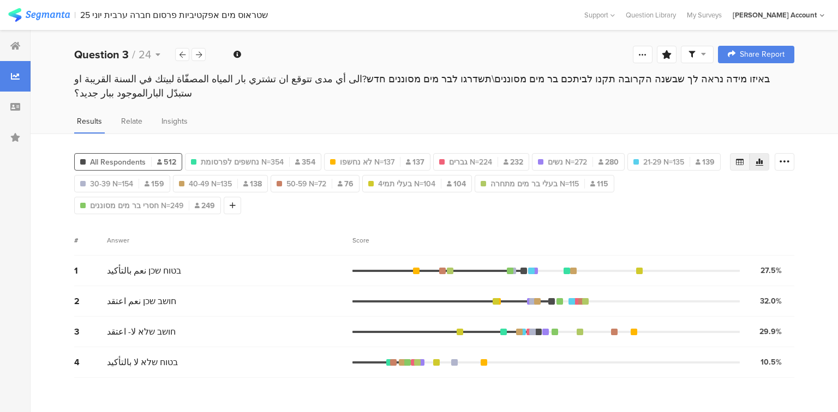
click at [739, 158] on icon at bounding box center [739, 162] width 9 height 9
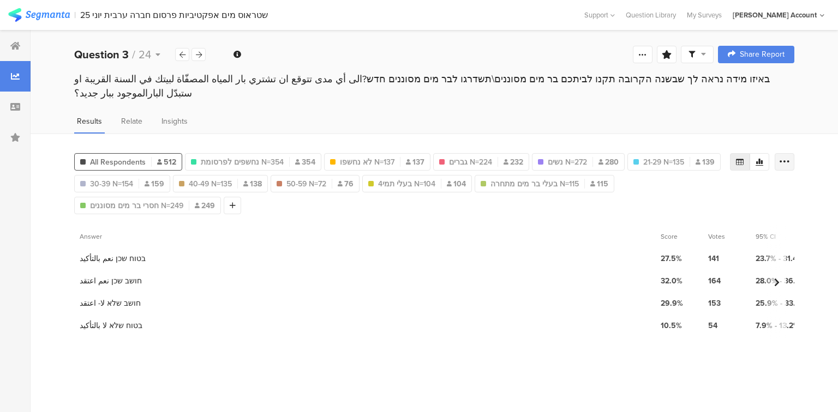
click at [783, 157] on icon at bounding box center [784, 162] width 11 height 11
click at [697, 181] on span "Export as Excel" at bounding box center [679, 178] width 52 height 11
click at [198, 52] on icon at bounding box center [199, 54] width 6 height 7
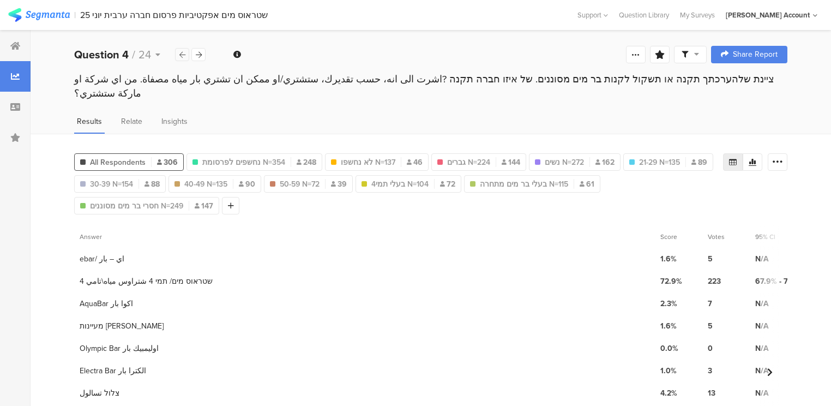
click at [181, 54] on icon at bounding box center [182, 54] width 6 height 7
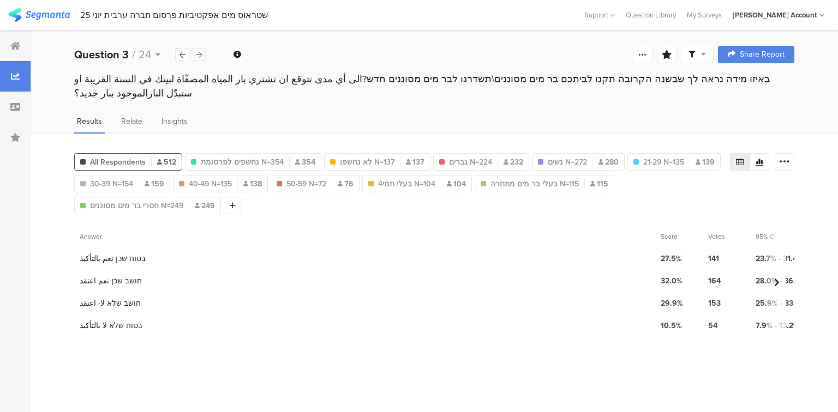
click at [196, 57] on icon at bounding box center [199, 54] width 6 height 7
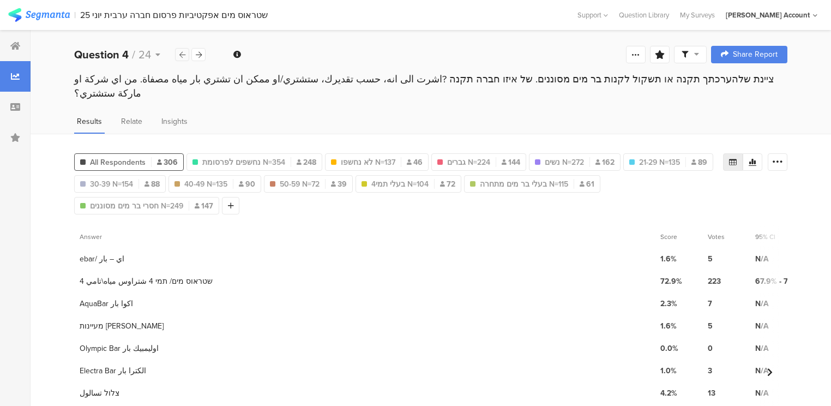
click at [182, 53] on icon at bounding box center [182, 54] width 6 height 7
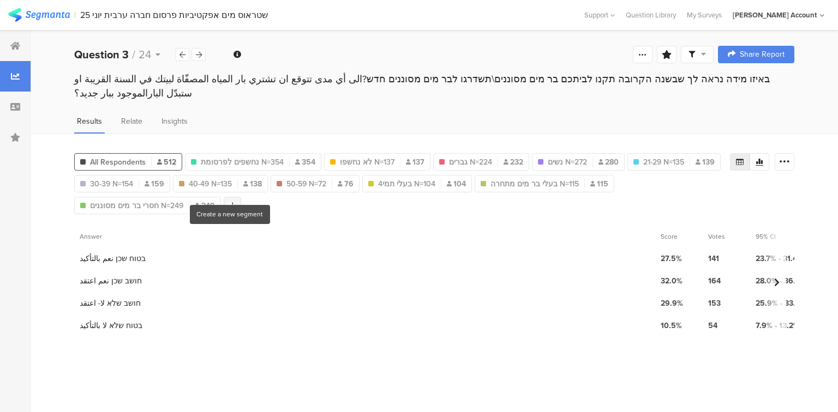
click at [233, 197] on div at bounding box center [232, 205] width 17 height 17
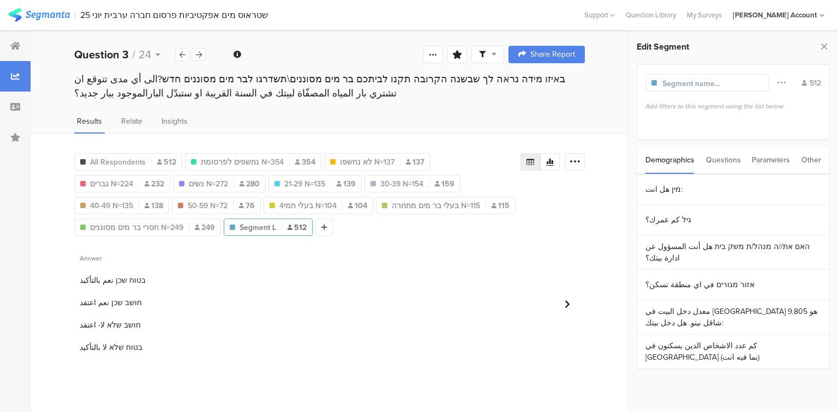
click at [712, 159] on div "Questions" at bounding box center [723, 160] width 35 height 28
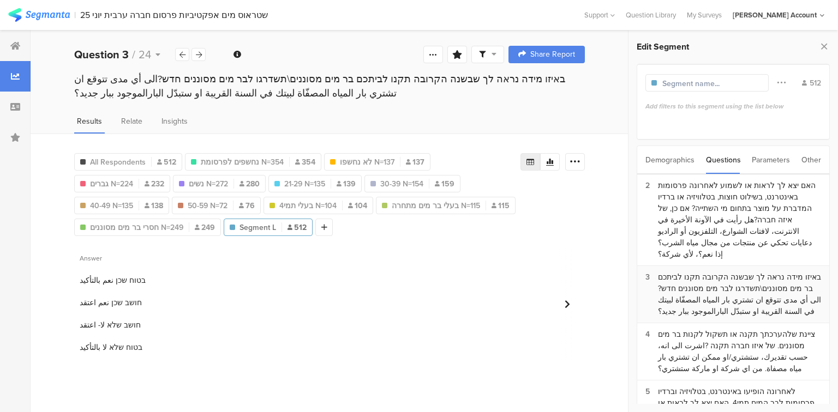
click at [742, 276] on div "באיזו מידה נראה לך שבשנה הקרובה תקנו לביתכם בר מים מסוננים\תשדרגו לבר מים מסוננ…" at bounding box center [739, 295] width 163 height 46
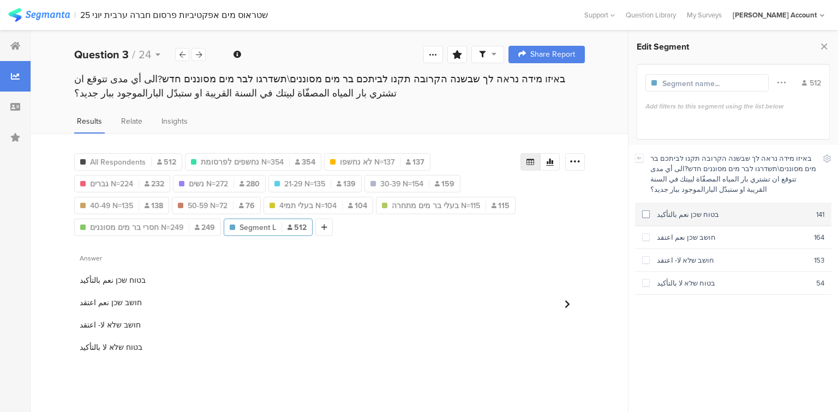
click at [681, 214] on div "בטוח שכן نعم بالتأكيد" at bounding box center [733, 214] width 166 height 10
click at [121, 57] on b "Question 3" at bounding box center [101, 54] width 55 height 16
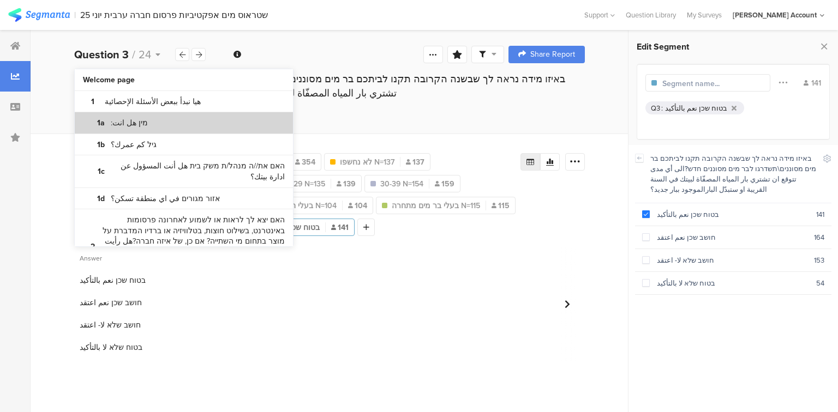
click at [137, 121] on bdi "מין هل انت:" at bounding box center [129, 123] width 37 height 11
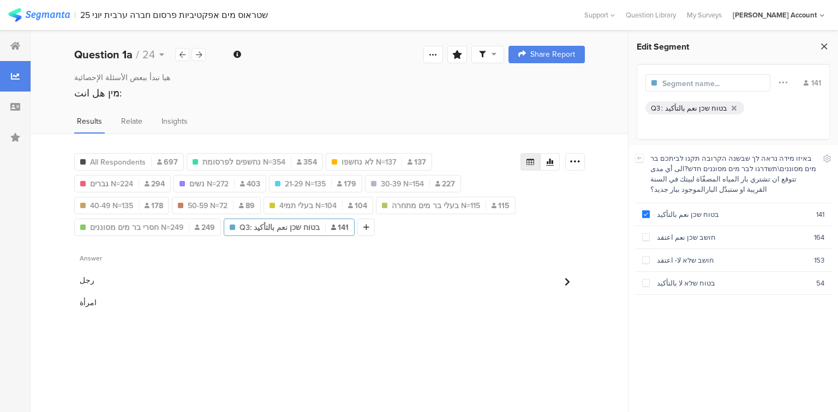
click at [829, 46] on icon at bounding box center [823, 46] width 11 height 15
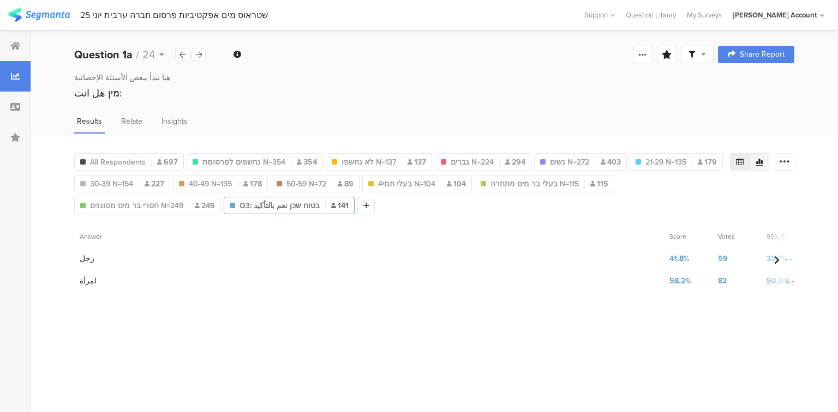
click at [765, 161] on div at bounding box center [759, 161] width 20 height 17
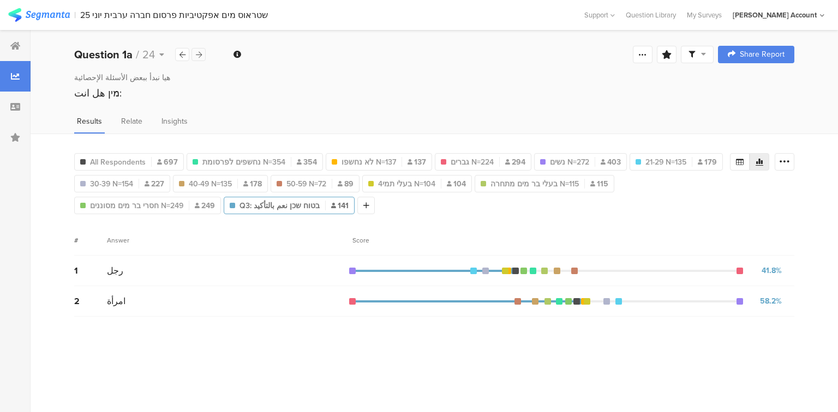
click at [197, 52] on icon at bounding box center [199, 54] width 6 height 7
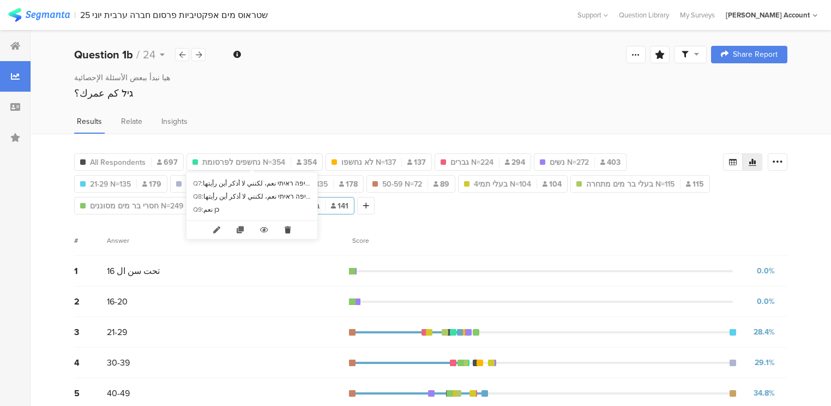
click at [288, 229] on icon at bounding box center [288, 230] width 22 height 18
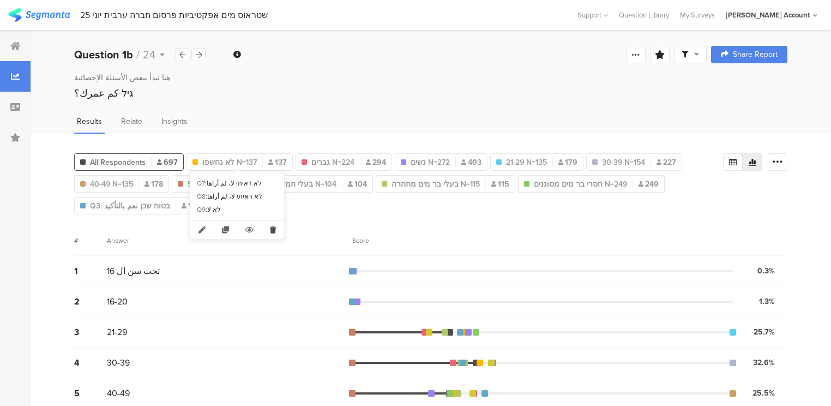
click at [274, 231] on icon at bounding box center [273, 230] width 22 height 18
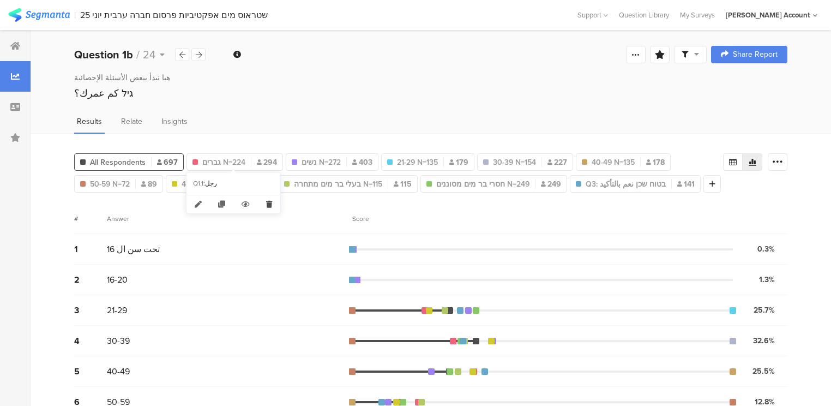
click at [268, 209] on icon at bounding box center [269, 204] width 22 height 18
click at [269, 206] on icon at bounding box center [267, 204] width 22 height 18
click at [266, 207] on icon at bounding box center [267, 204] width 22 height 18
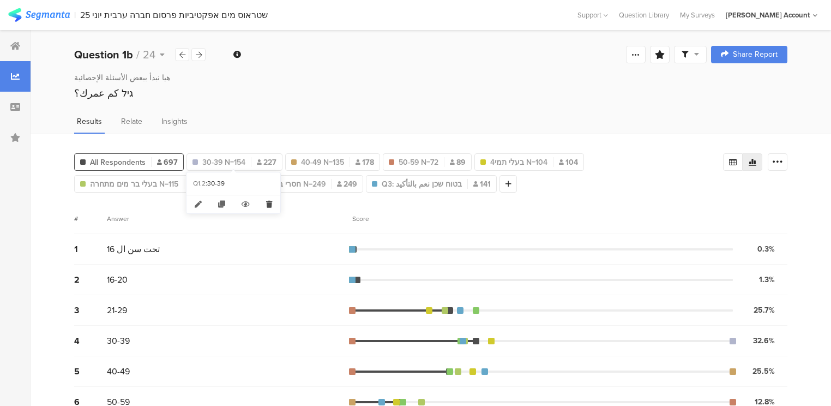
click at [268, 205] on icon at bounding box center [269, 204] width 22 height 18
click at [268, 203] on icon at bounding box center [268, 204] width 22 height 18
click at [268, 203] on icon at bounding box center [266, 204] width 22 height 18
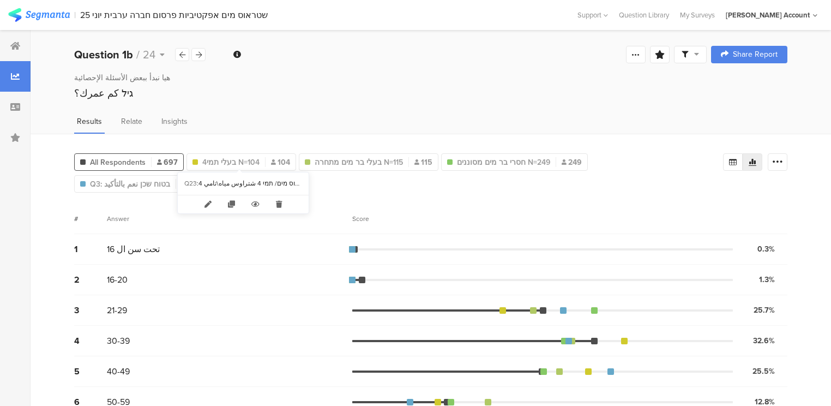
click at [274, 201] on icon at bounding box center [279, 204] width 22 height 18
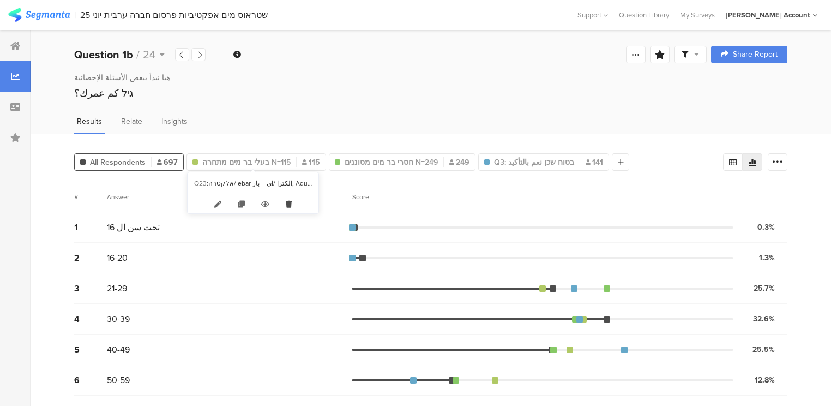
click at [286, 203] on icon at bounding box center [289, 204] width 22 height 18
click at [291, 202] on icon at bounding box center [292, 204] width 22 height 18
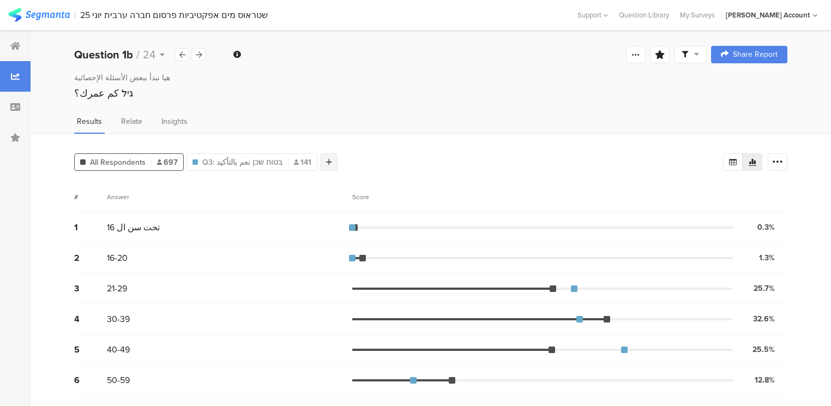
click at [323, 162] on div at bounding box center [328, 161] width 17 height 17
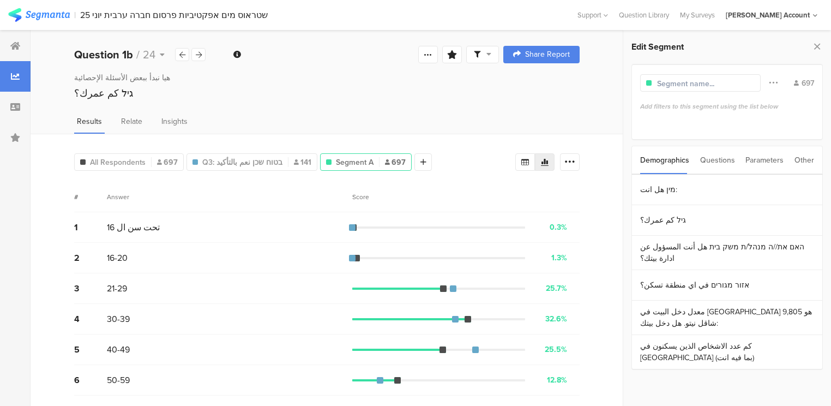
click at [729, 159] on div "Questions" at bounding box center [717, 160] width 35 height 28
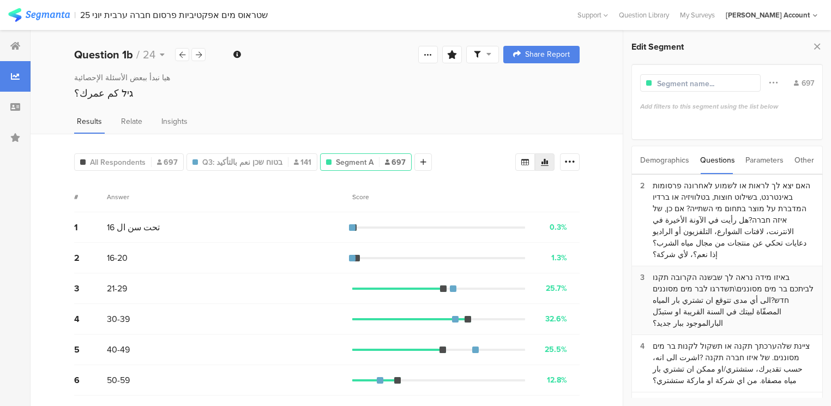
click at [727, 272] on div "באיזו מידה נראה לך שבשנה הקרובה תקנו לביתכם בר מים מסוננים\תשדרגו לבר מים מסוננ…" at bounding box center [733, 300] width 161 height 57
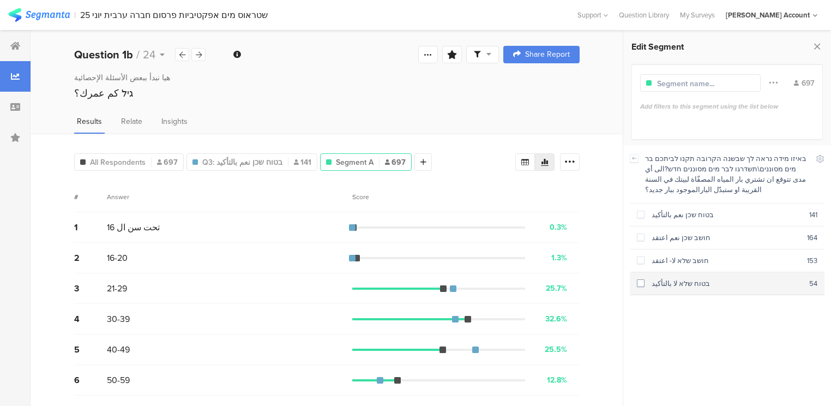
drag, startPoint x: 702, startPoint y: 261, endPoint x: 704, endPoint y: 276, distance: 14.9
click at [702, 262] on div "חושב שלא لا- اعتقد" at bounding box center [726, 260] width 163 height 10
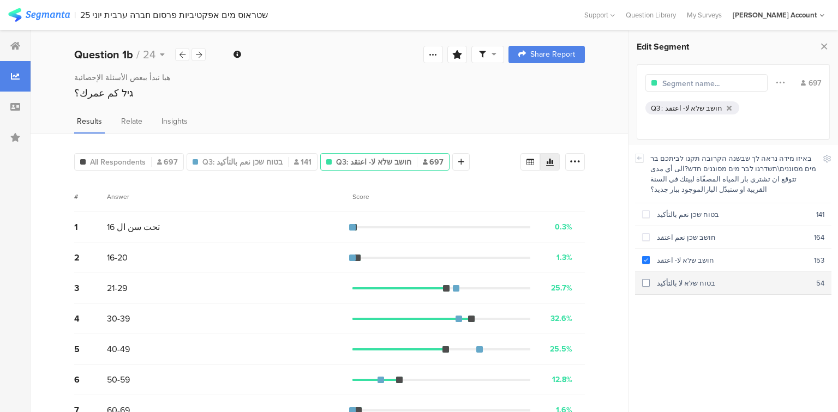
click at [705, 285] on div "בטוח שלא لا بالتأكيد" at bounding box center [733, 283] width 166 height 10
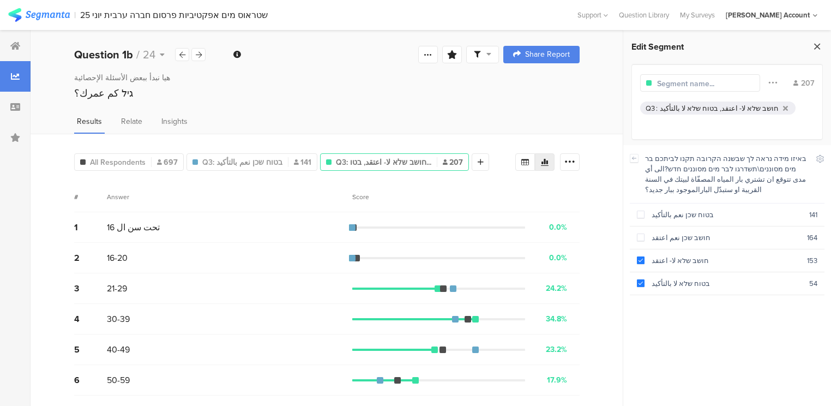
click at [828, 47] on div "Edit Segment 207 Q3 : חושב שלא لا- اعتقد, בטוח שלא لا بالتأكيد Demographics Que…" at bounding box center [727, 218] width 208 height 375
click at [818, 45] on icon at bounding box center [817, 46] width 11 height 15
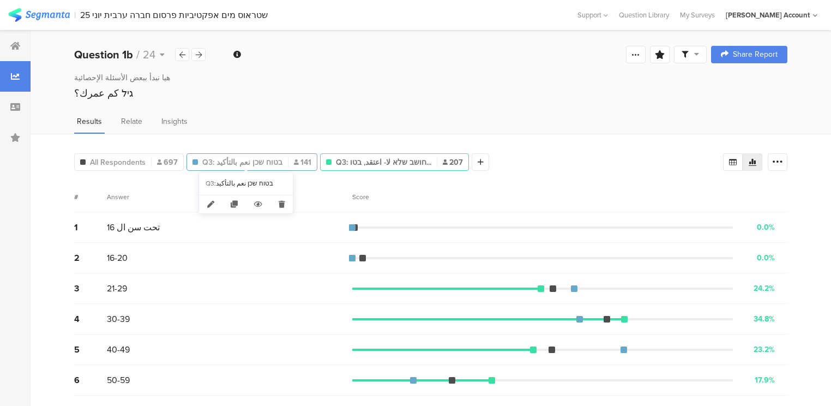
click at [251, 157] on span "Q3: בטוח שכן نعم بالتأكيد" at bounding box center [242, 162] width 80 height 11
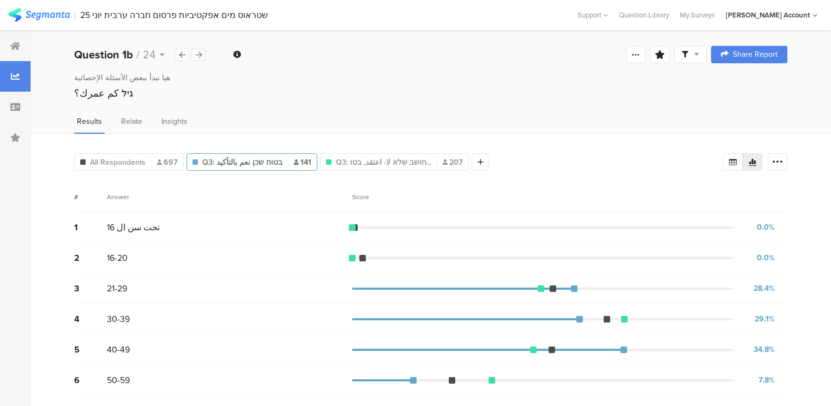
click at [196, 56] on icon at bounding box center [199, 54] width 6 height 7
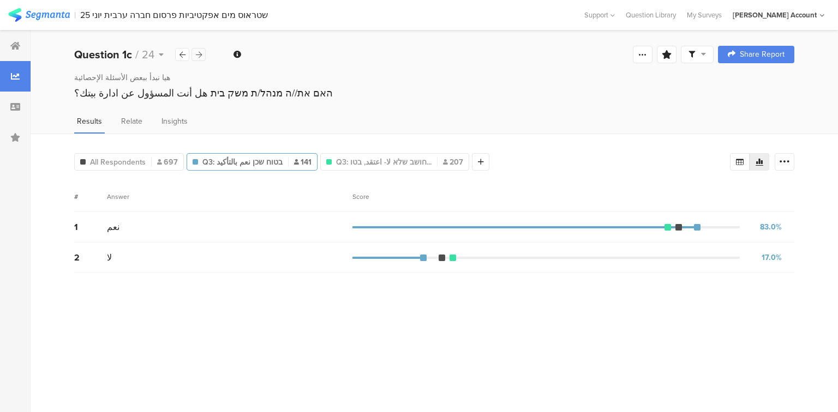
click at [196, 56] on icon at bounding box center [199, 54] width 6 height 7
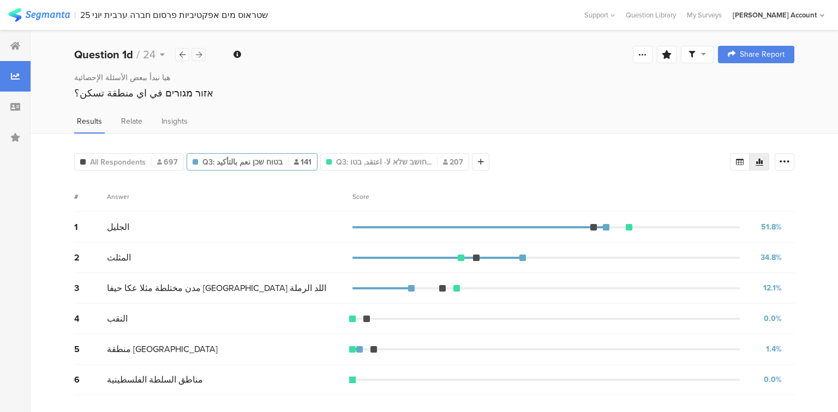
click at [200, 53] on icon at bounding box center [199, 54] width 6 height 7
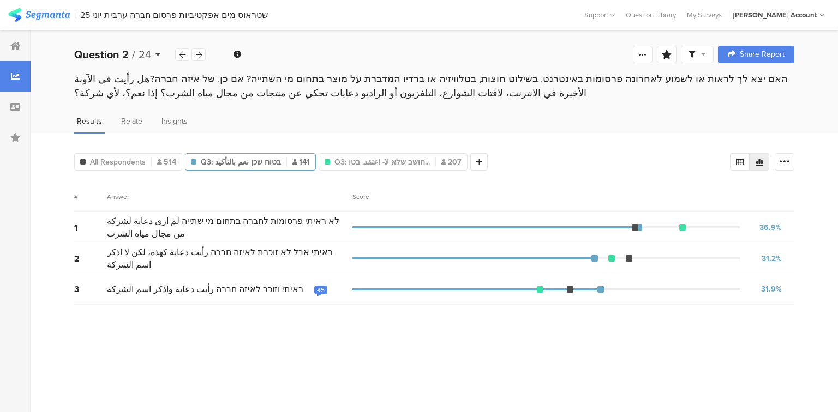
click at [122, 53] on b "Question 2" at bounding box center [101, 54] width 55 height 16
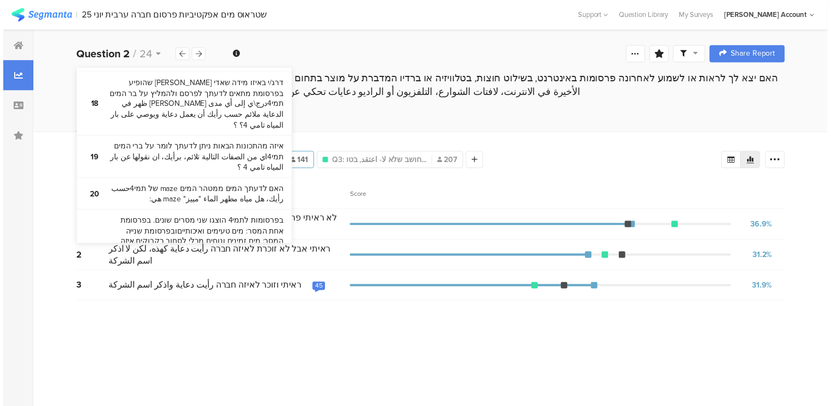
scroll to position [1165, 0]
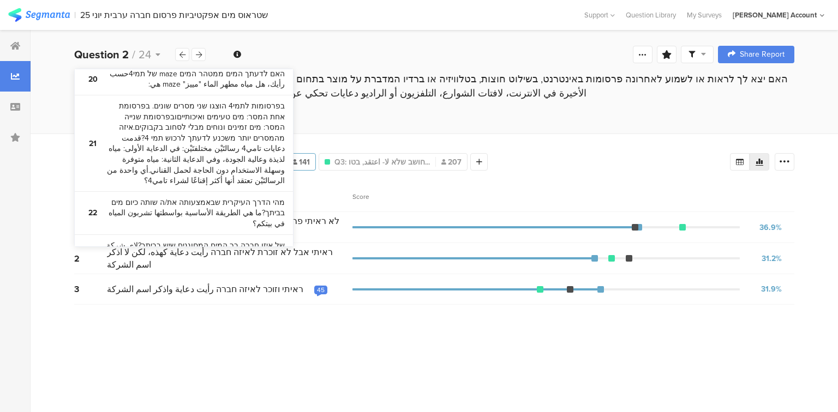
click at [145, 273] on bdi "﻿اسئلة اخيرة للإحصاء فقط" at bounding box center [144, 278] width 83 height 11
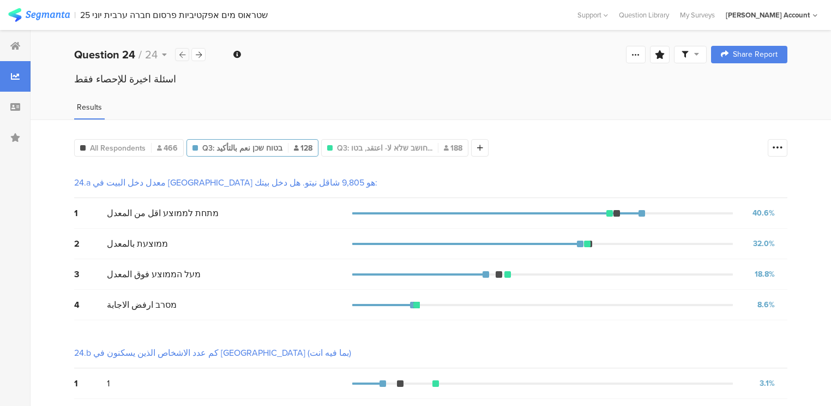
click at [179, 55] on icon at bounding box center [182, 54] width 6 height 7
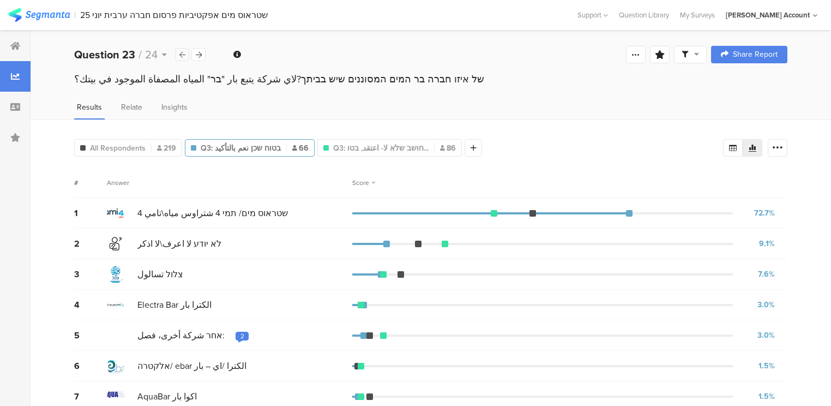
click at [179, 55] on icon at bounding box center [182, 54] width 6 height 7
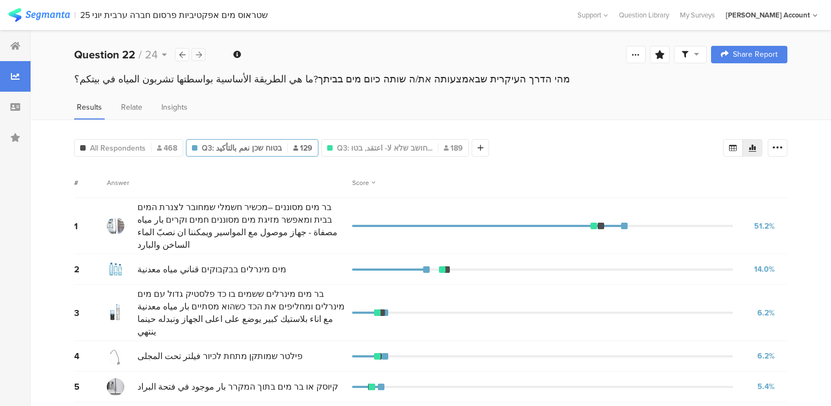
click at [200, 54] on icon at bounding box center [199, 54] width 6 height 7
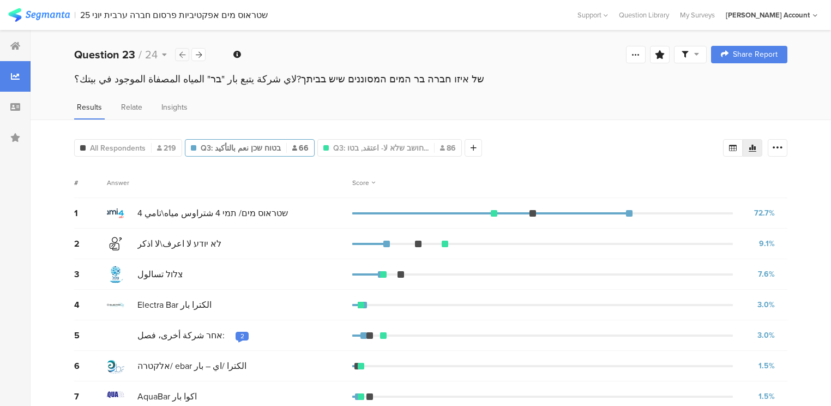
click at [187, 55] on div at bounding box center [182, 54] width 14 height 13
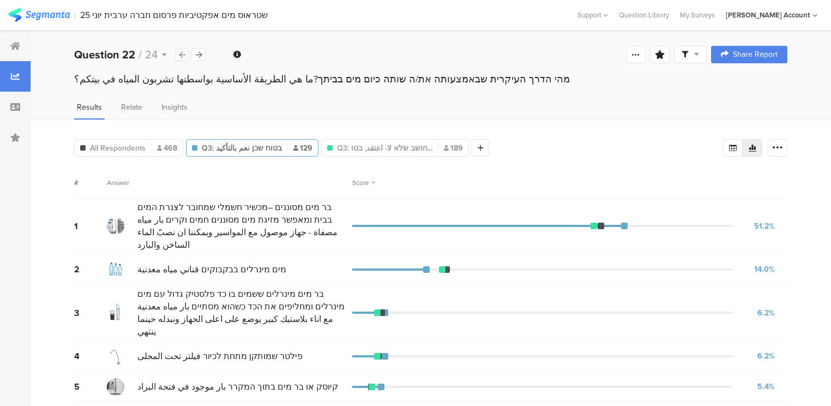
click at [187, 55] on div at bounding box center [182, 54] width 14 height 13
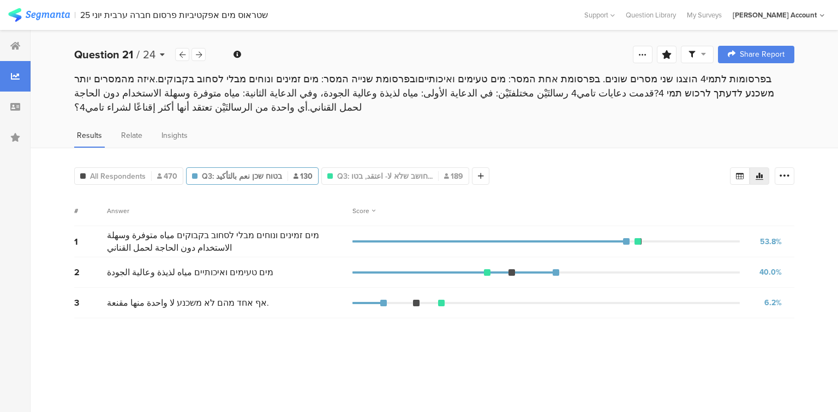
click at [107, 58] on b "Question 21" at bounding box center [103, 54] width 59 height 16
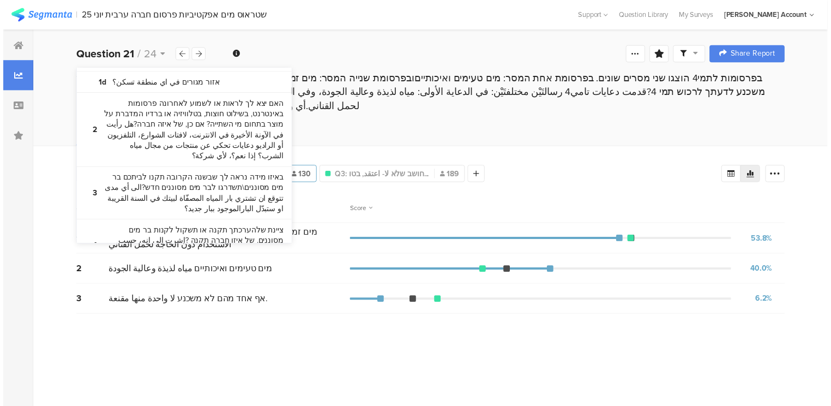
scroll to position [131, 0]
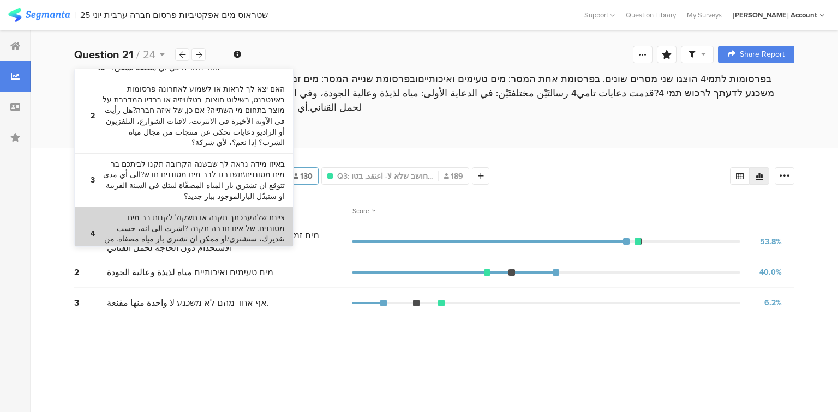
click at [185, 215] on bdi "ציינת שלהערכתך תקנה או תשקול לקנות בר מים מסוננים. של איזו חברה תקנה ?اشرت الى …" at bounding box center [194, 234] width 182 height 43
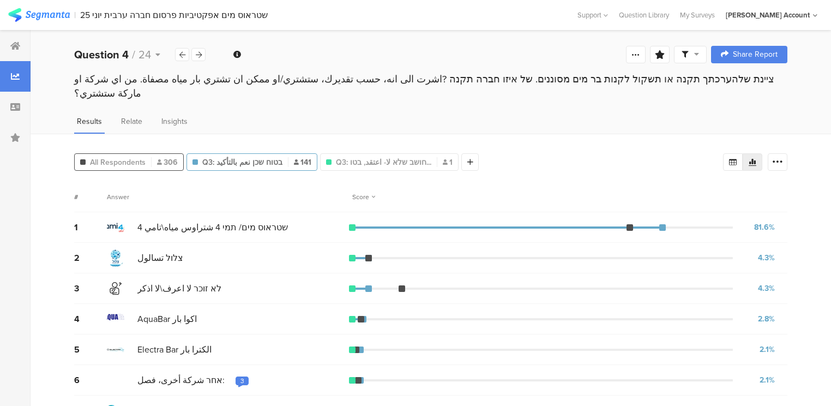
click at [133, 157] on span "All Respondents" at bounding box center [118, 162] width 56 height 11
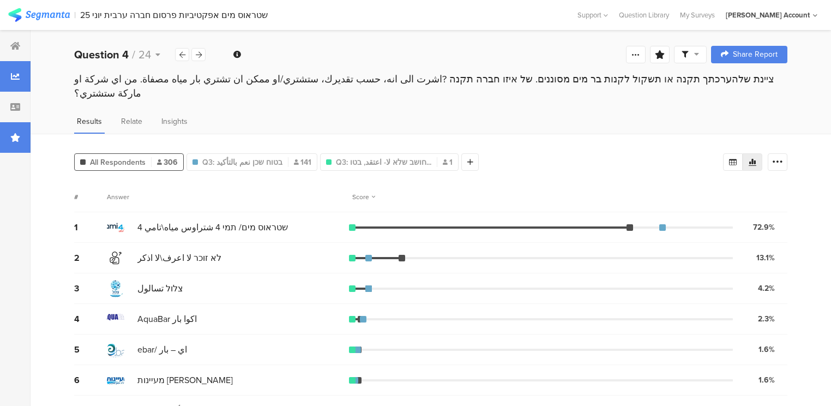
click at [16, 142] on div at bounding box center [15, 137] width 31 height 31
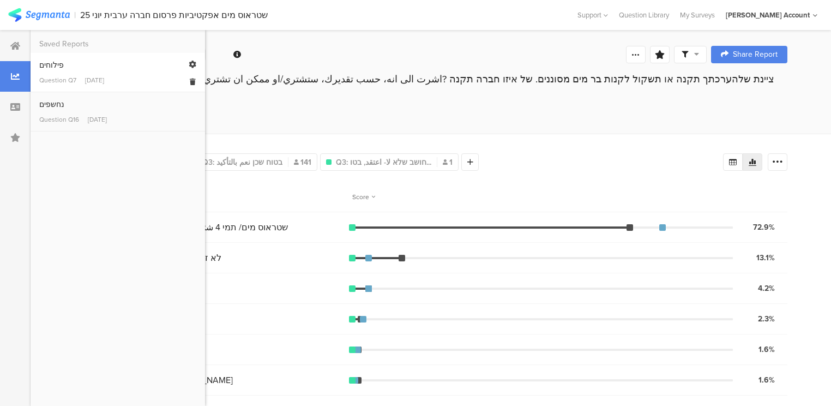
click at [50, 75] on div "Question Q7" at bounding box center [57, 80] width 37 height 10
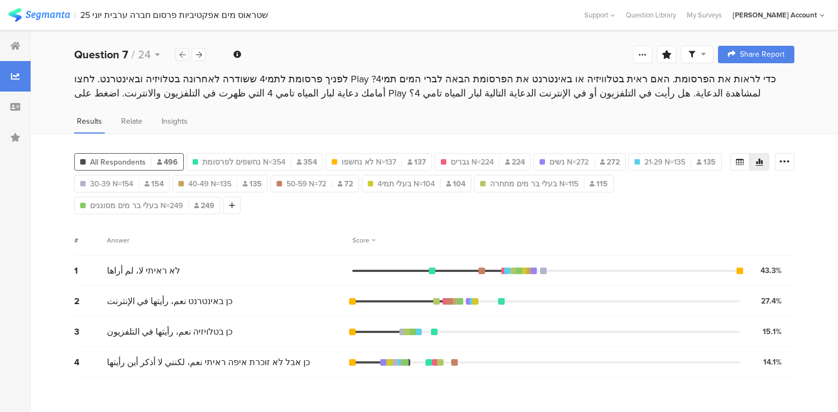
click at [183, 55] on icon at bounding box center [182, 54] width 6 height 7
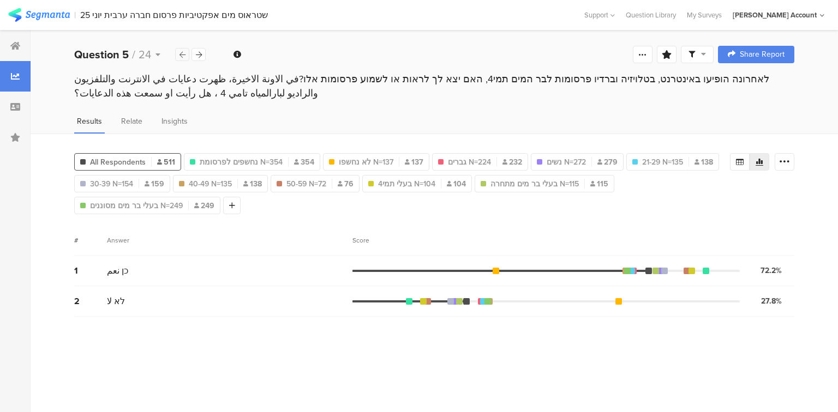
click at [183, 55] on icon at bounding box center [182, 54] width 6 height 7
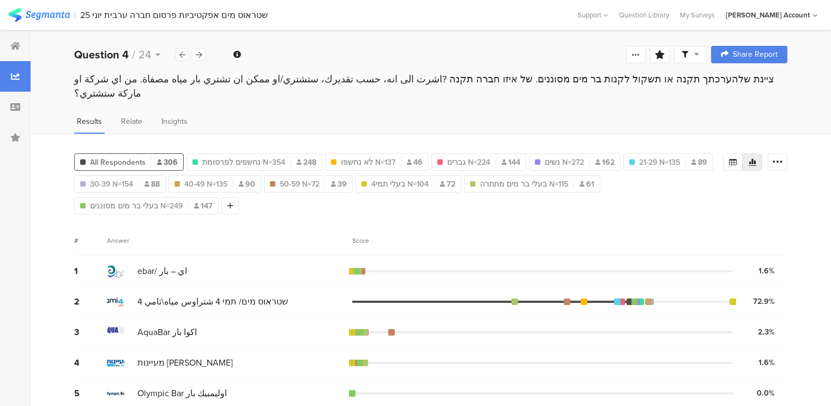
click at [183, 55] on icon at bounding box center [182, 54] width 6 height 7
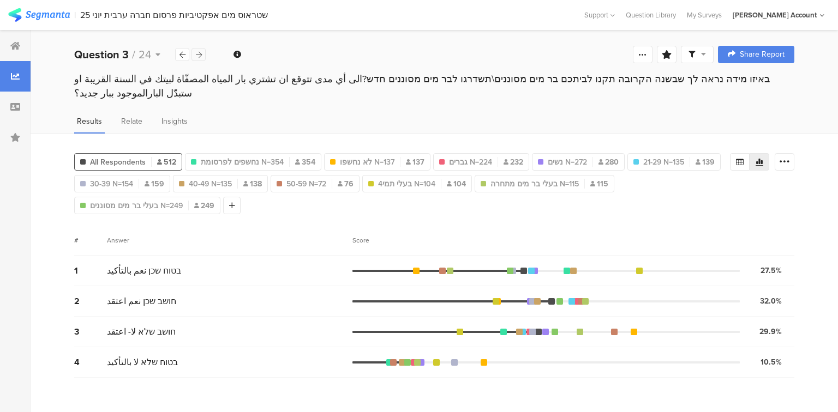
click at [199, 56] on icon at bounding box center [199, 54] width 6 height 7
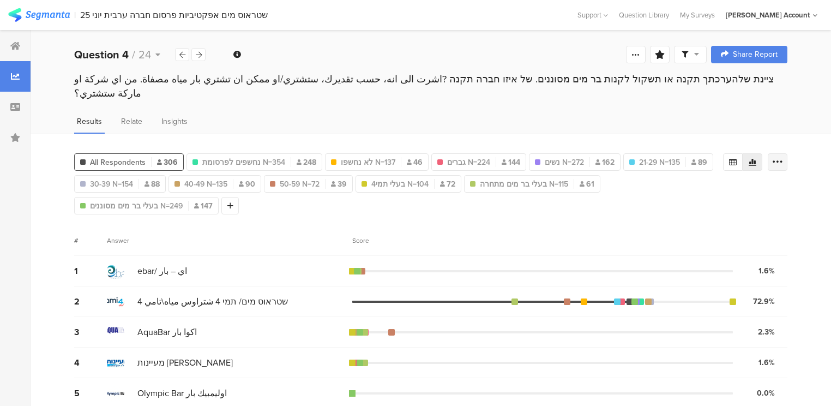
click at [788, 153] on div at bounding box center [778, 161] width 20 height 17
click at [737, 158] on icon at bounding box center [733, 162] width 9 height 9
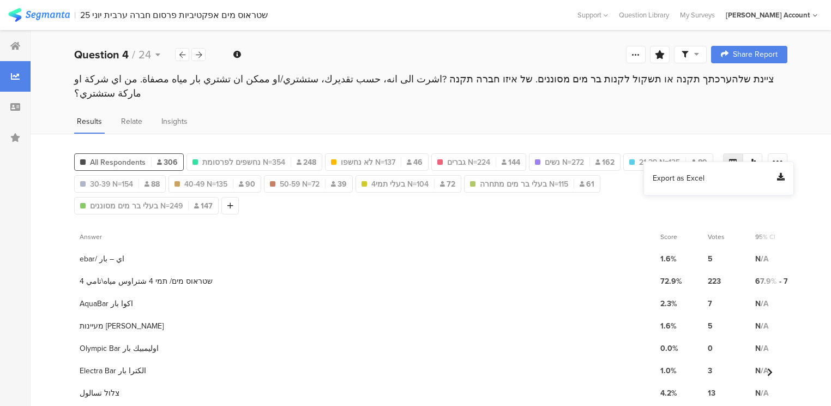
click at [665, 178] on span "Export as Excel" at bounding box center [679, 178] width 52 height 11
drag, startPoint x: 111, startPoint y: 52, endPoint x: 112, endPoint y: 61, distance: 8.8
click at [111, 52] on b "Question 4" at bounding box center [101, 54] width 55 height 16
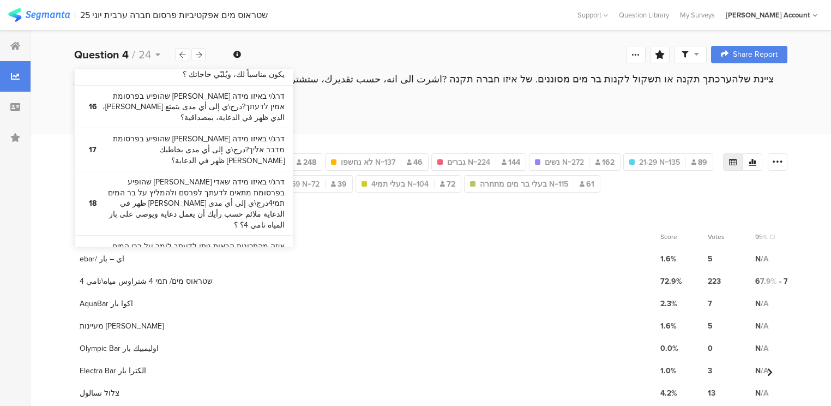
scroll to position [960, 0]
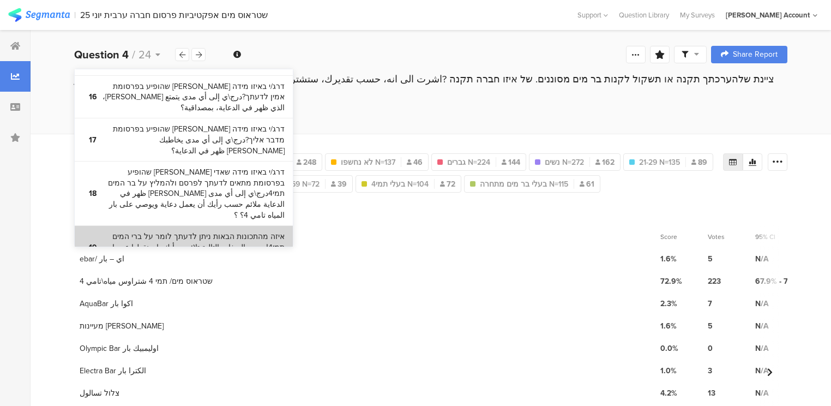
click at [183, 231] on bdi "איזה מהתכונות הבאות ניתן לדעתך לומר על ברי המים תמי4اي من الصفات التالية تلائم،…" at bounding box center [194, 247] width 182 height 32
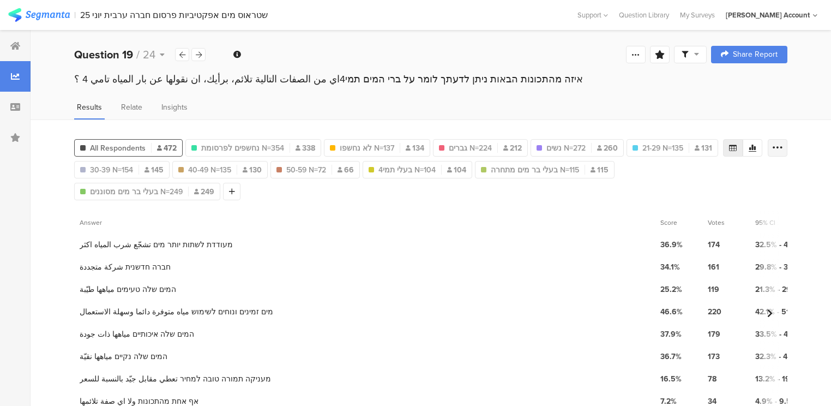
click at [788, 147] on div at bounding box center [778, 147] width 20 height 17
click at [665, 181] on span "Export as Excel" at bounding box center [679, 178] width 52 height 11
click at [201, 56] on icon at bounding box center [199, 54] width 6 height 7
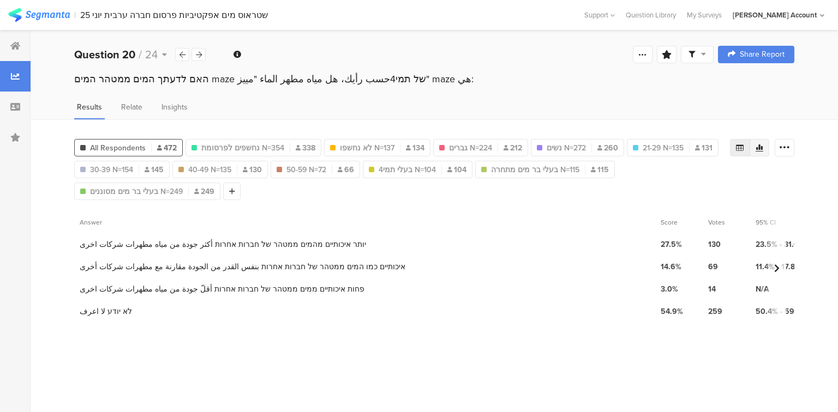
click at [760, 143] on icon at bounding box center [759, 147] width 9 height 9
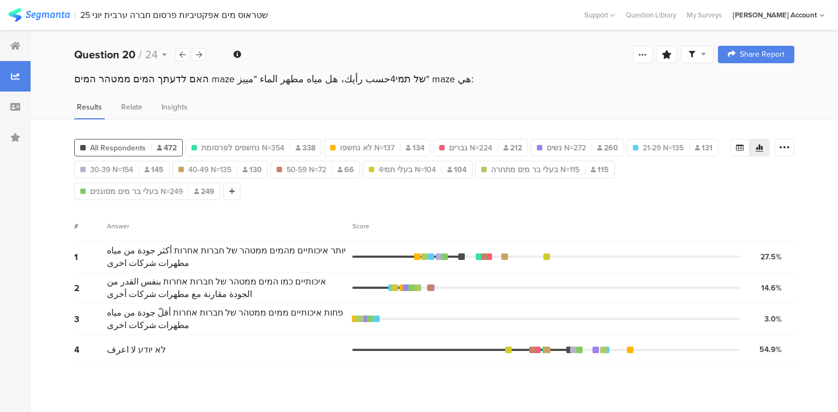
drag, startPoint x: 737, startPoint y: 146, endPoint x: 755, endPoint y: 148, distance: 18.1
click at [737, 146] on icon at bounding box center [740, 148] width 8 height 7
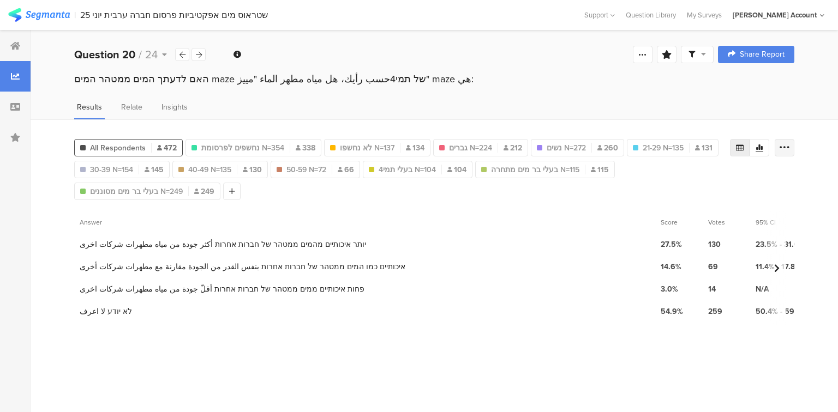
click at [786, 142] on icon at bounding box center [784, 147] width 11 height 11
click at [681, 183] on span "Export as Excel" at bounding box center [679, 178] width 52 height 11
click at [329, 212] on section "Answer" at bounding box center [364, 222] width 581 height 22
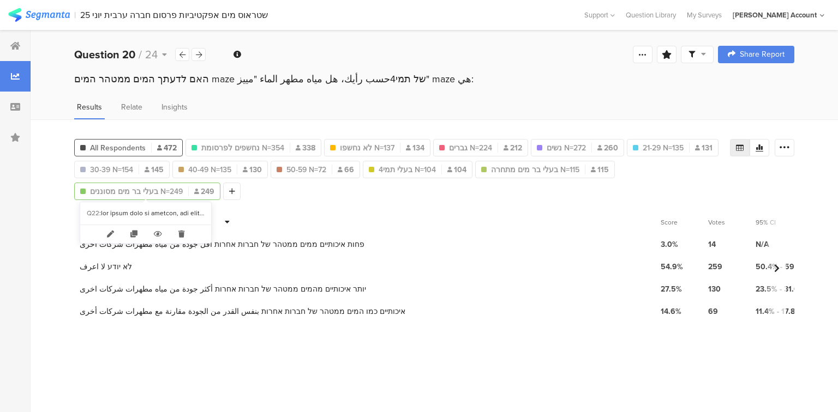
click at [161, 192] on span "בעלי בר מים מסוננים N=249" at bounding box center [136, 191] width 93 height 11
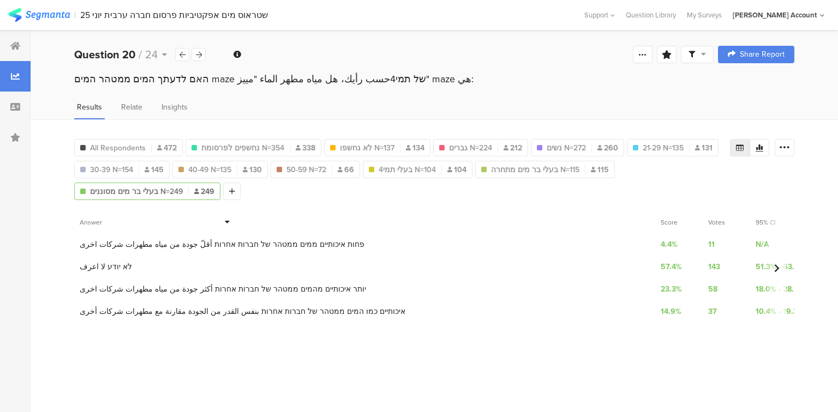
click at [161, 192] on span "בעלי בר מים מסוננים N=249" at bounding box center [136, 191] width 93 height 11
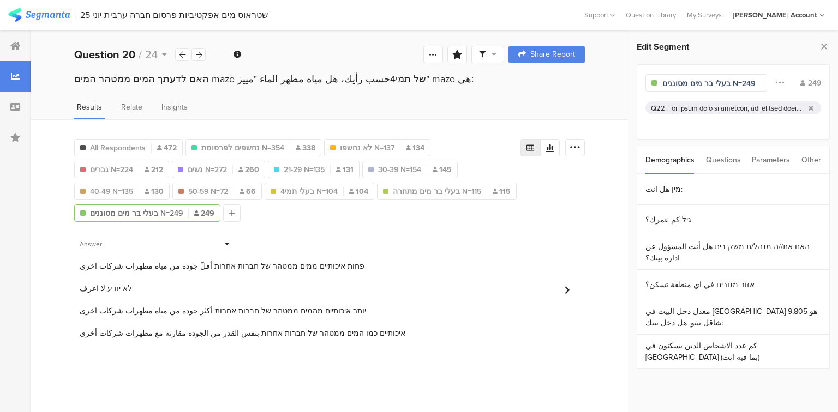
click at [690, 103] on div at bounding box center [737, 108] width 134 height 10
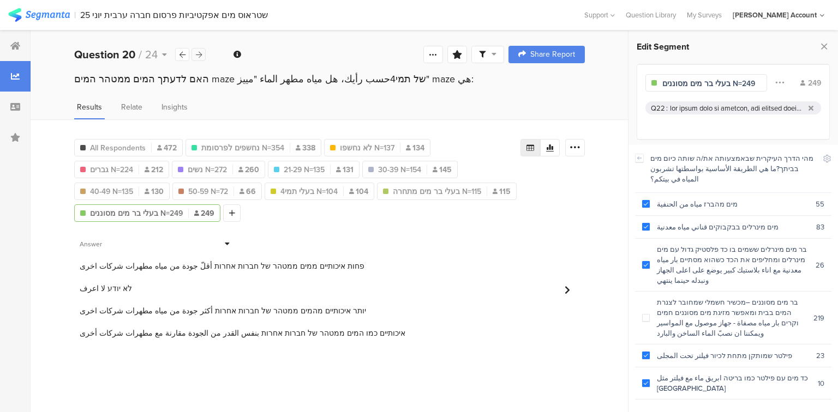
click at [200, 52] on icon at bounding box center [199, 54] width 6 height 7
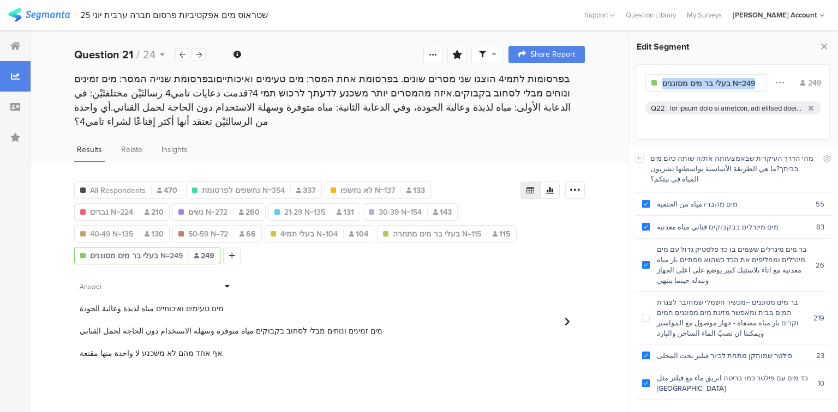
drag, startPoint x: 756, startPoint y: 82, endPoint x: 802, endPoint y: 89, distance: 45.9
click at [802, 73] on div "בעלי בר מים מסוננים N=249 249" at bounding box center [733, 83] width 176 height 21
click at [820, 44] on icon at bounding box center [823, 46] width 11 height 15
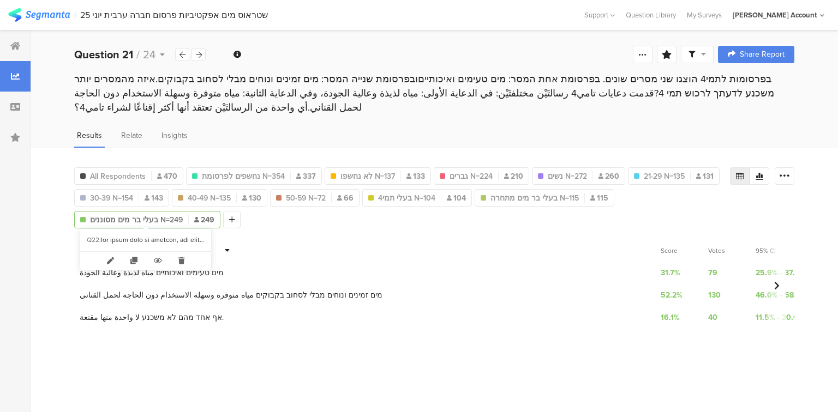
click at [122, 214] on span "בעלי בר מים מסוננים N=249" at bounding box center [136, 219] width 93 height 11
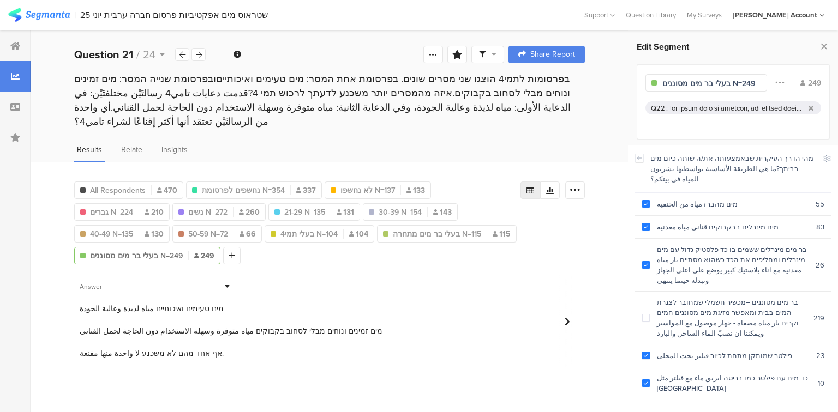
click at [720, 81] on input "בעלי בר מים מסוננים N=249" at bounding box center [709, 83] width 95 height 11
type input "חסרי בר מים מסוננים N=249"
click at [821, 46] on icon at bounding box center [823, 46] width 11 height 15
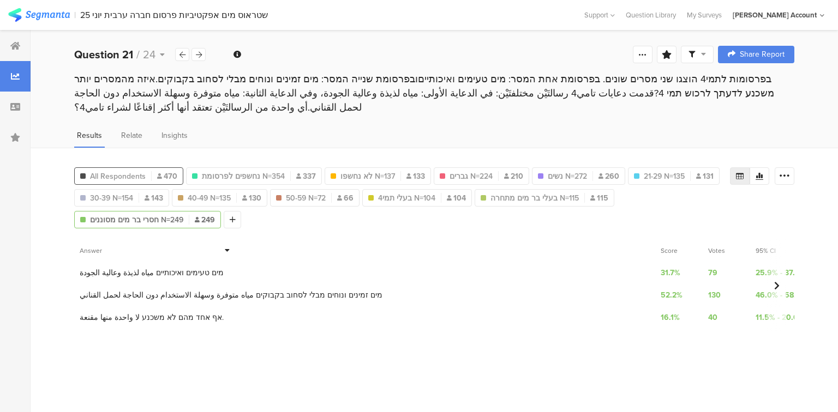
click at [134, 171] on span "All Respondents" at bounding box center [118, 176] width 56 height 11
drag, startPoint x: 783, startPoint y: 170, endPoint x: 746, endPoint y: 185, distance: 39.9
click at [782, 171] on icon at bounding box center [784, 176] width 11 height 11
click at [680, 204] on span "Export as Excel" at bounding box center [679, 205] width 52 height 11
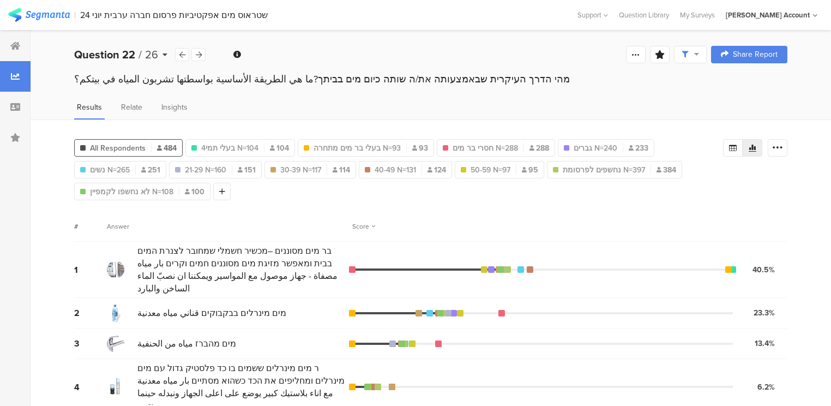
click at [128, 51] on b "Question 22" at bounding box center [104, 54] width 61 height 16
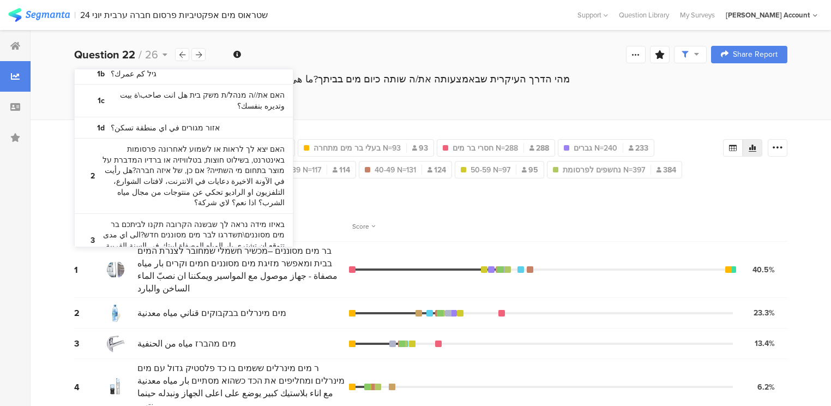
scroll to position [131, 0]
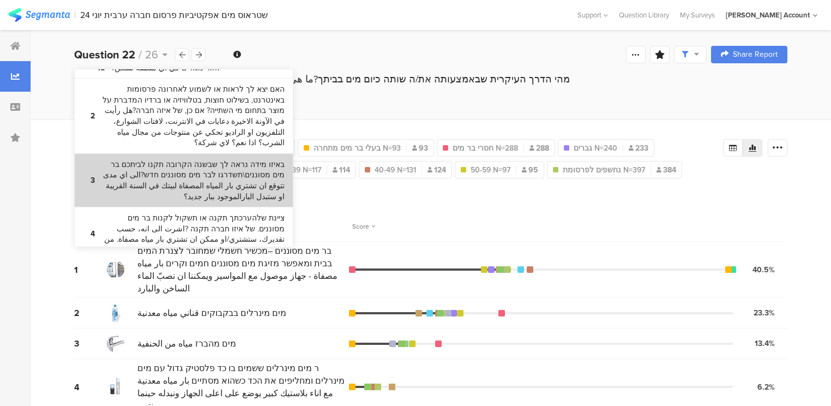
click at [148, 172] on bdi "באיזו מידה נראה לך שבשנה הקרובה תקנו לביתכם בר מים מסוננים\תשדרגו לבר מים מסוננ…" at bounding box center [194, 180] width 182 height 43
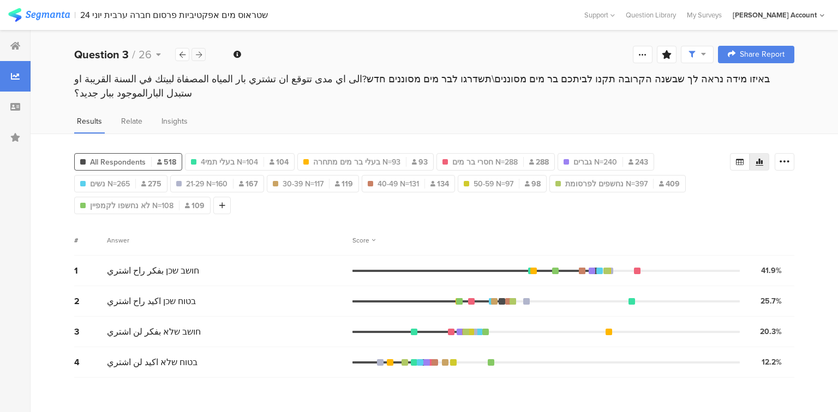
click at [199, 51] on icon at bounding box center [199, 54] width 6 height 7
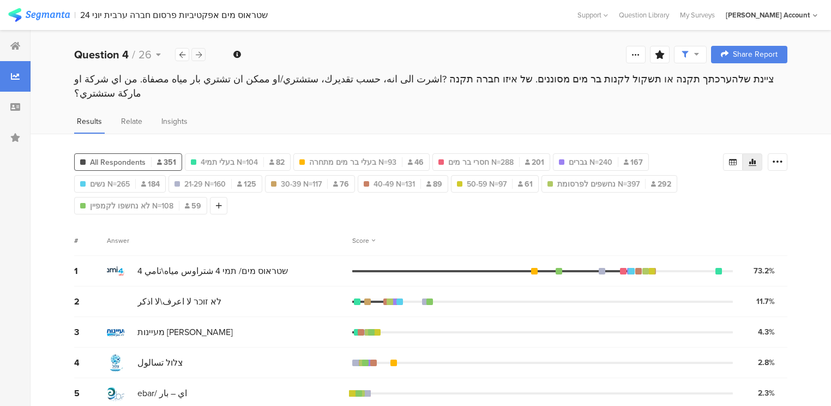
click at [196, 57] on icon at bounding box center [199, 54] width 6 height 7
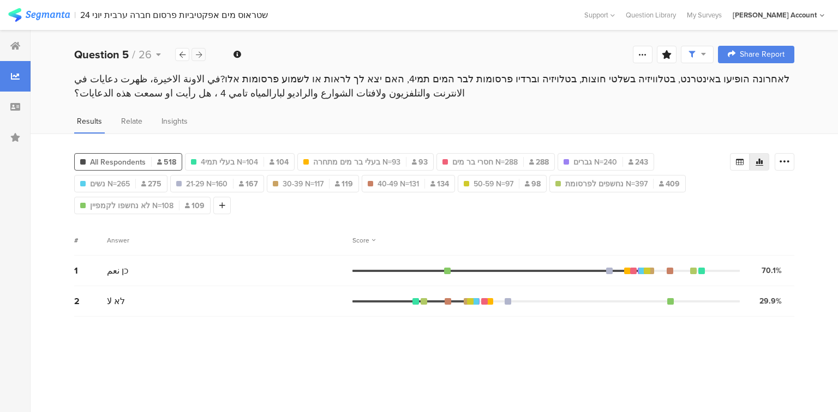
click at [196, 57] on icon at bounding box center [199, 54] width 6 height 7
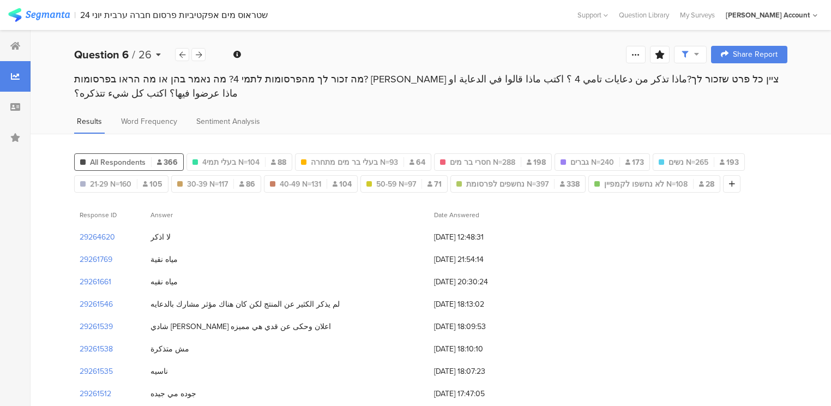
click at [122, 56] on b "Question 6" at bounding box center [101, 54] width 55 height 16
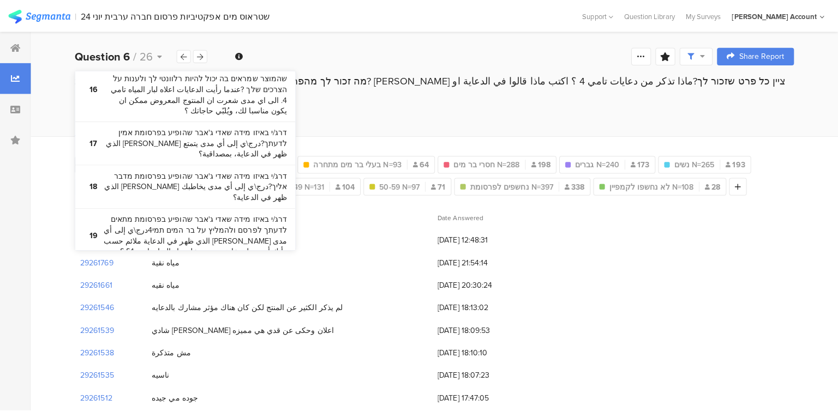
scroll to position [1047, 0]
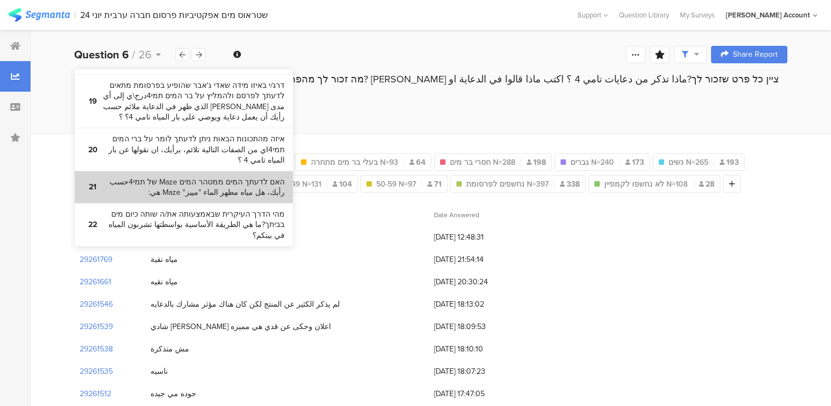
click at [168, 177] on bdi "האם לדעתך המים ממטהר המים Maze של תמי4حسب رأيك، هل مياه مطهر الماء "مييز" Maze …" at bounding box center [194, 187] width 182 height 21
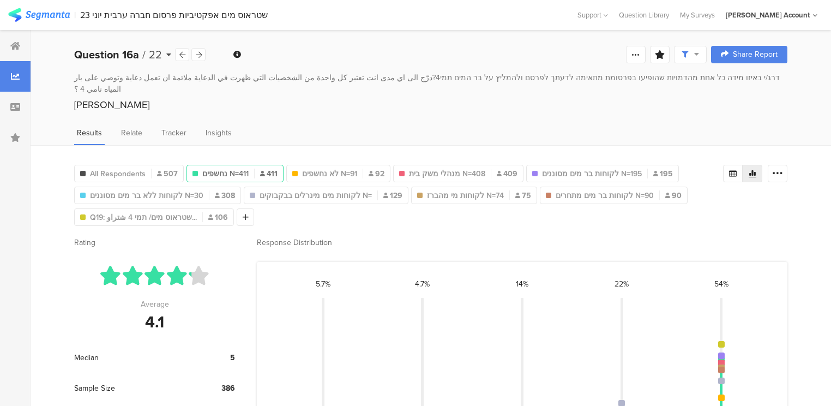
click at [93, 55] on b "Question 16a" at bounding box center [106, 54] width 65 height 16
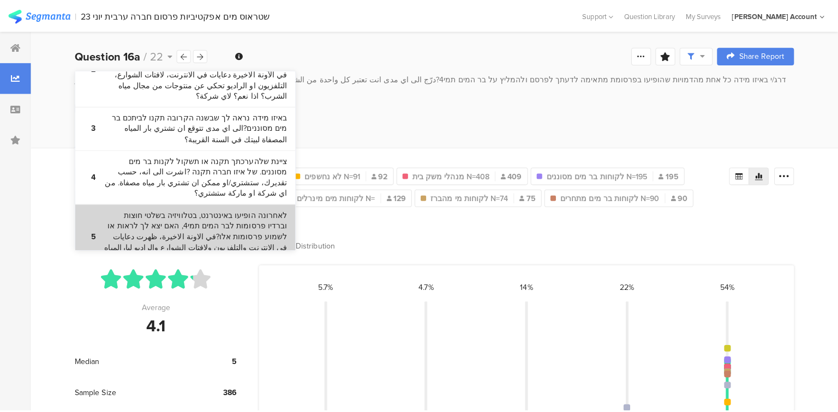
scroll to position [175, 0]
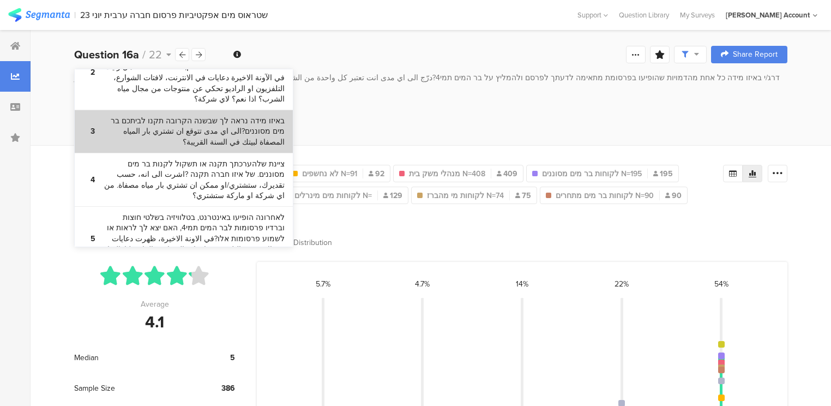
click at [180, 129] on bdi "באיזו מידה נראה לך שבשנה הקרובה תקנו לביתכם בר מים מסוננים?الى اي مدى تتوقع ان …" at bounding box center [194, 132] width 182 height 32
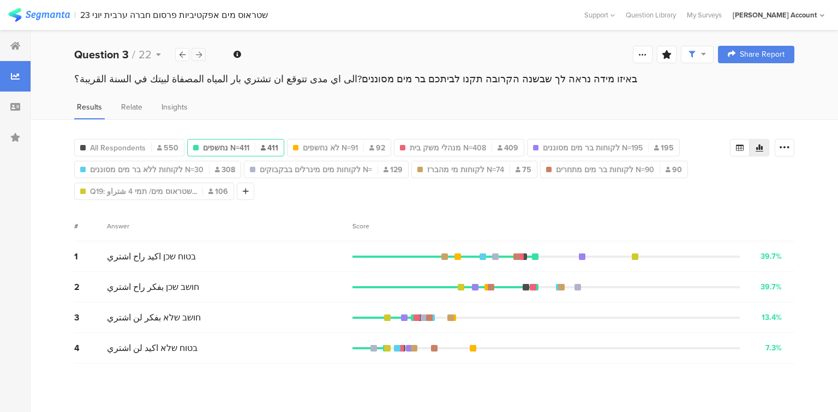
click at [199, 52] on icon at bounding box center [199, 54] width 6 height 7
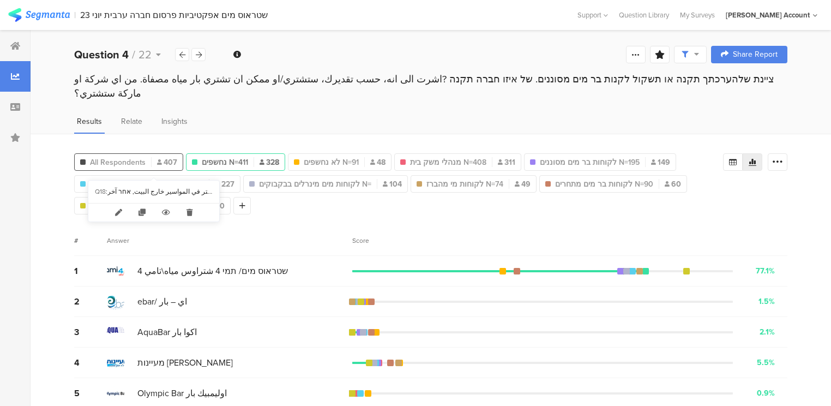
click at [136, 157] on span "All Respondents" at bounding box center [118, 162] width 56 height 11
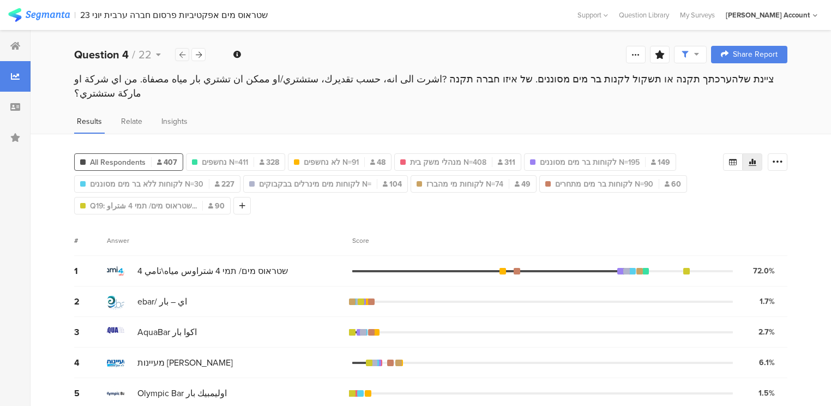
click at [183, 57] on icon at bounding box center [182, 54] width 6 height 7
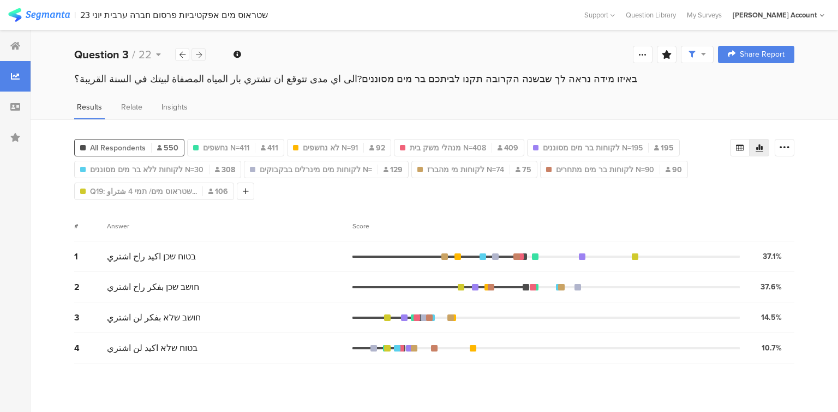
click at [202, 53] on div at bounding box center [198, 54] width 14 height 13
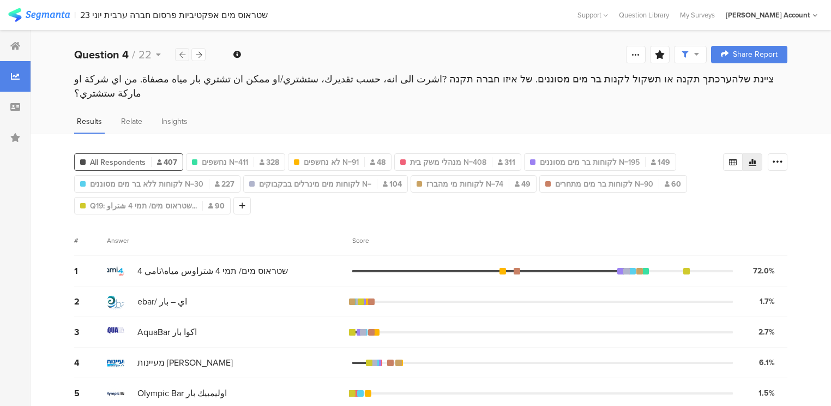
click at [181, 55] on icon at bounding box center [182, 54] width 6 height 7
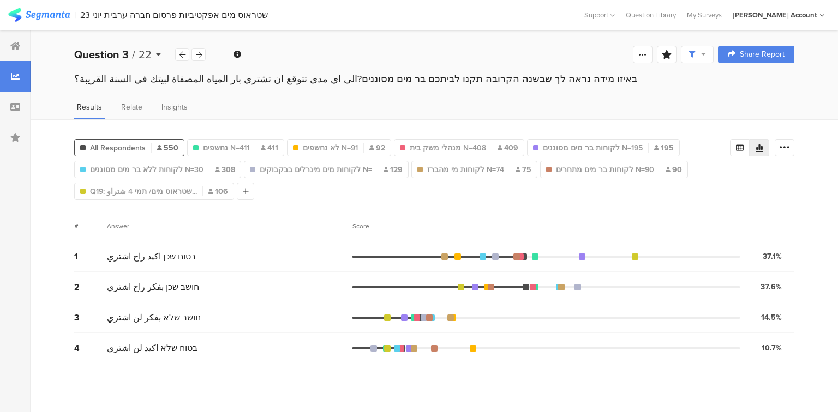
click at [98, 56] on b "Question 3" at bounding box center [101, 54] width 55 height 16
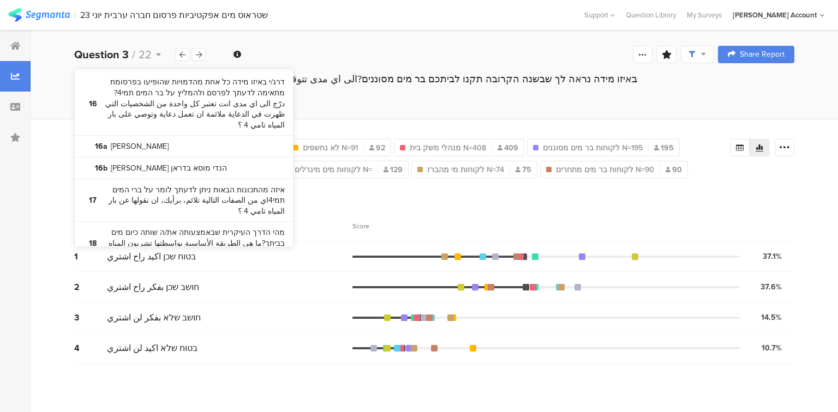
scroll to position [916, 0]
